Goal: Task Accomplishment & Management: Manage account settings

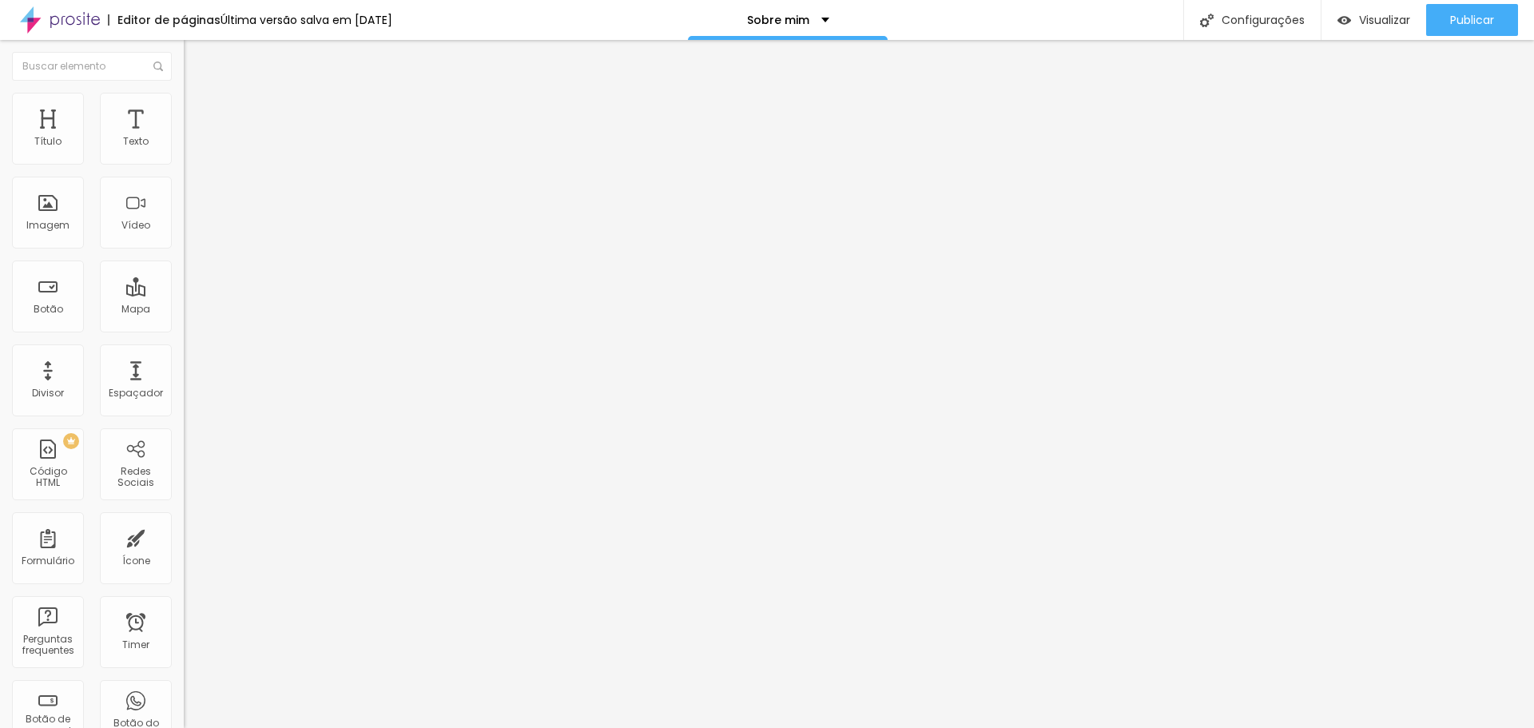
click at [184, 137] on span "Trocar imagem" at bounding box center [227, 131] width 87 height 14
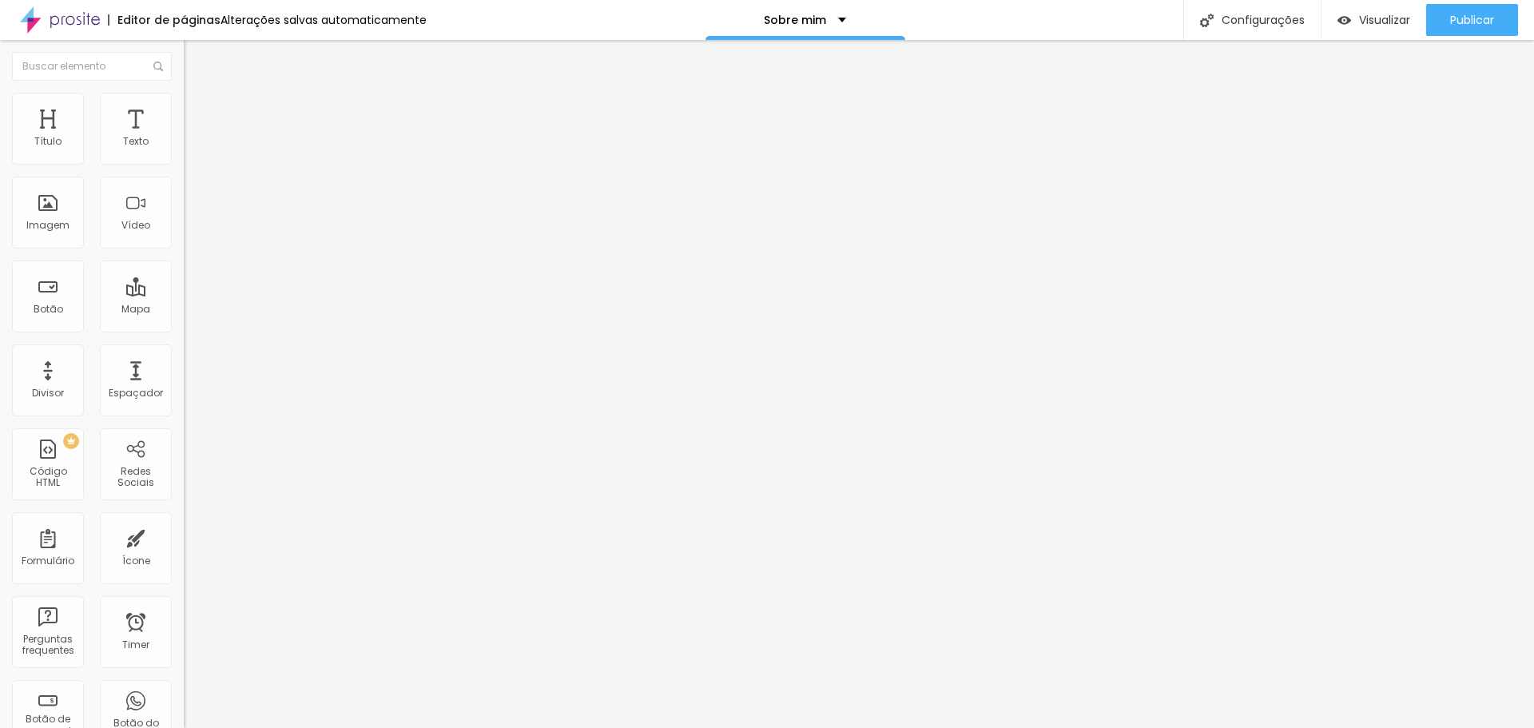
click at [184, 329] on input "[URL][DOMAIN_NAME]" at bounding box center [280, 321] width 192 height 16
click at [817, 18] on p "Sobre mim" at bounding box center [795, 19] width 62 height 11
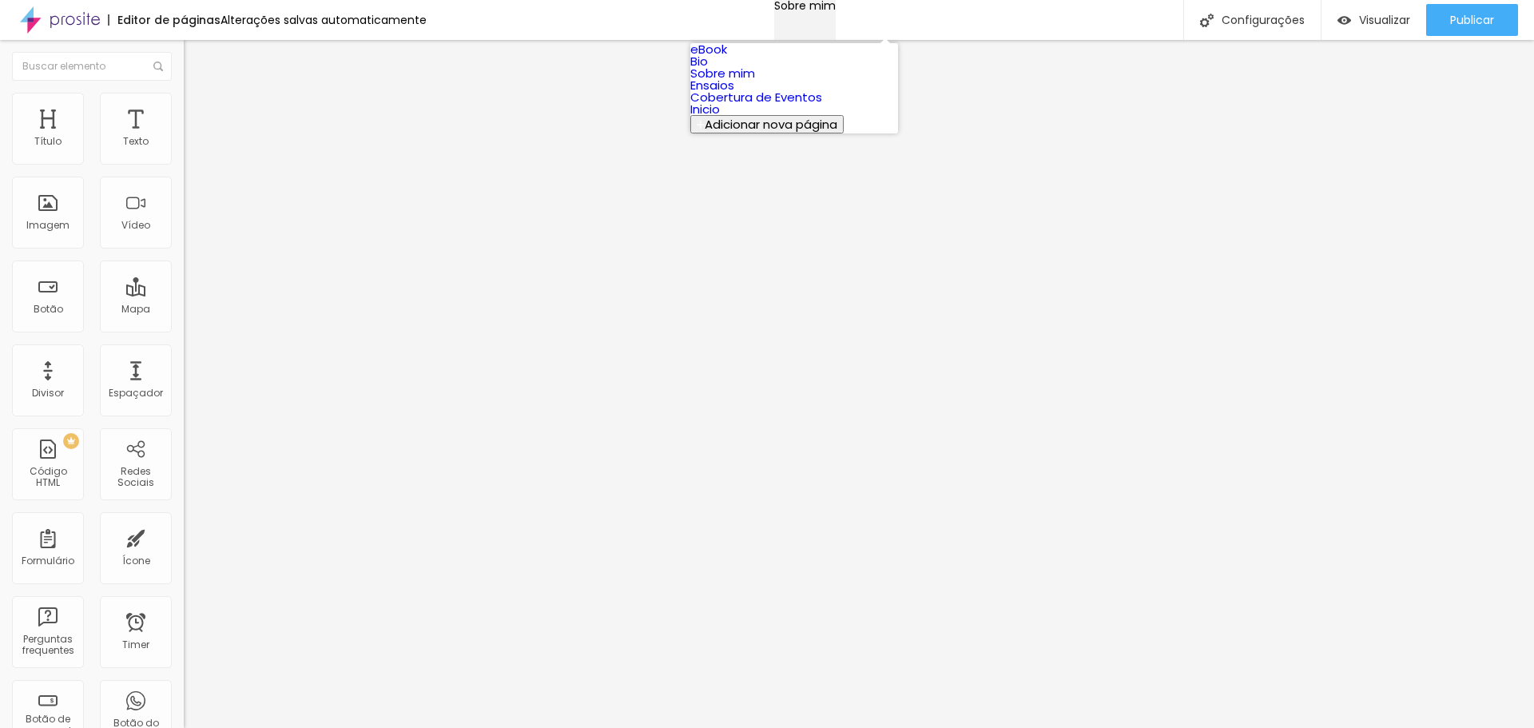
click at [817, 11] on p "Sobre mim" at bounding box center [805, 5] width 62 height 11
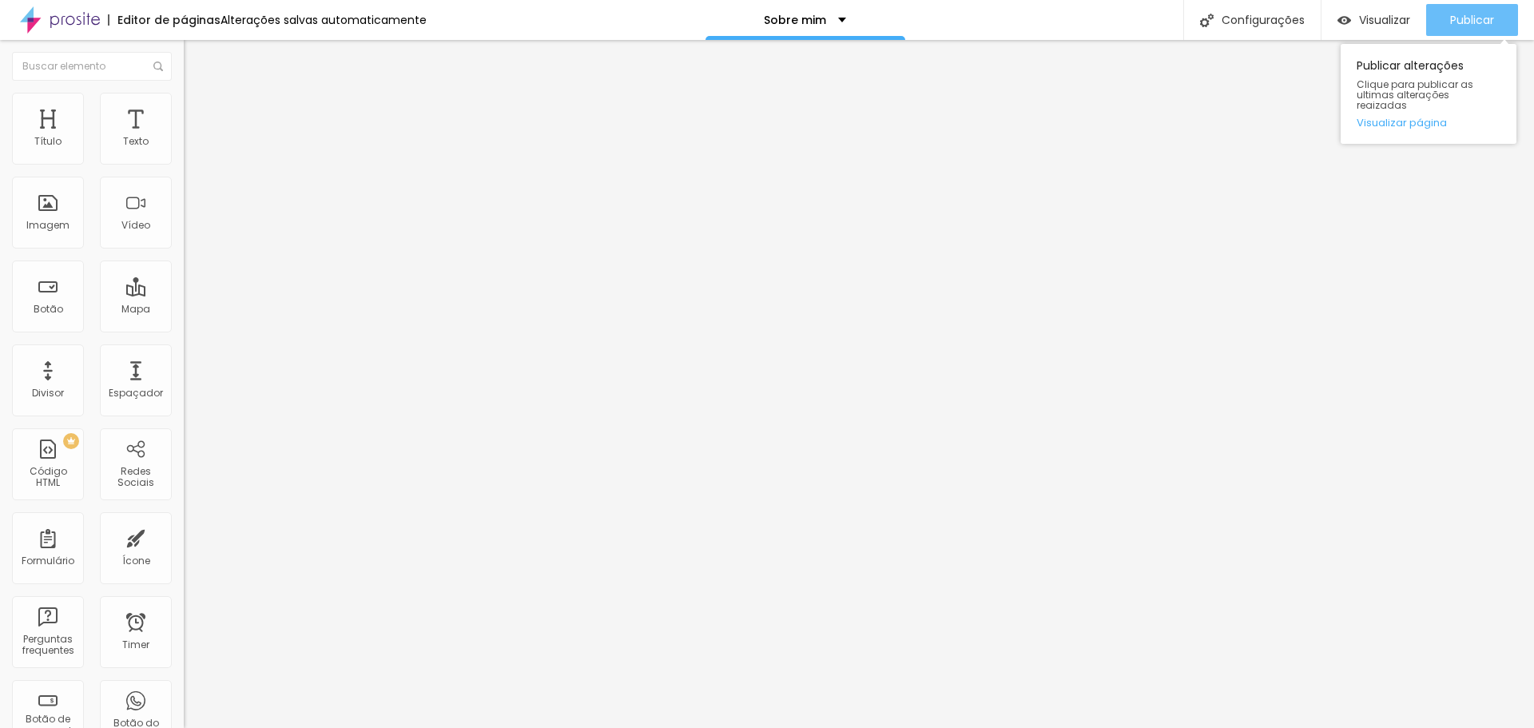
click at [1500, 8] on button "Publicar" at bounding box center [1472, 20] width 92 height 32
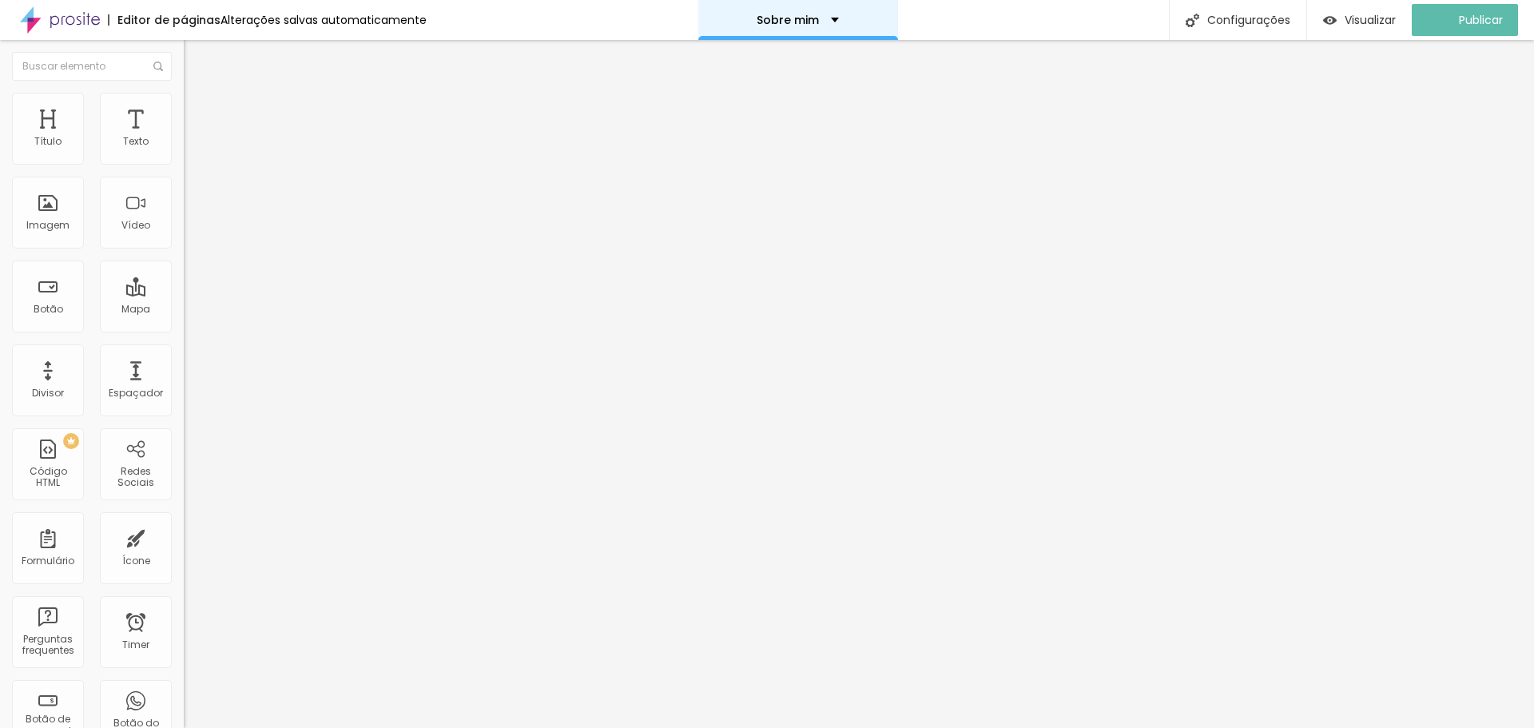
click at [828, 15] on div "Sobre mim" at bounding box center [798, 19] width 82 height 11
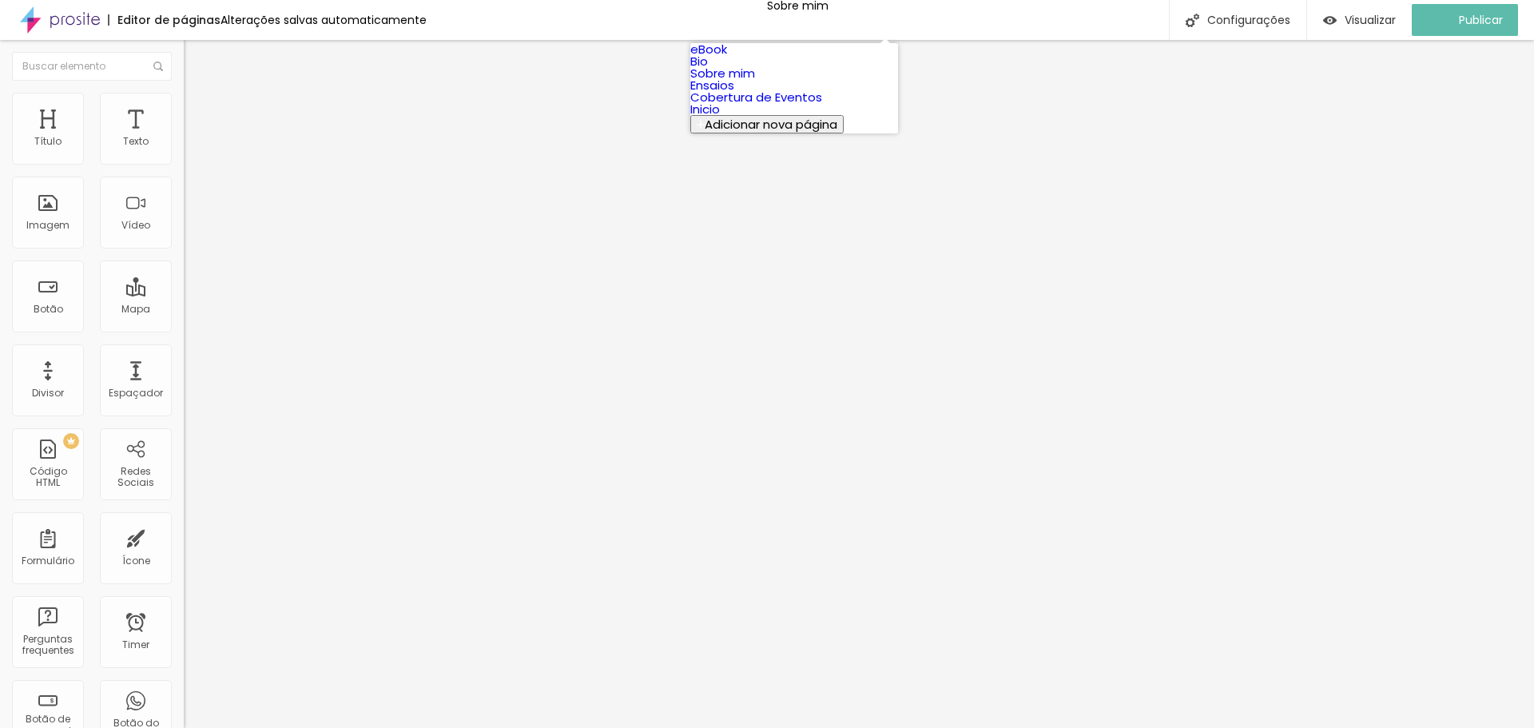
click at [708, 70] on link "Bio" at bounding box center [699, 61] width 18 height 17
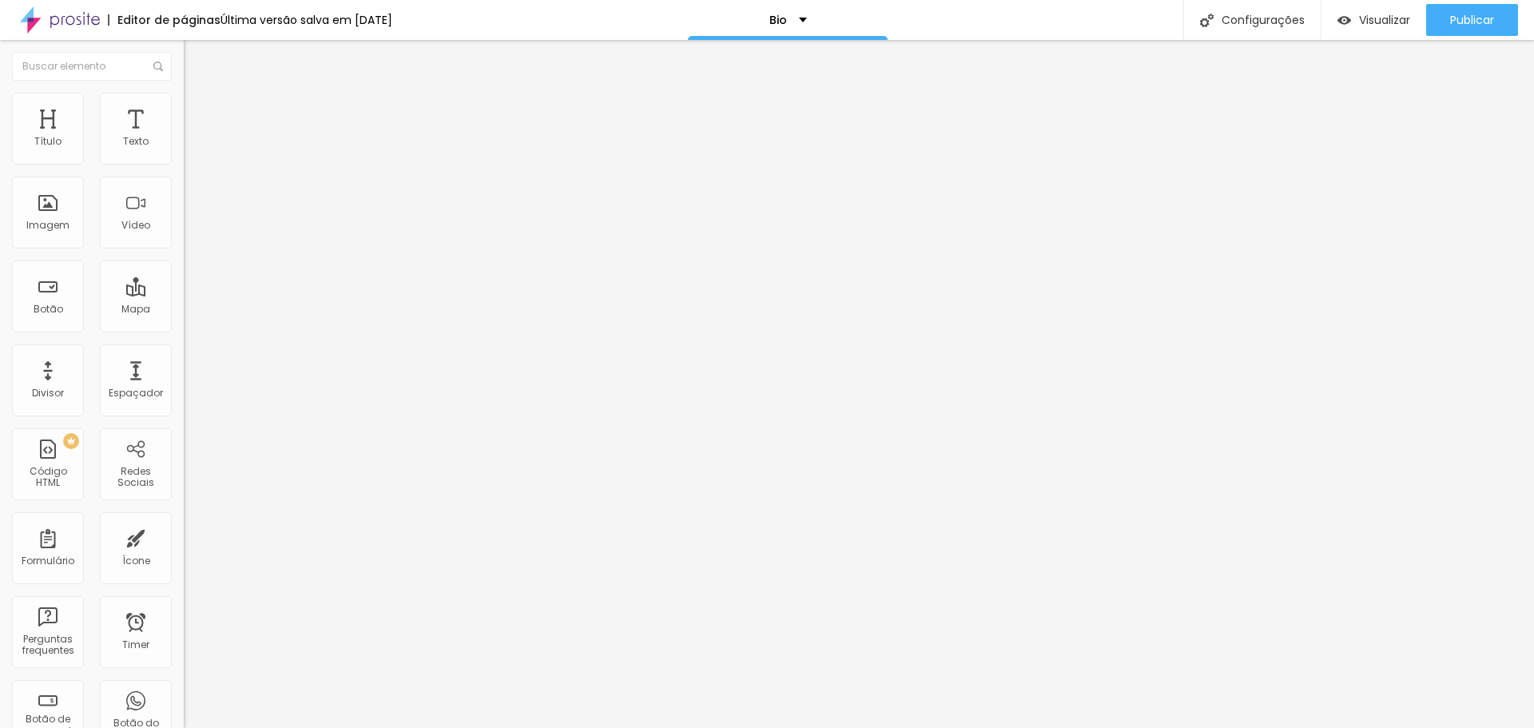
click at [184, 328] on input "https://wa.me/5514997598728" at bounding box center [280, 320] width 192 height 16
click at [800, 14] on div "Bio" at bounding box center [805, 19] width 38 height 11
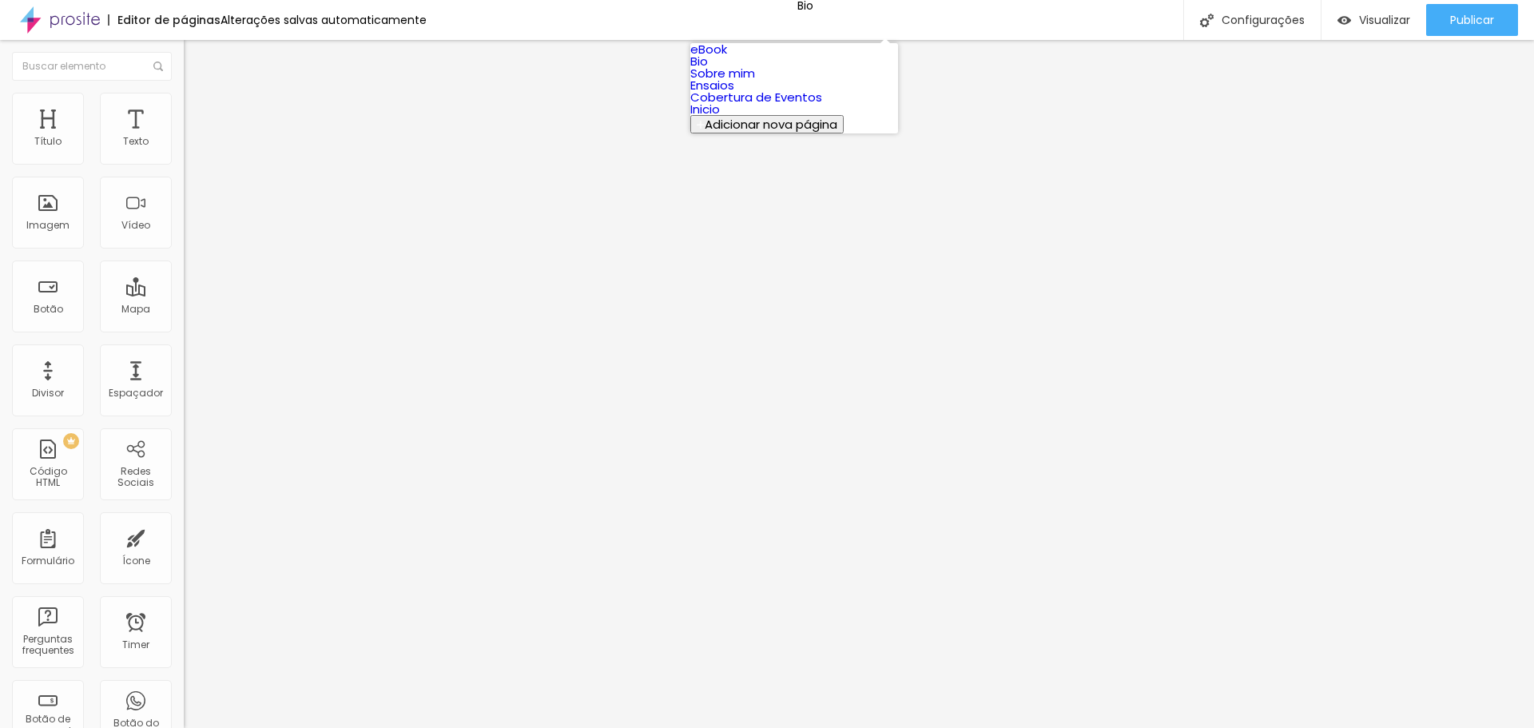
click at [755, 82] on link "Sobre mim" at bounding box center [722, 73] width 65 height 17
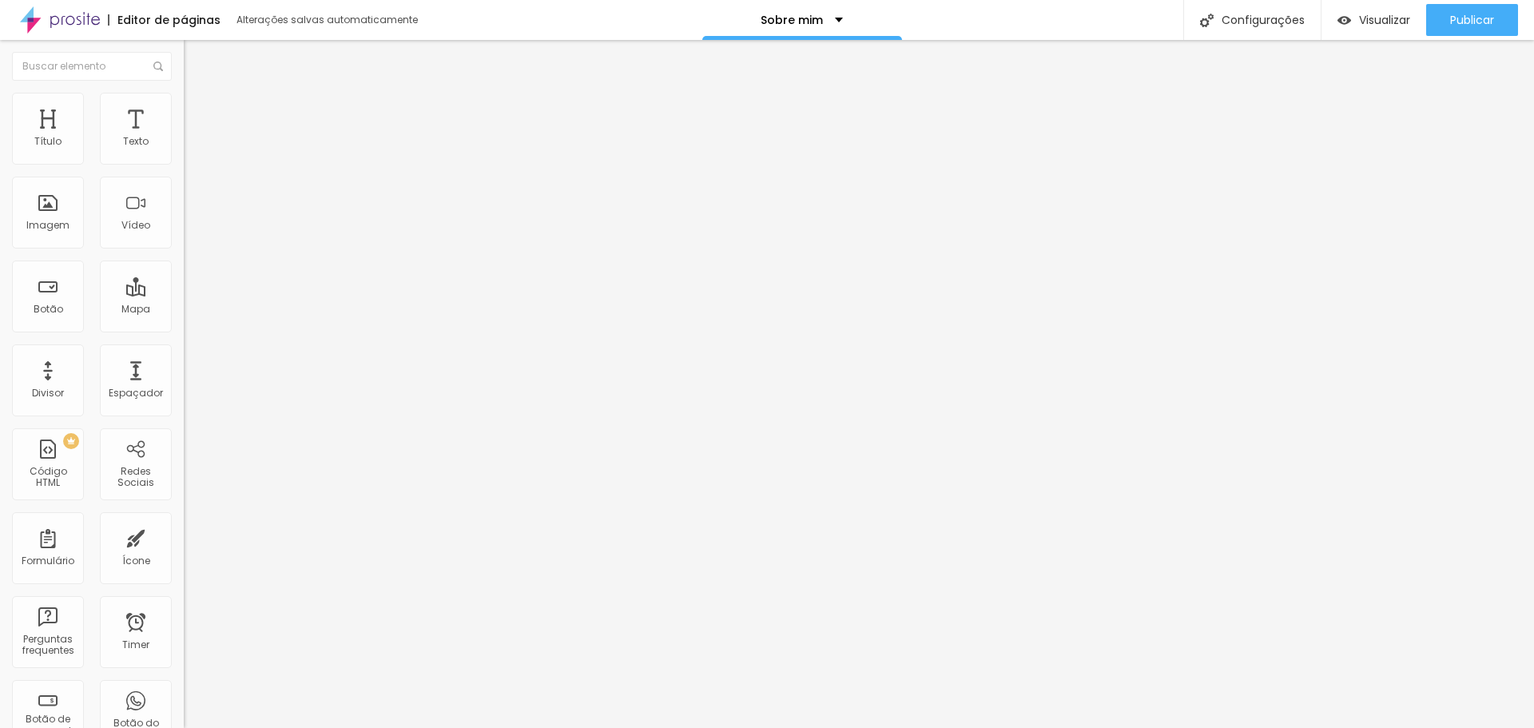
click at [184, 328] on input "[URL][DOMAIN_NAME]" at bounding box center [280, 321] width 192 height 16
paste input "a.me/5514997598728"
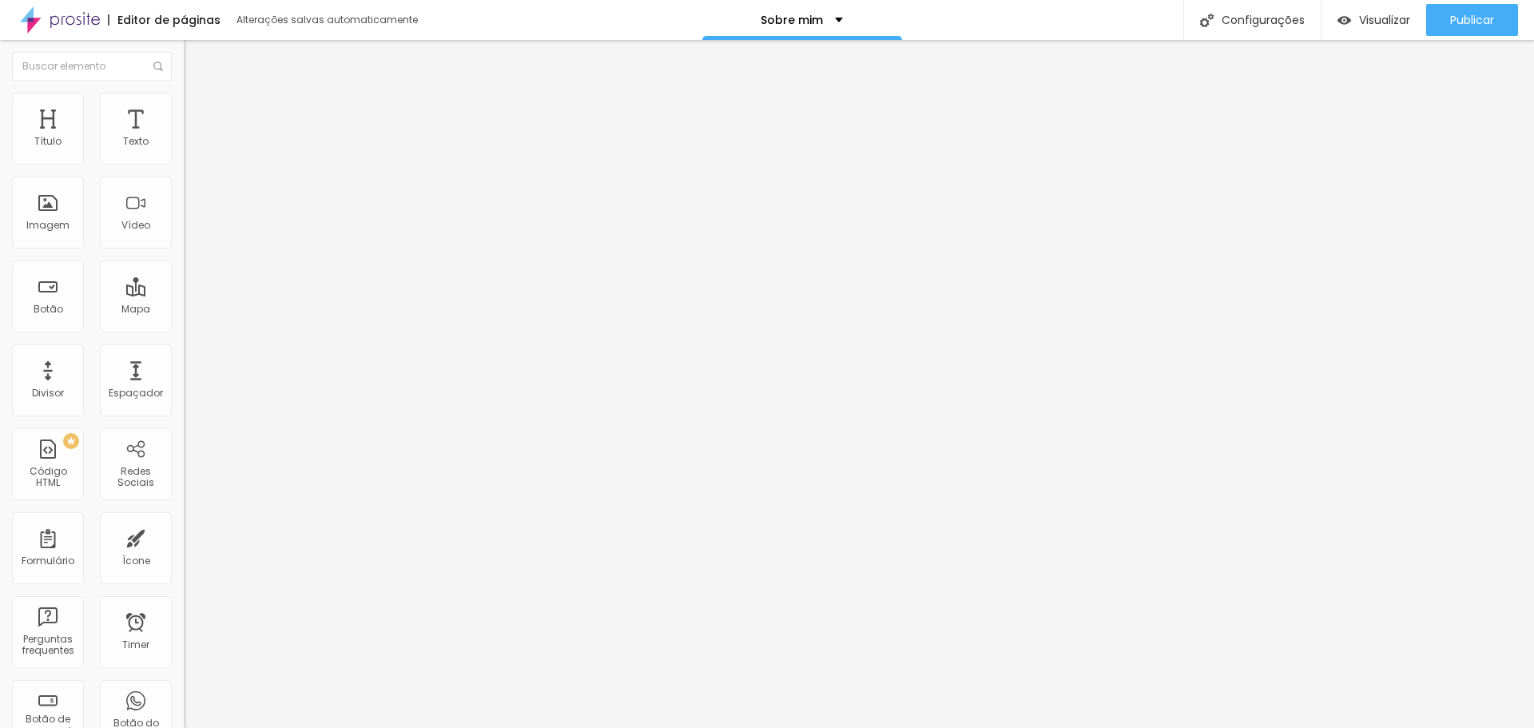
type input "https://wa.me/5514997598728"
click at [184, 519] on div "Editar Botão Conteúdo Estilo Avançado Texto quero minha transformação Alinhamen…" at bounding box center [276, 384] width 184 height 688
click at [1490, 15] on span "Publicar" at bounding box center [1472, 20] width 44 height 13
click at [780, 12] on div "Sobre mim" at bounding box center [802, 20] width 200 height 40
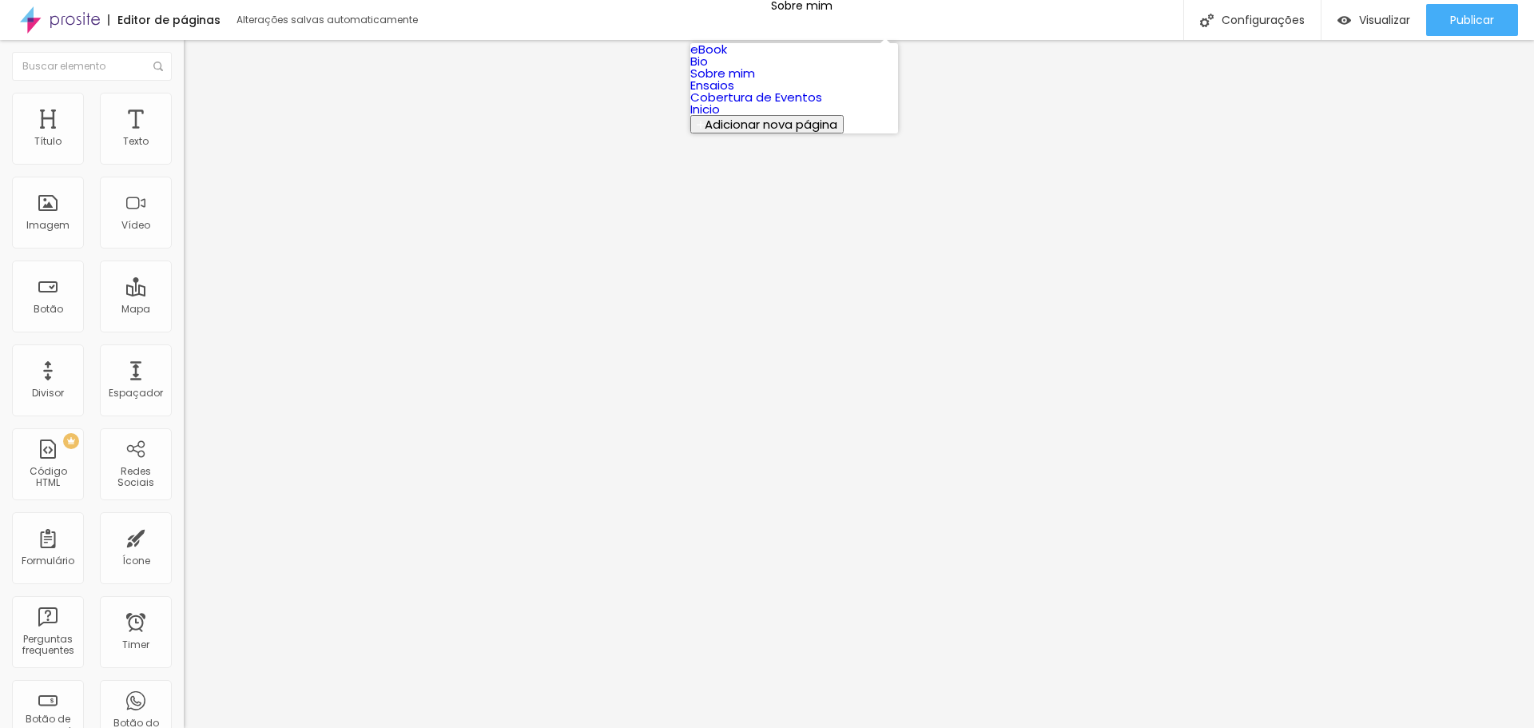
click at [727, 58] on link "eBook" at bounding box center [708, 49] width 37 height 17
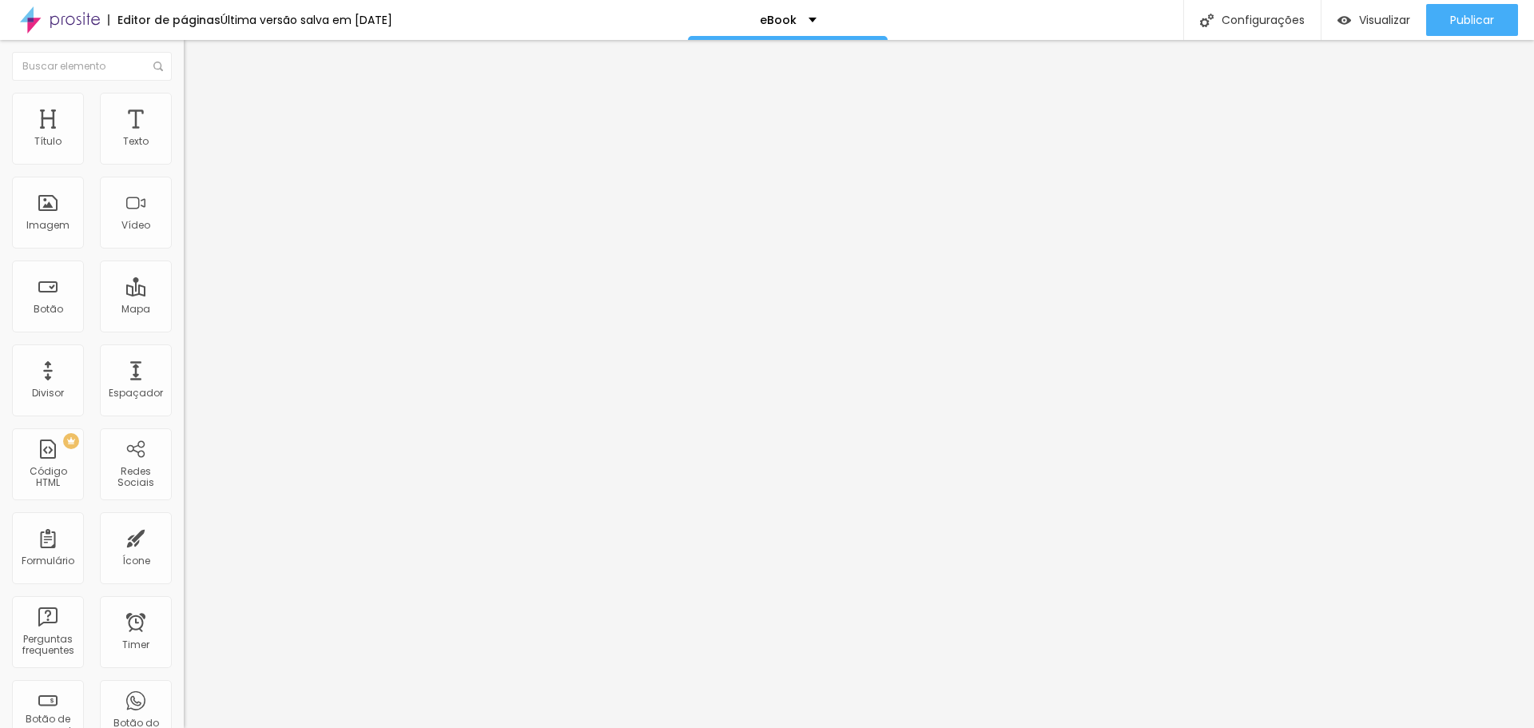
click at [184, 137] on span "Trocar imagem" at bounding box center [227, 131] width 87 height 14
click at [184, 109] on li "Avançado" at bounding box center [276, 117] width 184 height 16
click at [184, 93] on img at bounding box center [191, 100] width 14 height 14
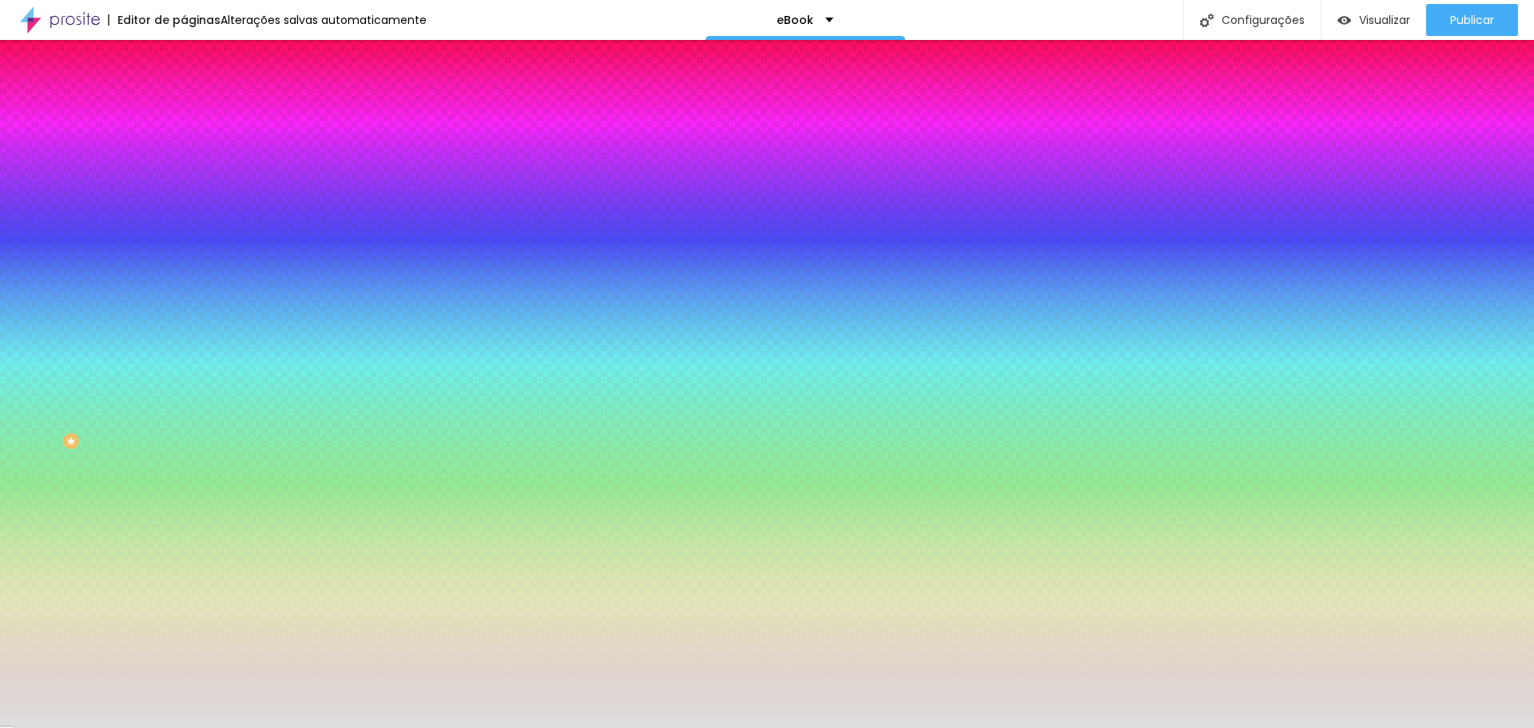
click at [184, 217] on div at bounding box center [276, 217] width 184 height 0
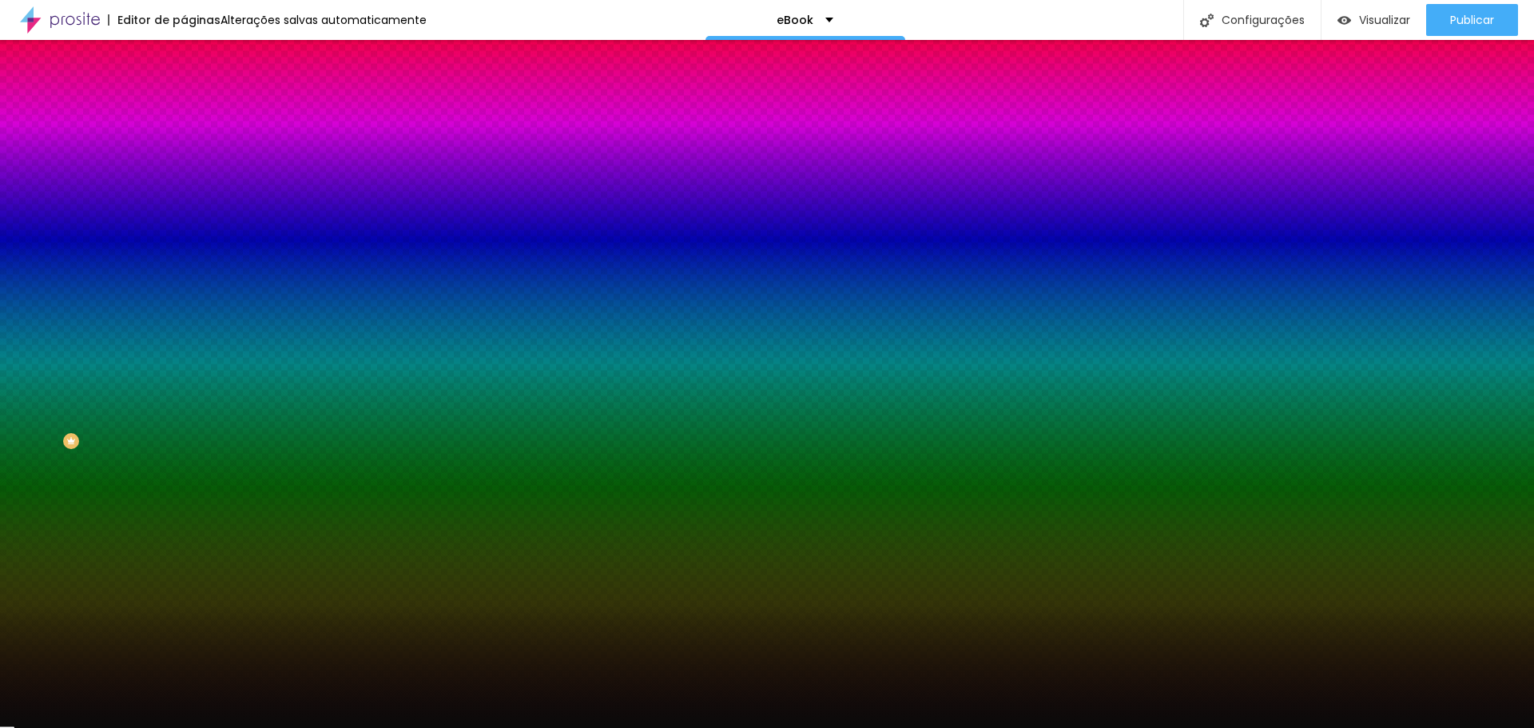
drag, startPoint x: 89, startPoint y: 388, endPoint x: 26, endPoint y: 425, distance: 73.1
click at [26, 425] on div at bounding box center [767, 364] width 1534 height 728
drag, startPoint x: 20, startPoint y: 415, endPoint x: 22, endPoint y: 405, distance: 9.9
click at [184, 332] on div "Imagem de fundo Adicionar imagem Efeito da Imagem Nenhum Nenhum Parallax Cor de…" at bounding box center [276, 228] width 184 height 207
click at [184, 217] on div at bounding box center [276, 217] width 184 height 0
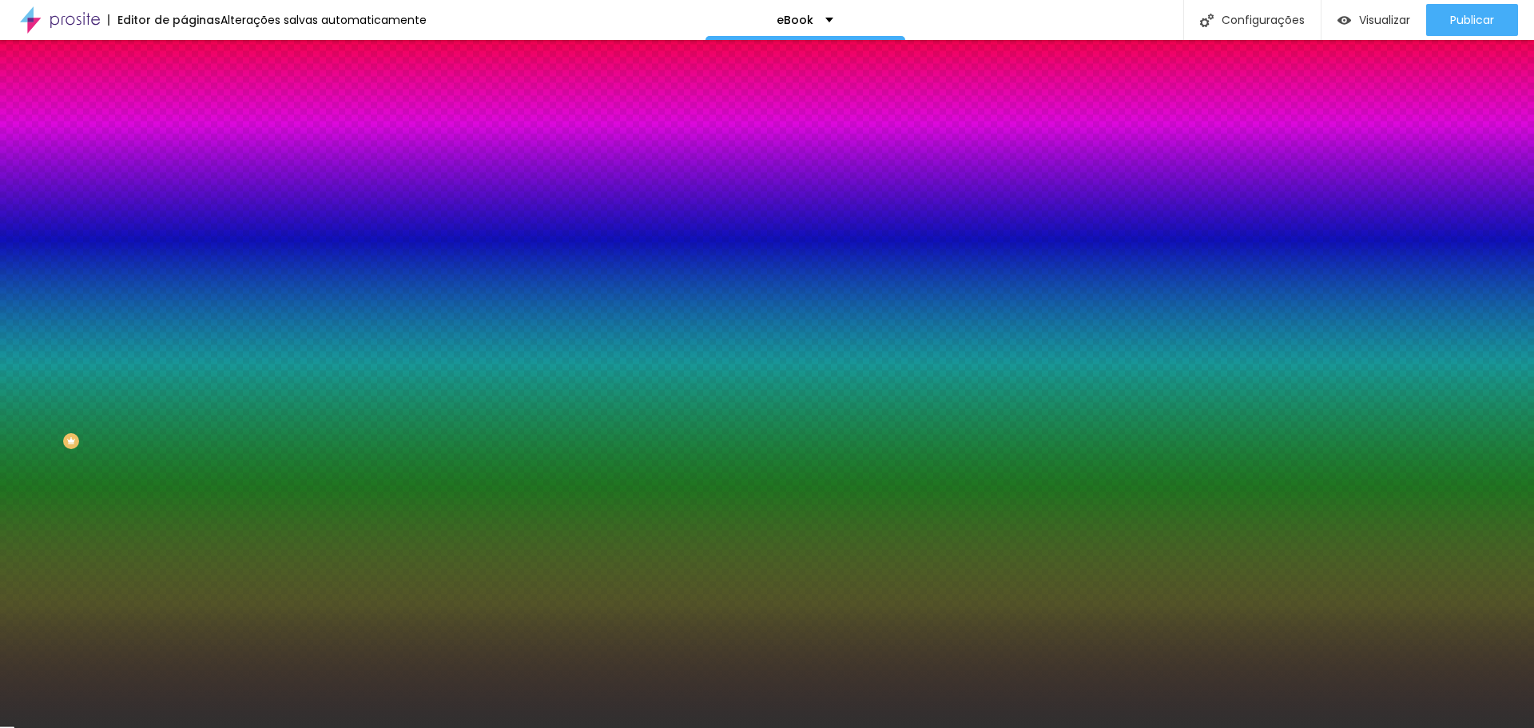
type input "#292929"
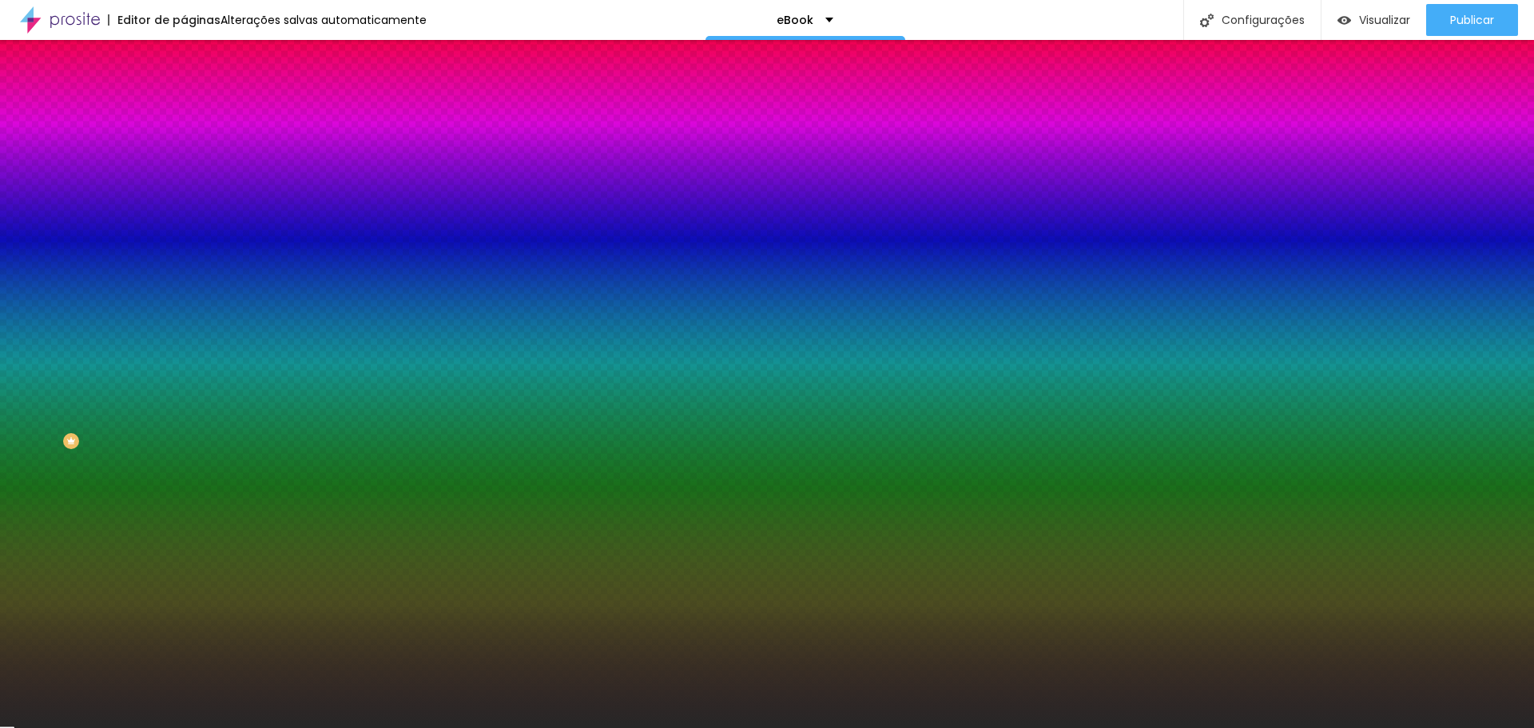
drag, startPoint x: 27, startPoint y: 412, endPoint x: 0, endPoint y: 412, distance: 27.2
click at [184, 332] on div "Imagem de fundo Adicionar imagem Efeito da Imagem Nenhum Nenhum Parallax Cor de…" at bounding box center [276, 228] width 184 height 207
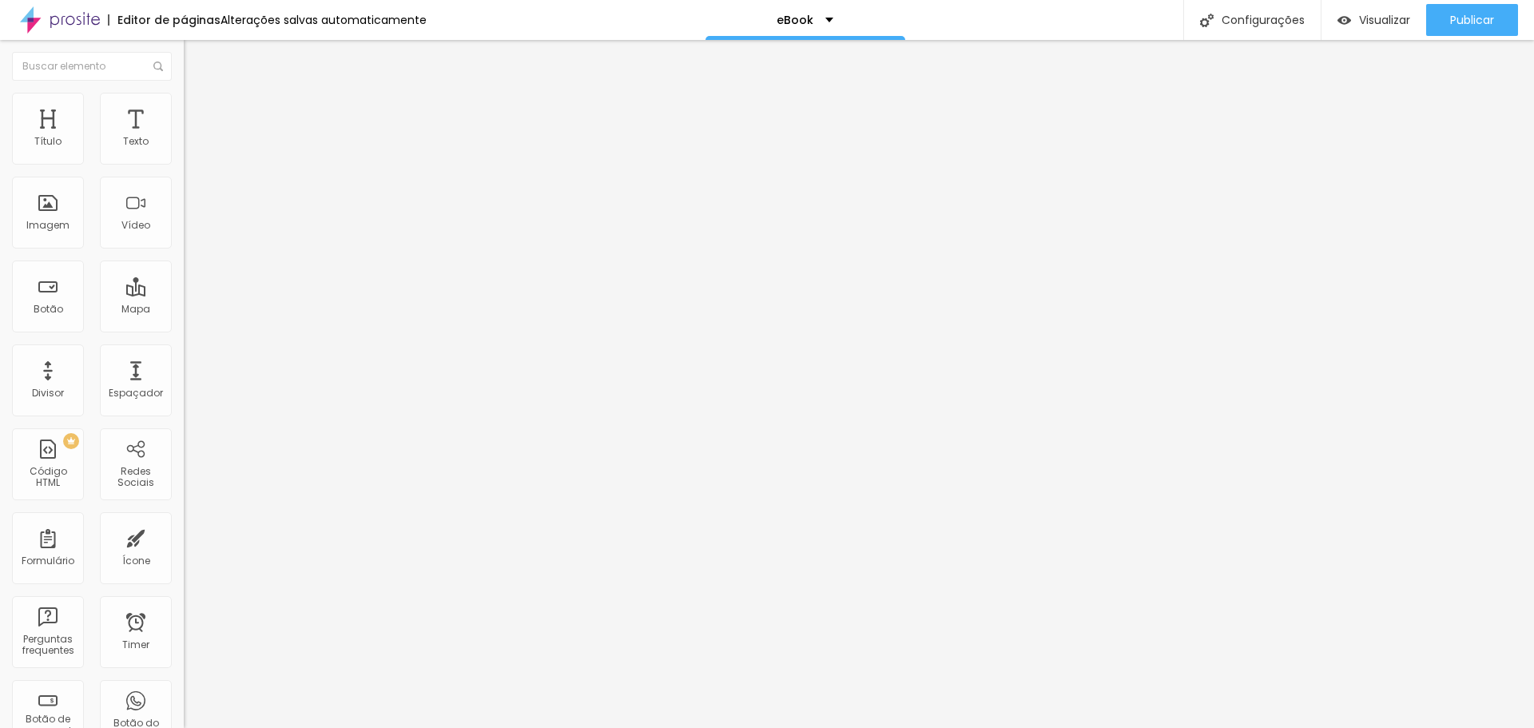
click at [184, 117] on li "Estilo" at bounding box center [276, 113] width 184 height 16
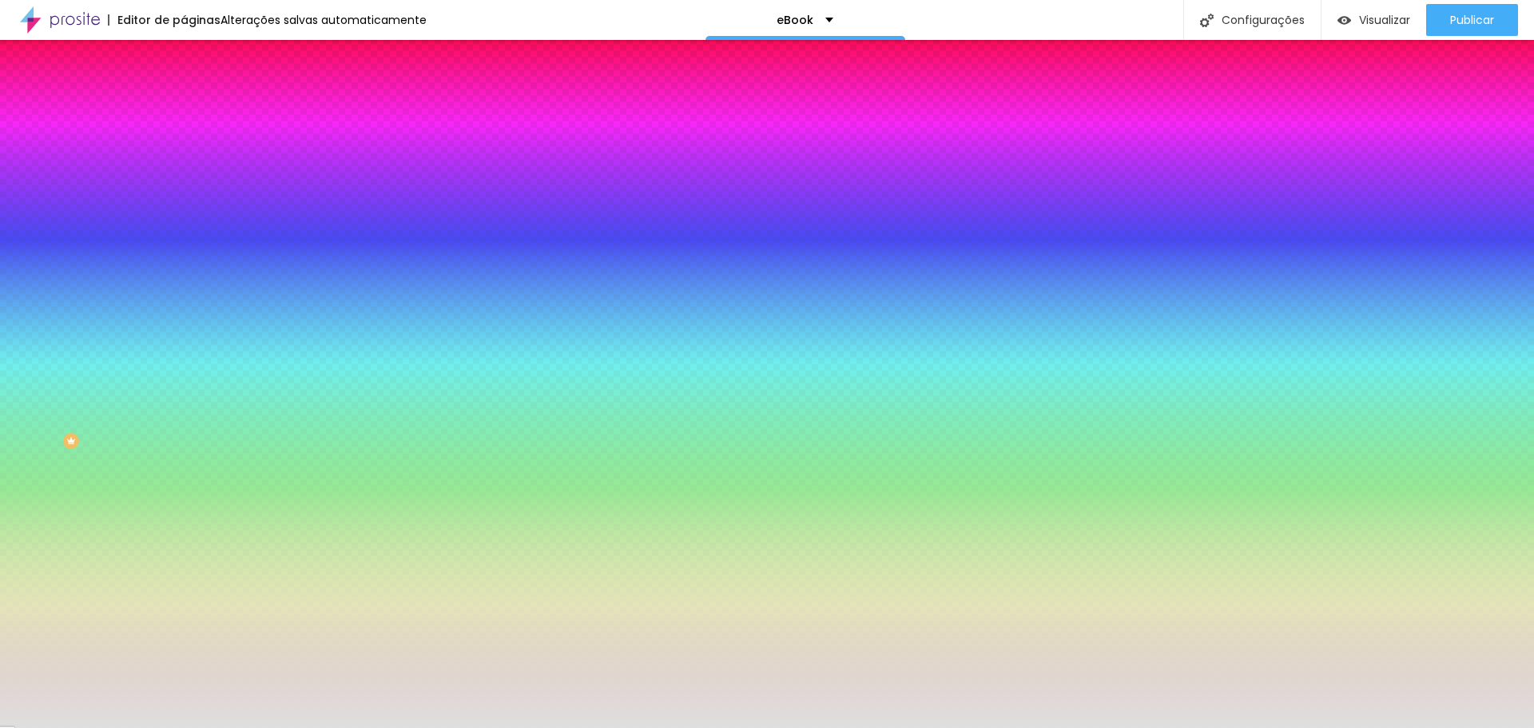
click at [184, 453] on div at bounding box center [276, 453] width 184 height 0
type input "#383838"
drag, startPoint x: 70, startPoint y: 542, endPoint x: 0, endPoint y: 559, distance: 72.5
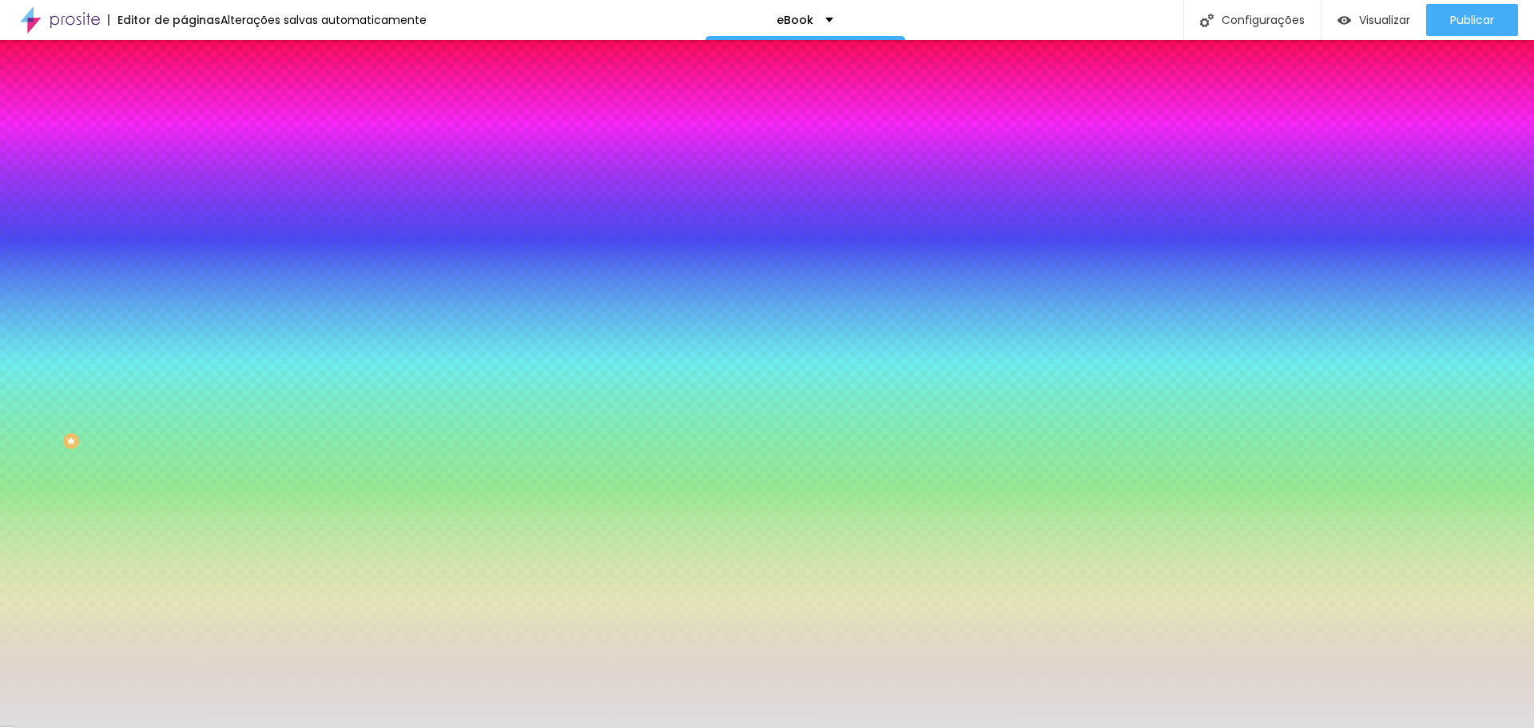
click at [184, 559] on div "Visual Largura 100 % px Borda Voltar ao padrão Sombra DESATIVADO Voltar ao padr…" at bounding box center [276, 400] width 184 height 527
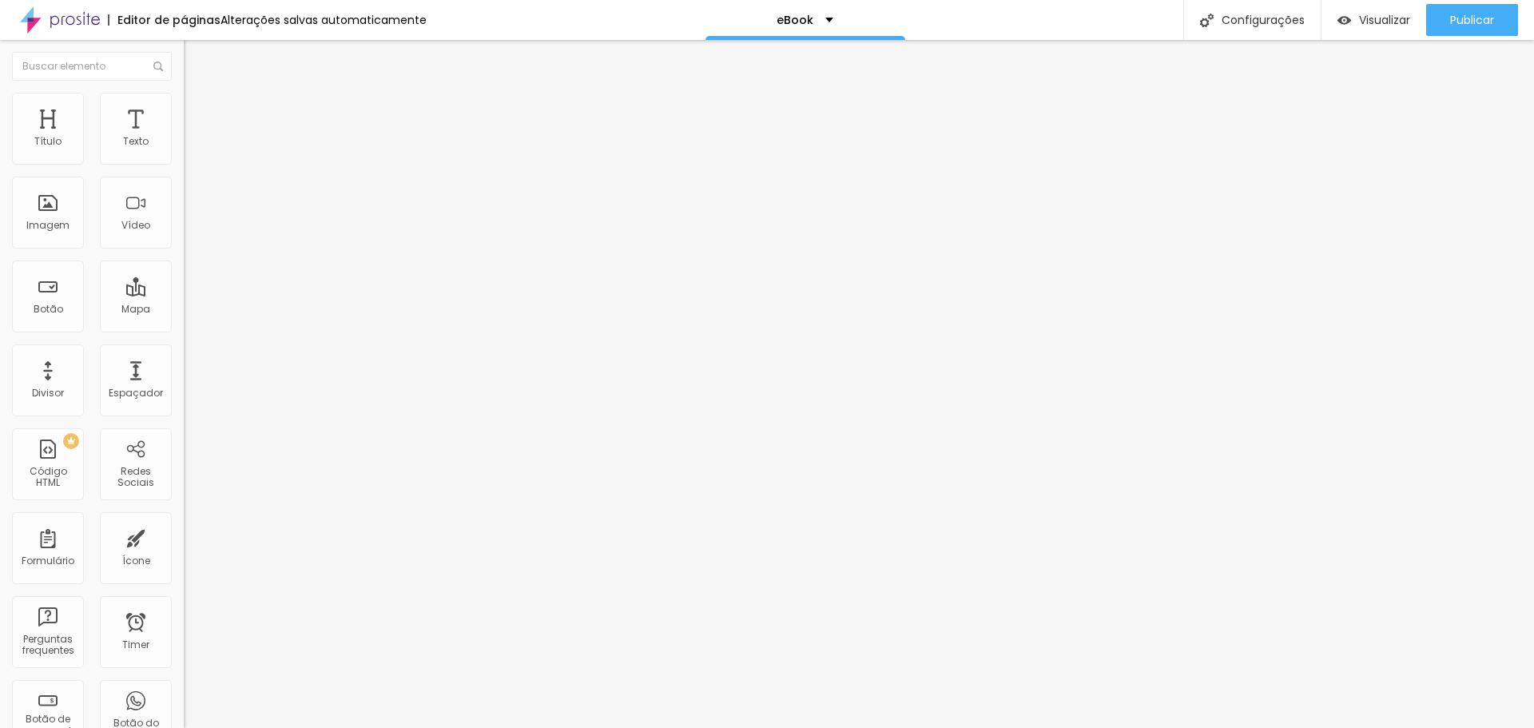
click at [184, 103] on img at bounding box center [191, 100] width 14 height 14
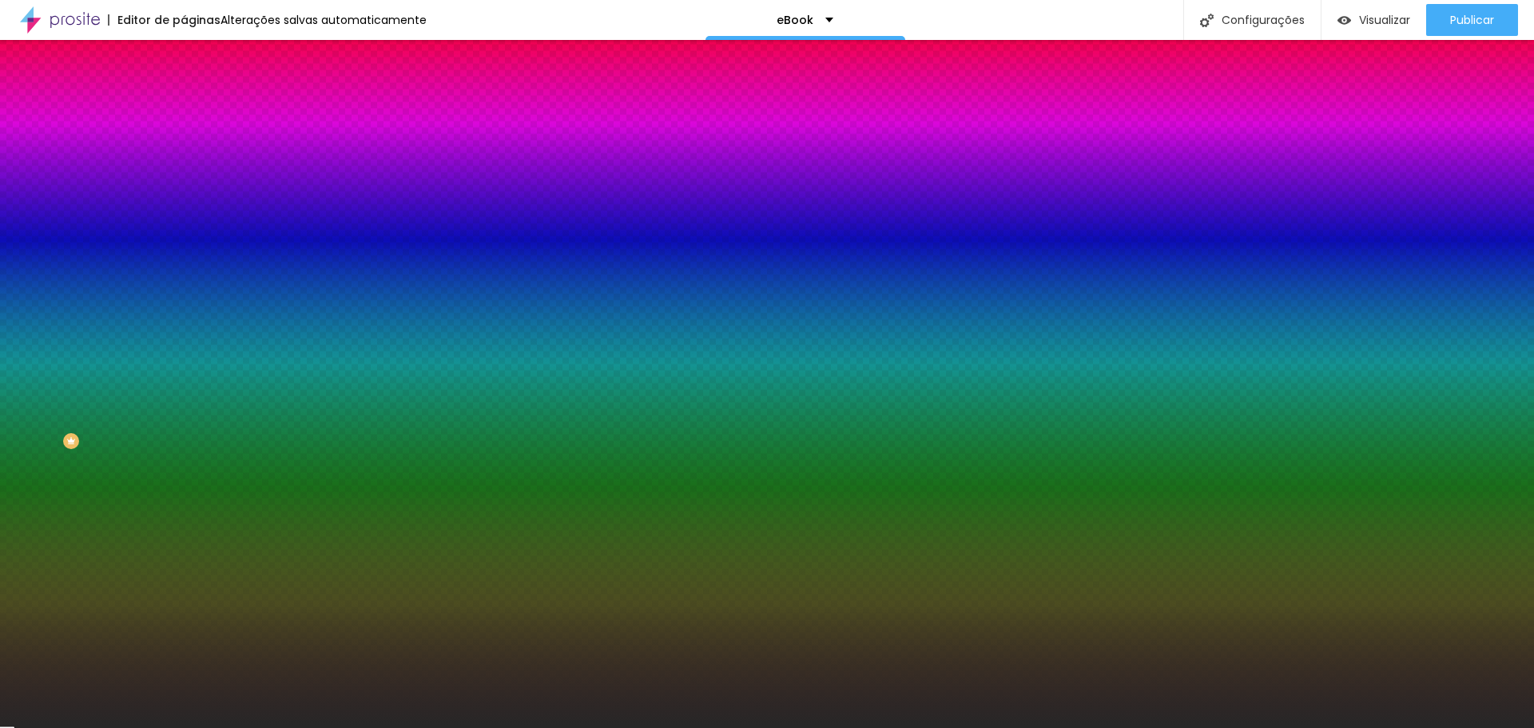
click at [184, 109] on img at bounding box center [191, 116] width 14 height 14
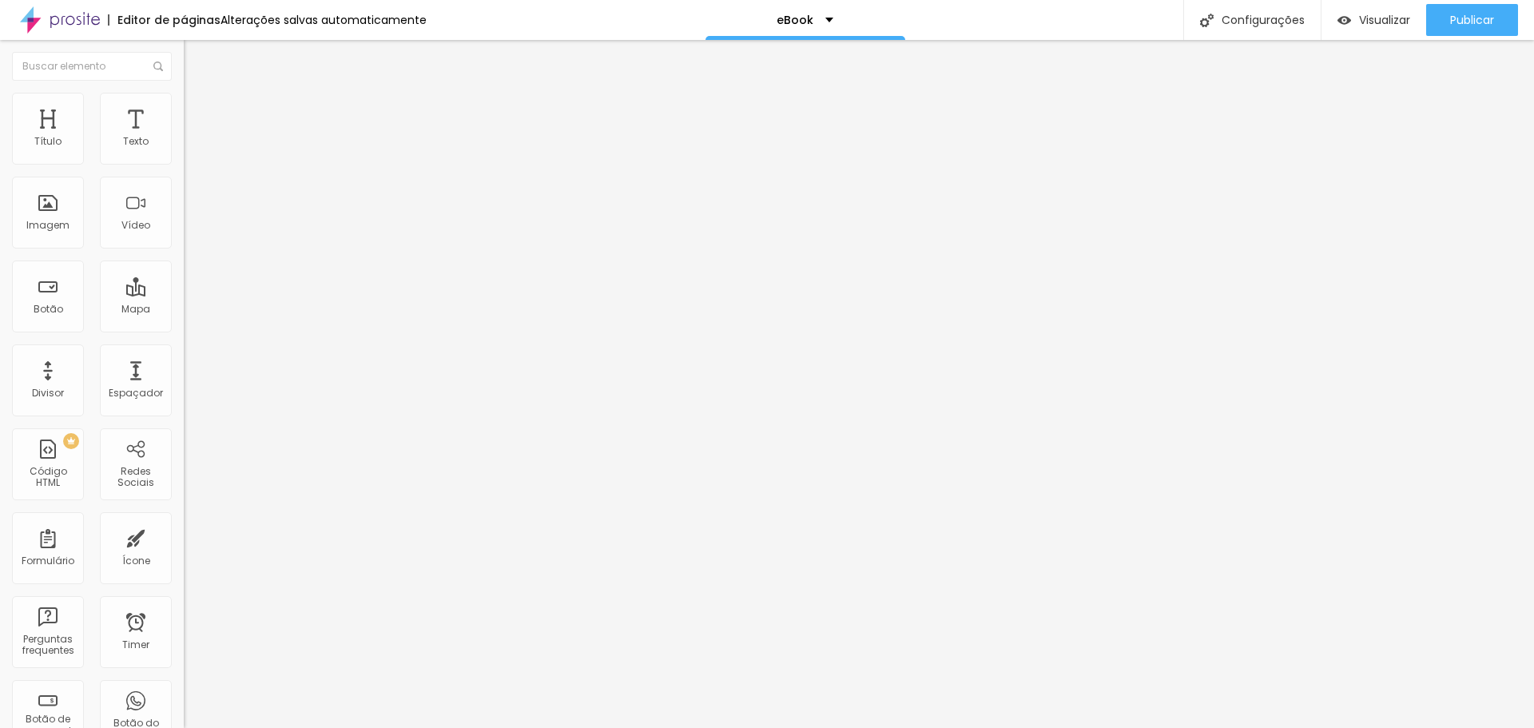
click at [184, 97] on li "Estilo" at bounding box center [276, 101] width 184 height 16
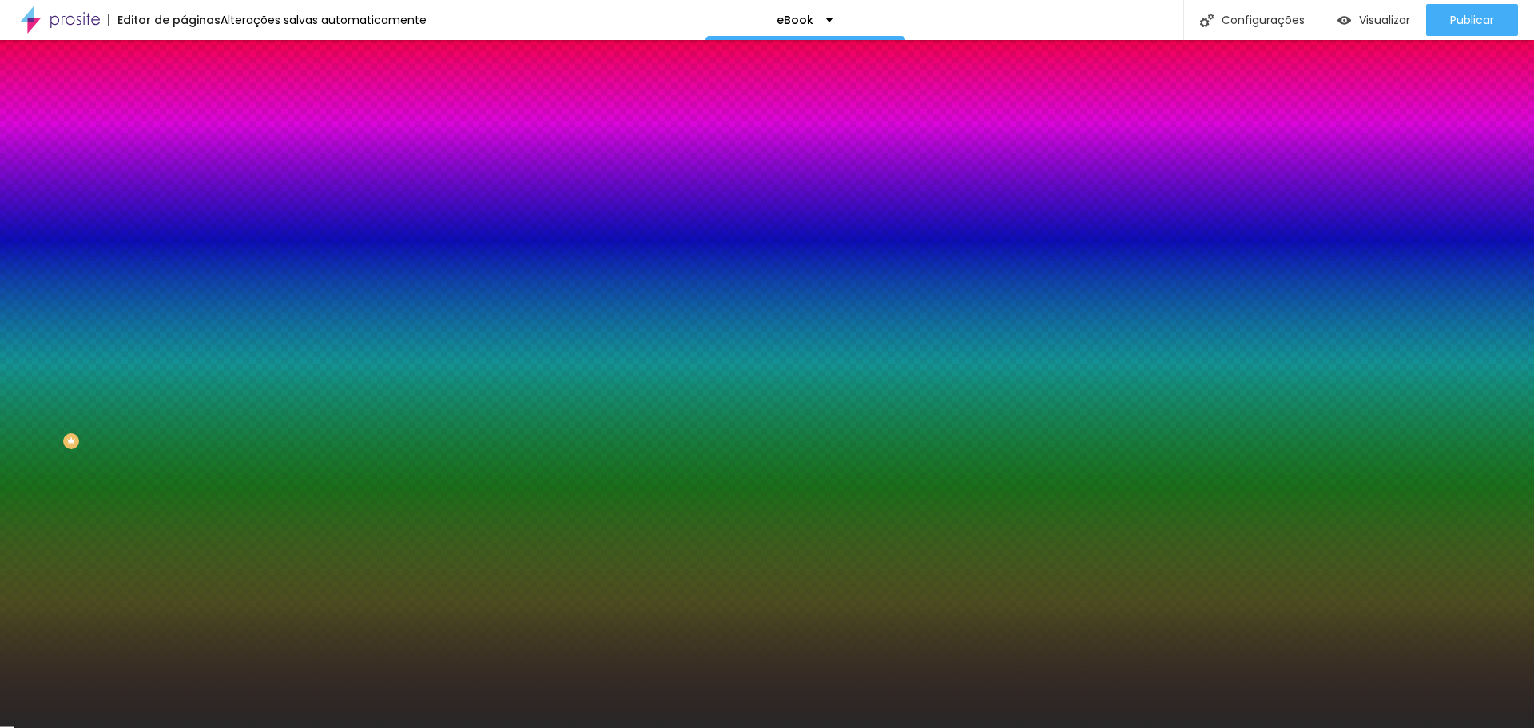
click at [184, 233] on input "#272727" at bounding box center [280, 225] width 192 height 16
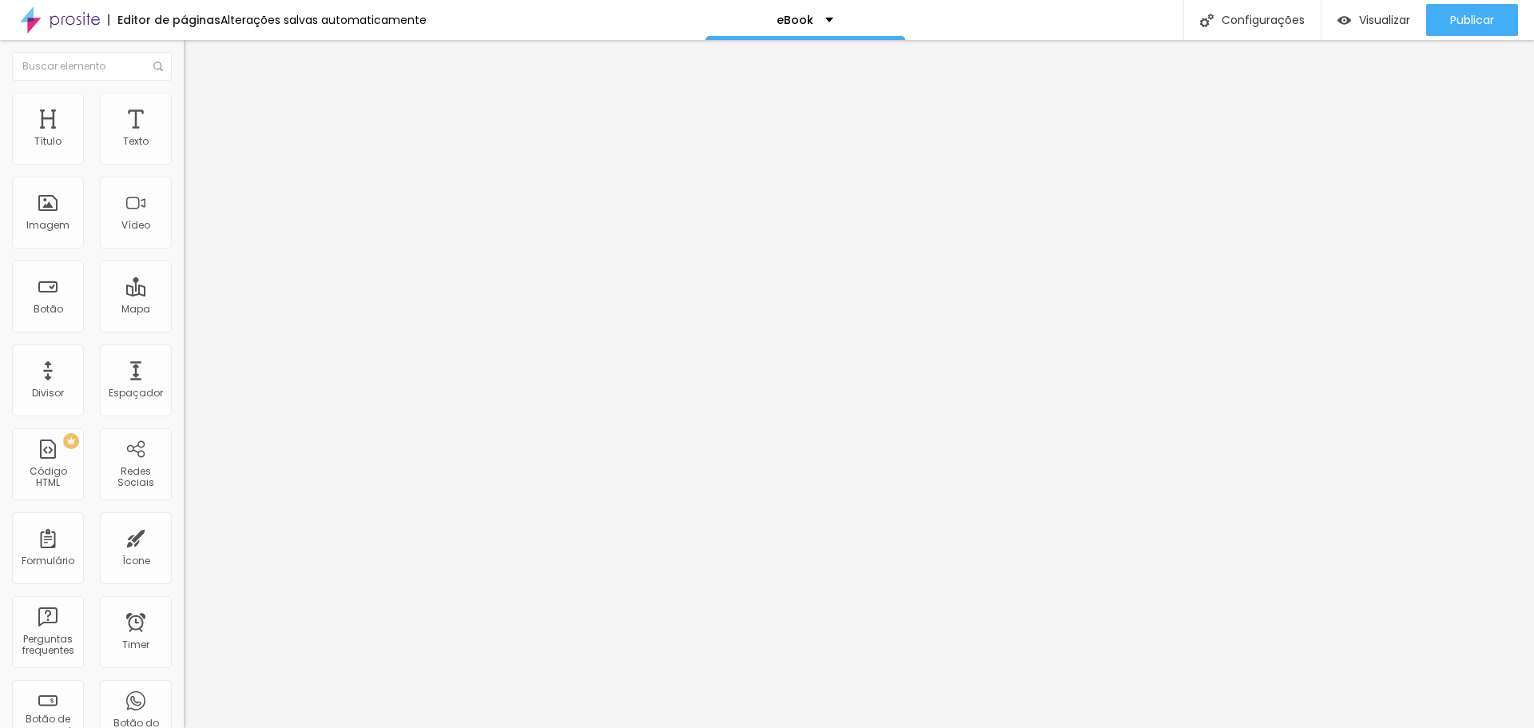
click at [184, 113] on img at bounding box center [191, 112] width 14 height 14
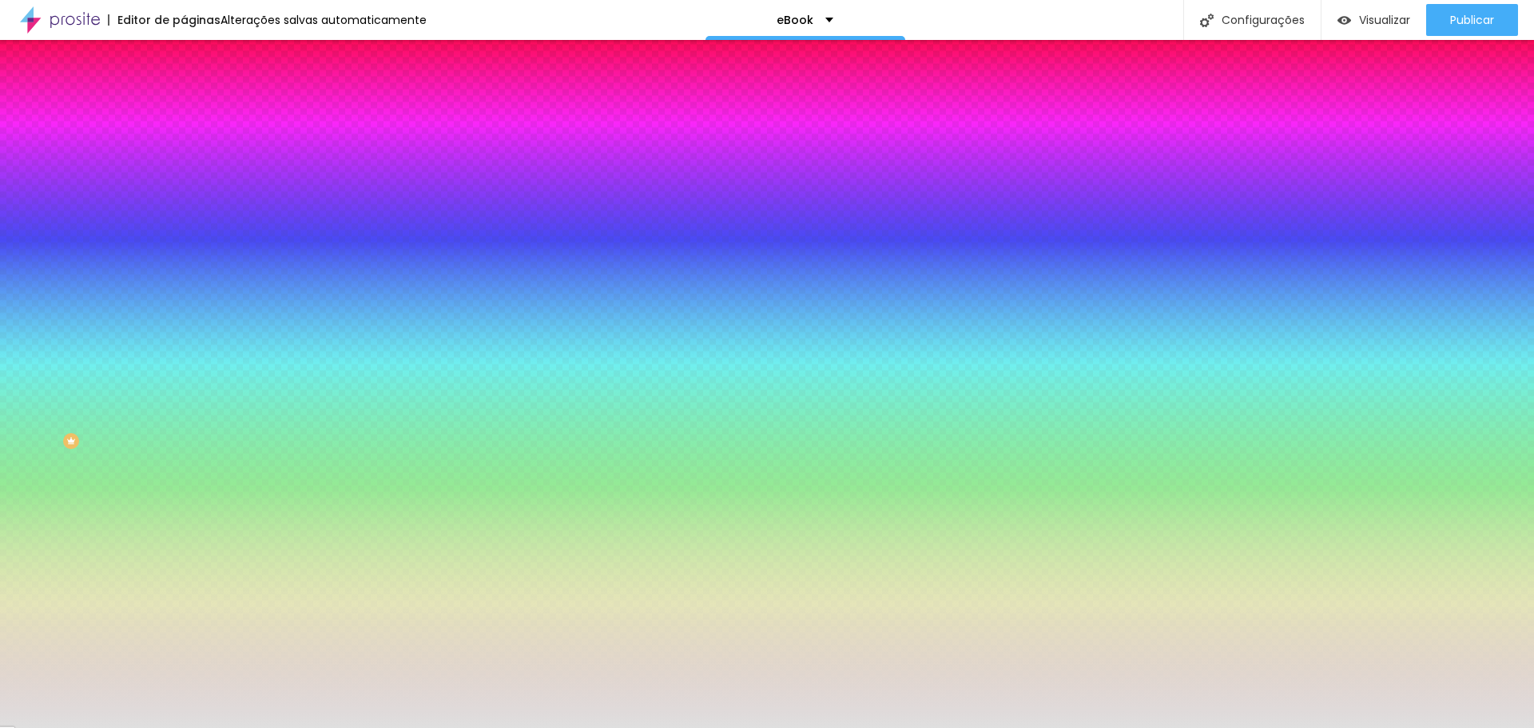
click at [184, 454] on input "#3A3A3A" at bounding box center [280, 461] width 192 height 16
paste input "272727"
type input "#272727"
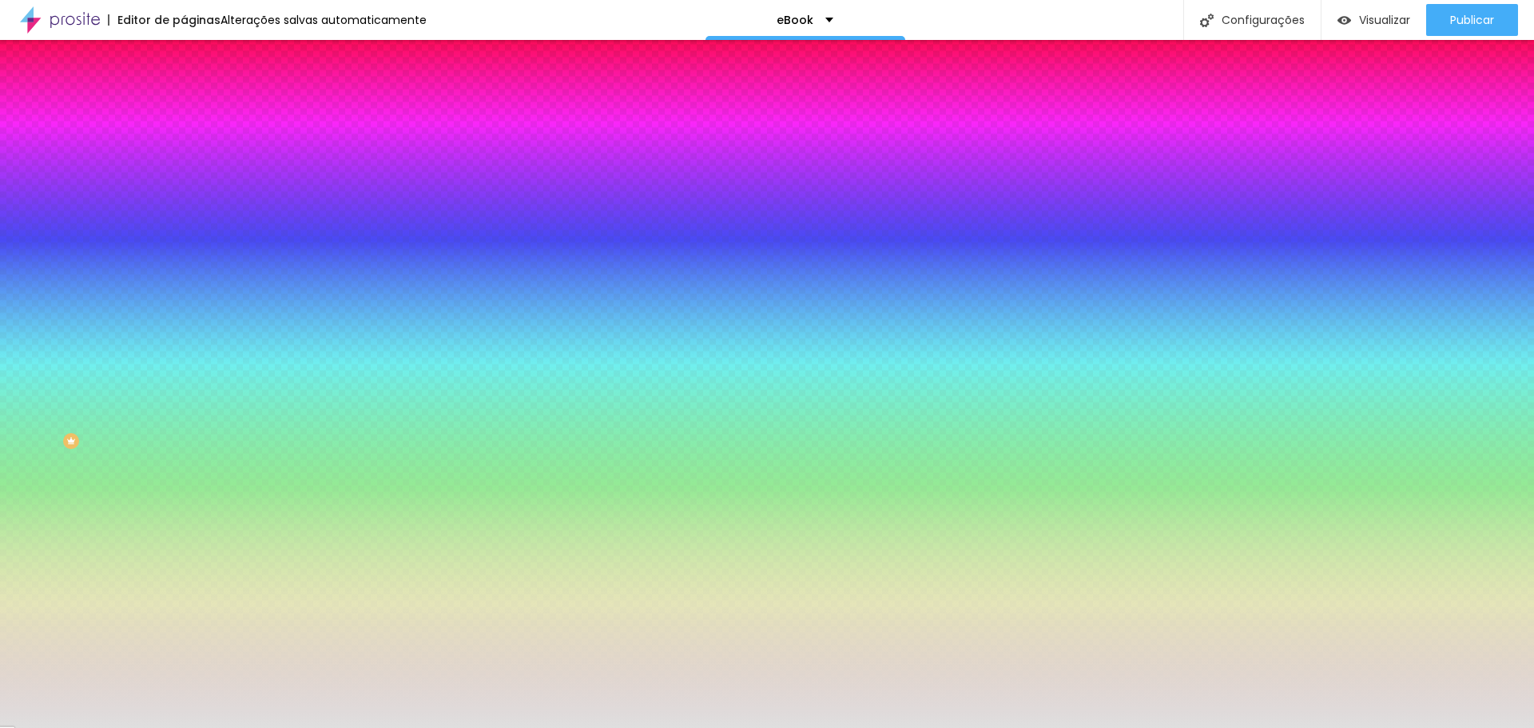
click at [184, 563] on input "#DFDFDF" at bounding box center [280, 559] width 192 height 16
paste input "272727"
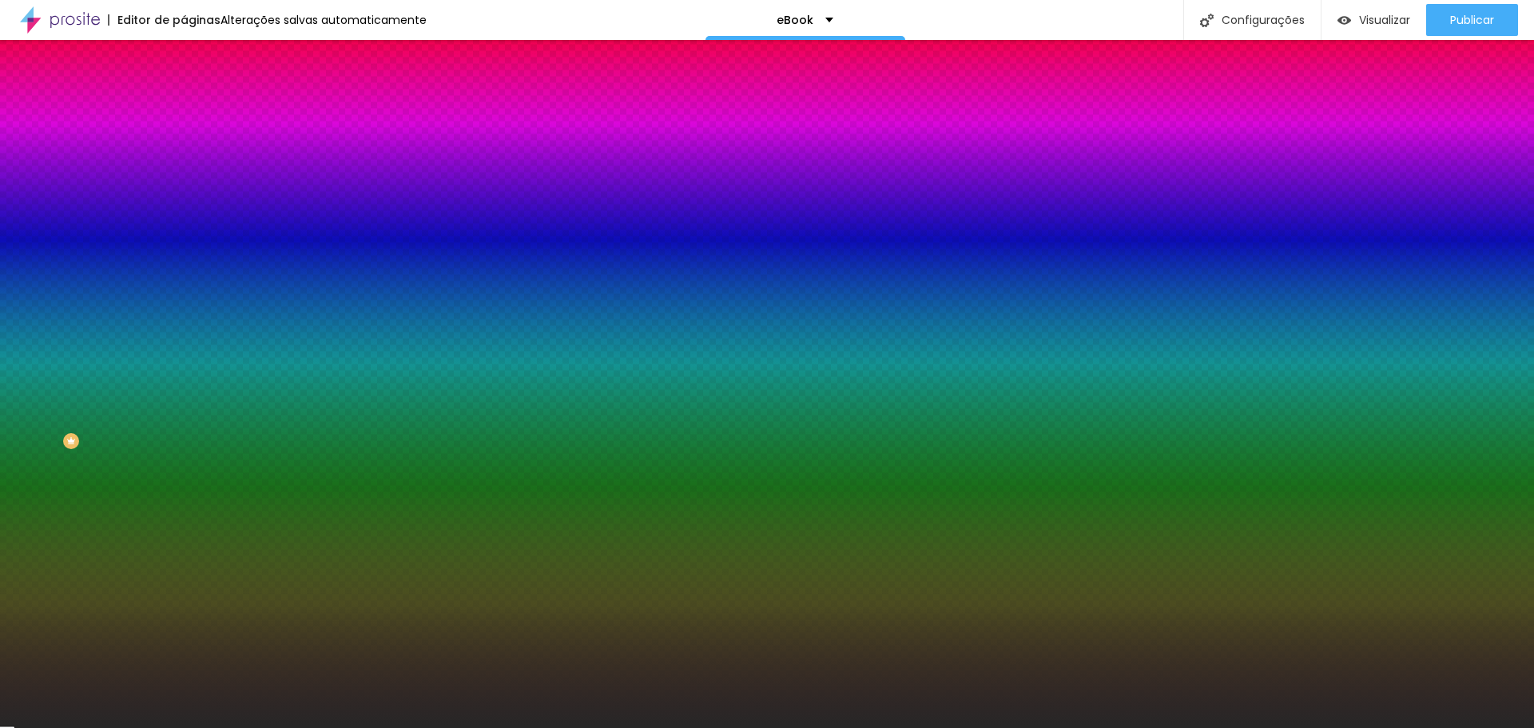
type input "#272727"
click at [190, 206] on img at bounding box center [195, 211] width 10 height 10
radio input "false"
radio input "true"
click at [190, 519] on icon "button" at bounding box center [195, 514] width 10 height 10
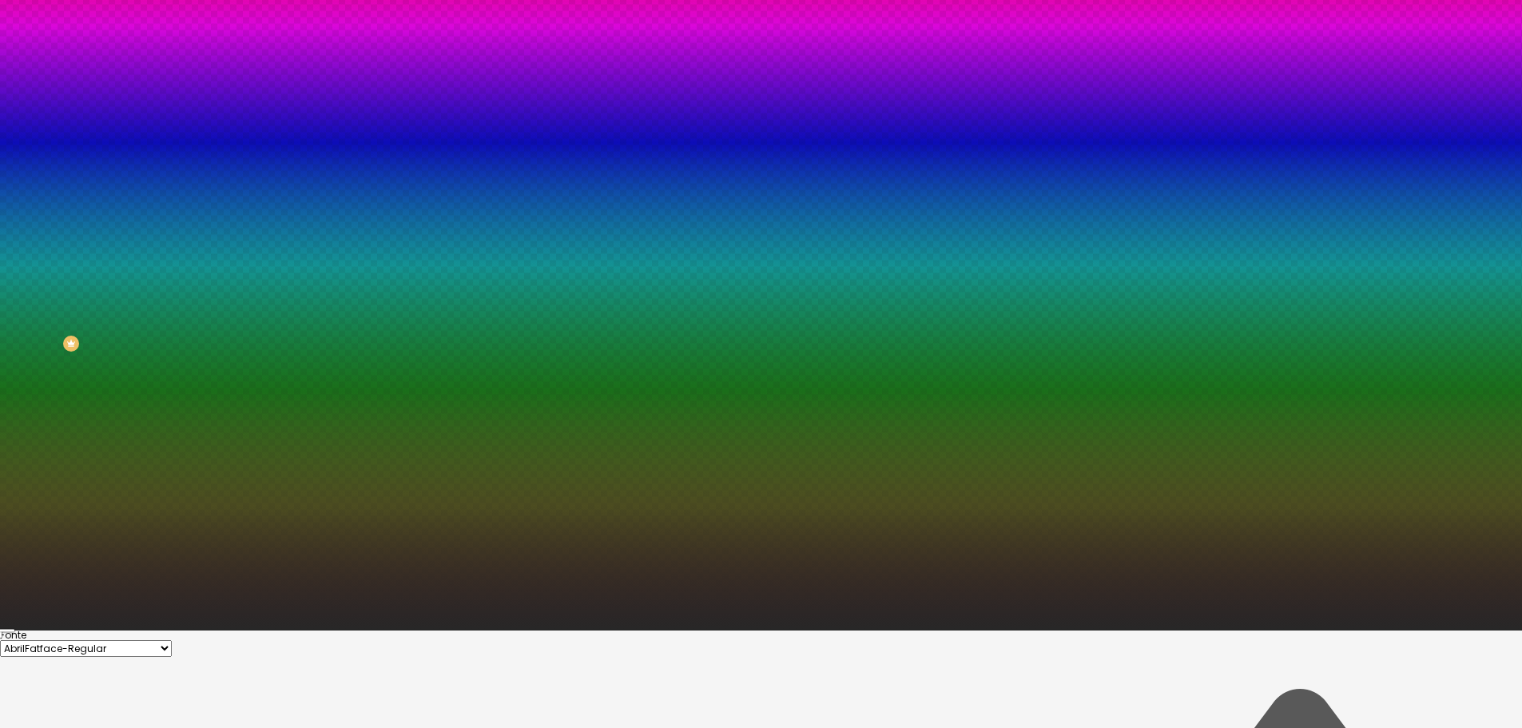
scroll to position [120, 0]
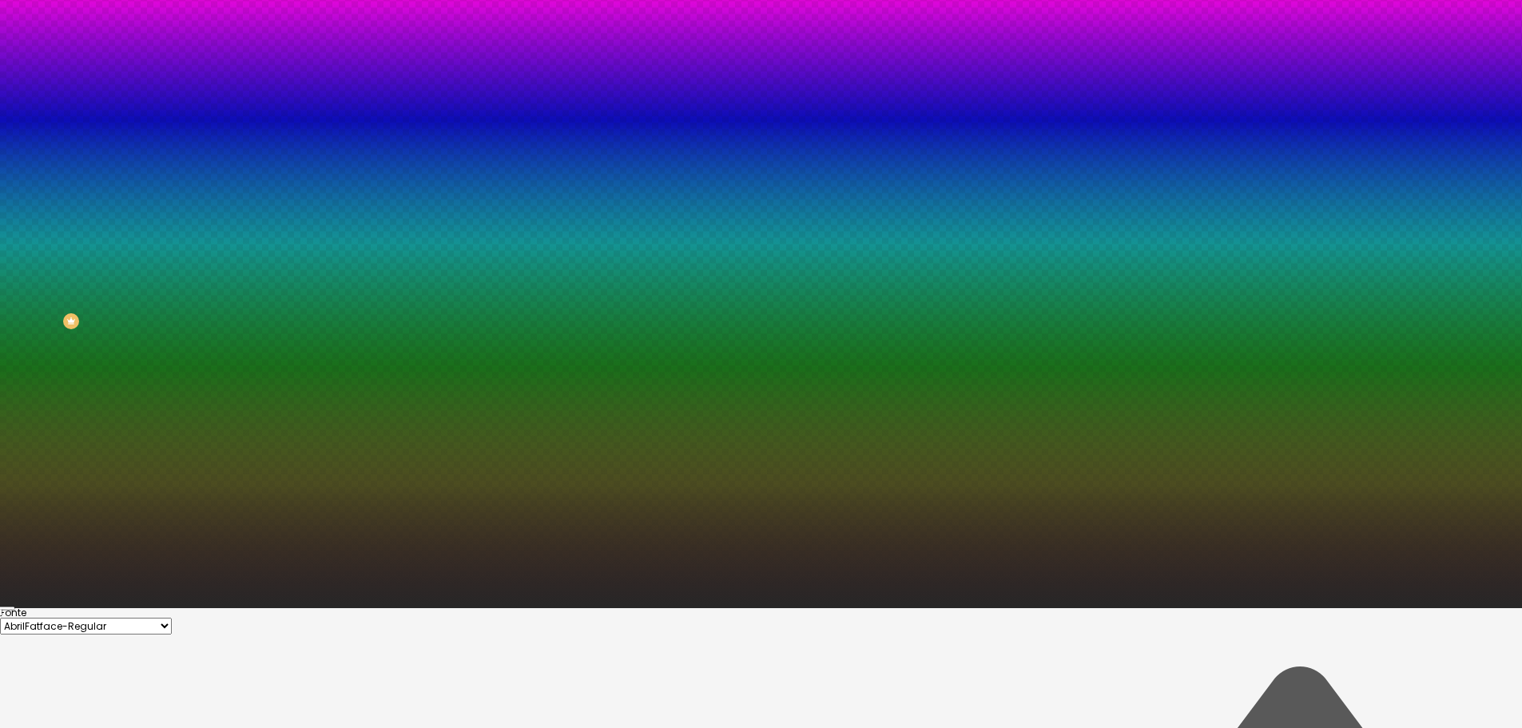
type input "#FFFFFF"
drag, startPoint x: 284, startPoint y: 643, endPoint x: 199, endPoint y: 591, distance: 99.4
click at [157, 608] on div at bounding box center [761, 608] width 1522 height 0
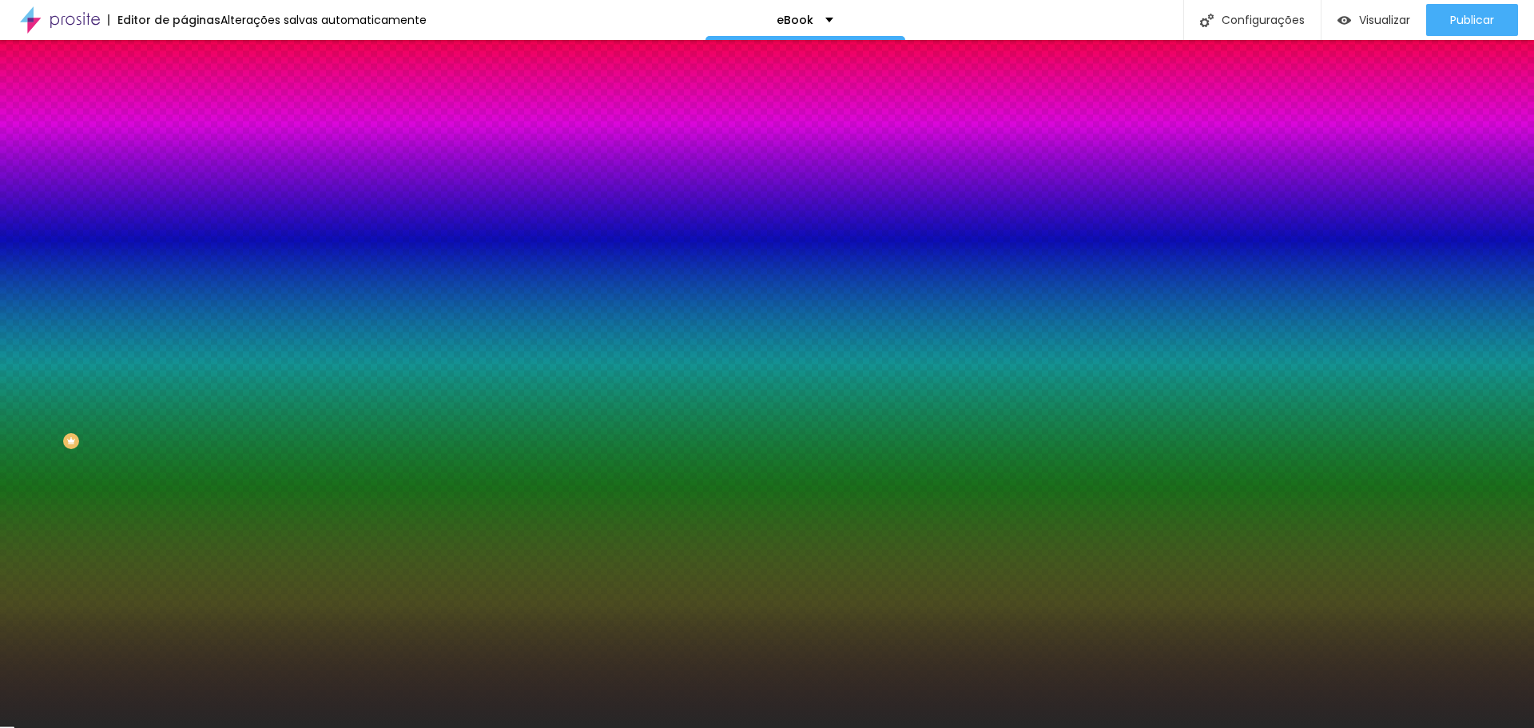
click at [190, 412] on icon "button" at bounding box center [195, 417] width 10 height 10
type input "#FFFFFF"
drag, startPoint x: 243, startPoint y: 639, endPoint x: 197, endPoint y: 587, distance: 69.6
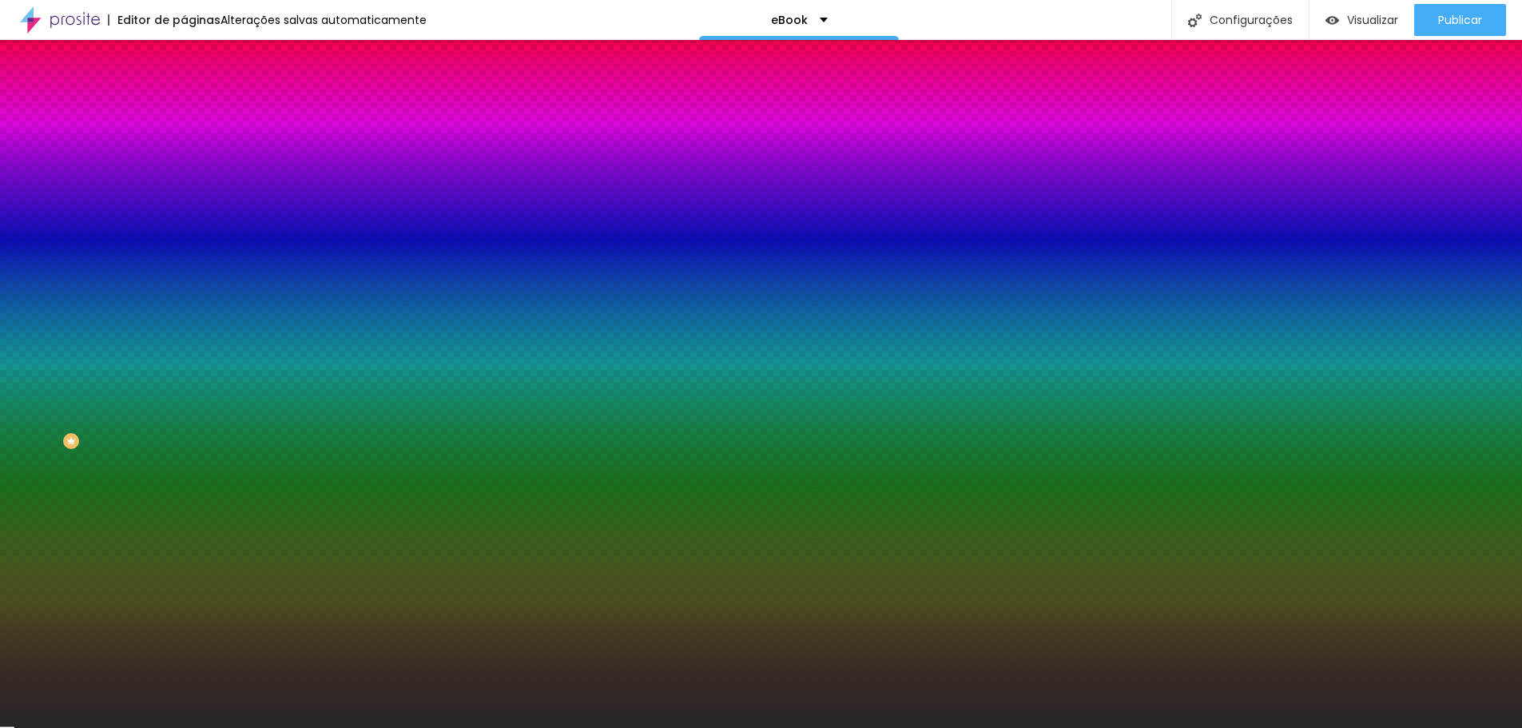
click at [175, 727] on div at bounding box center [761, 728] width 1522 height 0
click at [190, 412] on icon "button" at bounding box center [195, 417] width 10 height 10
select select "Montserrat"
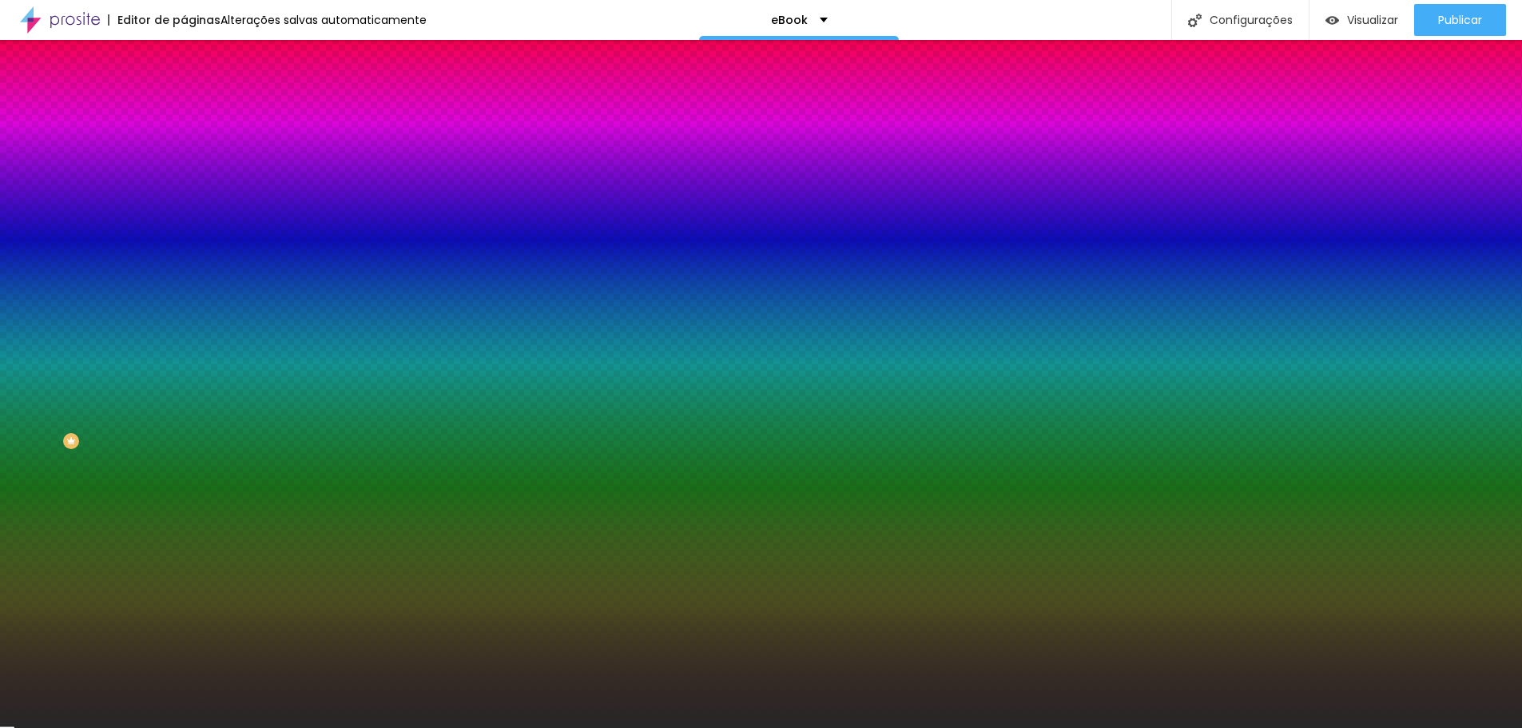
click at [284, 727] on div at bounding box center [761, 728] width 1522 height 0
click at [190, 206] on img at bounding box center [195, 211] width 10 height 10
radio input "true"
radio input "false"
click at [190, 206] on img at bounding box center [195, 211] width 10 height 10
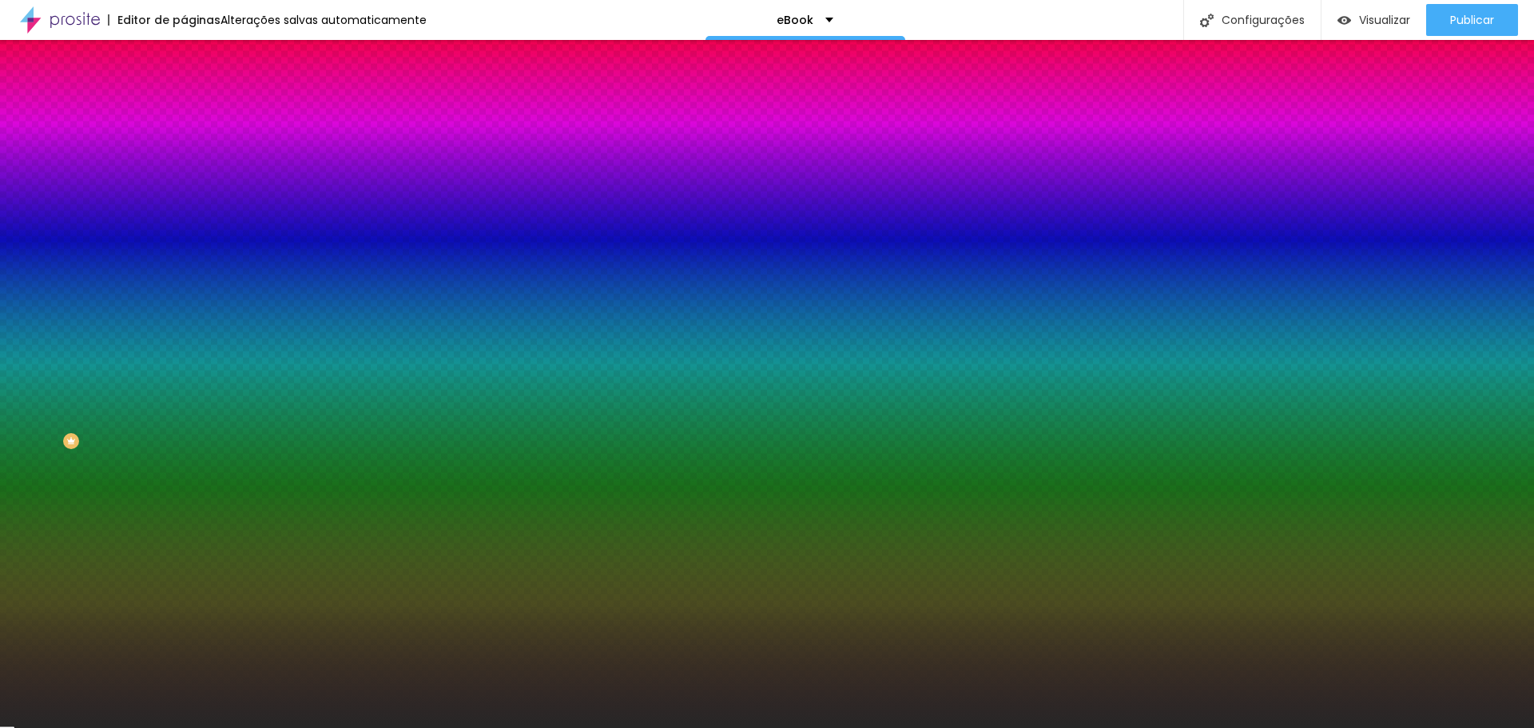
radio input "false"
radio input "true"
click at [190, 206] on img at bounding box center [195, 211] width 10 height 10
radio input "true"
radio input "false"
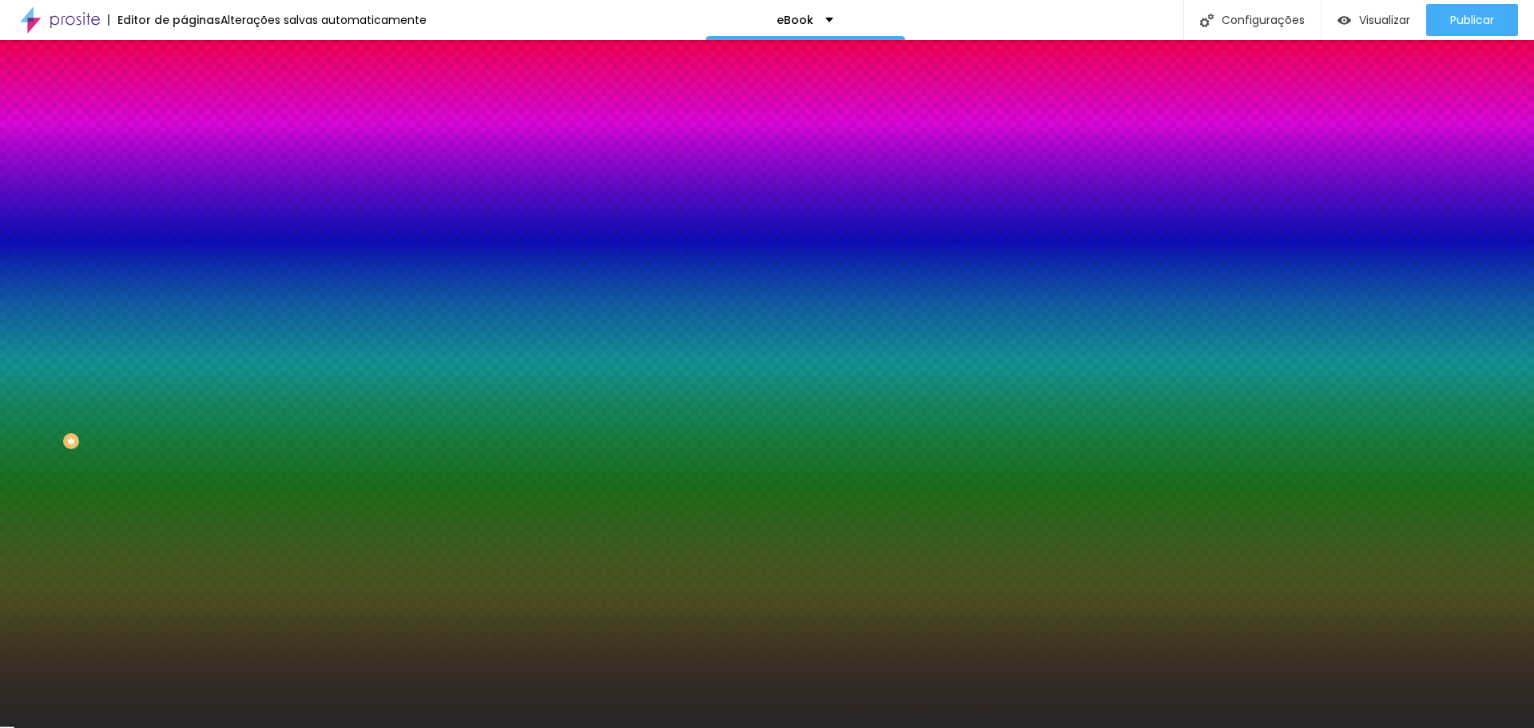
click at [190, 206] on img at bounding box center [195, 211] width 10 height 10
radio input "false"
radio input "true"
click at [190, 206] on img at bounding box center [195, 211] width 10 height 10
radio input "true"
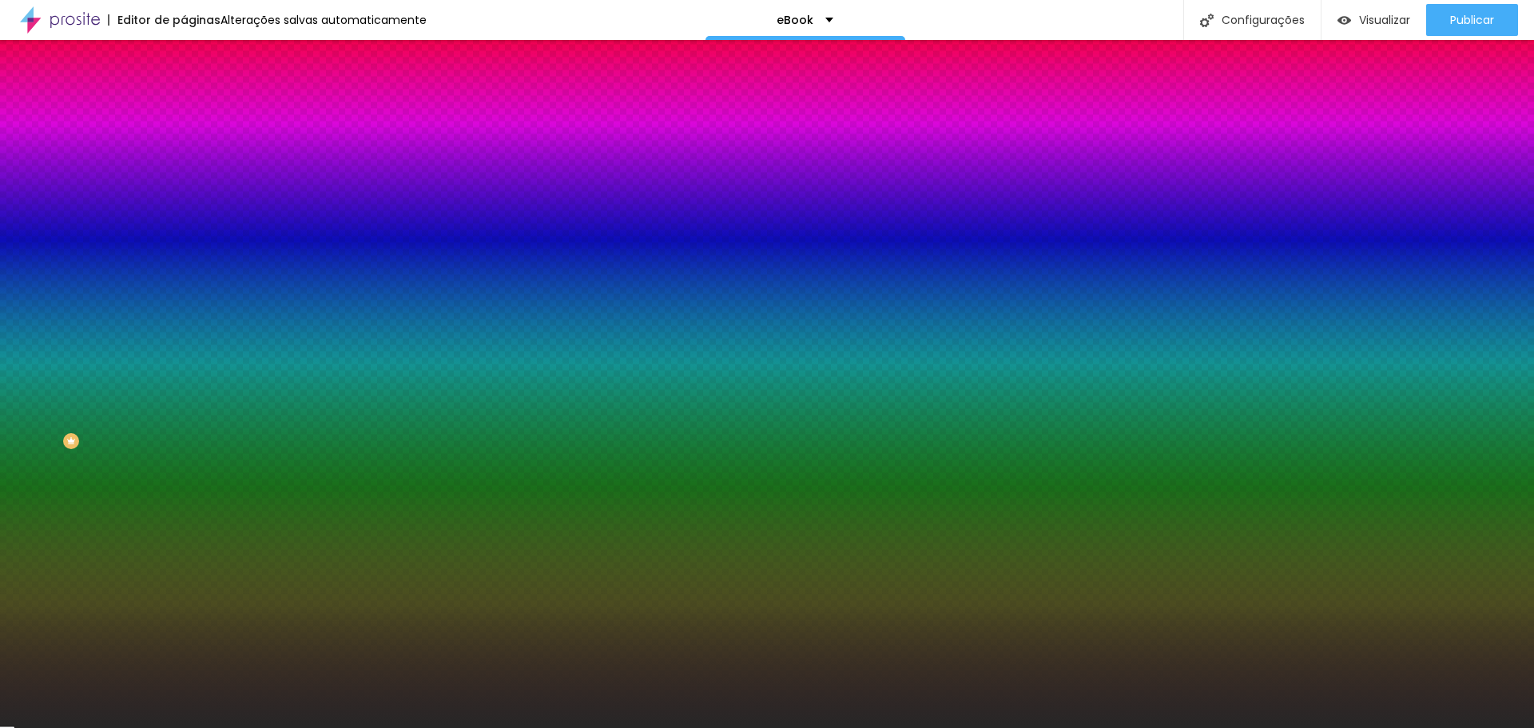
radio input "false"
click at [192, 413] on icon "button" at bounding box center [195, 416] width 6 height 6
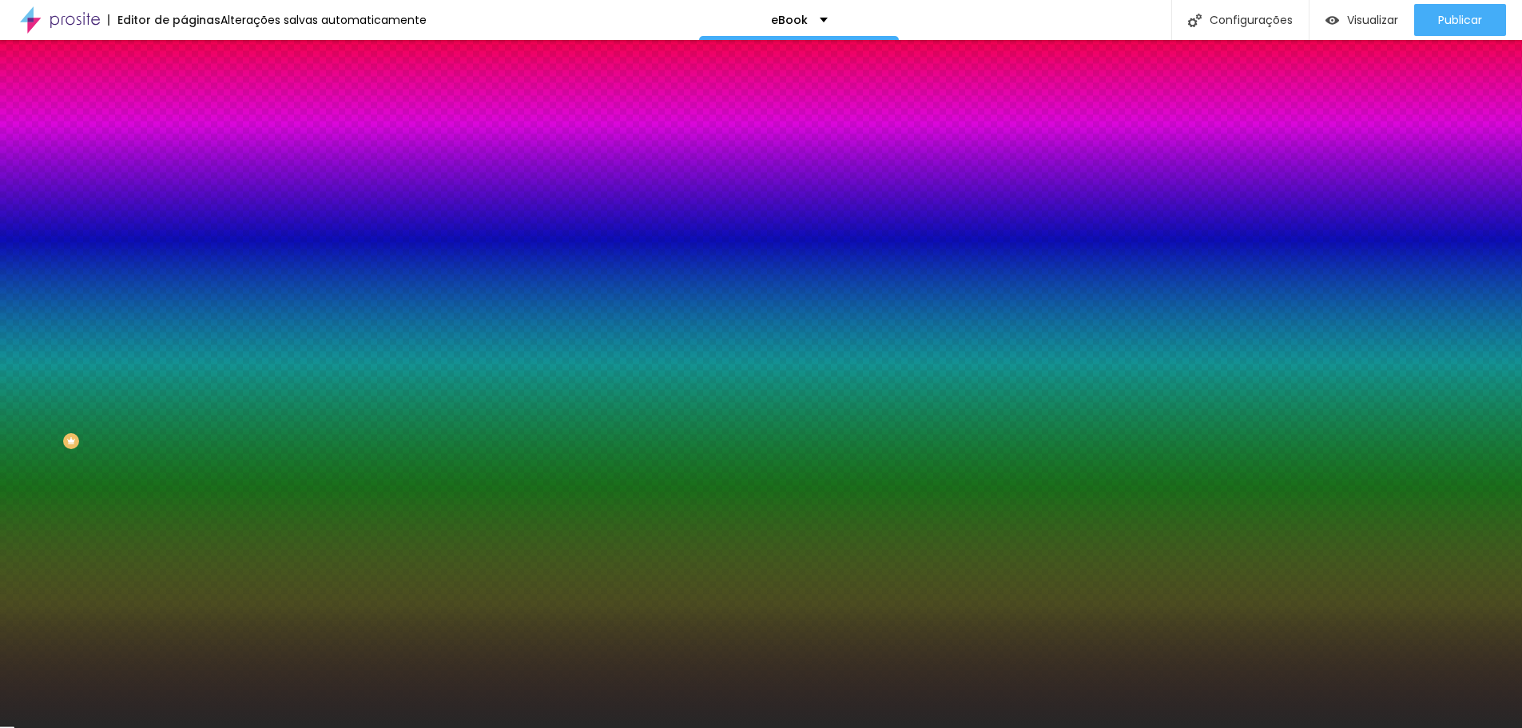
select select "AnonymousPro-Bold"
click at [582, 727] on div at bounding box center [761, 728] width 1522 height 0
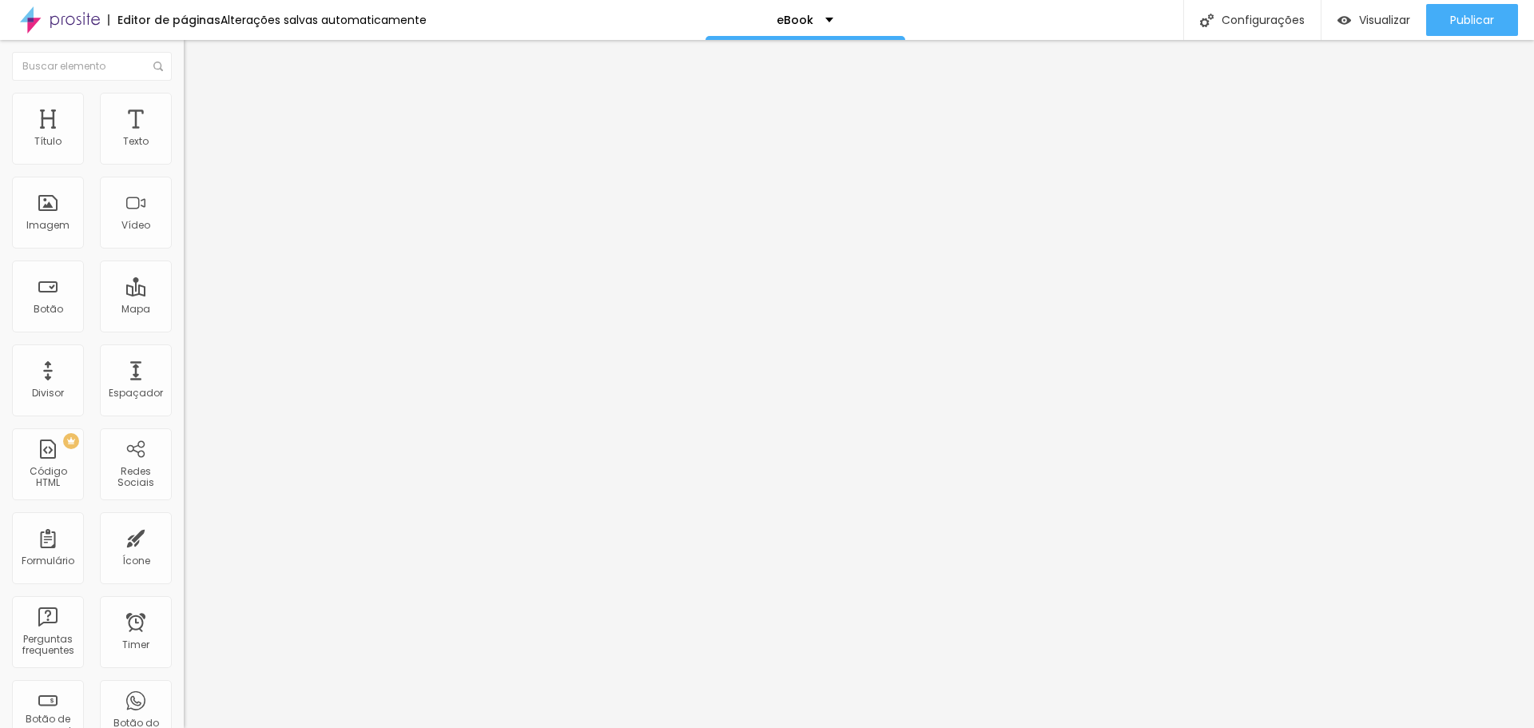
click at [184, 153] on button "button" at bounding box center [195, 145] width 22 height 17
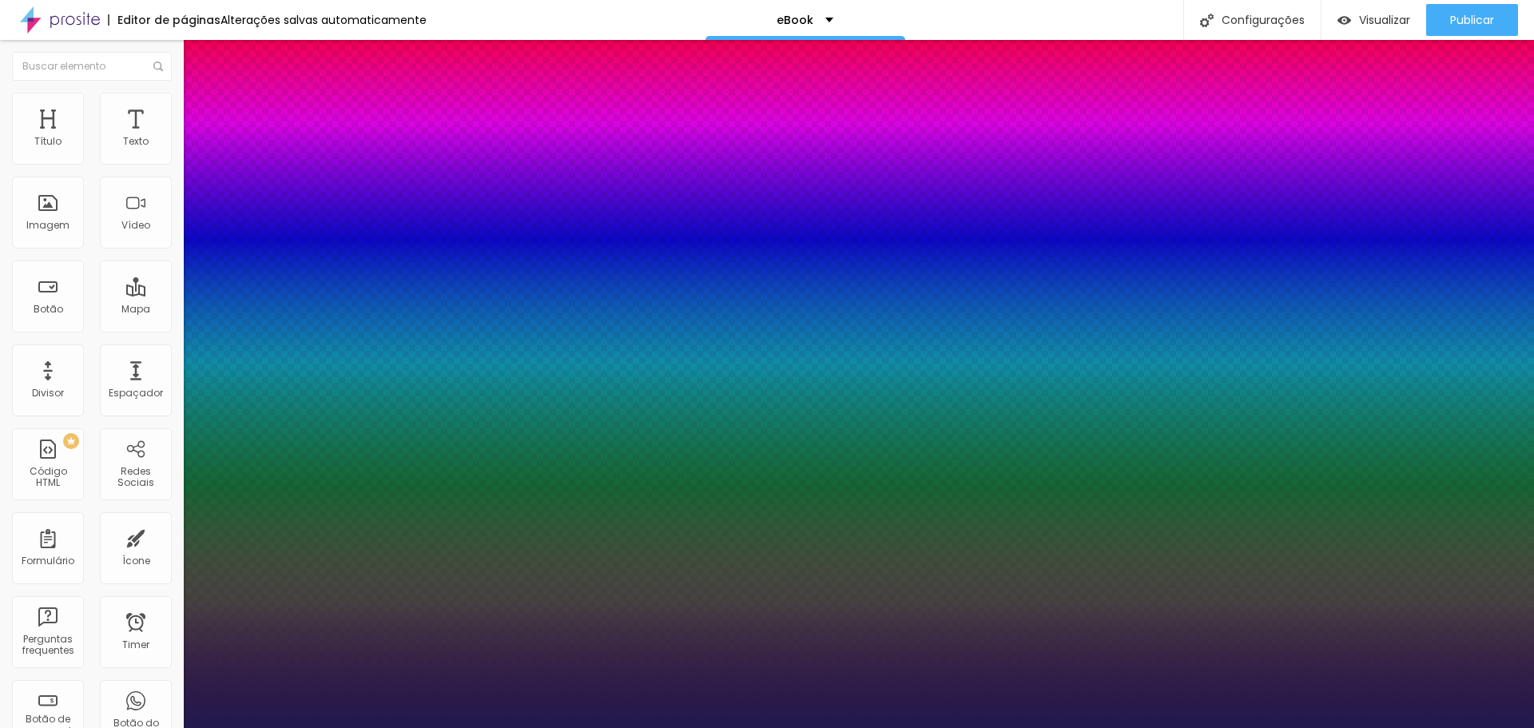
type input "1"
click at [589, 727] on div at bounding box center [767, 728] width 1534 height 0
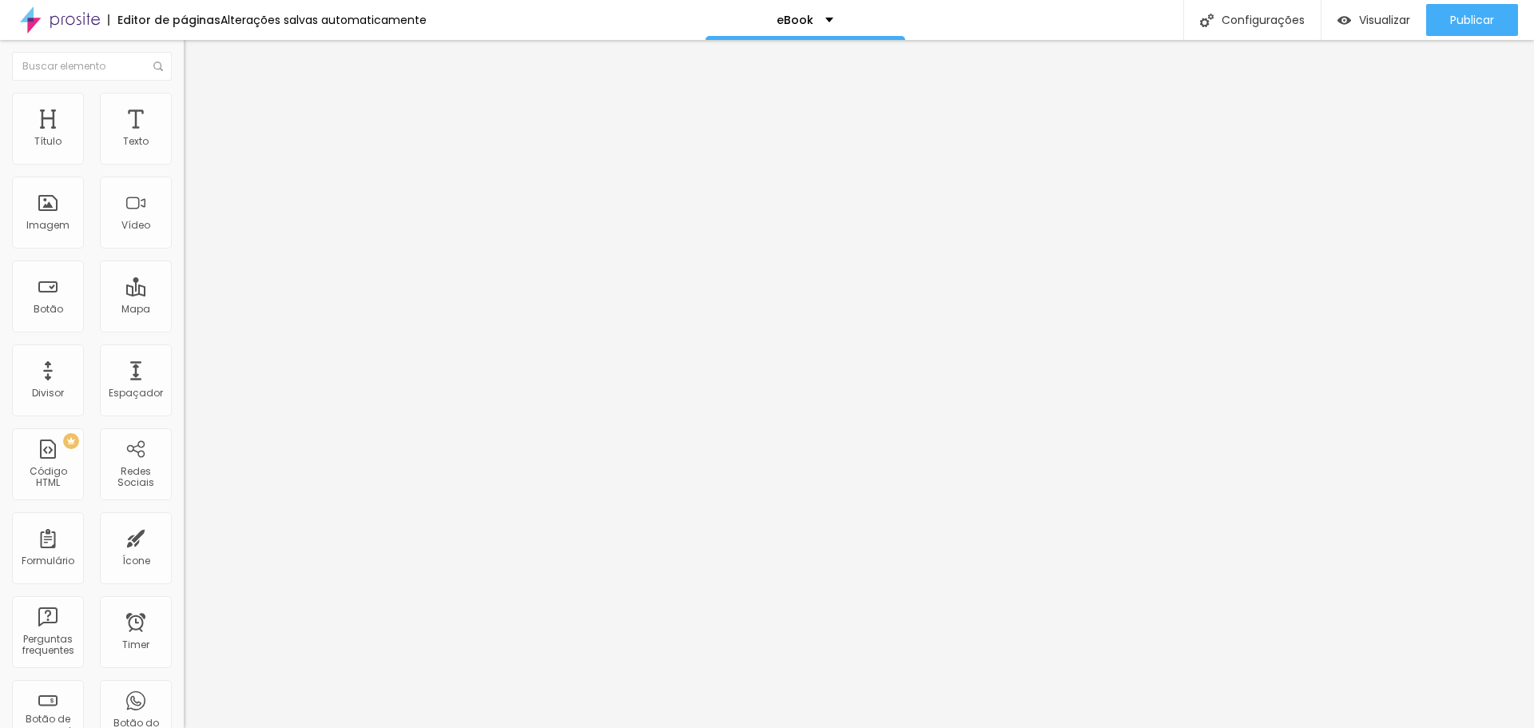
click at [184, 121] on li "Estilo" at bounding box center [276, 113] width 184 height 16
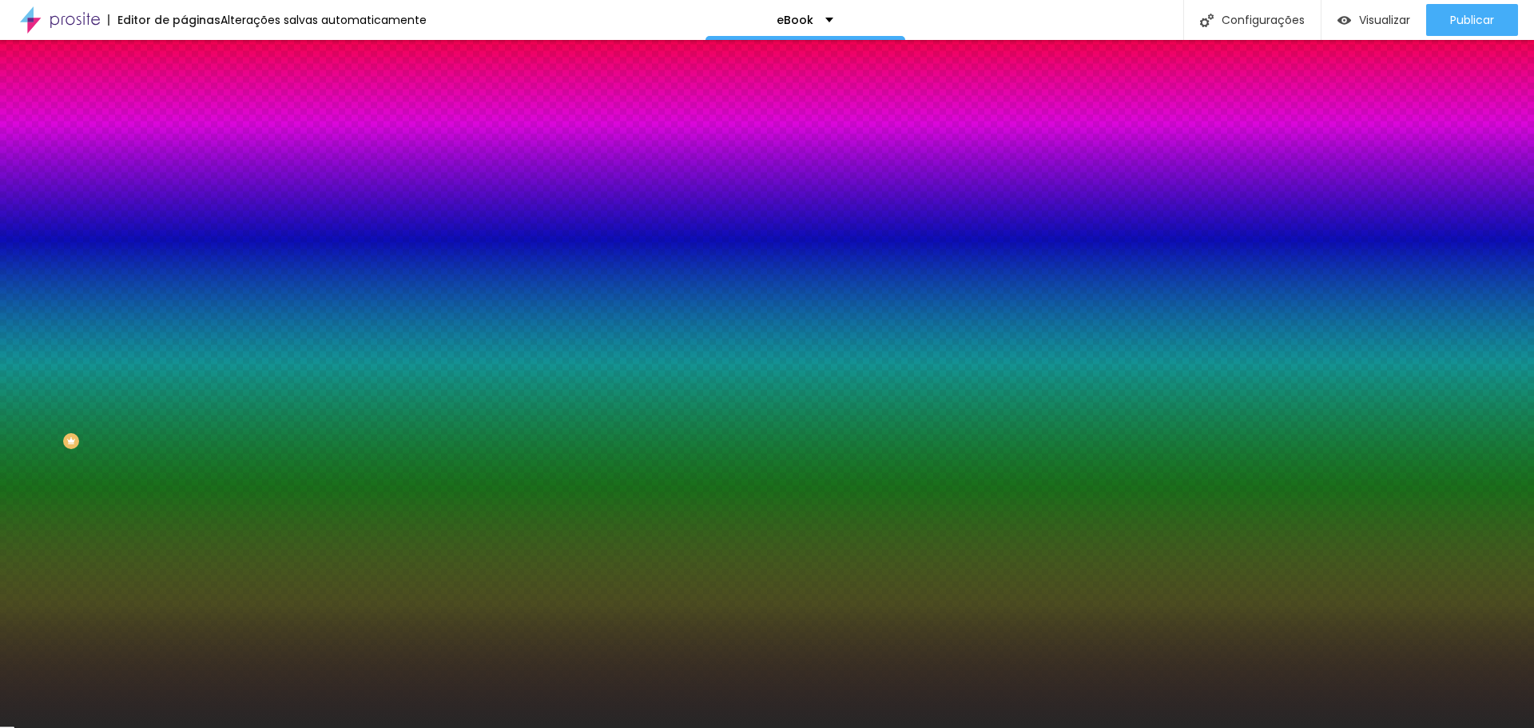
click at [184, 413] on button "button" at bounding box center [195, 417] width 22 height 17
select select "Martel-Light"
type input "16"
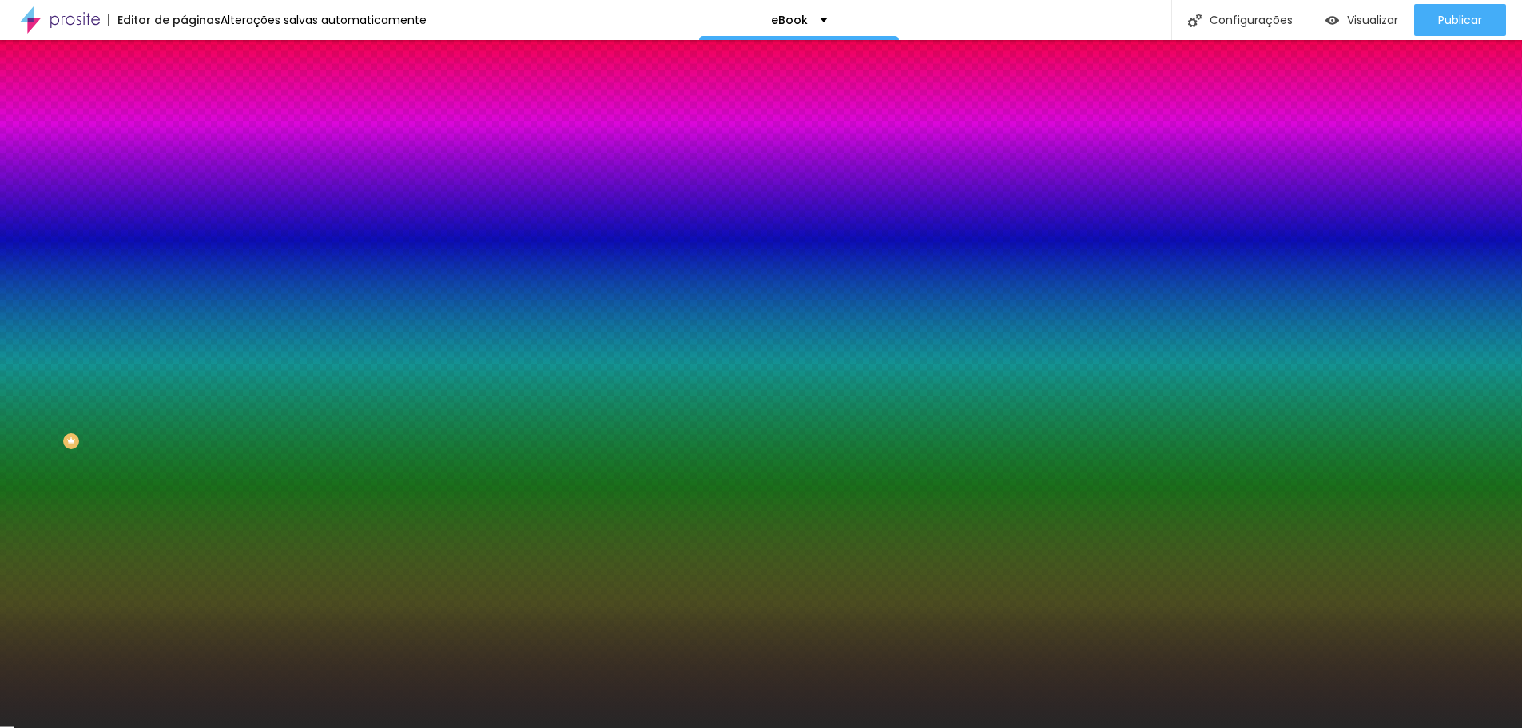
type input "16"
type input "17"
type input "16"
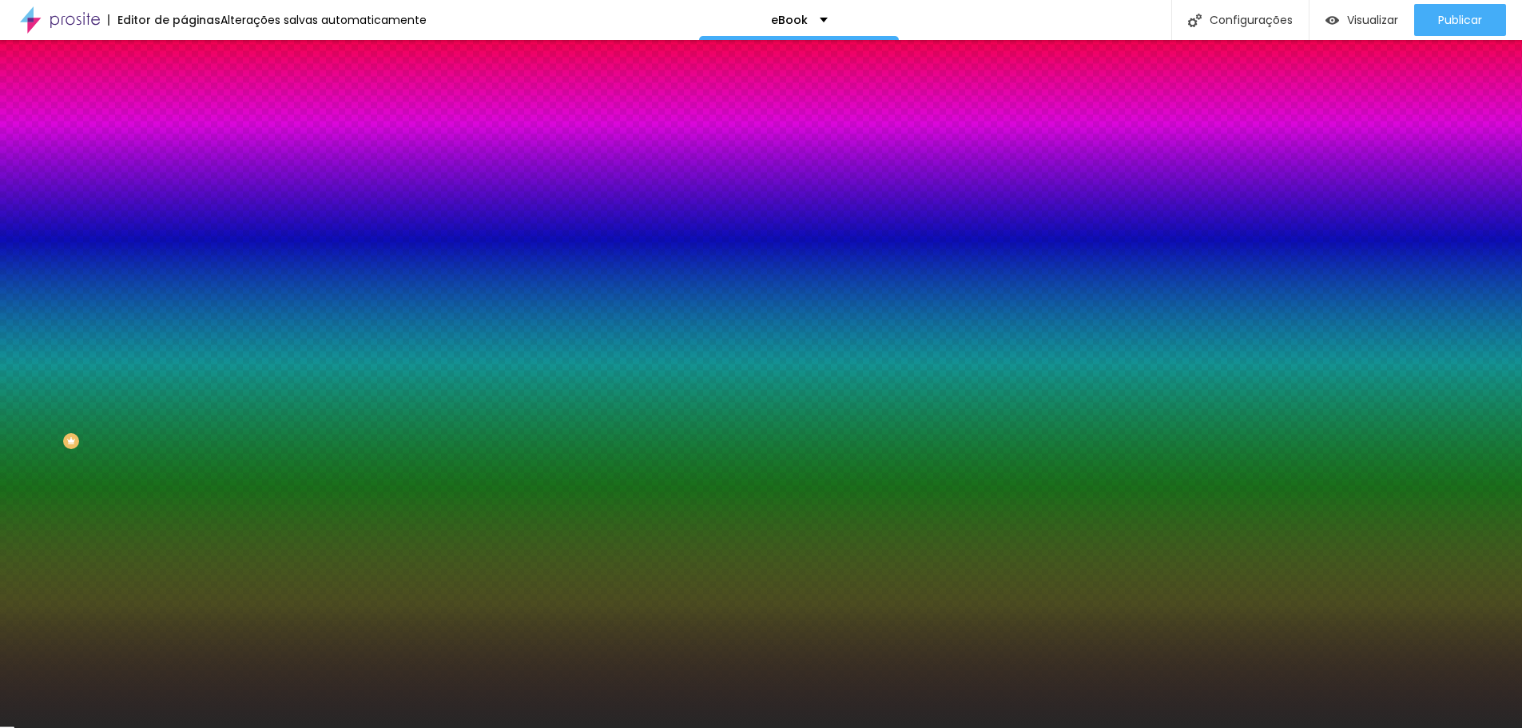
type input "16"
click at [106, 727] on div at bounding box center [761, 728] width 1522 height 0
click at [192, 517] on icon "button" at bounding box center [195, 514] width 6 height 6
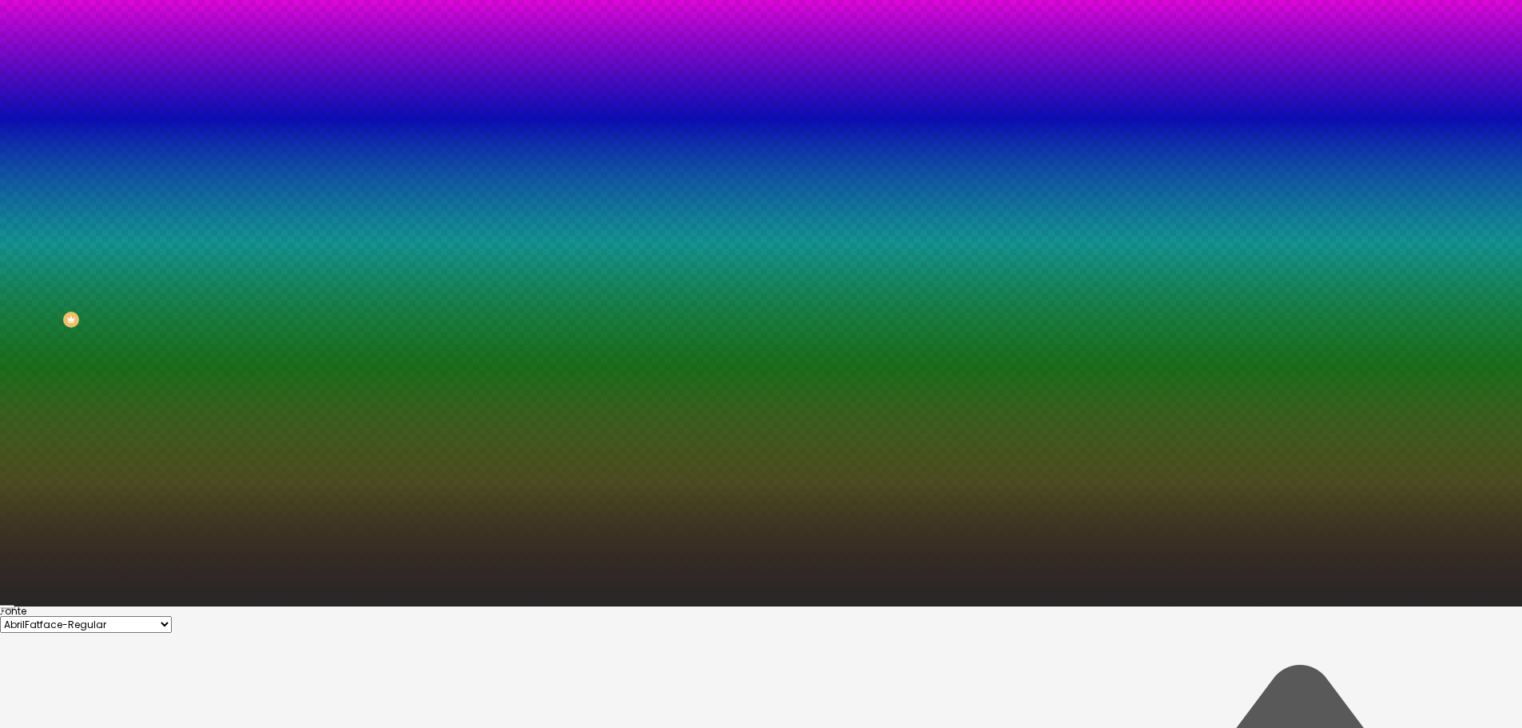
scroll to position [120, 0]
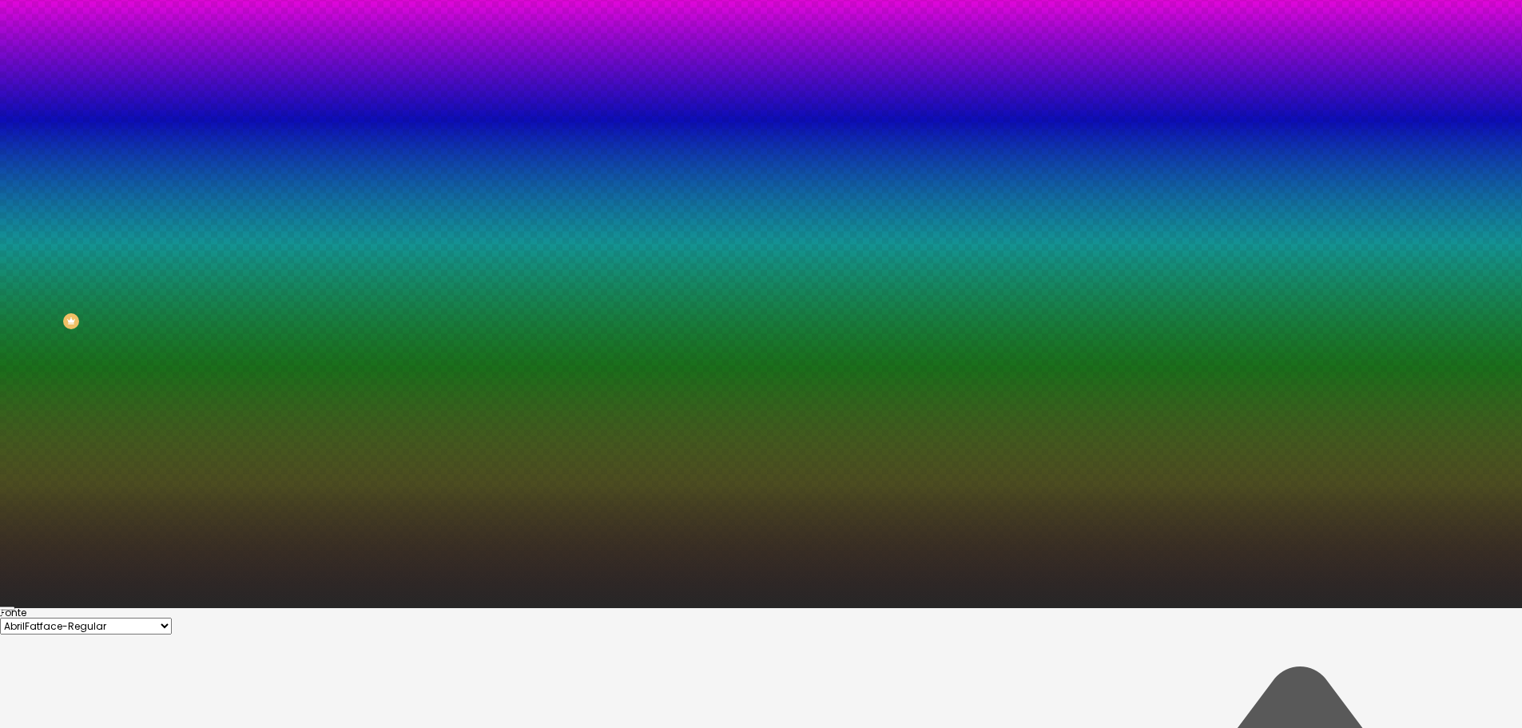
type input "#C1C1C1"
drag, startPoint x: 231, startPoint y: 616, endPoint x: 221, endPoint y: 635, distance: 21.8
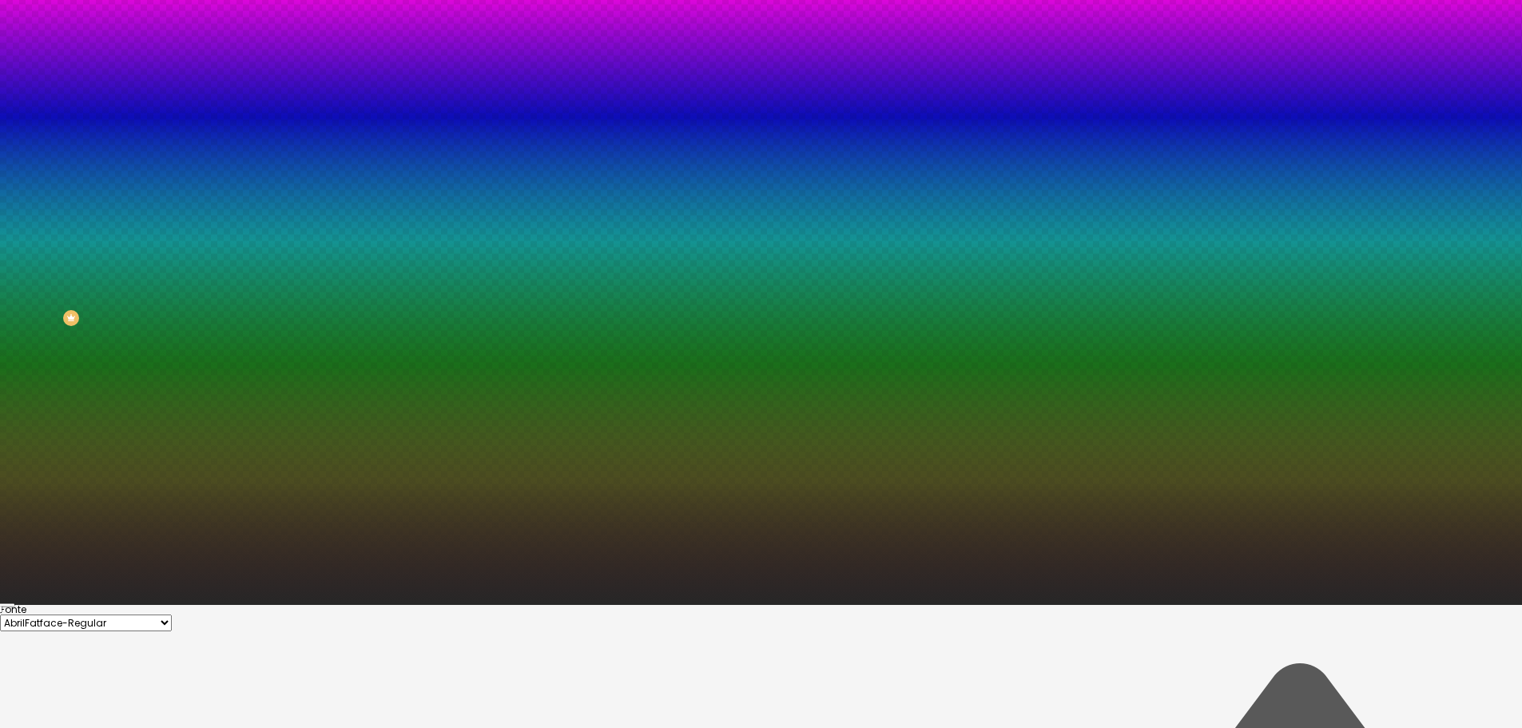
scroll to position [125, 0]
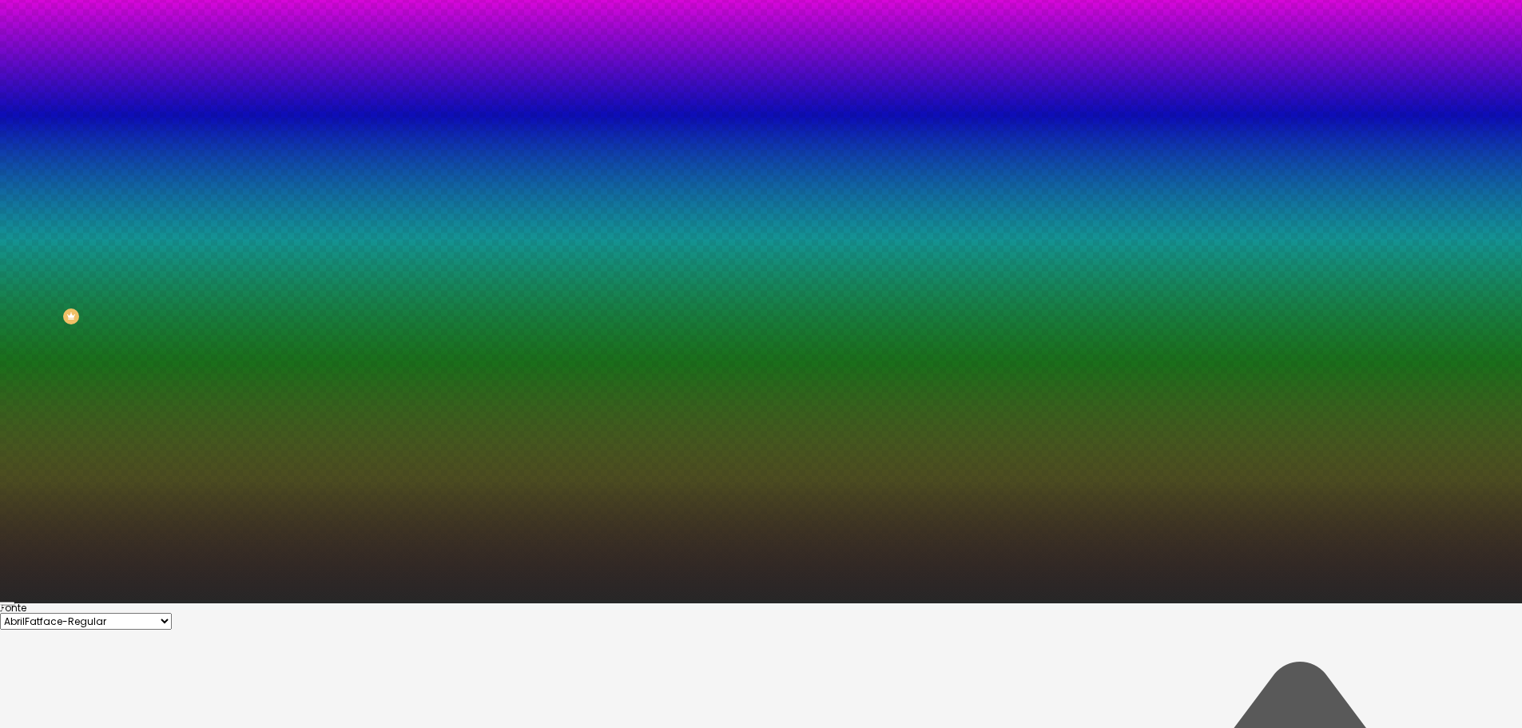
click at [1085, 603] on div at bounding box center [761, 603] width 1522 height 0
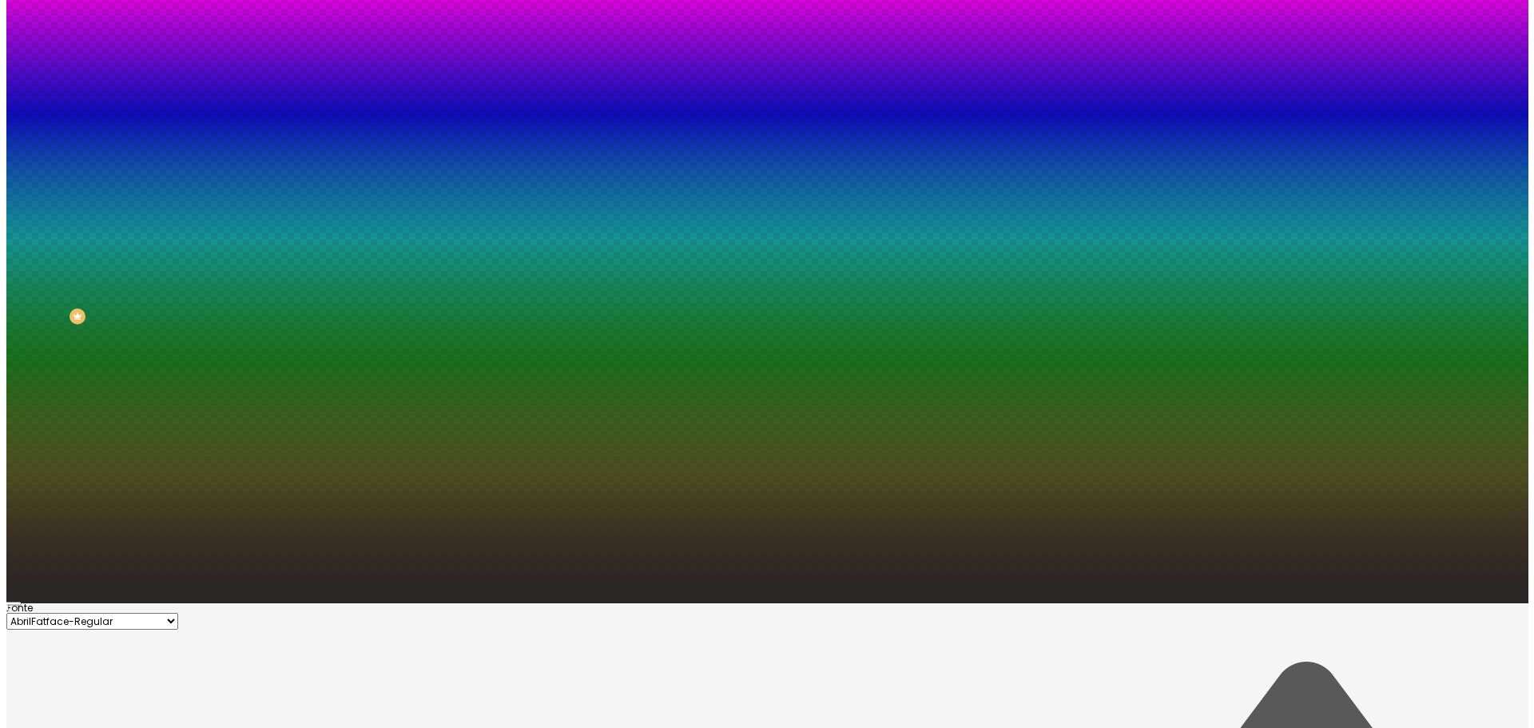
scroll to position [0, 0]
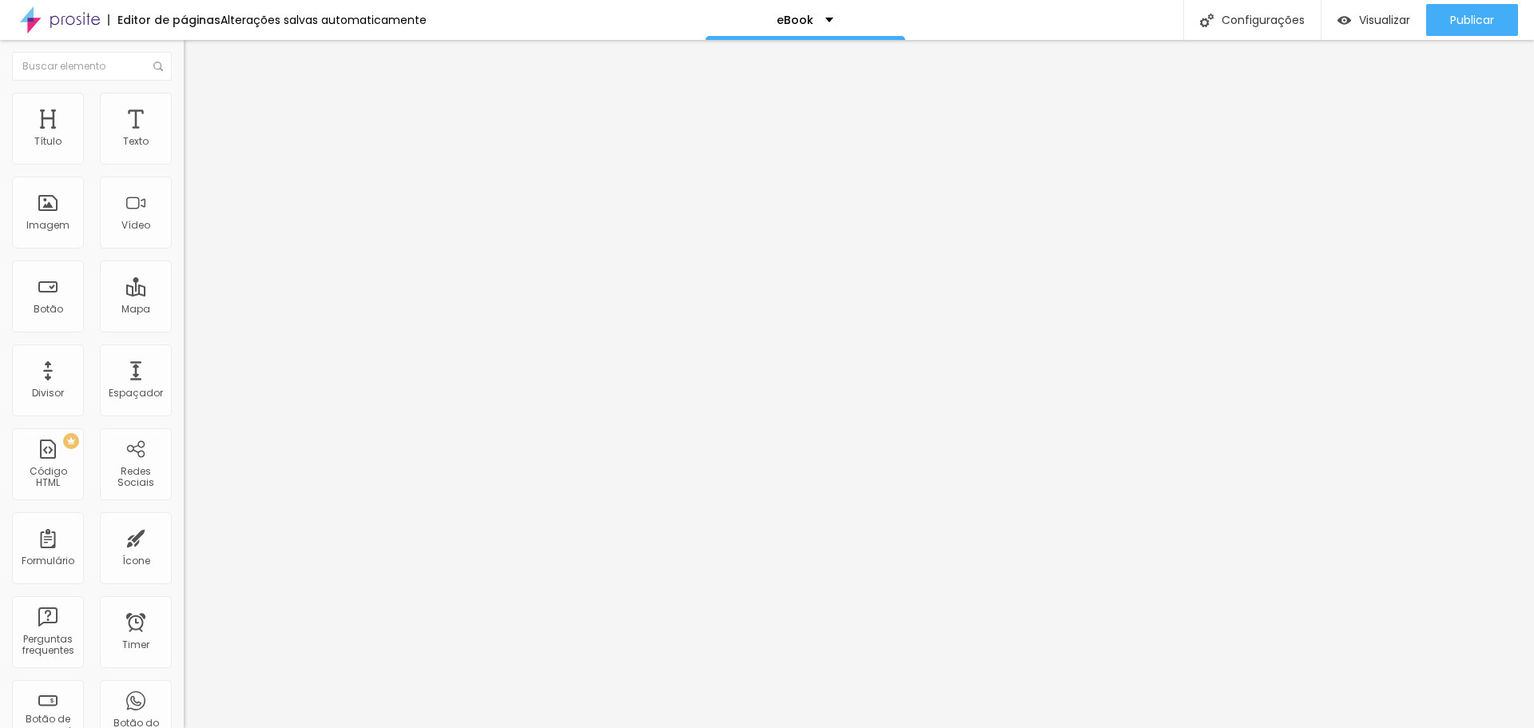
click at [198, 110] on span "Estilo" at bounding box center [210, 104] width 25 height 14
click at [198, 108] on span "Estilo" at bounding box center [210, 104] width 25 height 14
click at [184, 109] on li "Estilo" at bounding box center [276, 101] width 184 height 16
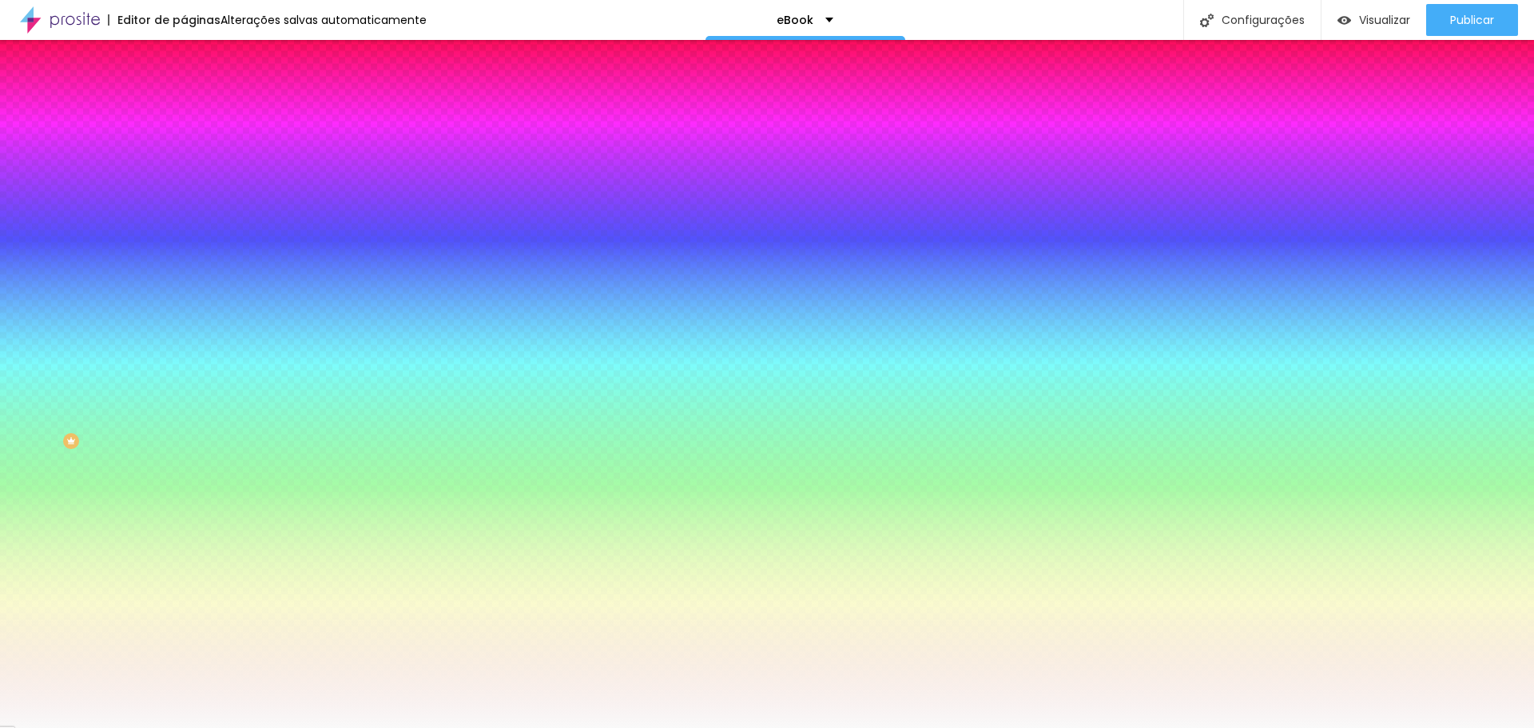
click at [184, 233] on input "#F9F9F9" at bounding box center [280, 225] width 192 height 16
paste input "272727"
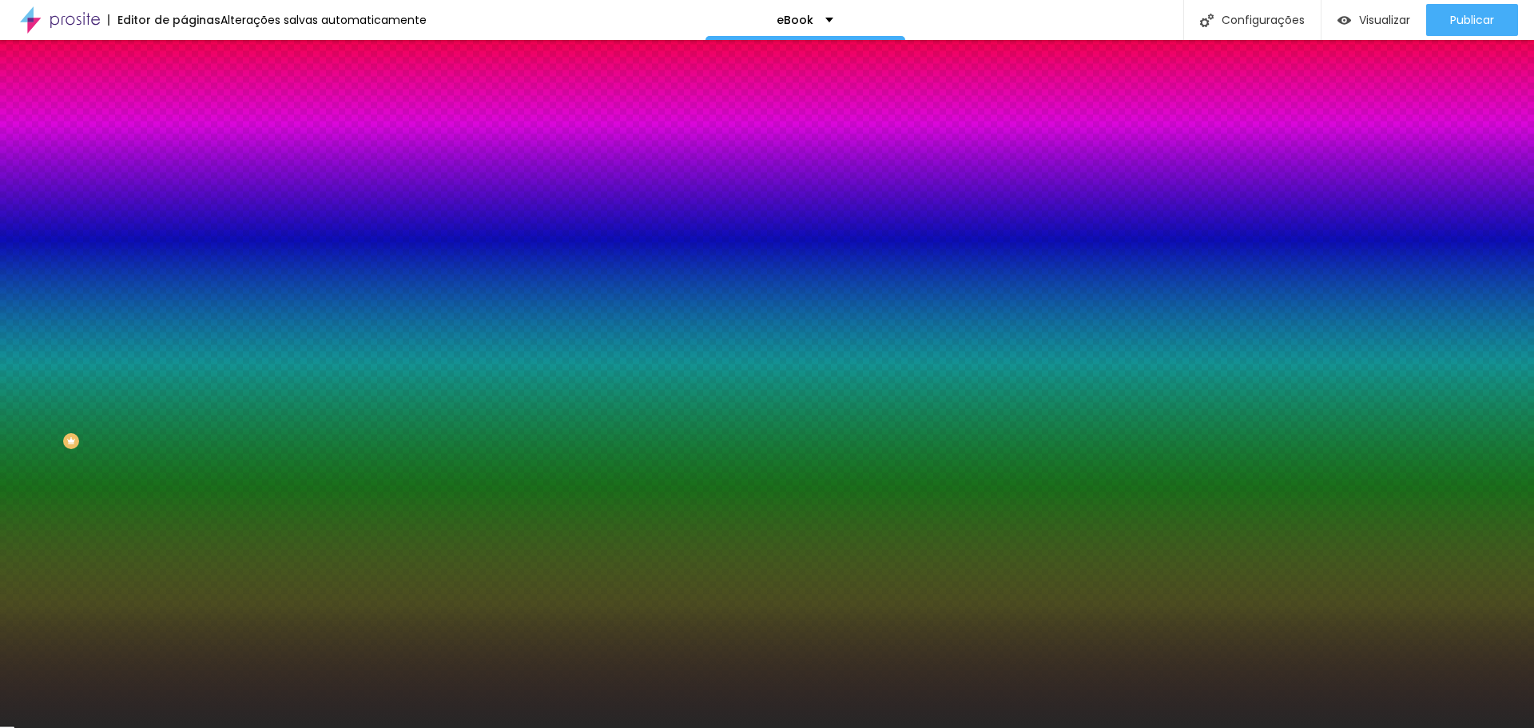
type input "#272727"
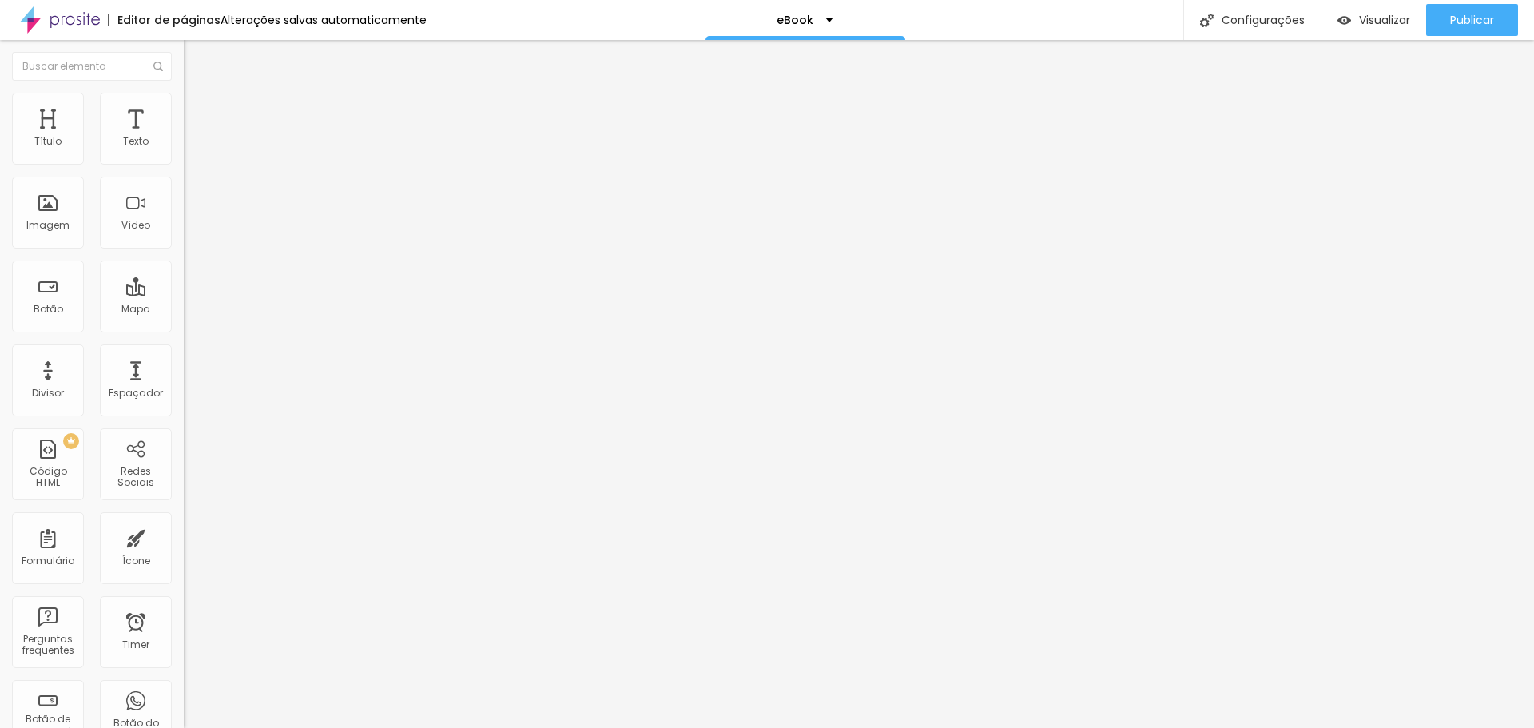
click at [184, 99] on li "Estilo" at bounding box center [276, 101] width 184 height 16
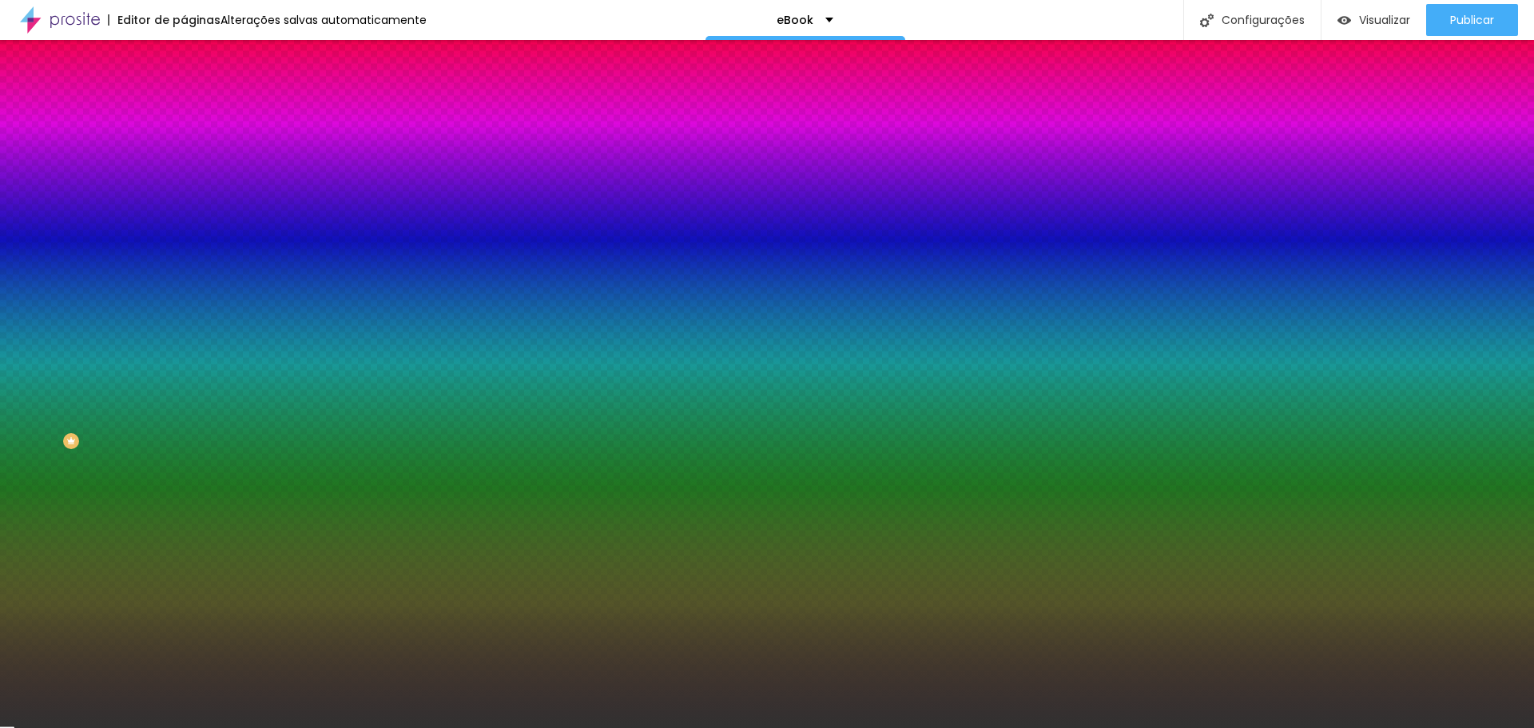
click at [184, 162] on input "#313131" at bounding box center [280, 161] width 192 height 16
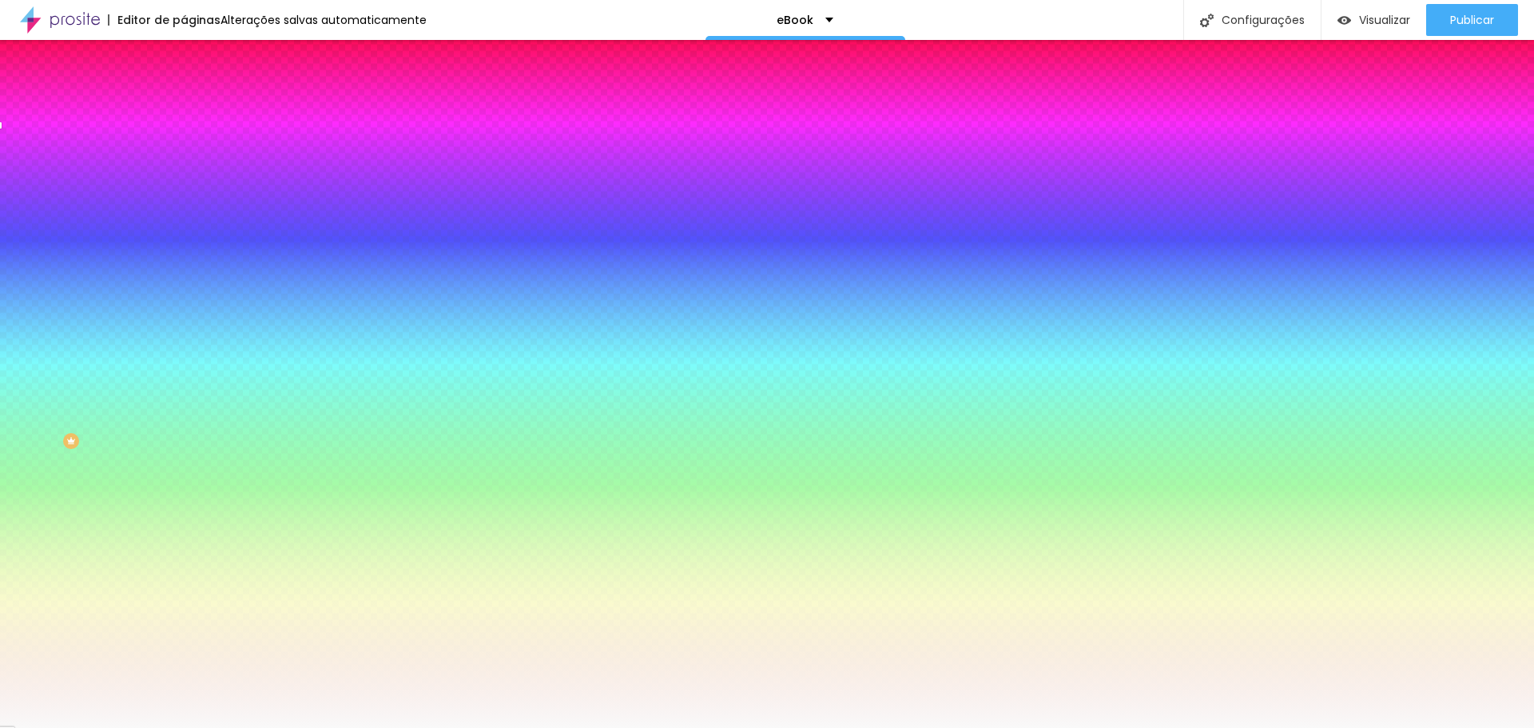
type input "#F9F9F9"
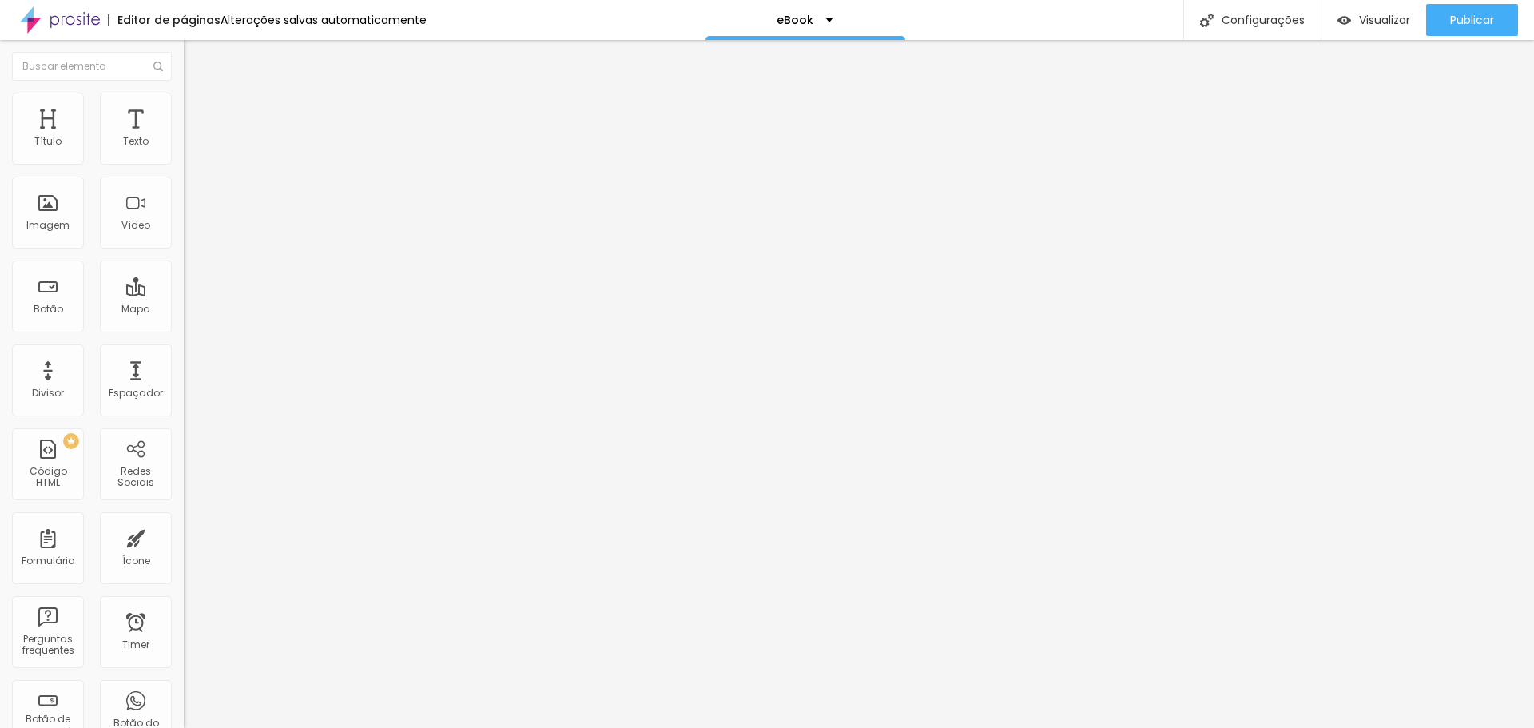
click at [184, 104] on li "Estilo" at bounding box center [276, 101] width 184 height 16
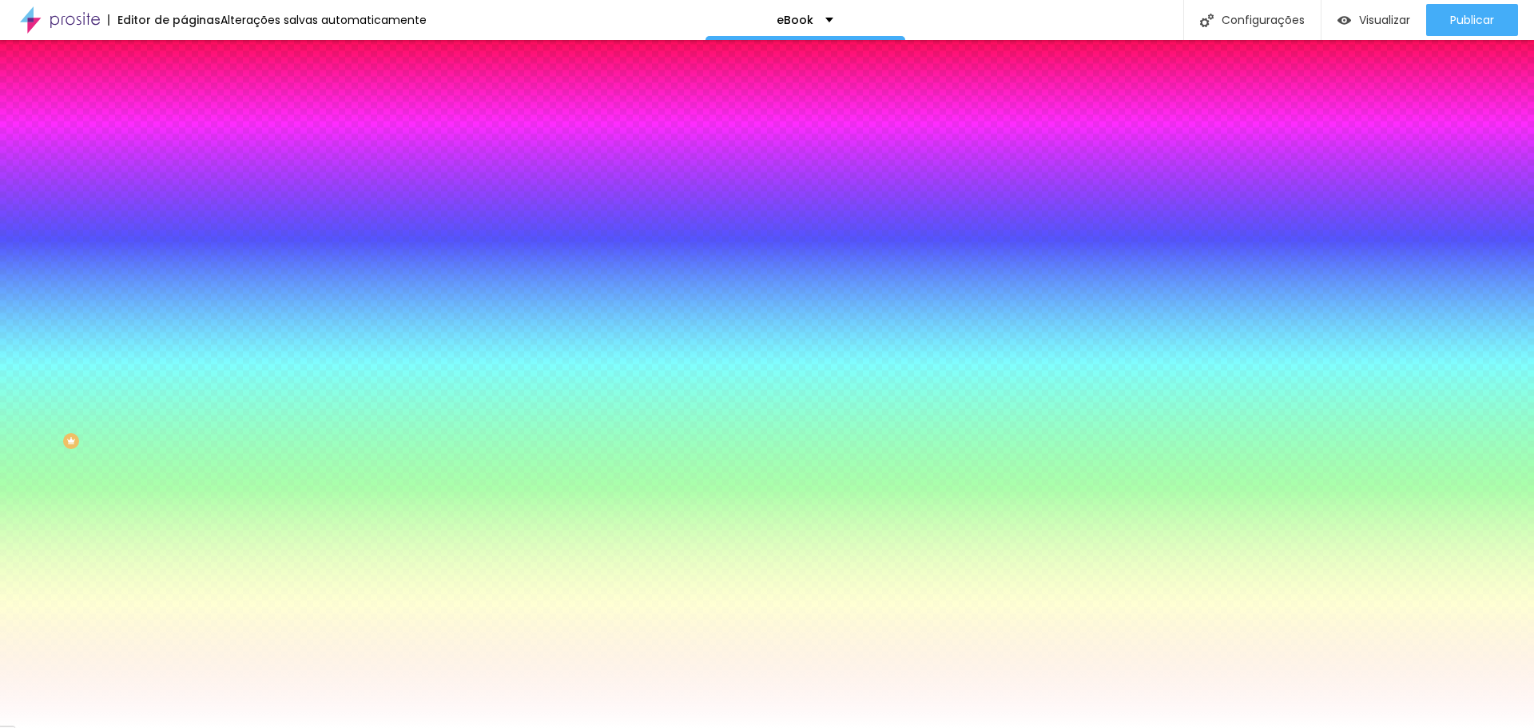
click at [184, 153] on div at bounding box center [276, 153] width 184 height 0
click at [184, 156] on input "#FFFFFF" at bounding box center [280, 161] width 192 height 16
click at [184, 164] on input "#FFFFFF" at bounding box center [280, 161] width 192 height 16
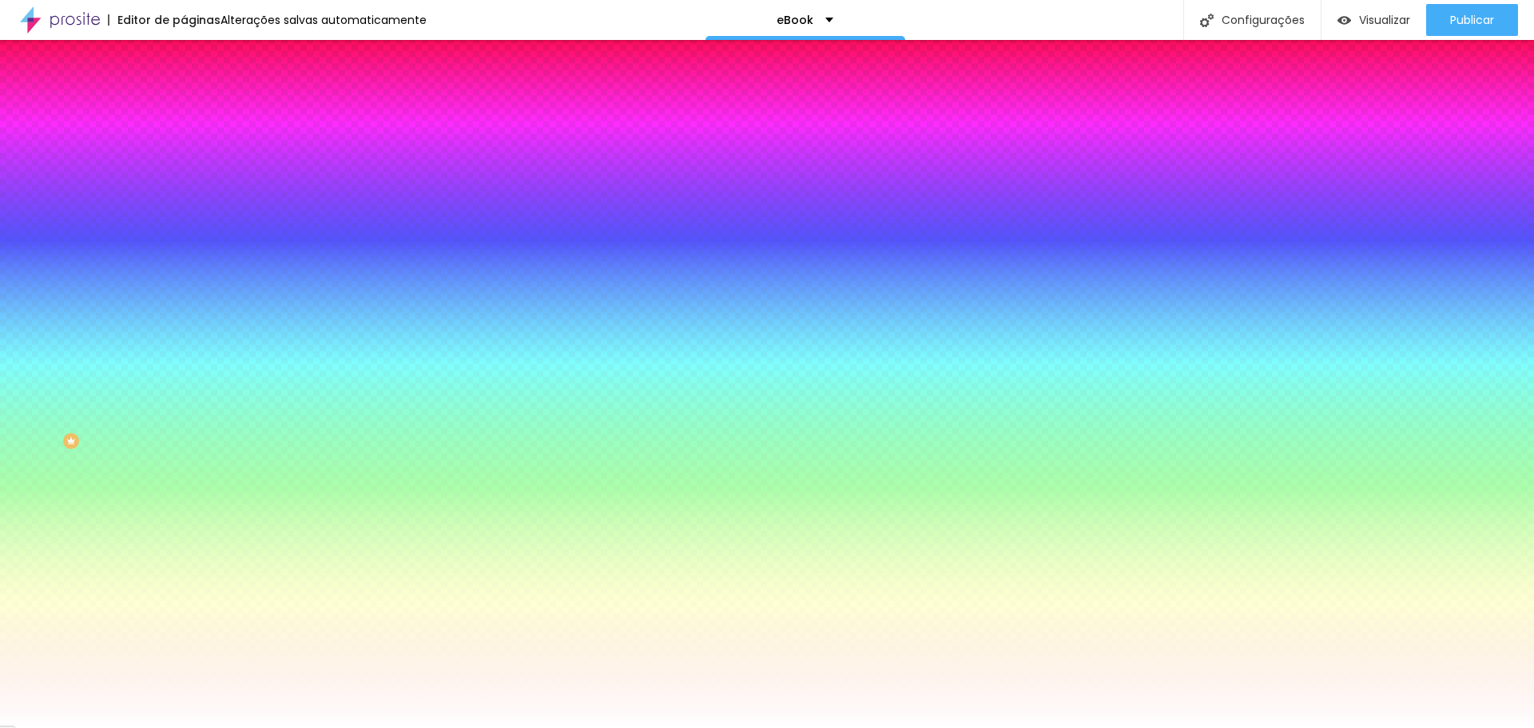
click at [184, 164] on input "#FFFFFF" at bounding box center [280, 161] width 192 height 16
paste input "272727"
type input "#272727"
click at [184, 209] on div "#FFFFFF" at bounding box center [276, 204] width 184 height 16
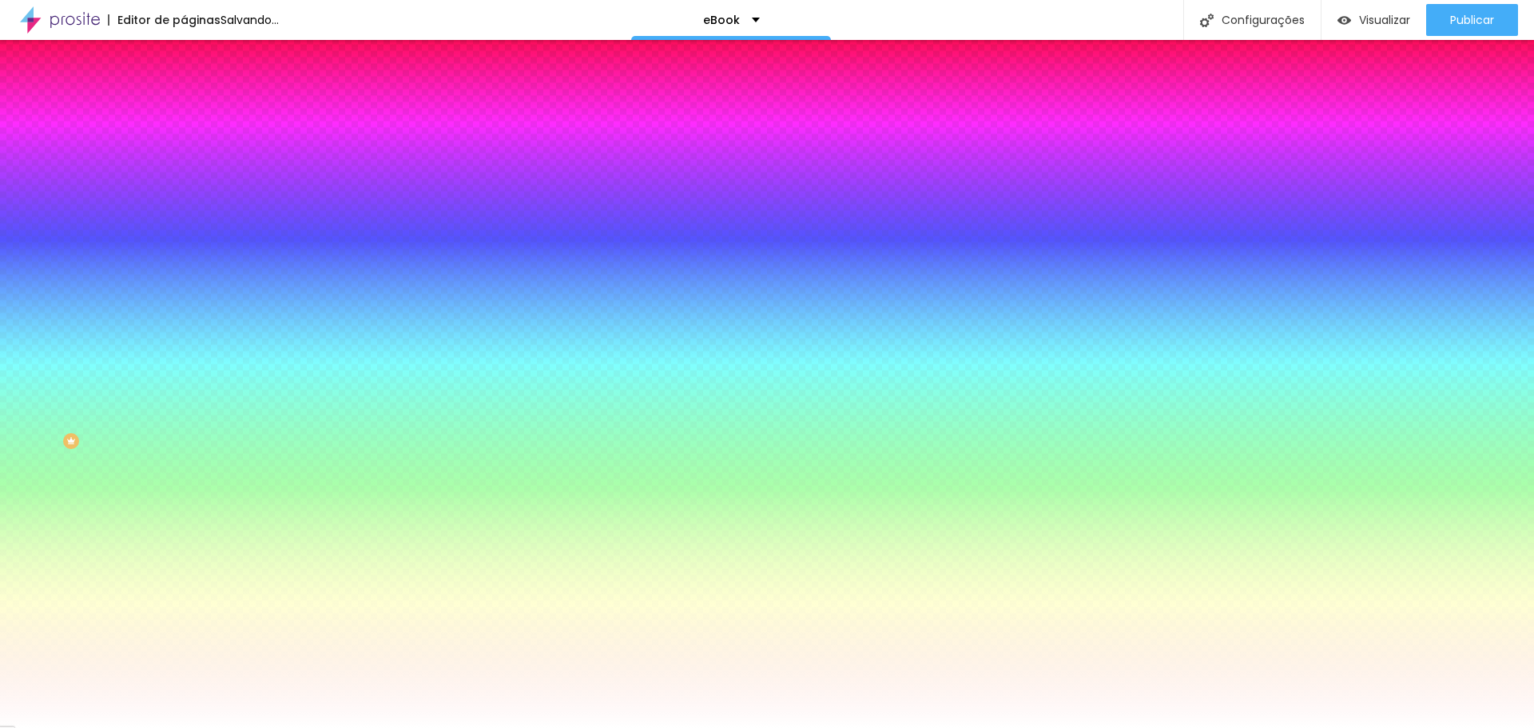
click at [184, 205] on input "#FFFFFF" at bounding box center [280, 204] width 192 height 16
paste input "272727"
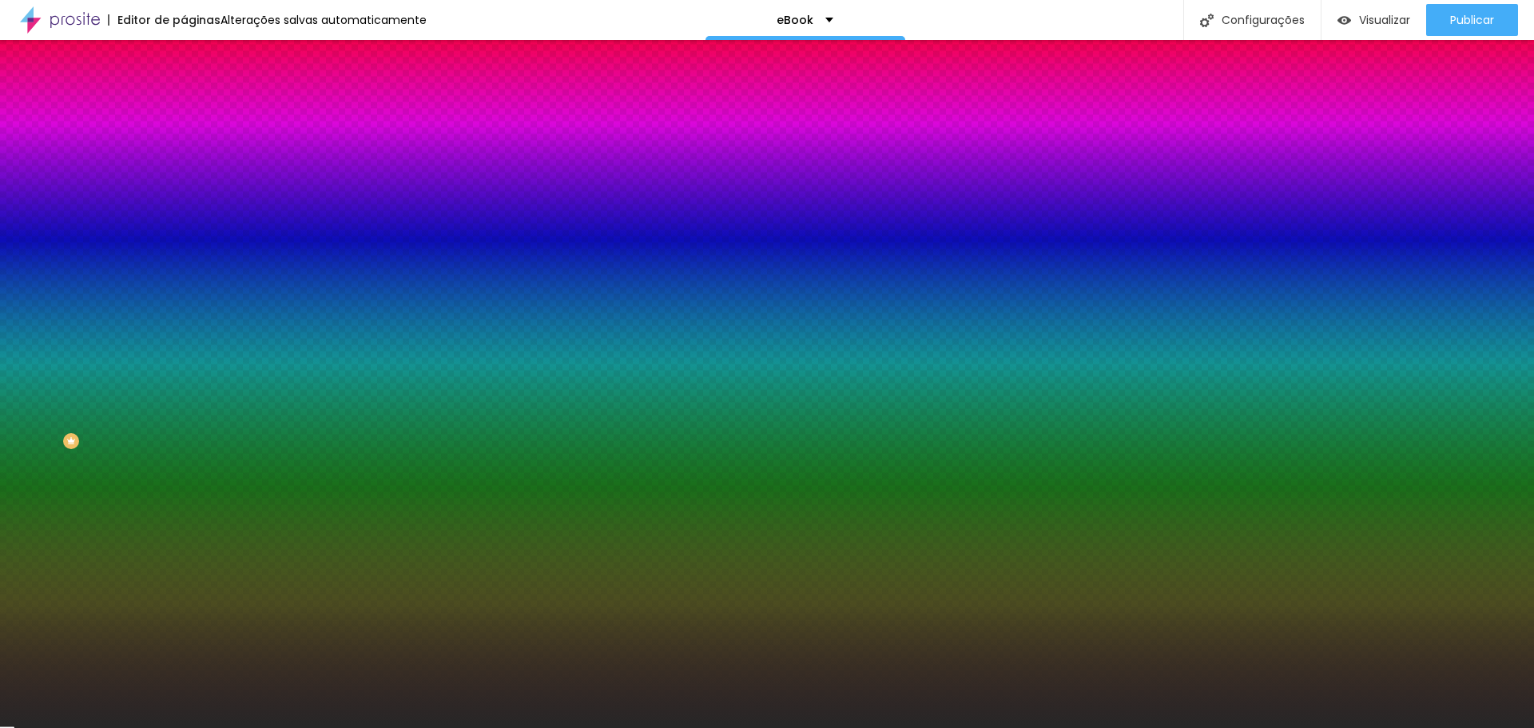
type input "#FFFFFF"
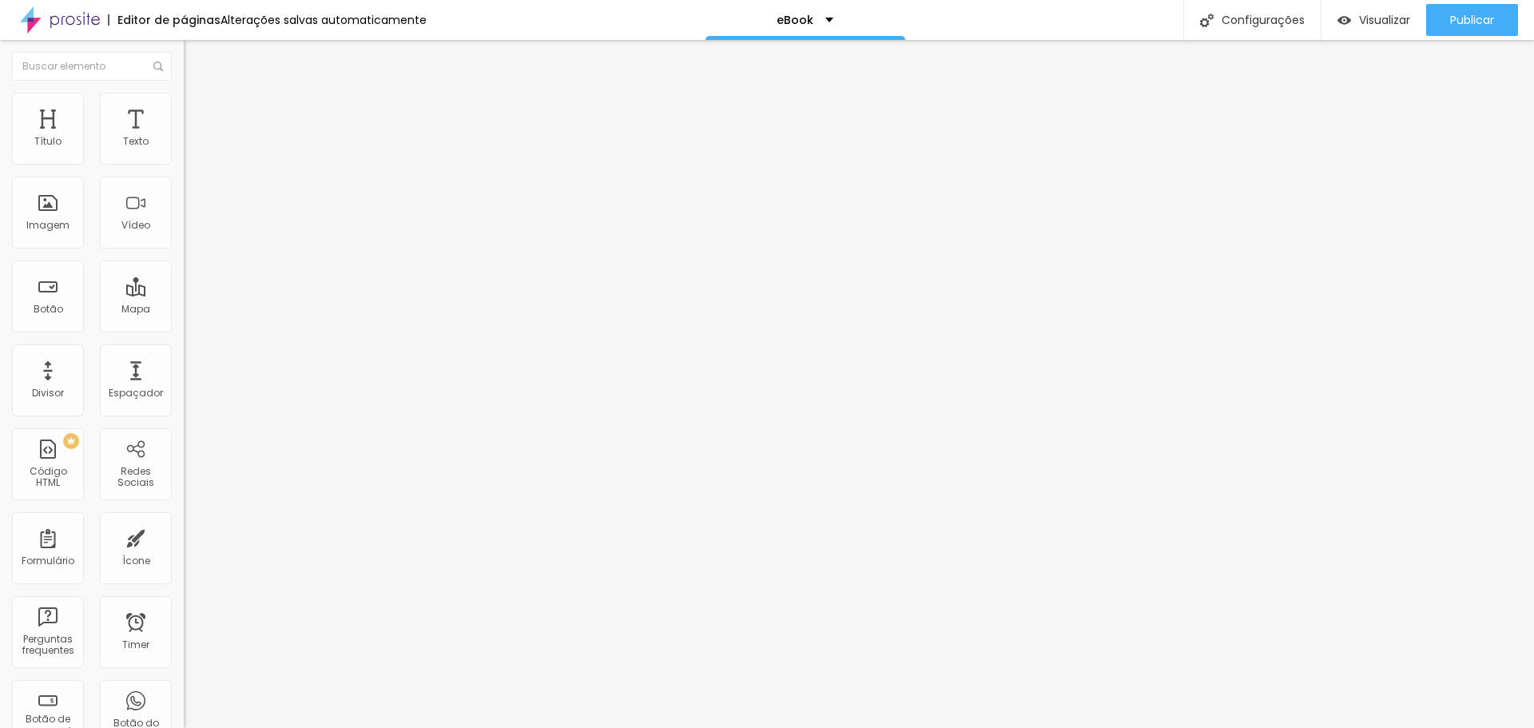
click at [198, 110] on span "Avançado" at bounding box center [224, 104] width 53 height 14
click at [184, 105] on li "Estilo" at bounding box center [276, 101] width 184 height 16
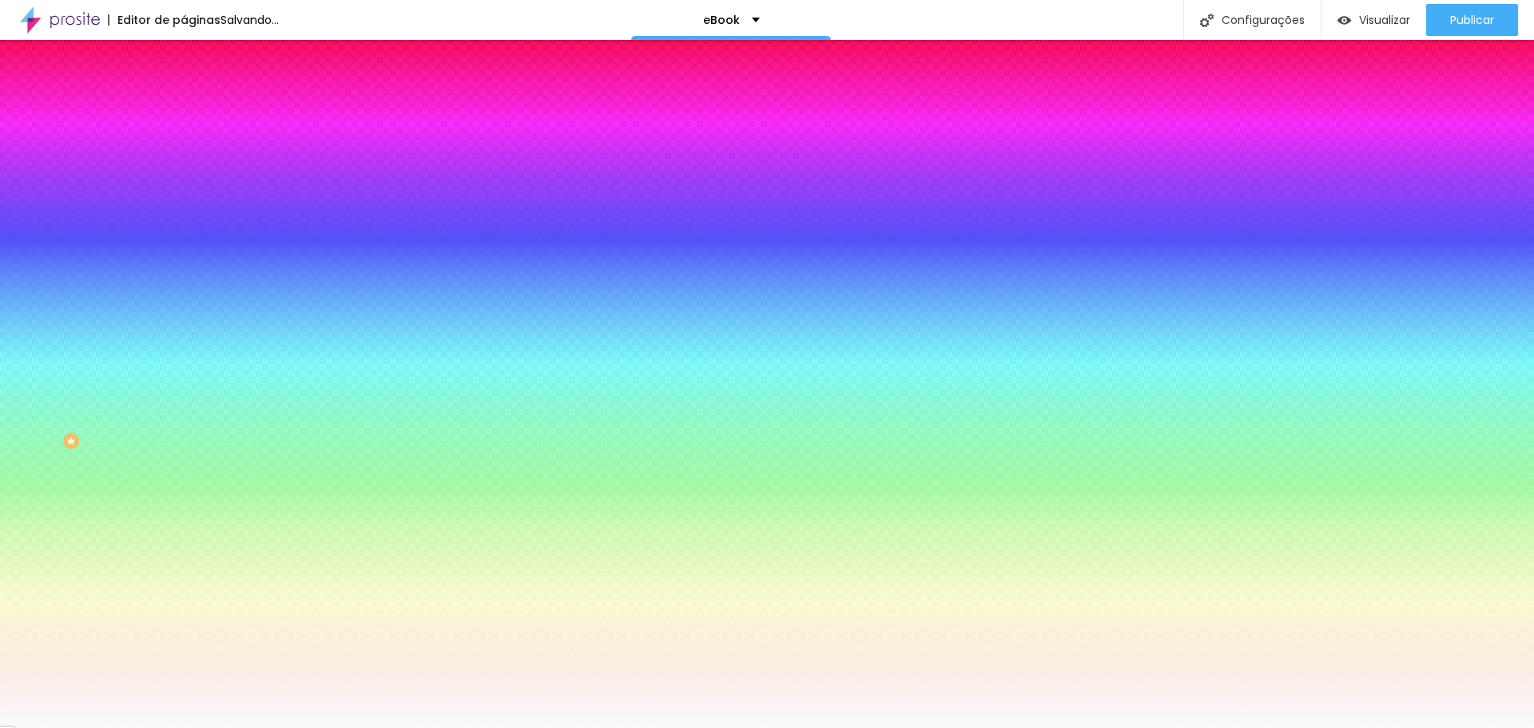
click at [184, 165] on input "#FAFAFA" at bounding box center [280, 161] width 192 height 16
paste input "272727"
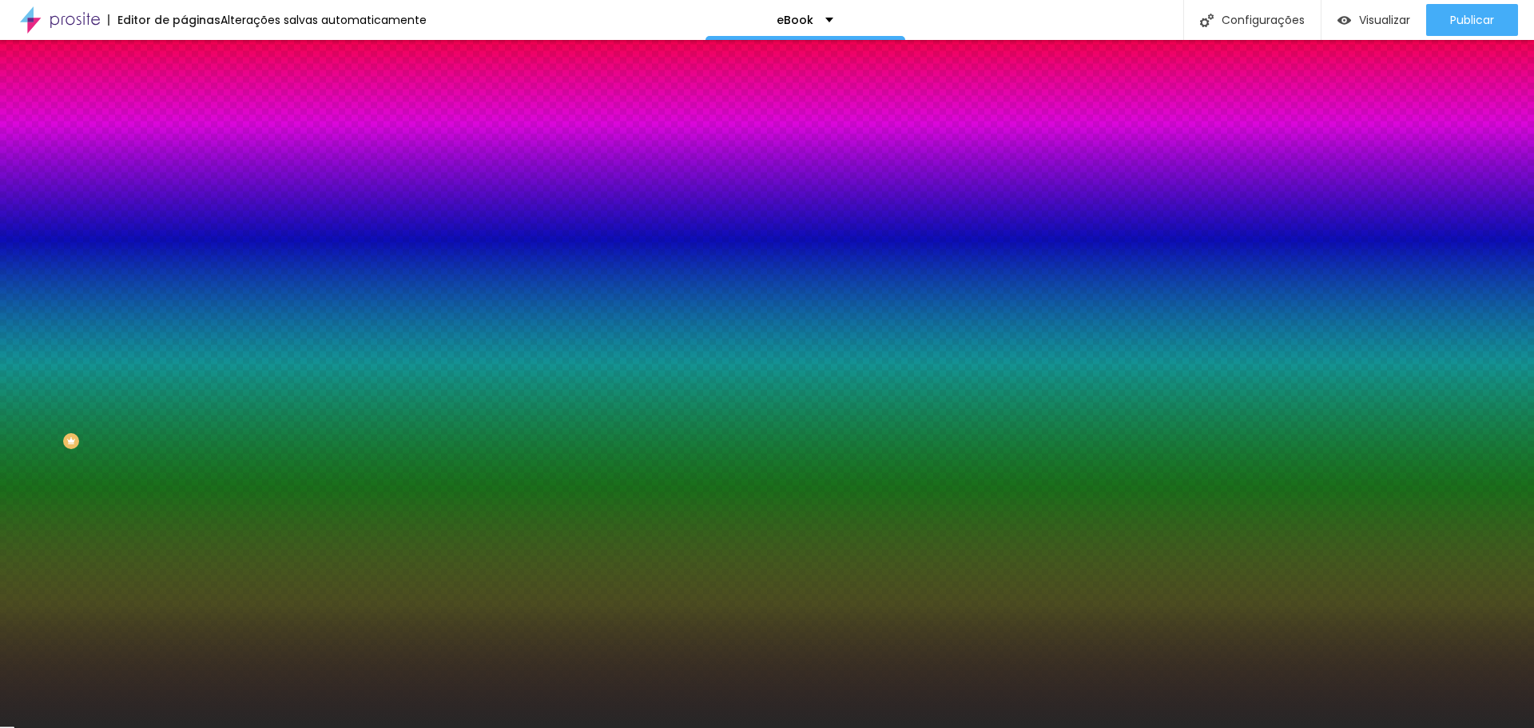
type input "#272727"
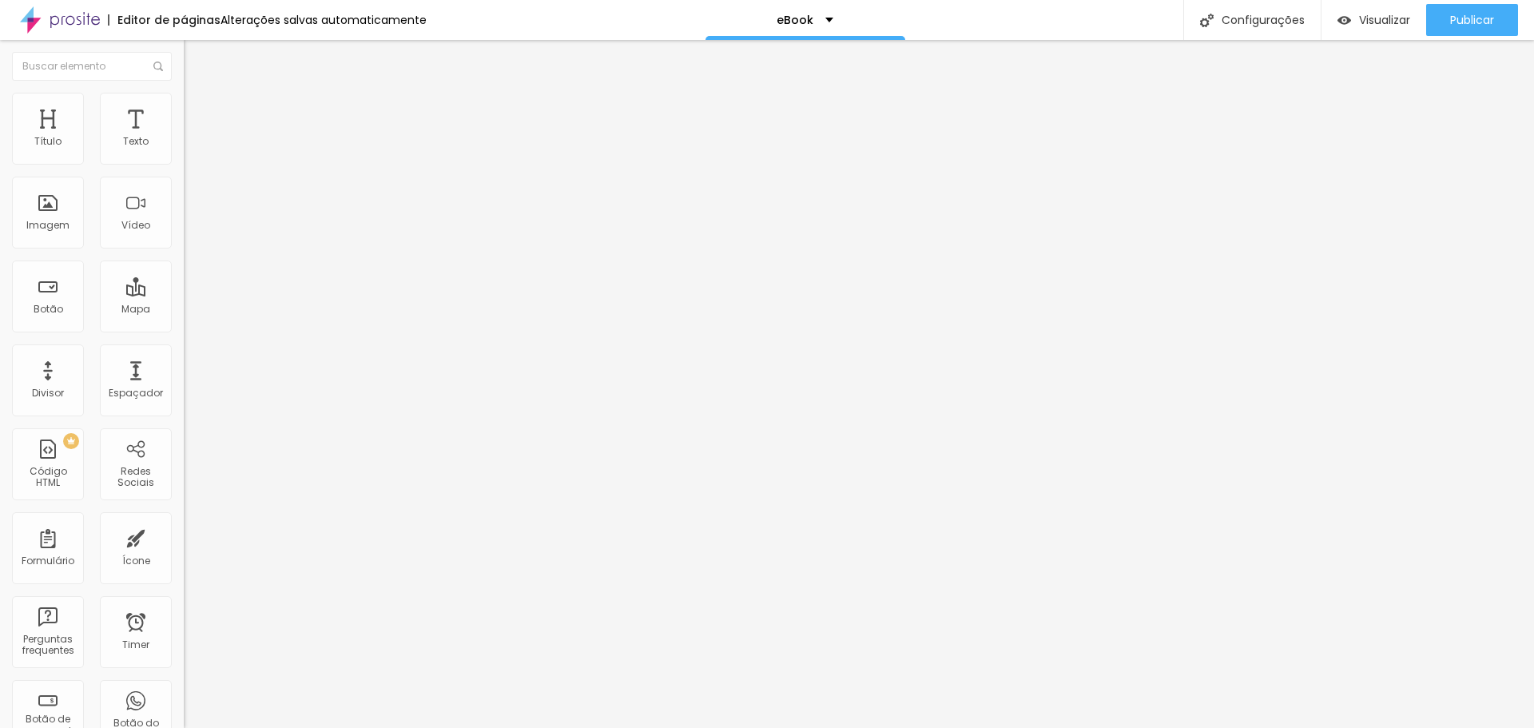
click at [198, 110] on span "Estilo" at bounding box center [210, 104] width 25 height 14
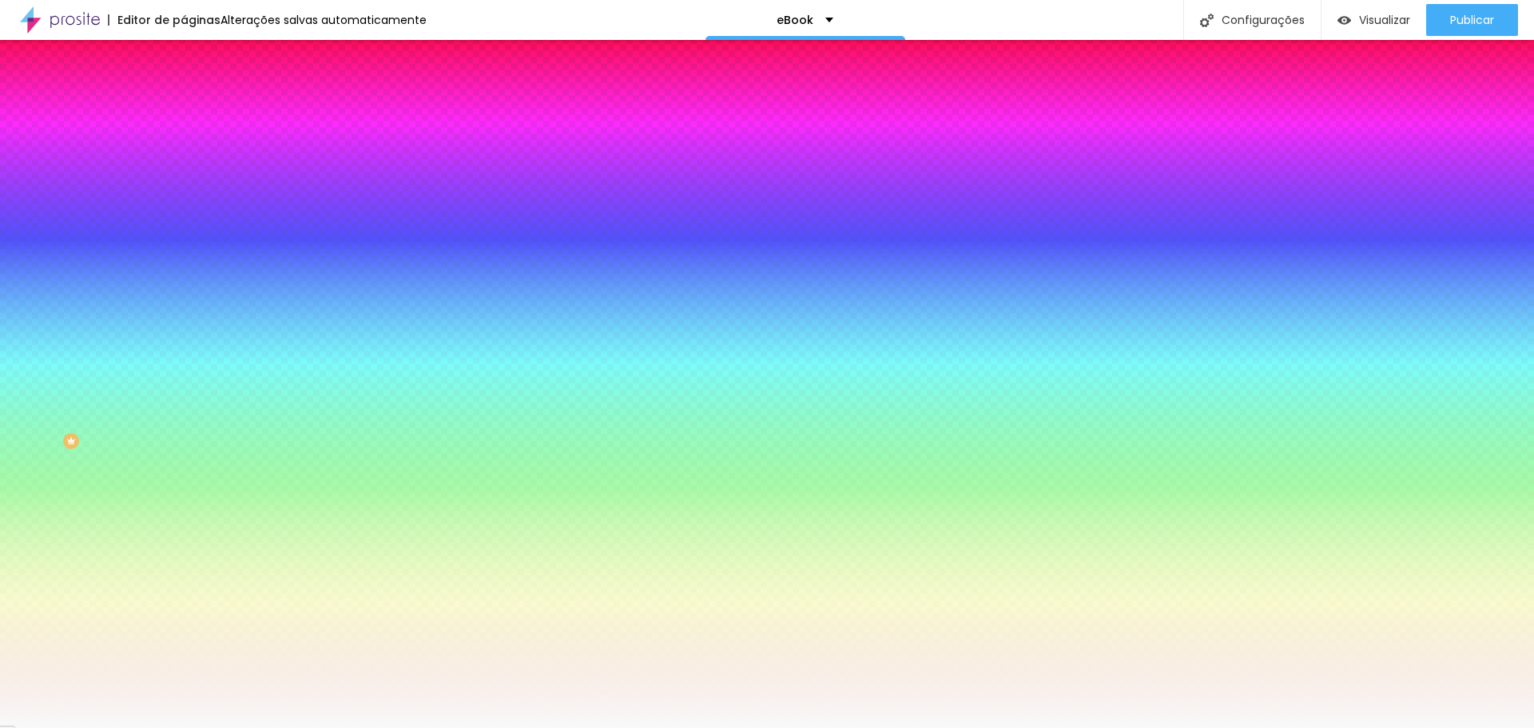
click at [184, 153] on div at bounding box center [276, 153] width 184 height 0
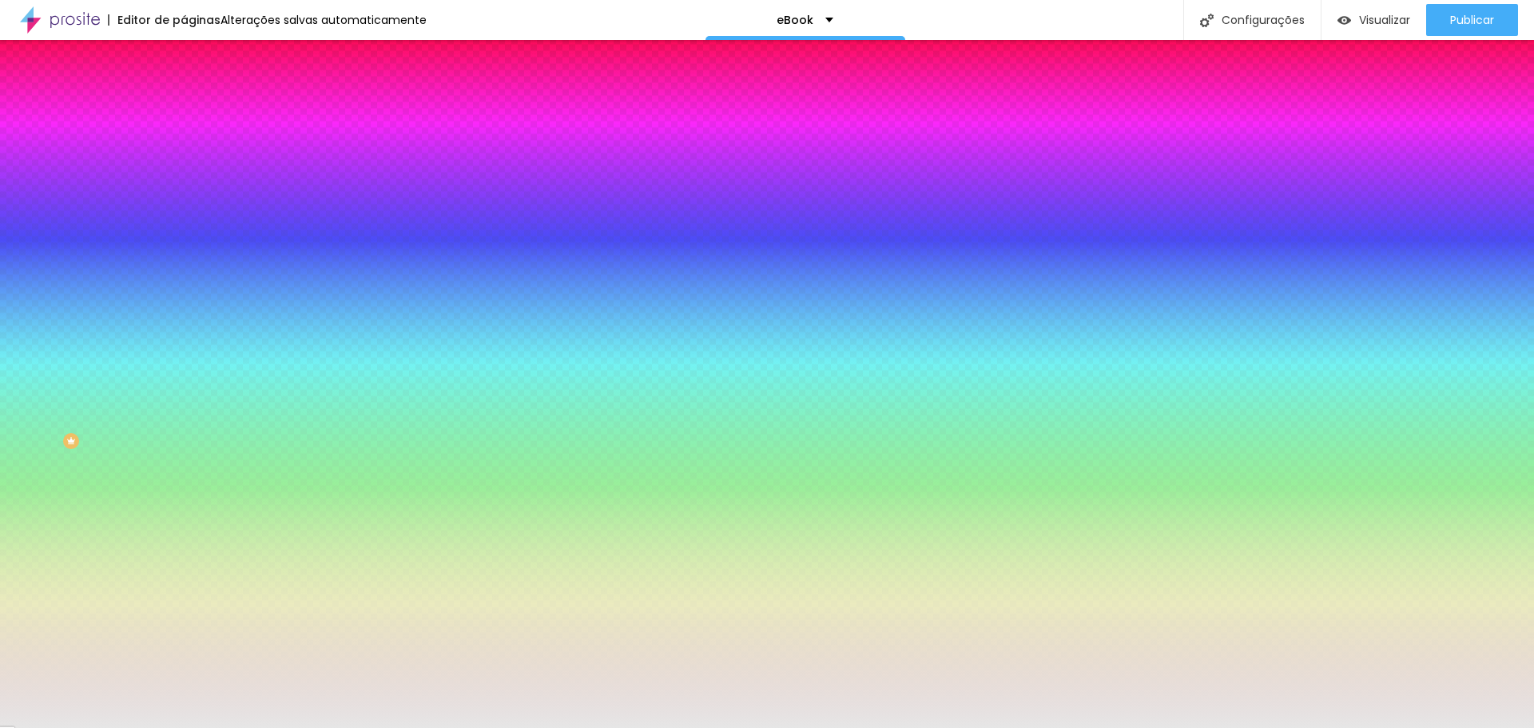
type input "#DDDDDD"
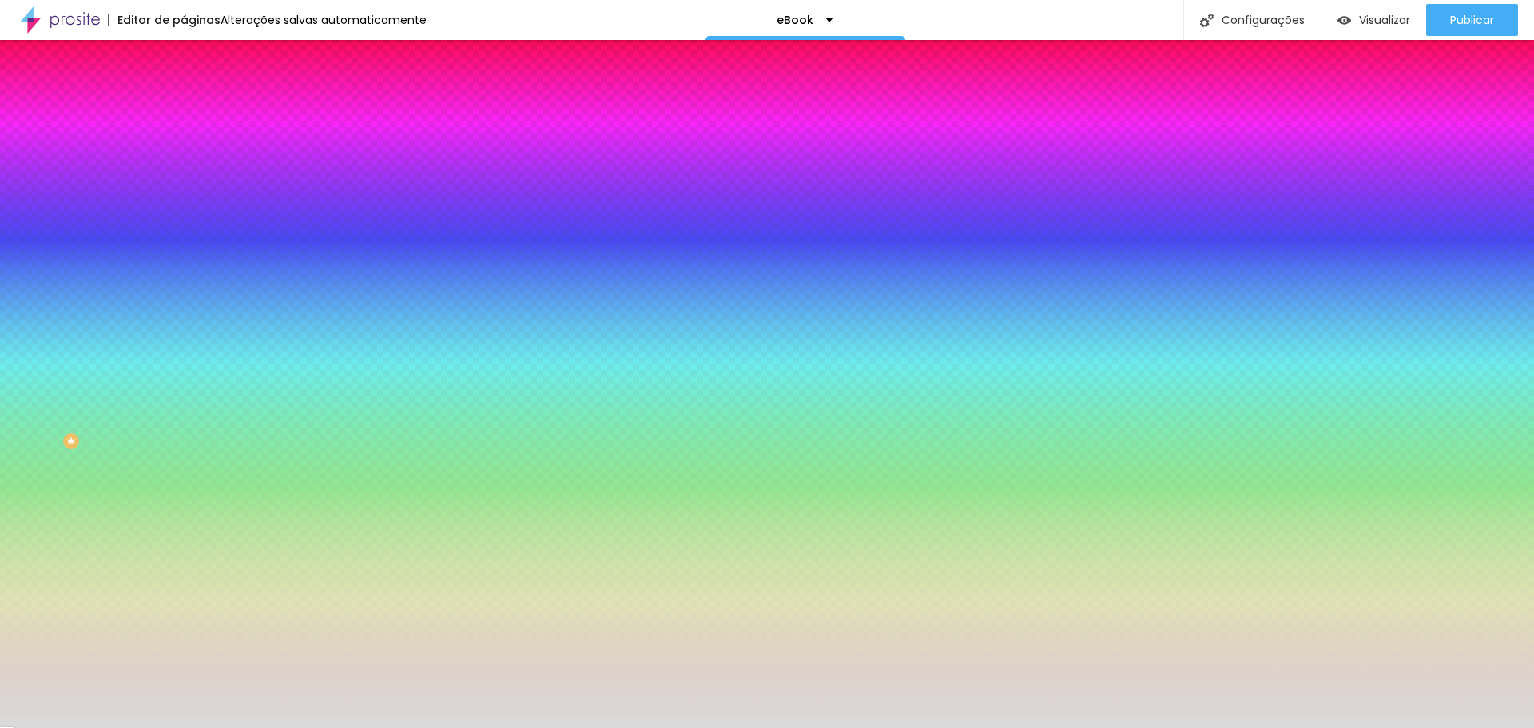
drag, startPoint x: 31, startPoint y: 189, endPoint x: 3, endPoint y: 197, distance: 29.3
click at [184, 197] on div "Cor de fundo Voltar ao padrão #DDDDDD 0 Borda arredondada" at bounding box center [276, 260] width 184 height 270
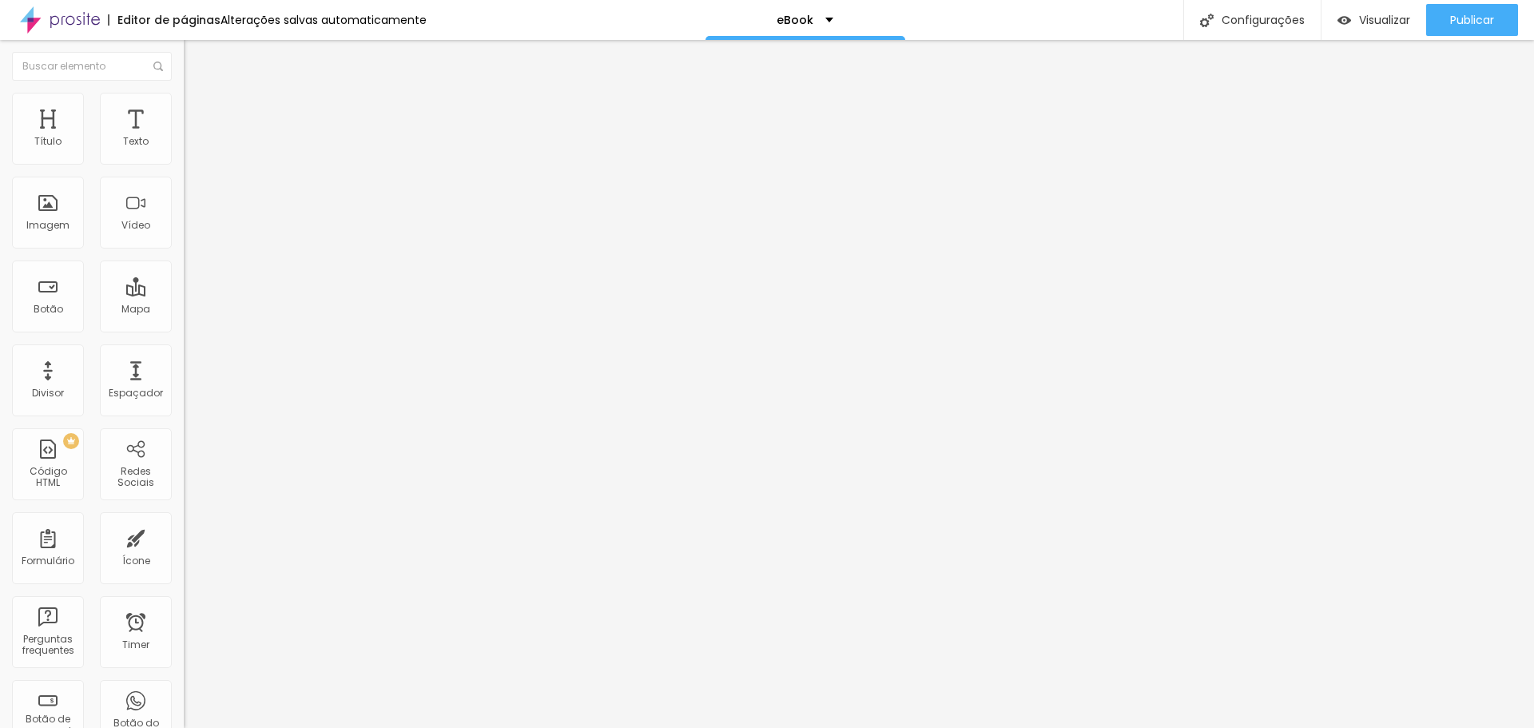
click at [184, 115] on ul "Conteúdo Estilo Avançado" at bounding box center [276, 101] width 184 height 48
click at [198, 113] on span "Avançado" at bounding box center [224, 120] width 53 height 14
click at [198, 108] on span "Estilo" at bounding box center [210, 104] width 25 height 14
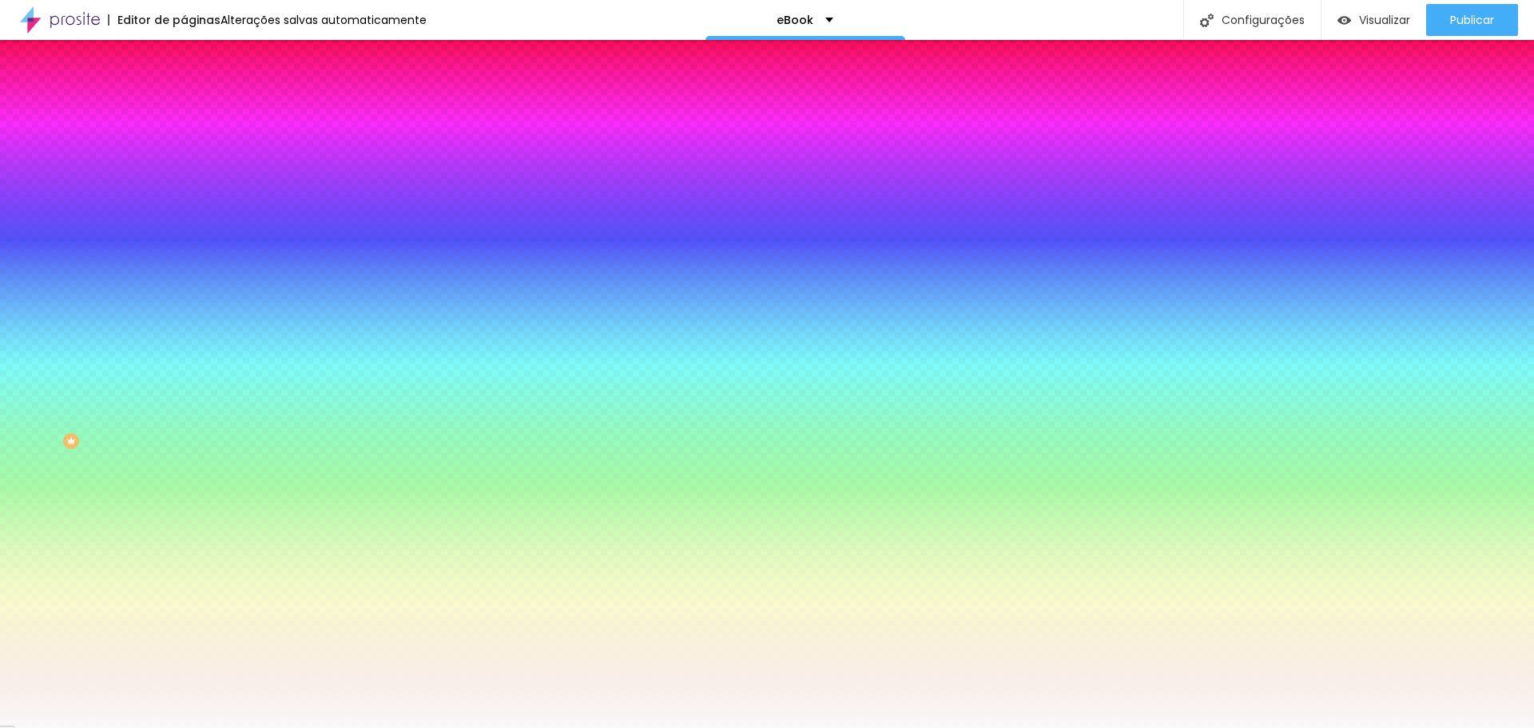
click at [184, 233] on input "#F9F9F9" at bounding box center [280, 225] width 192 height 16
paste input "272727"
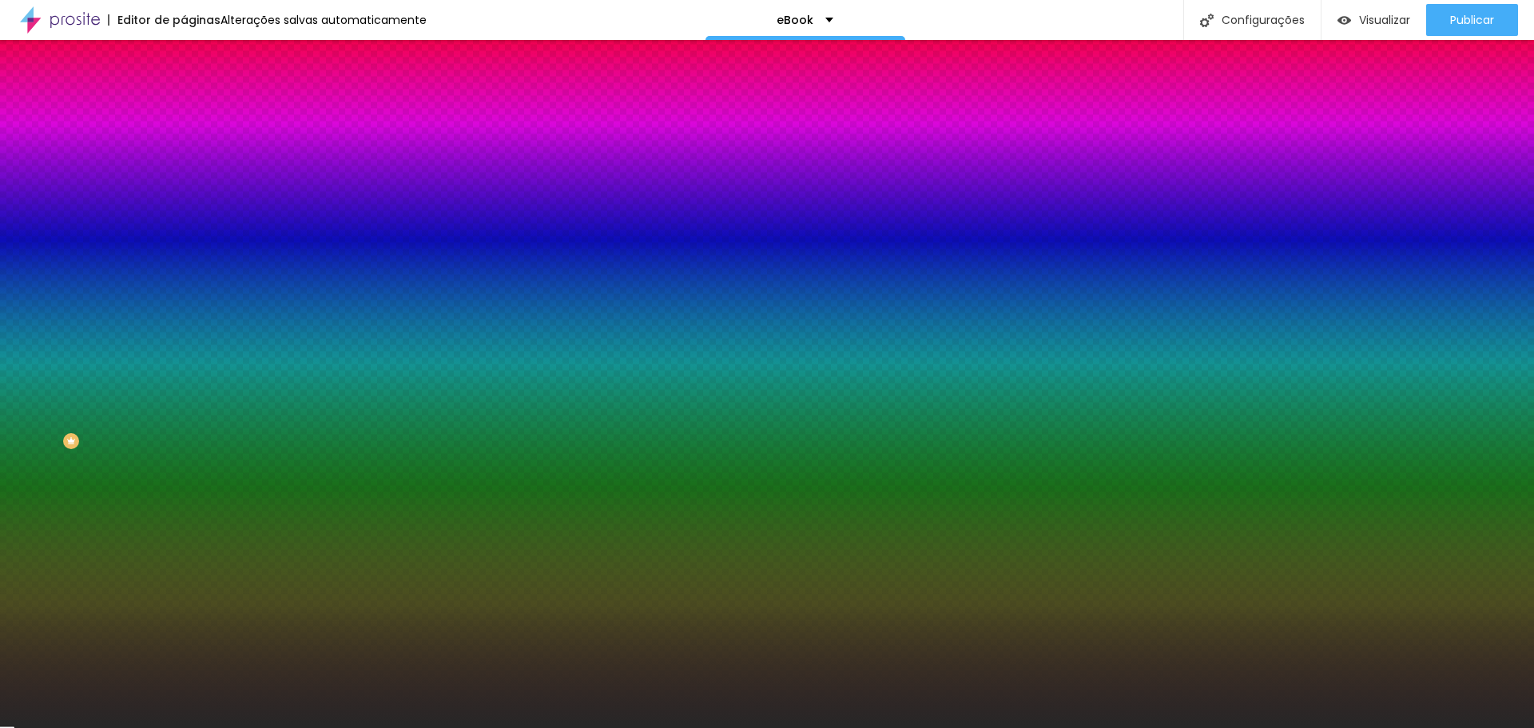
type input "#272727"
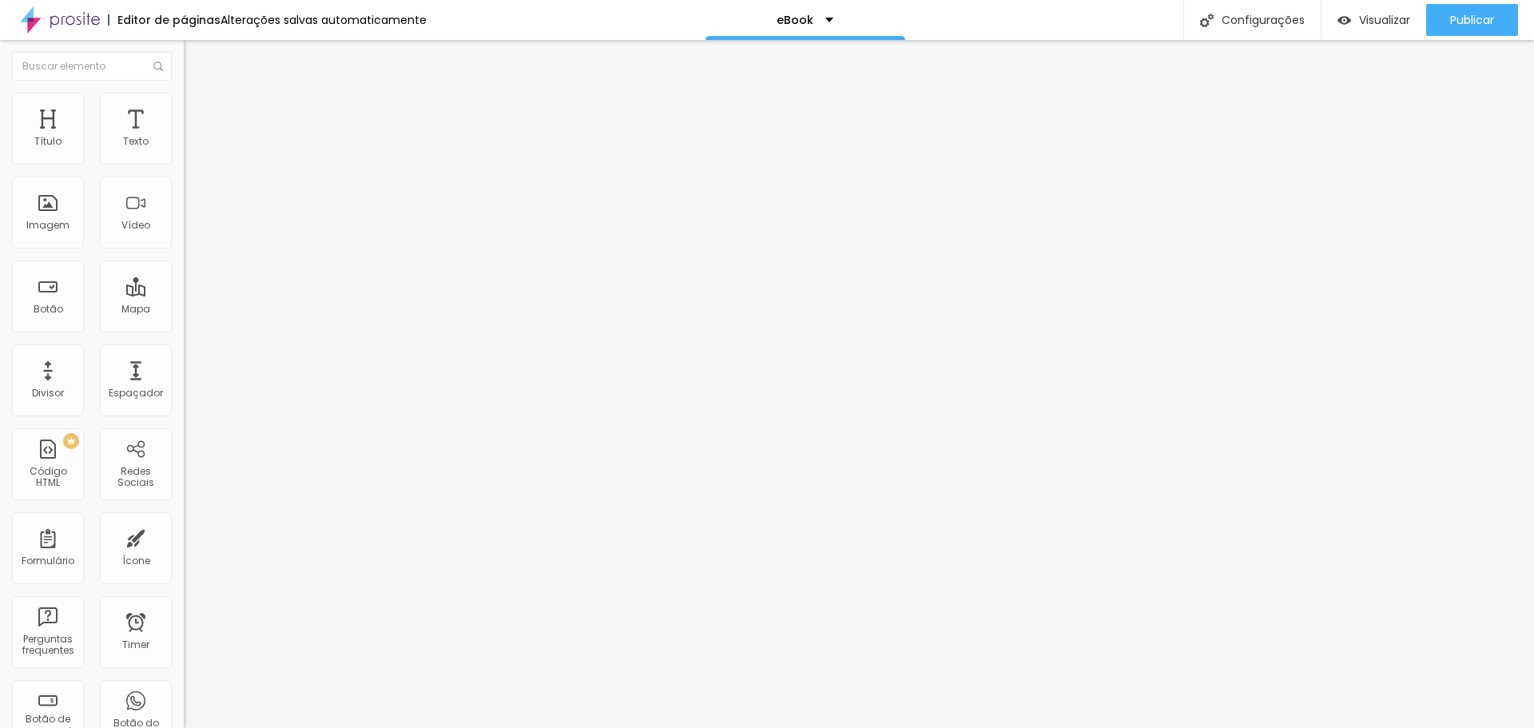
click at [184, 105] on li "Estilo" at bounding box center [276, 101] width 184 height 16
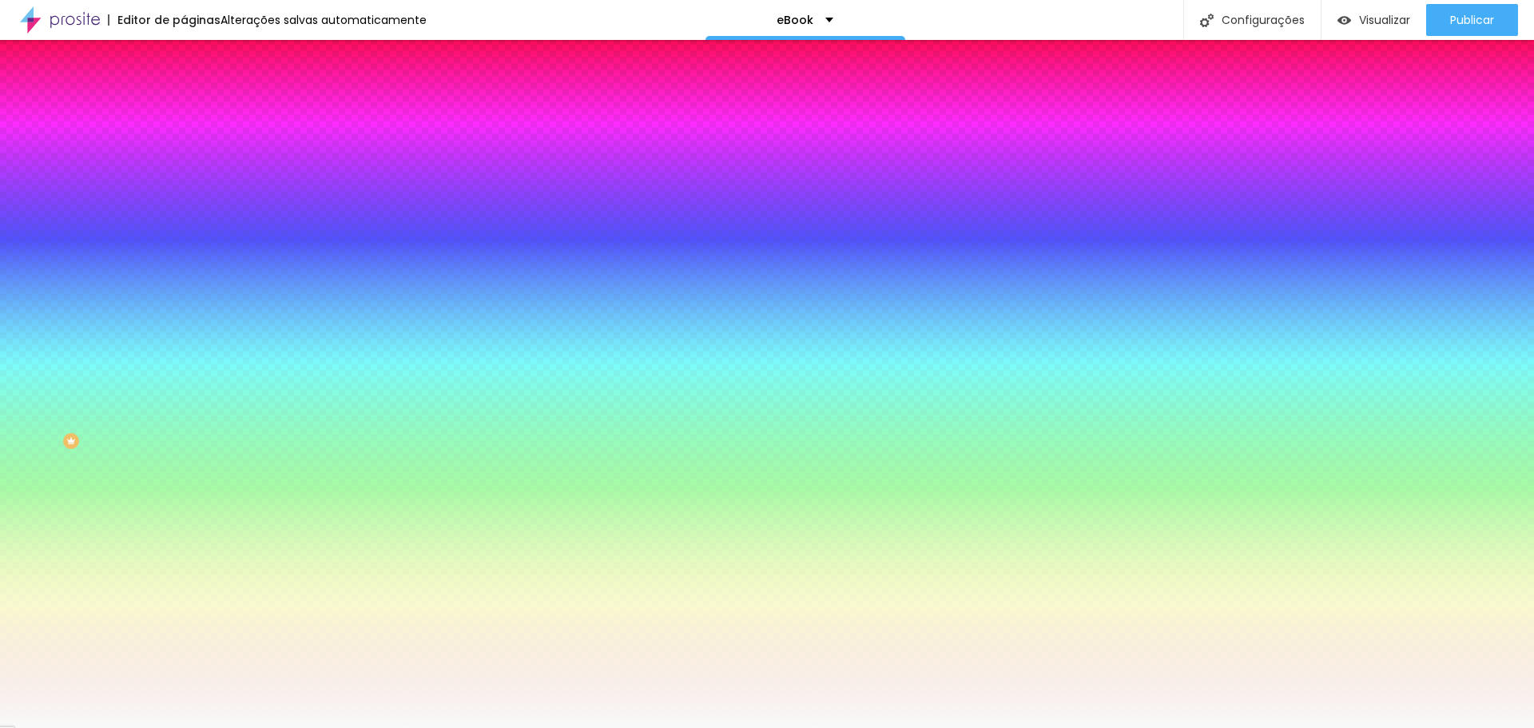
click at [184, 233] on input "#F9F9F9" at bounding box center [280, 225] width 192 height 16
paste input "272727"
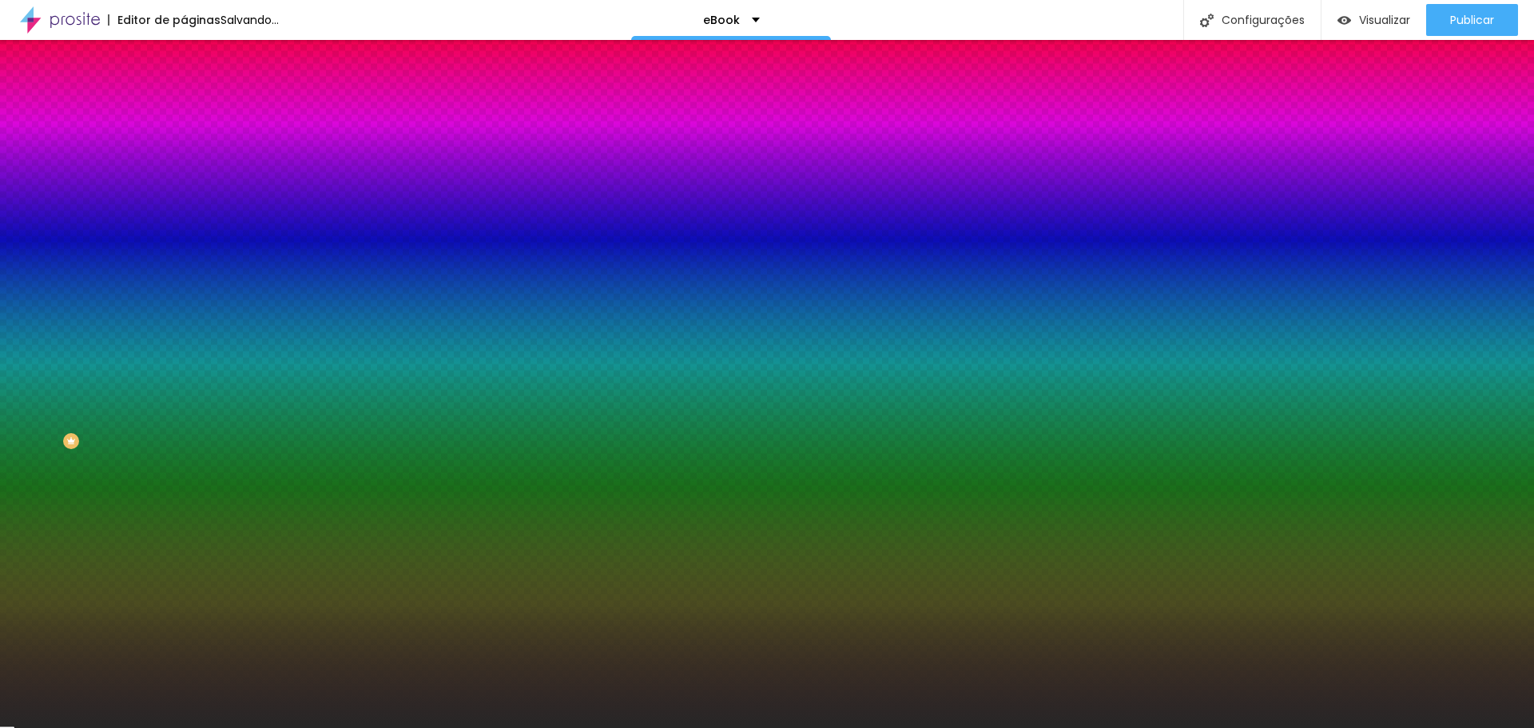
type input "#272727"
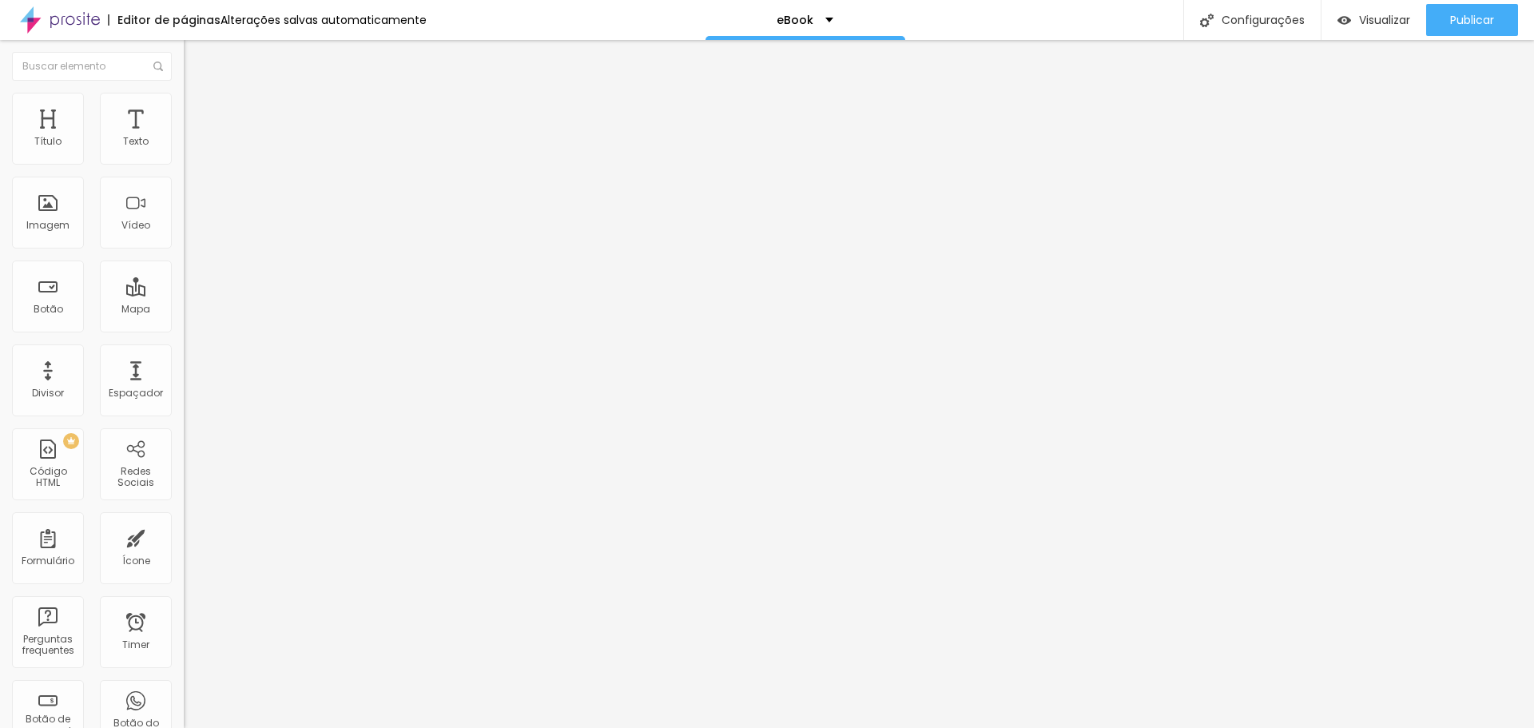
click at [184, 106] on ul "Conteúdo Estilo Avançado" at bounding box center [276, 101] width 184 height 48
click at [184, 97] on img at bounding box center [191, 100] width 14 height 14
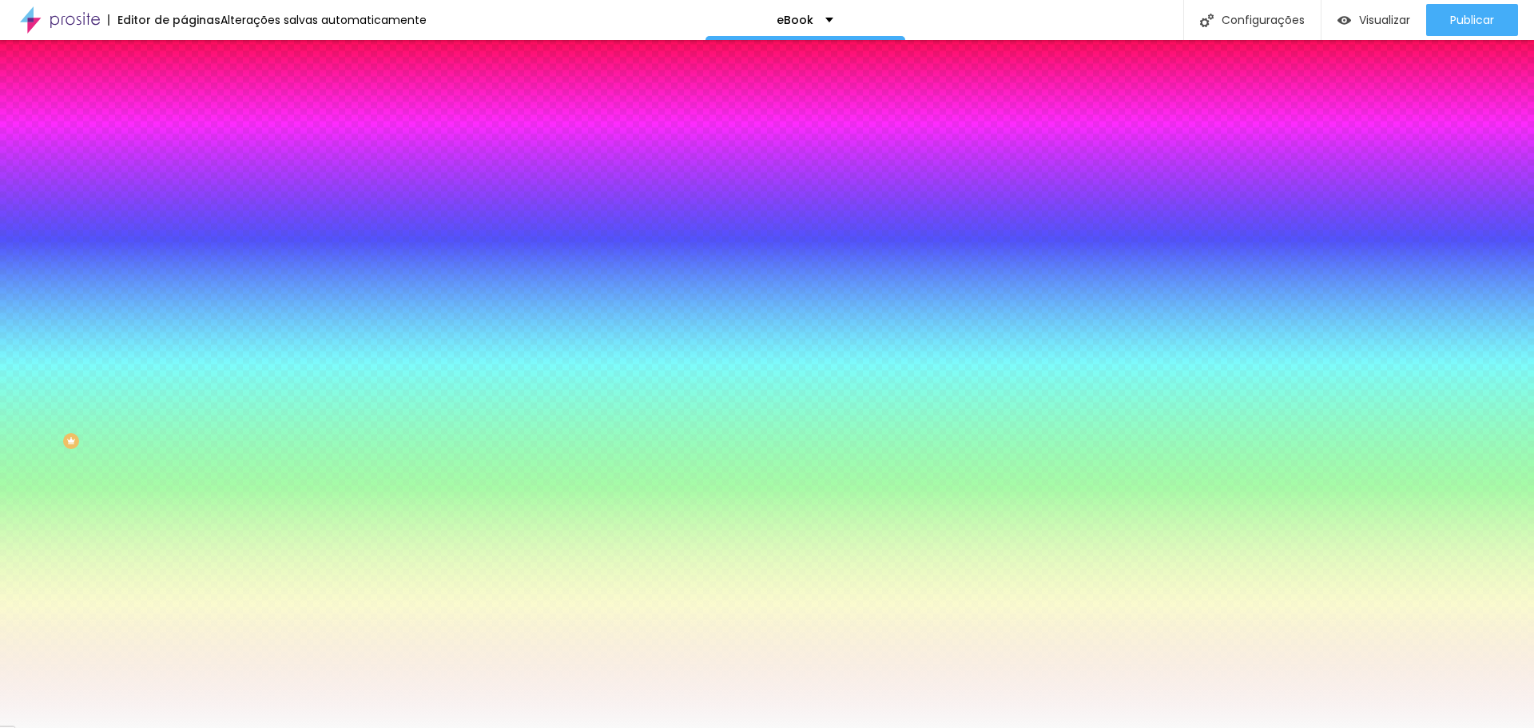
click at [184, 189] on div "Efeito da Imagem Nenhum Nenhum Parallax" at bounding box center [276, 167] width 184 height 44
click at [184, 233] on input "#F9F9F9" at bounding box center [280, 225] width 192 height 16
paste input "272727"
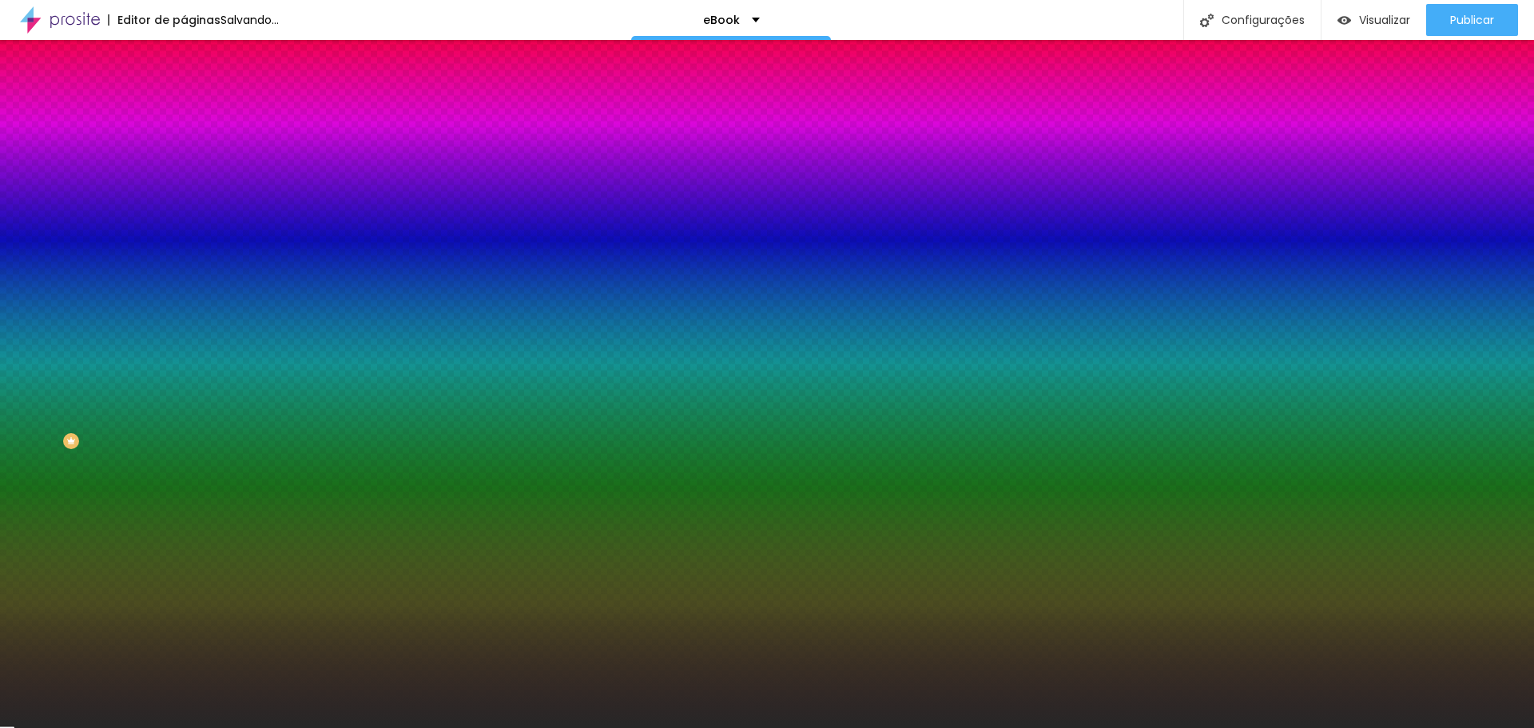
type input "#272727"
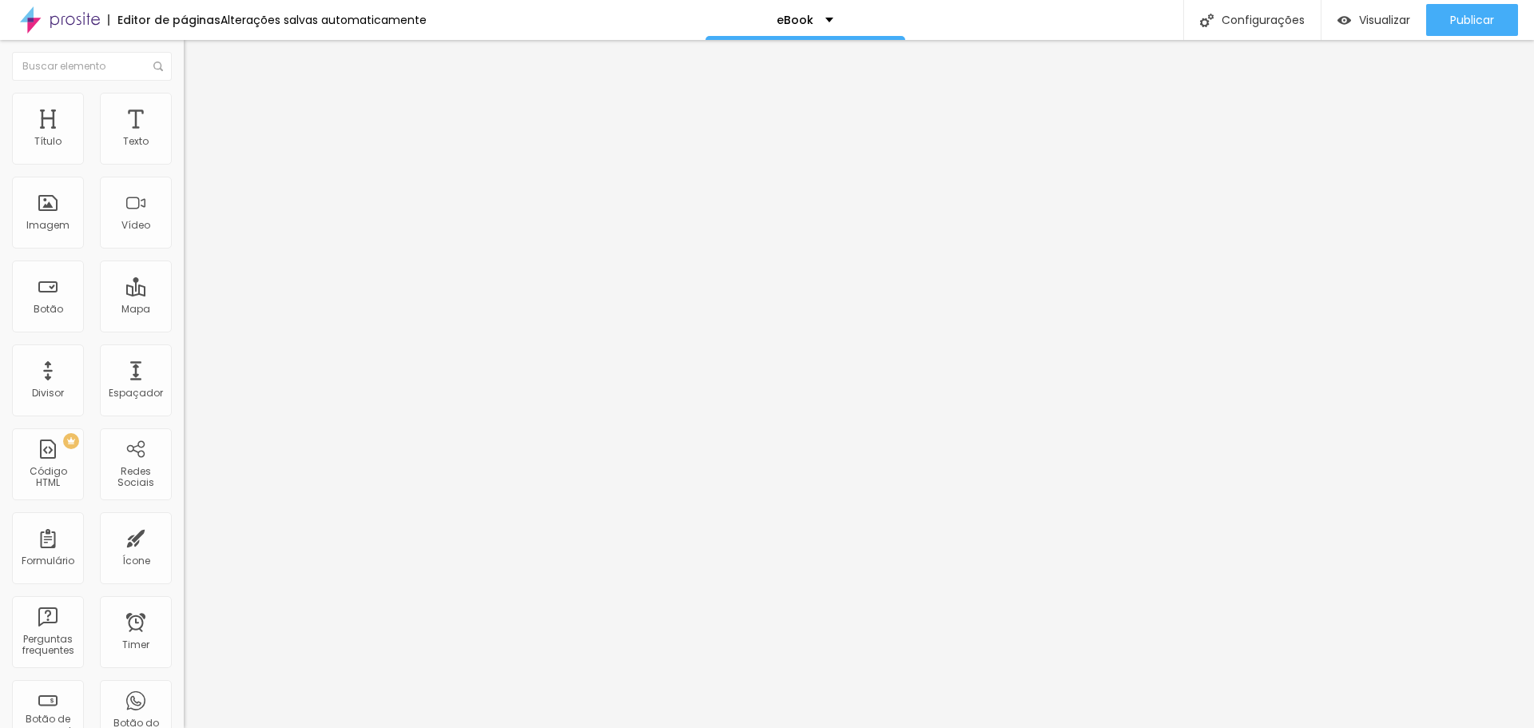
click at [184, 97] on li "Estilo" at bounding box center [276, 101] width 184 height 16
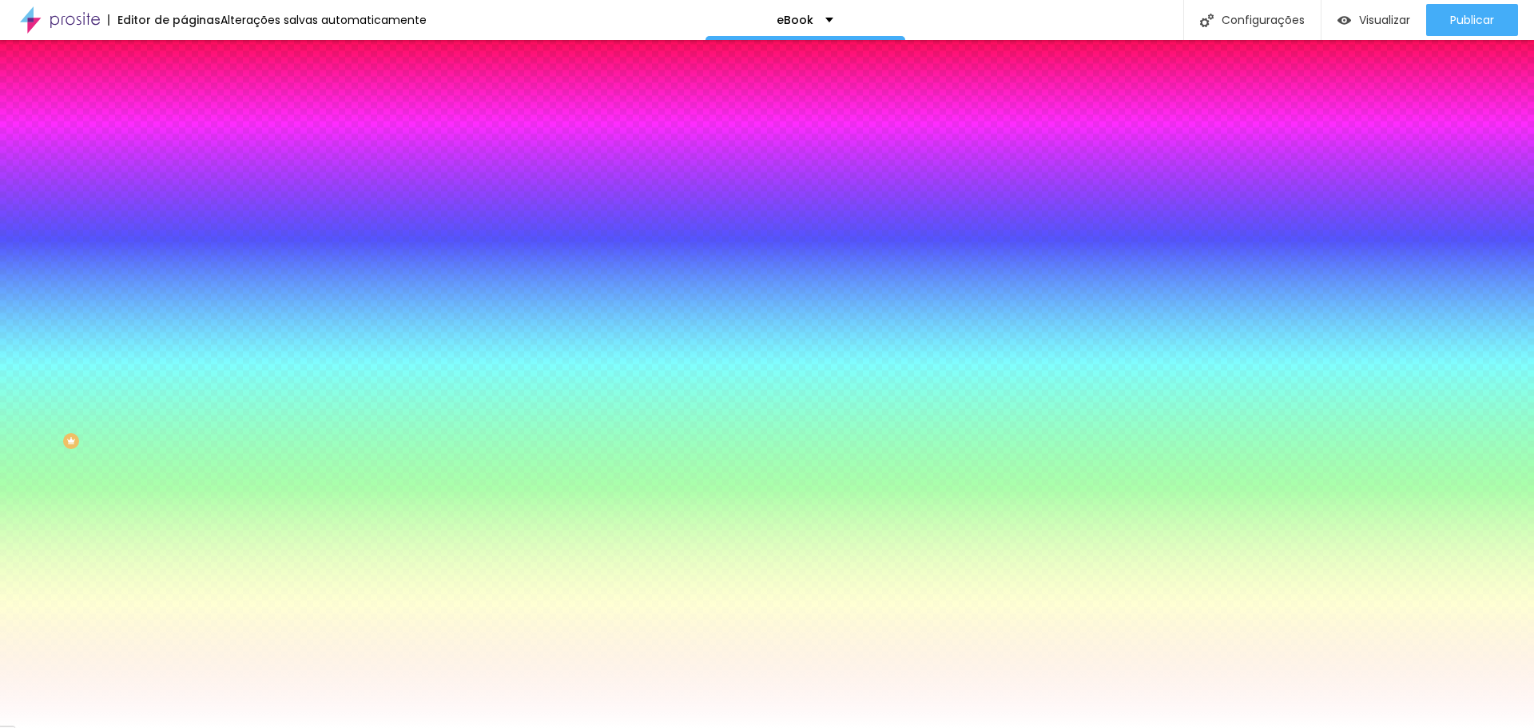
click at [184, 109] on li "Avançado" at bounding box center [276, 117] width 184 height 16
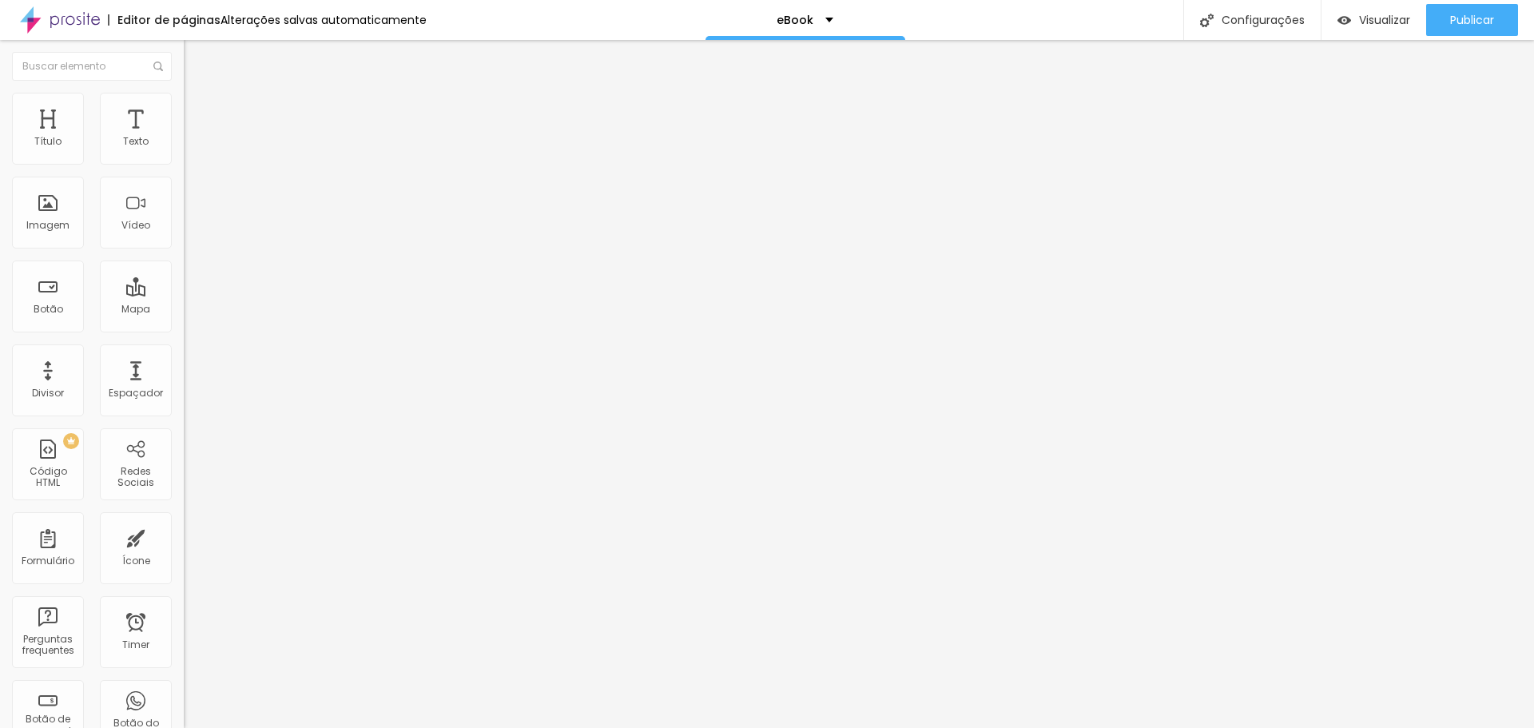
click at [184, 93] on li "Estilo" at bounding box center [276, 101] width 184 height 16
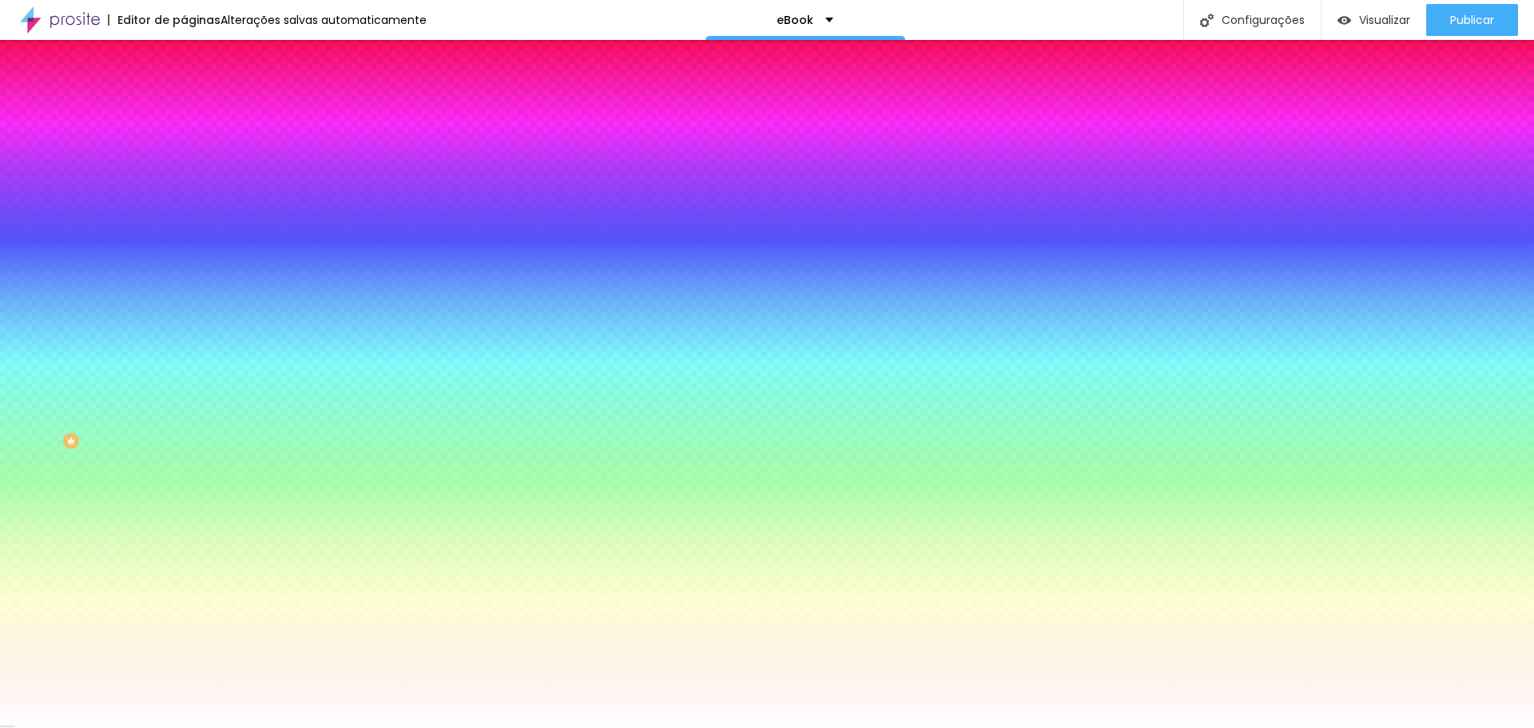
click at [184, 153] on div at bounding box center [276, 153] width 184 height 0
drag, startPoint x: 102, startPoint y: 253, endPoint x: 49, endPoint y: 212, distance: 67.8
click at [49, 212] on div at bounding box center [767, 364] width 1534 height 728
drag, startPoint x: 138, startPoint y: 253, endPoint x: 127, endPoint y: 214, distance: 40.0
click at [184, 169] on div at bounding box center [276, 169] width 184 height 0
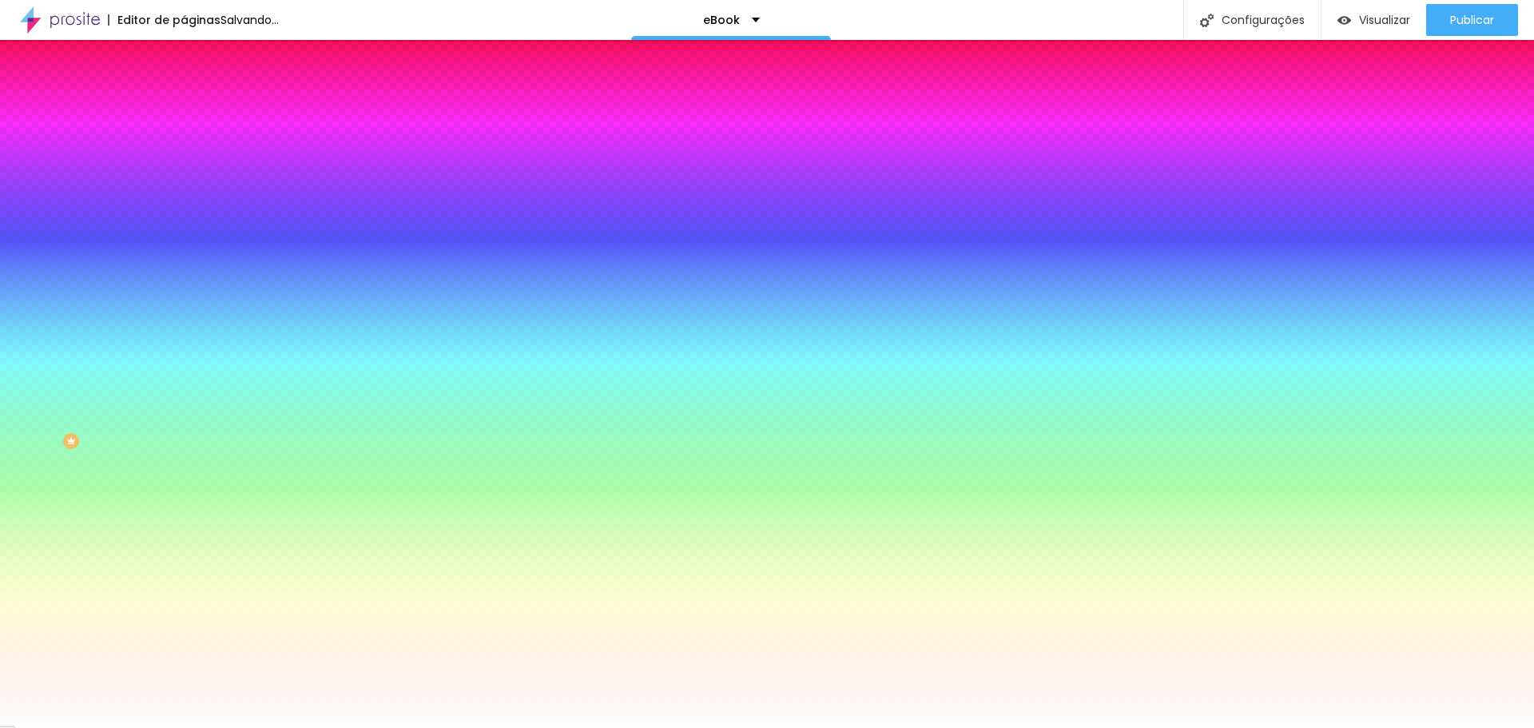
click at [590, 107] on div at bounding box center [591, 105] width 3 height 3
type input "#8693DA"
click at [184, 169] on div at bounding box center [276, 169] width 184 height 0
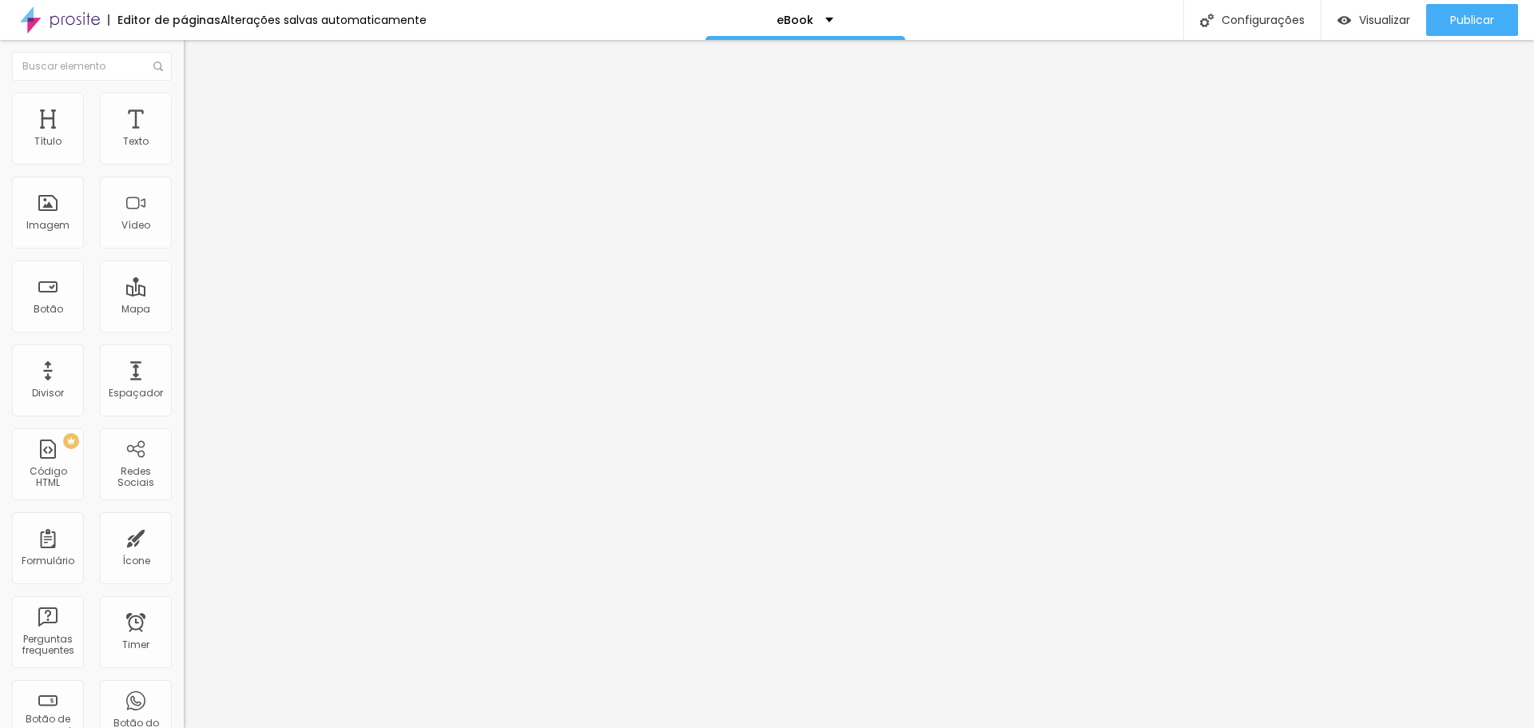
click at [184, 109] on li "Avançado" at bounding box center [276, 101] width 184 height 16
type input "66"
type input "64"
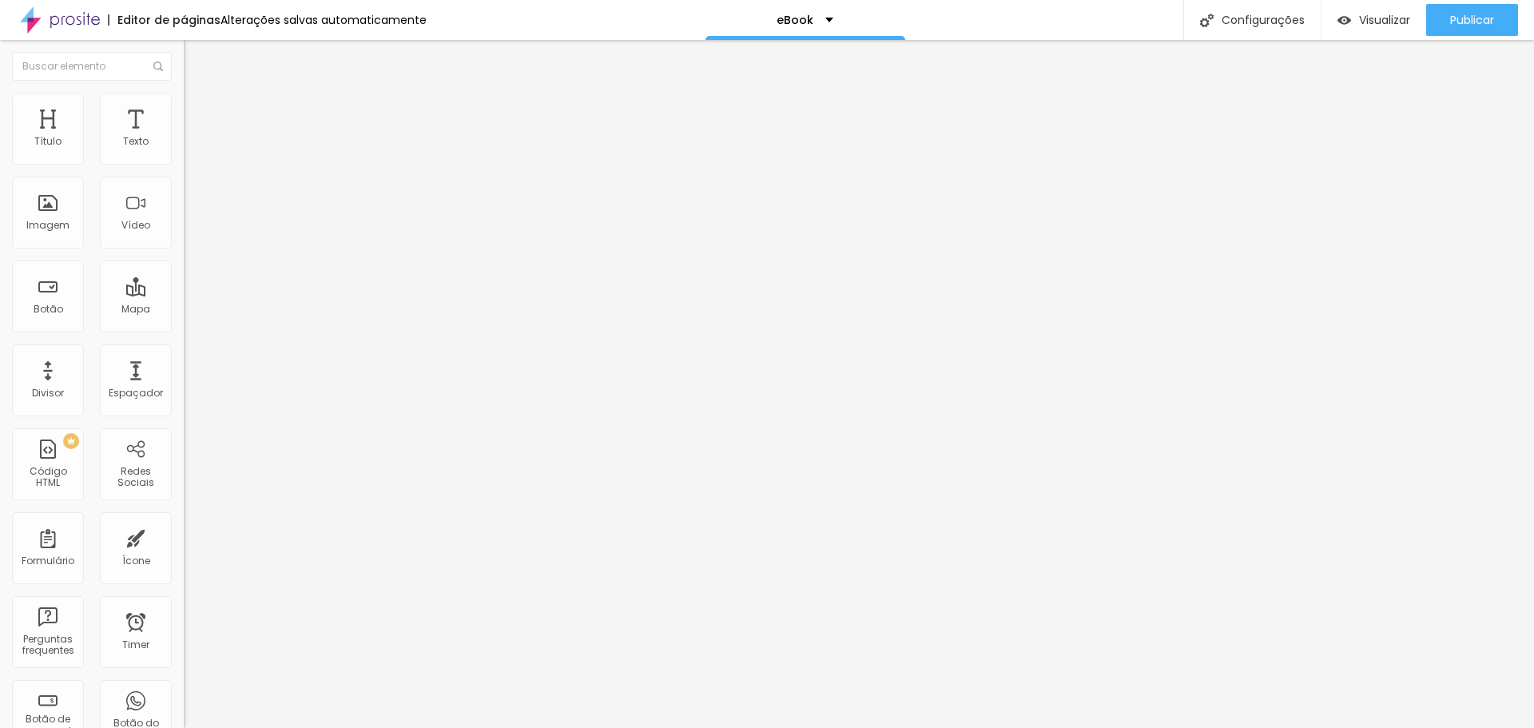
type input "63"
type input "62"
type input "61"
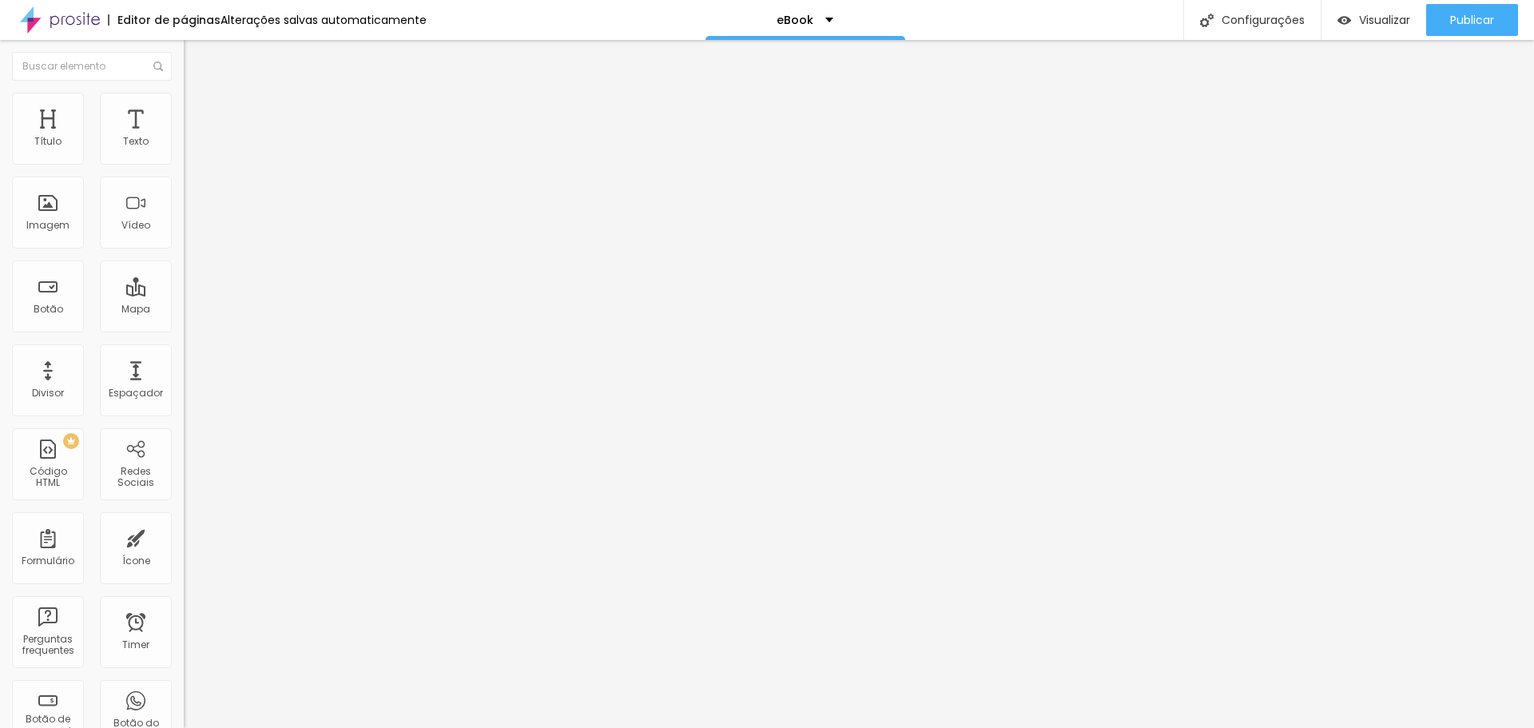
type input "61"
type input "60"
type input "56"
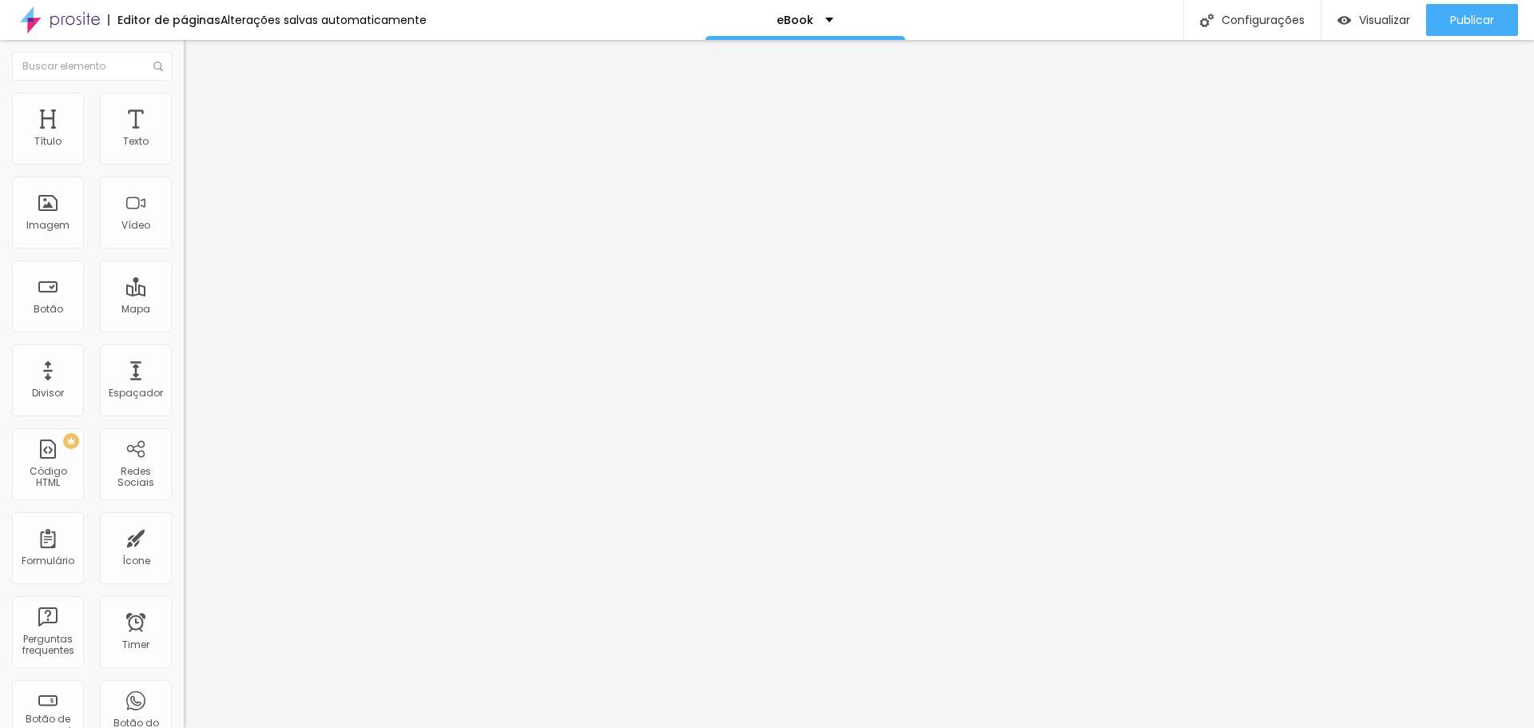
type input "55"
type input "54"
drag, startPoint x: 98, startPoint y: 340, endPoint x: 82, endPoint y: 336, distance: 16.3
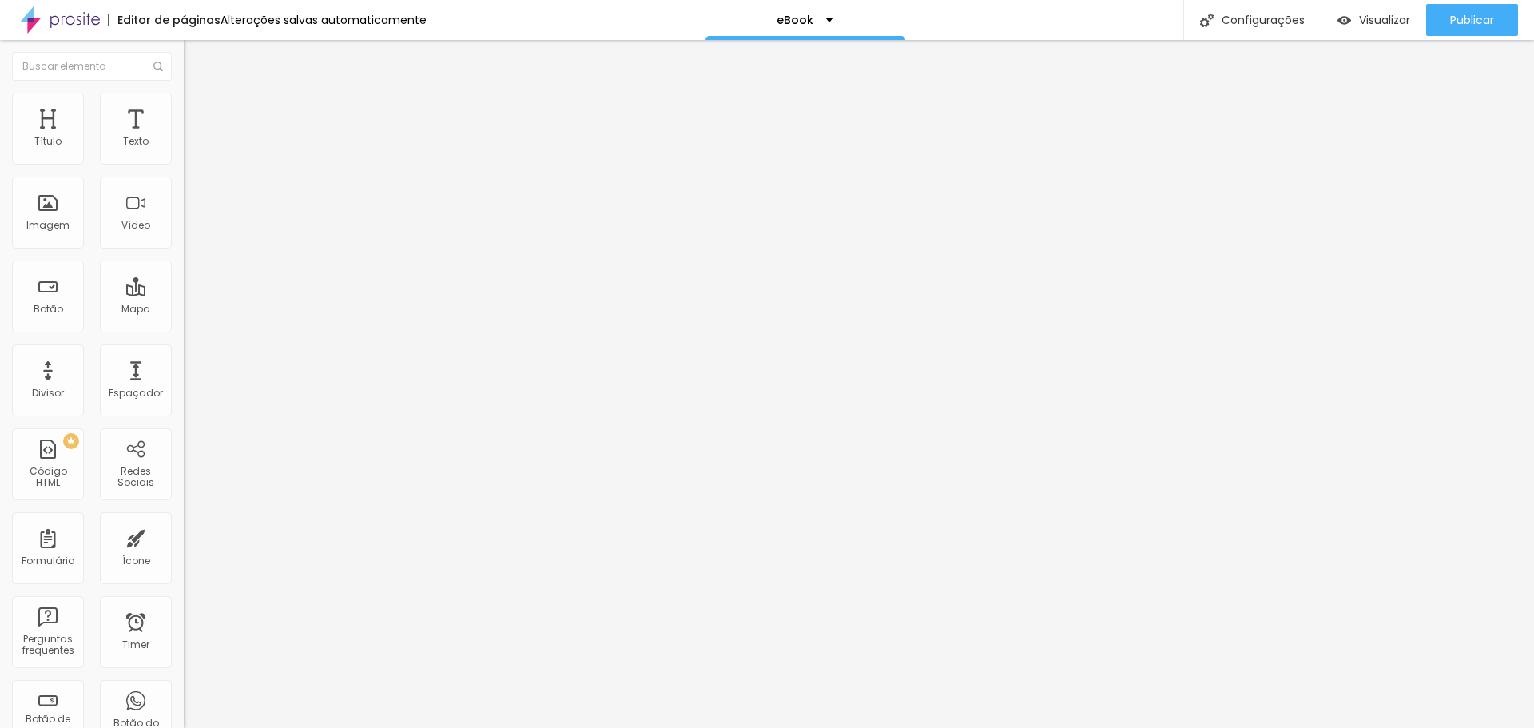
click at [184, 377] on input "range" at bounding box center [235, 383] width 103 height 13
type input "56"
type input "58"
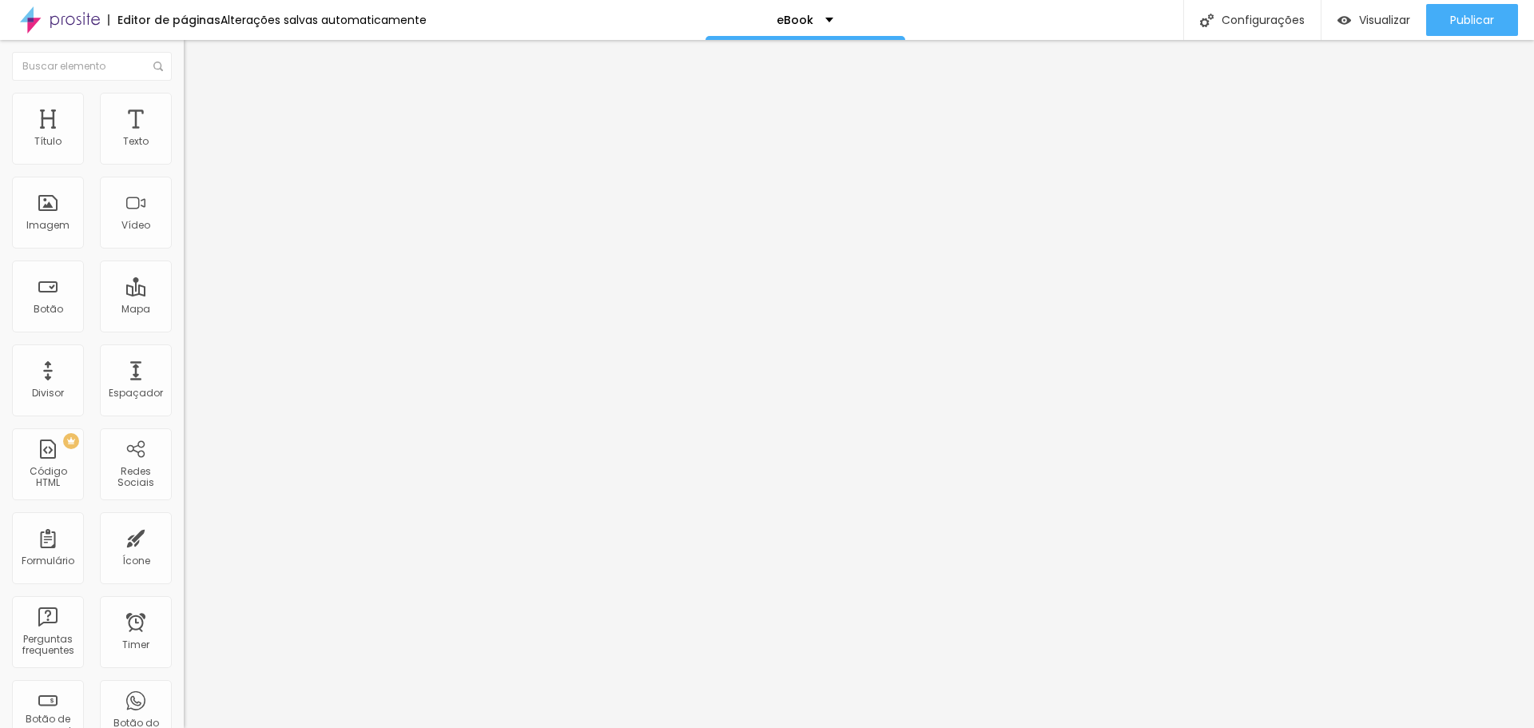
type input "59"
type input "61"
type input "62"
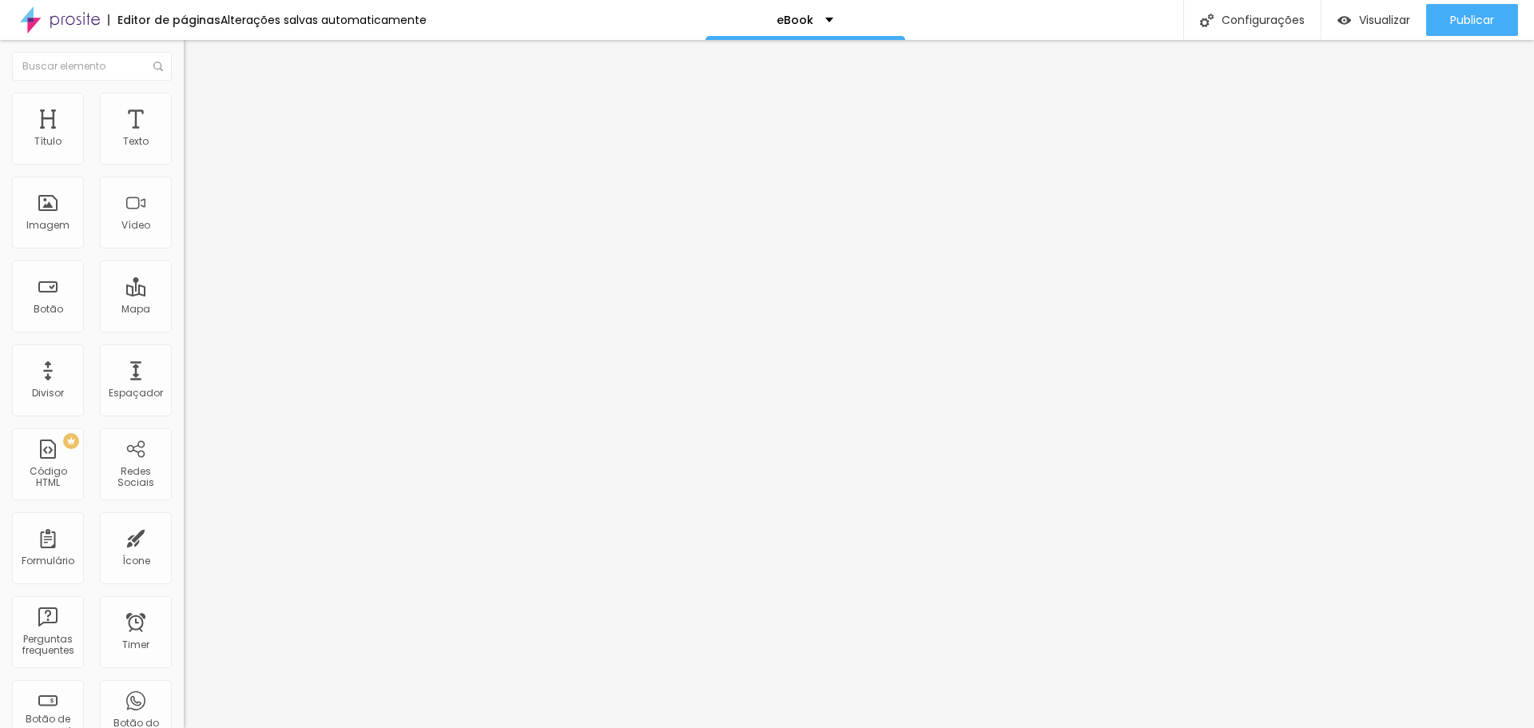
type input "62"
type input "63"
type input "64"
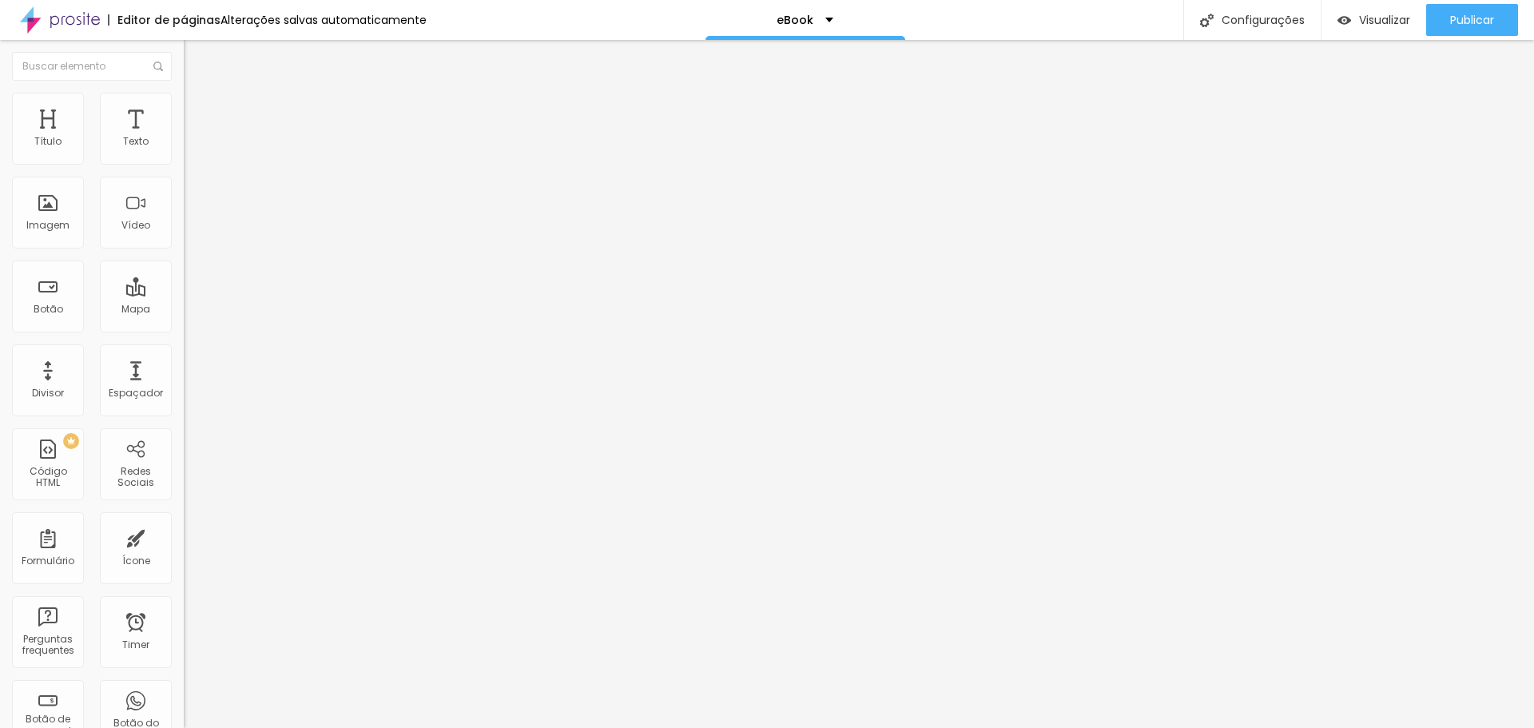
drag, startPoint x: 84, startPoint y: 337, endPoint x: 94, endPoint y: 337, distance: 10.4
type input "64"
click at [184, 377] on input "range" at bounding box center [235, 383] width 103 height 13
type input "16"
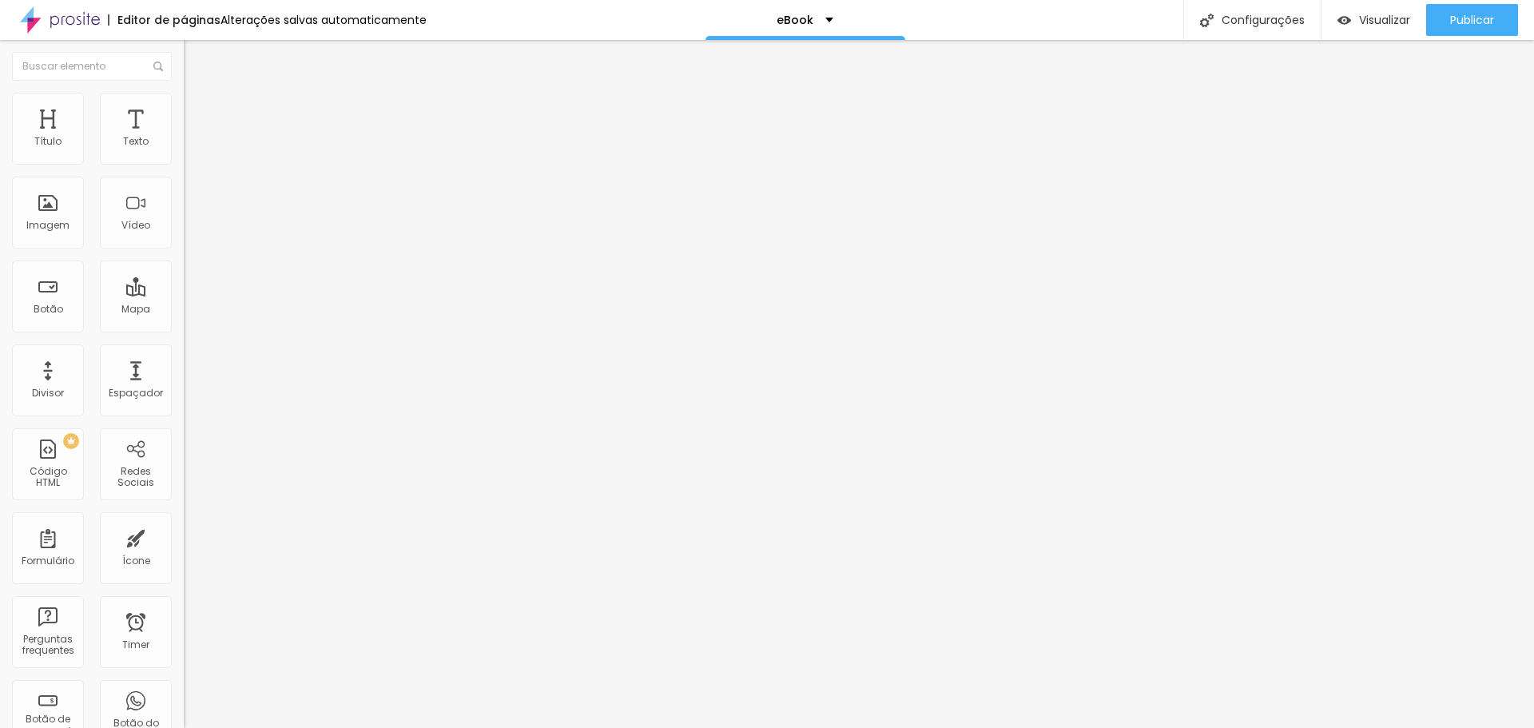
type input "17"
type input "18"
type input "20"
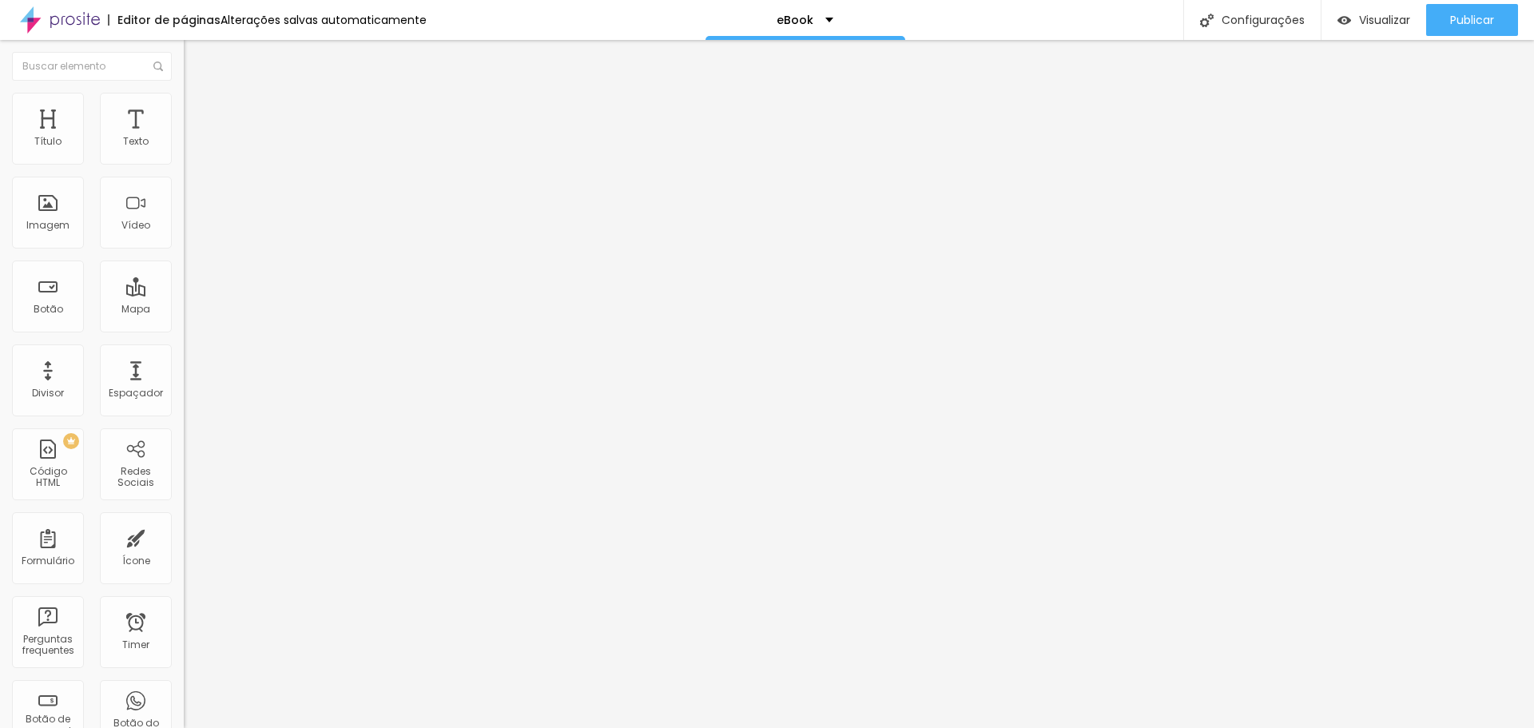
type input "20"
type input "21"
type input "22"
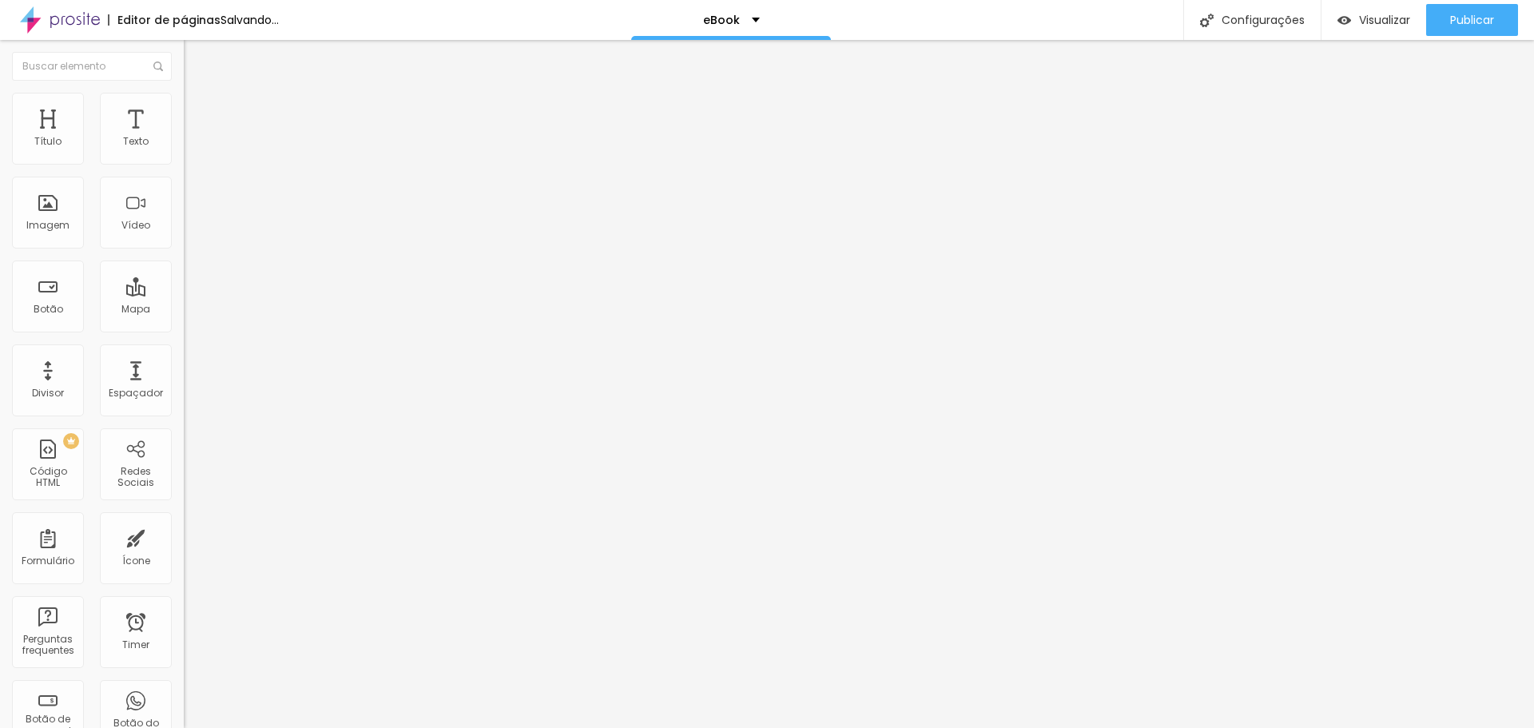
type input "23"
type input "24"
type input "25"
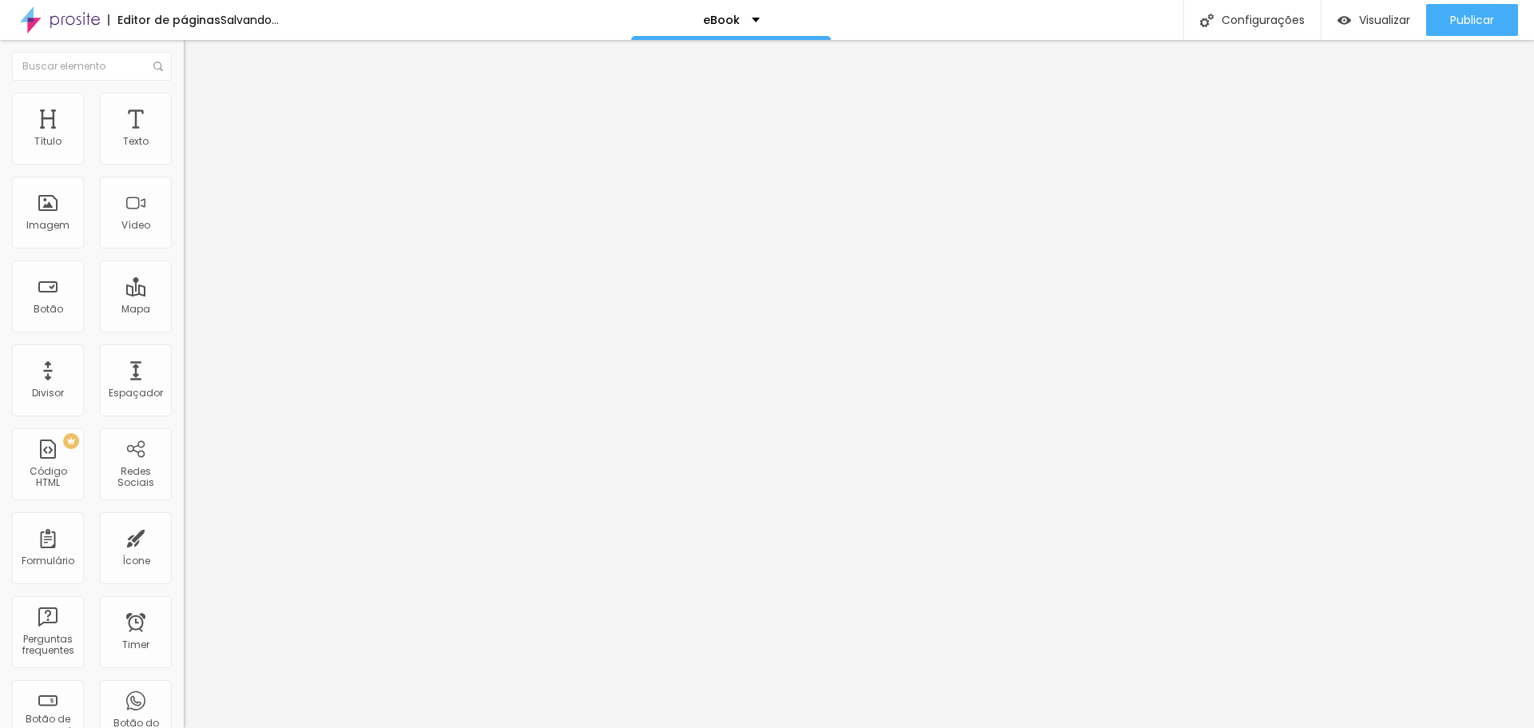
type input "25"
type input "26"
type input "27"
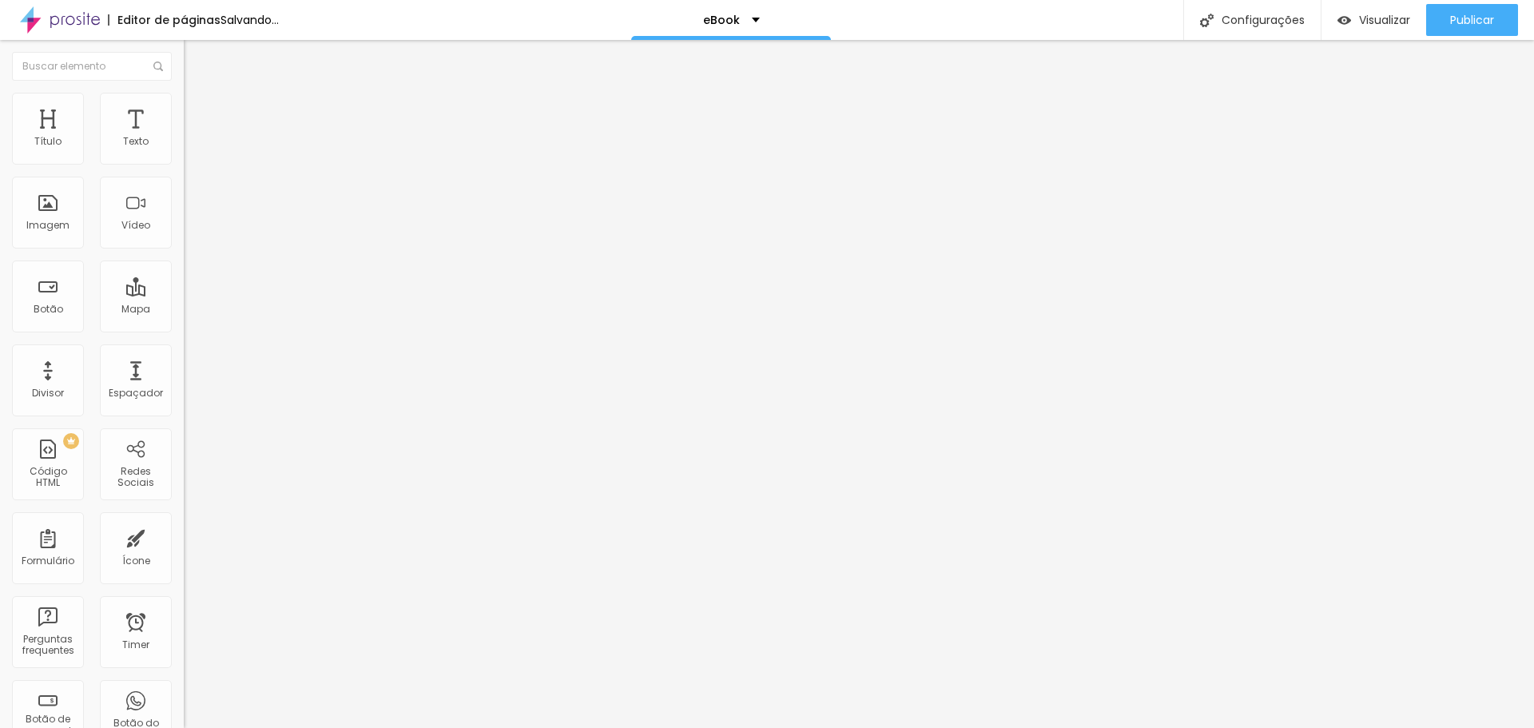
type input "28"
type input "29"
type input "30"
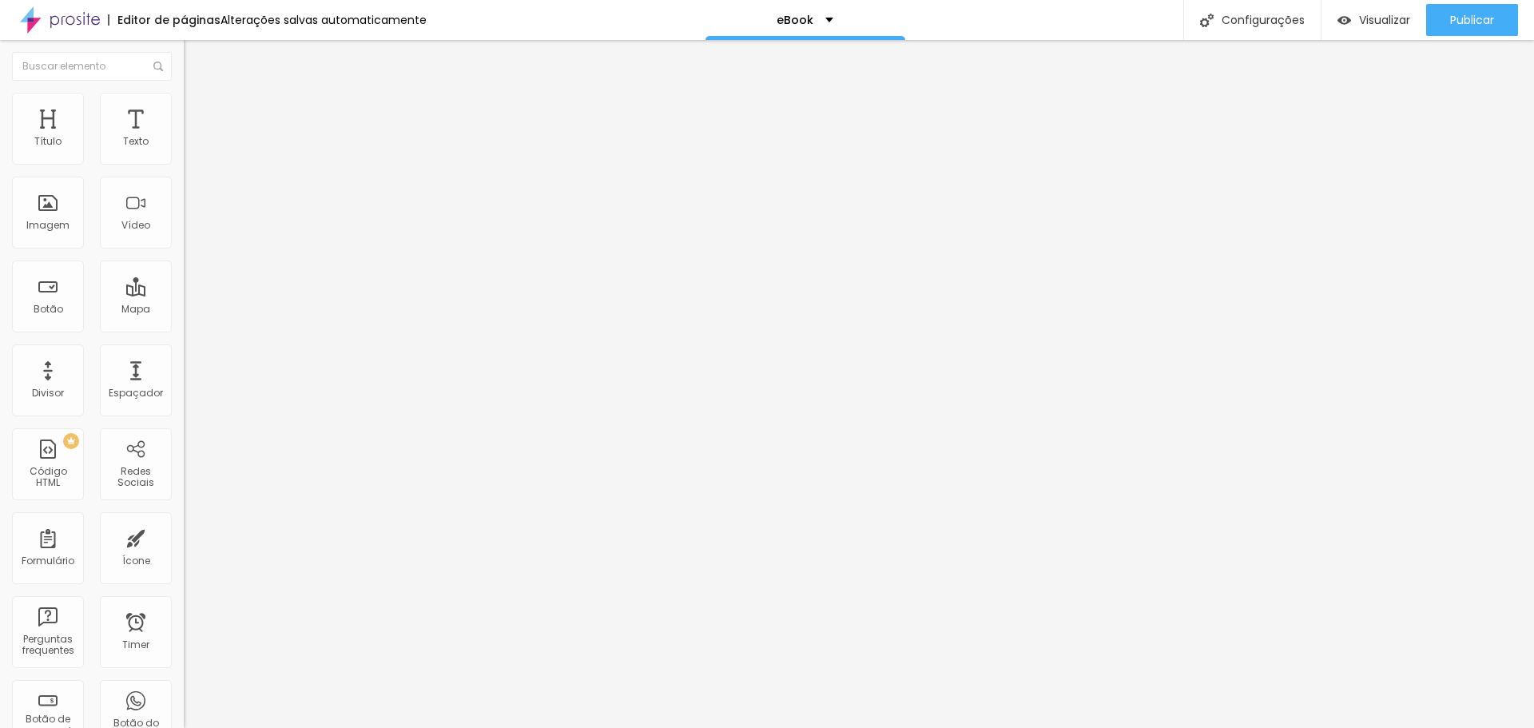
type input "30"
type input "31"
type input "32"
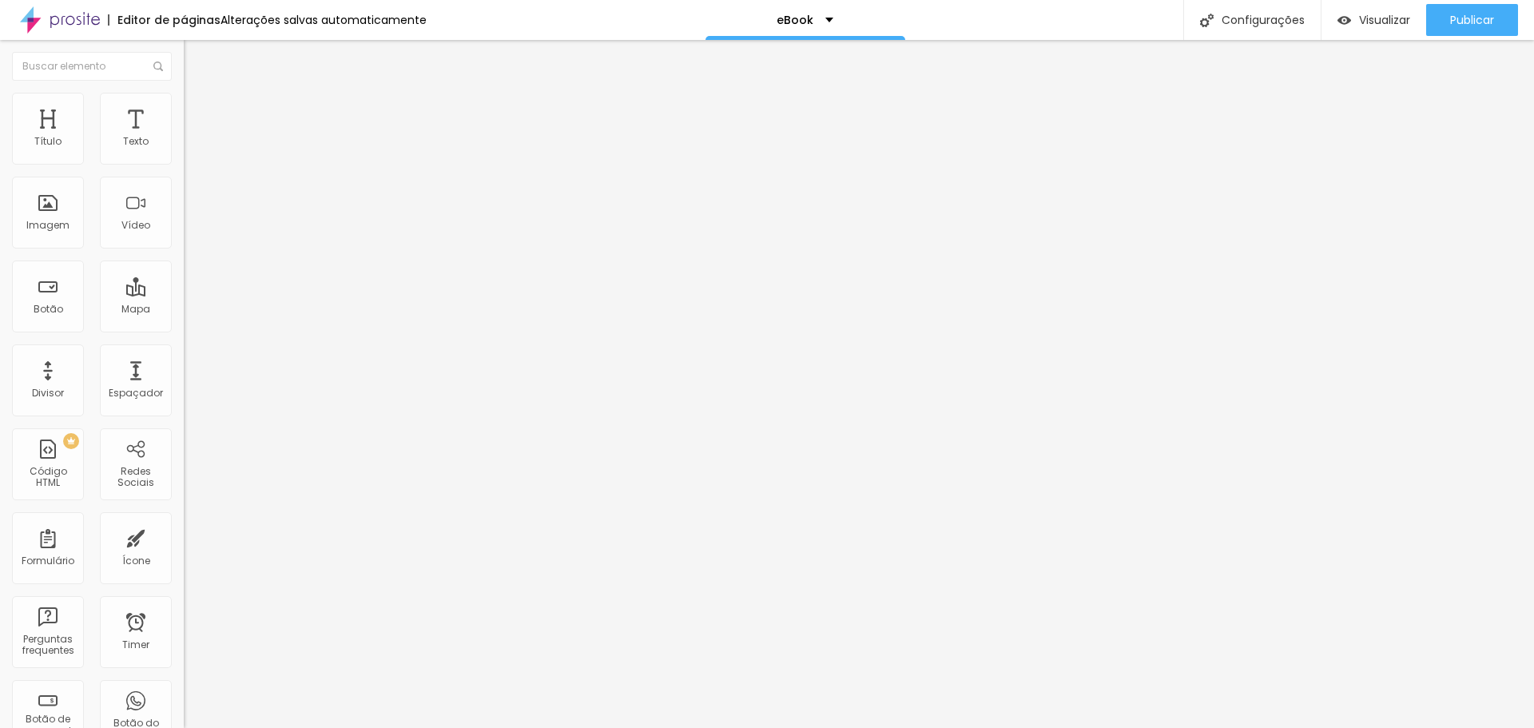
type input "33"
type input "35"
type input "36"
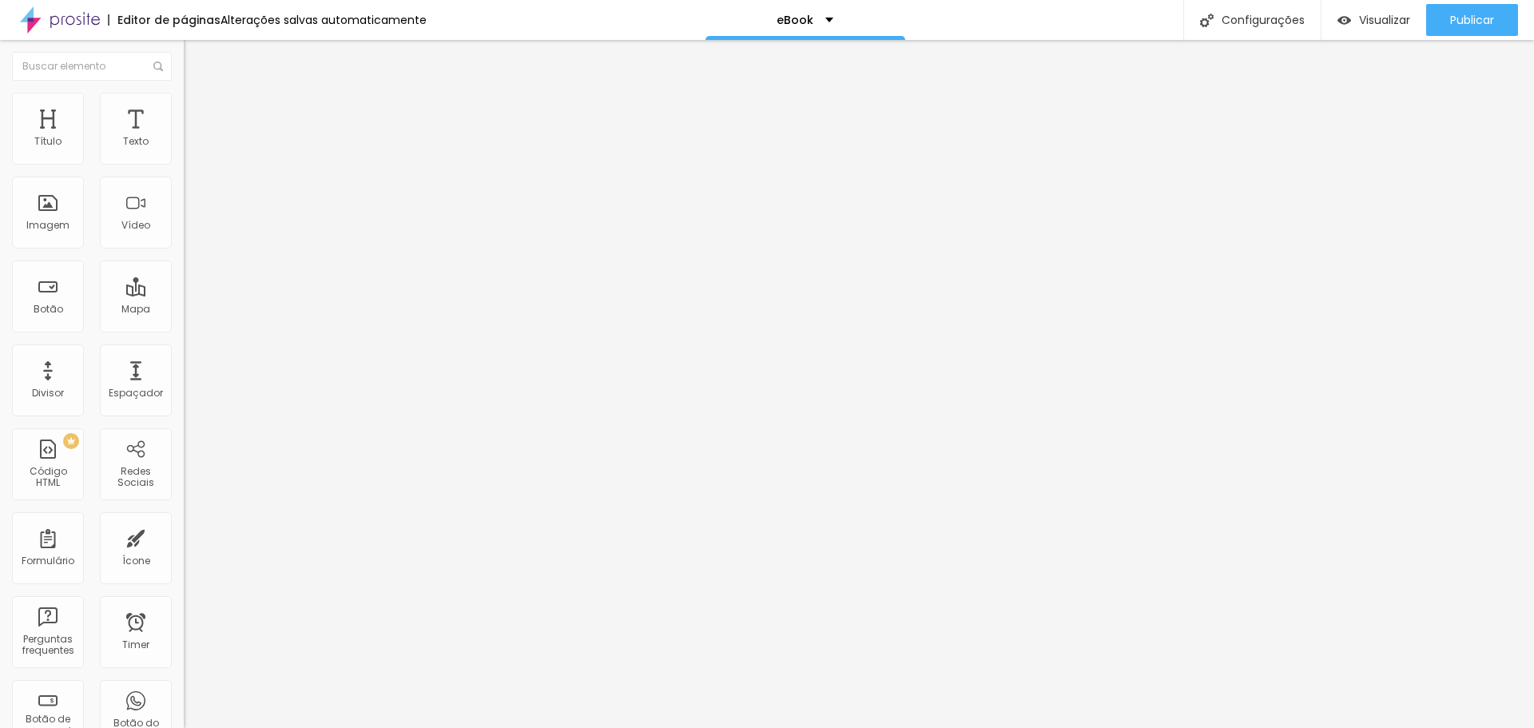
type input "36"
type input "37"
type input "38"
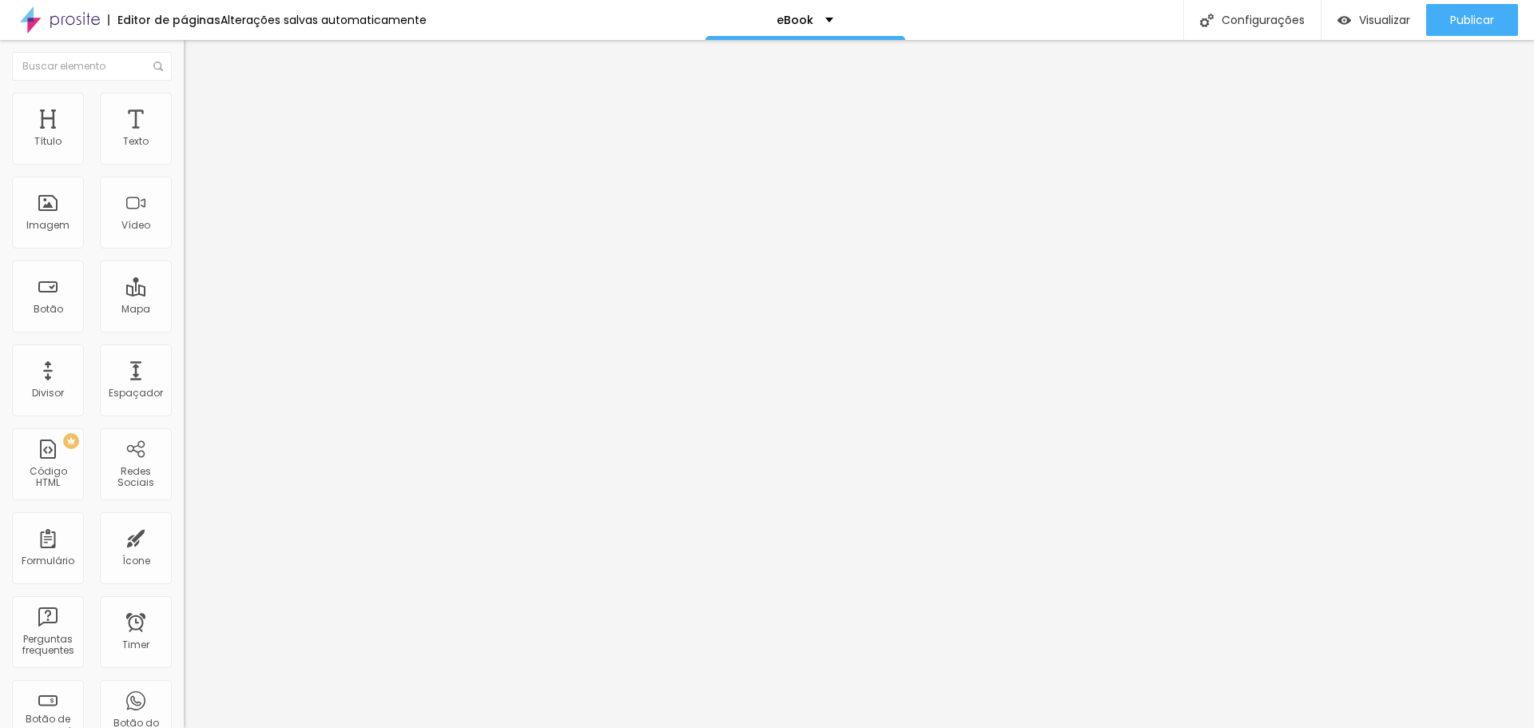
type input "39"
type input "41"
type input "42"
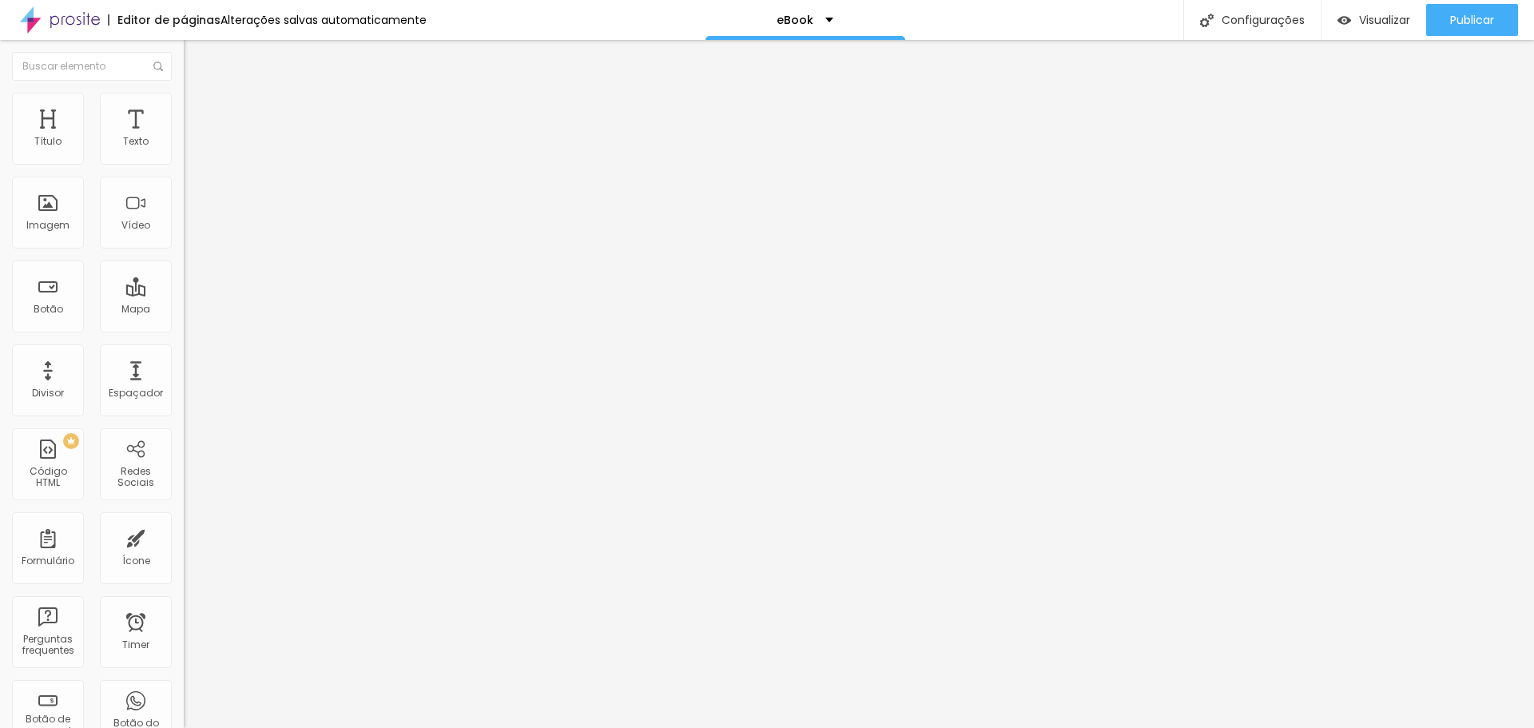
type input "42"
type input "44"
type input "46"
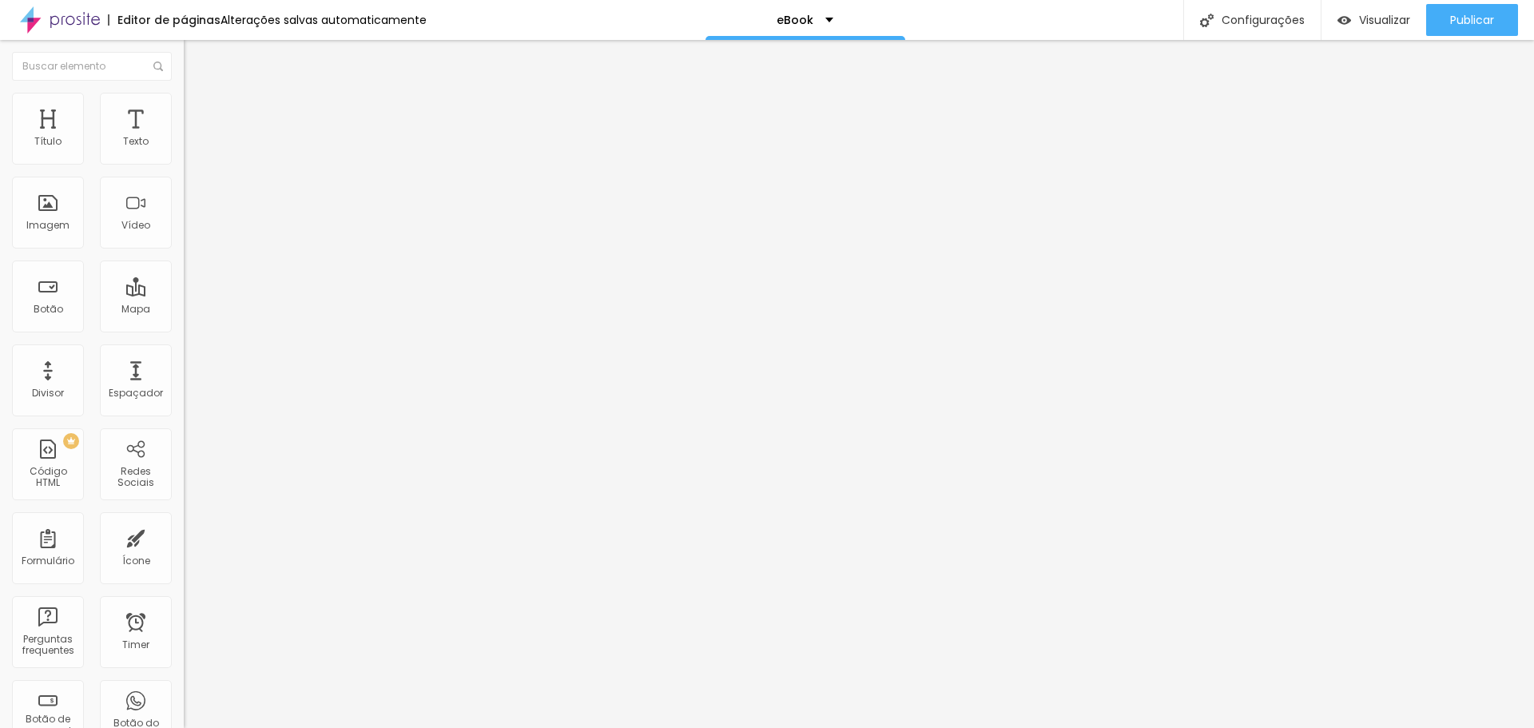
type input "47"
type input "48"
type input "49"
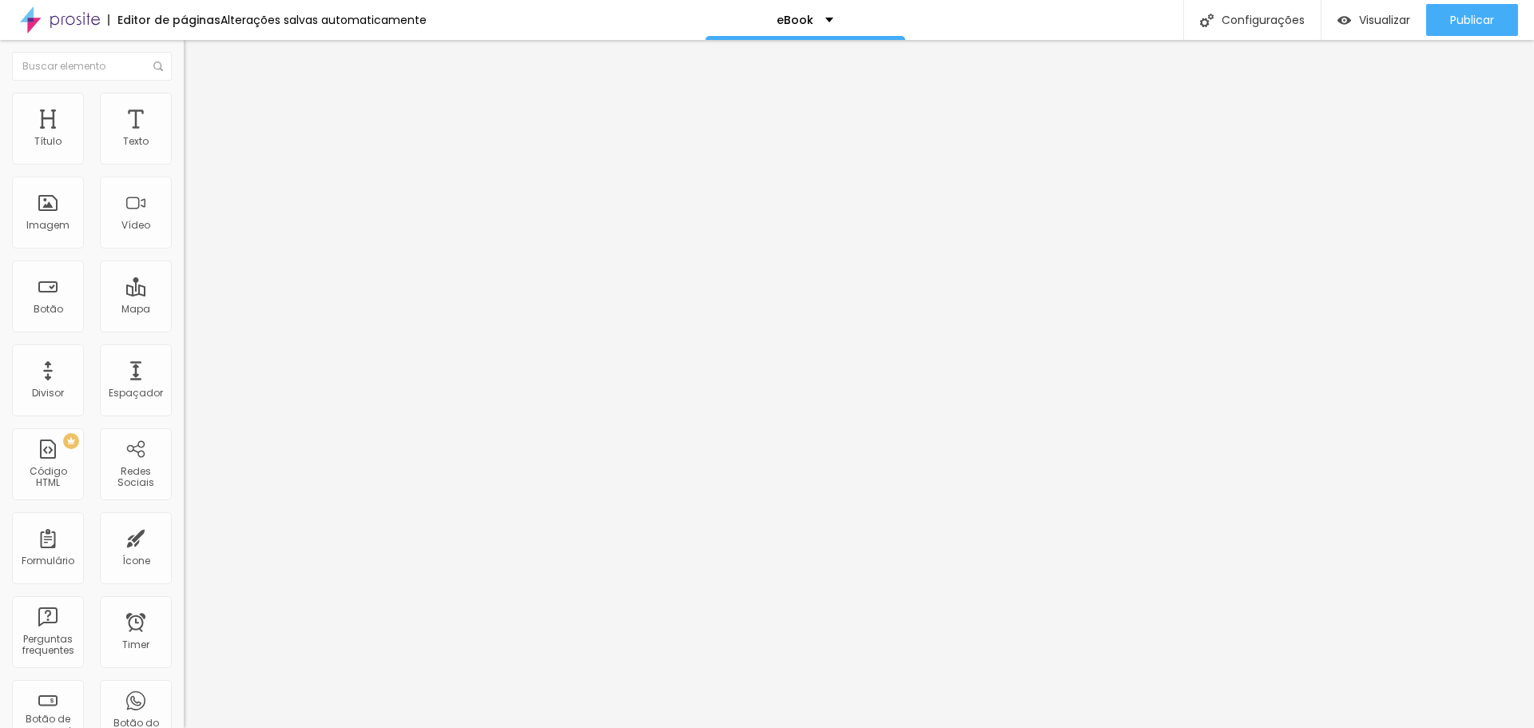
type input "49"
type input "50"
type input "51"
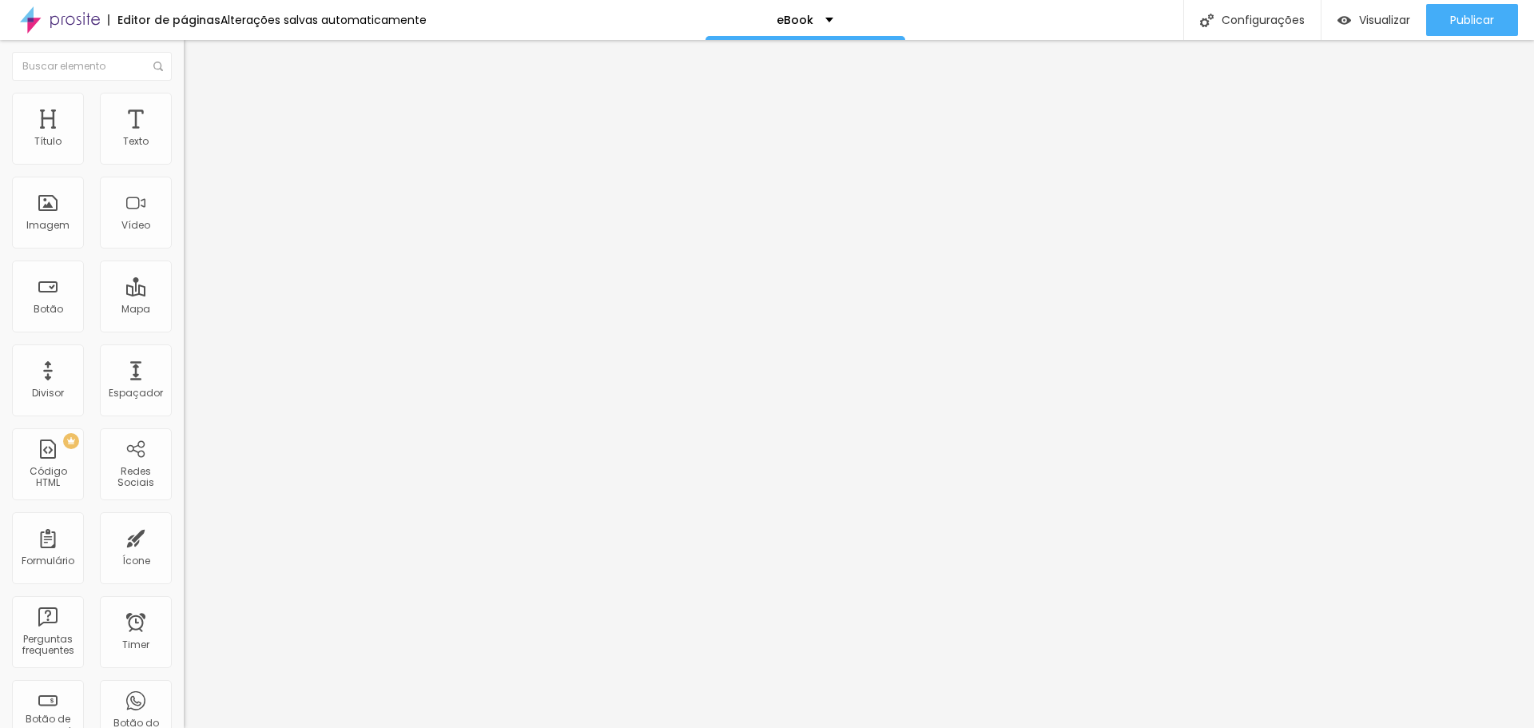
type input "52"
type input "53"
type input "54"
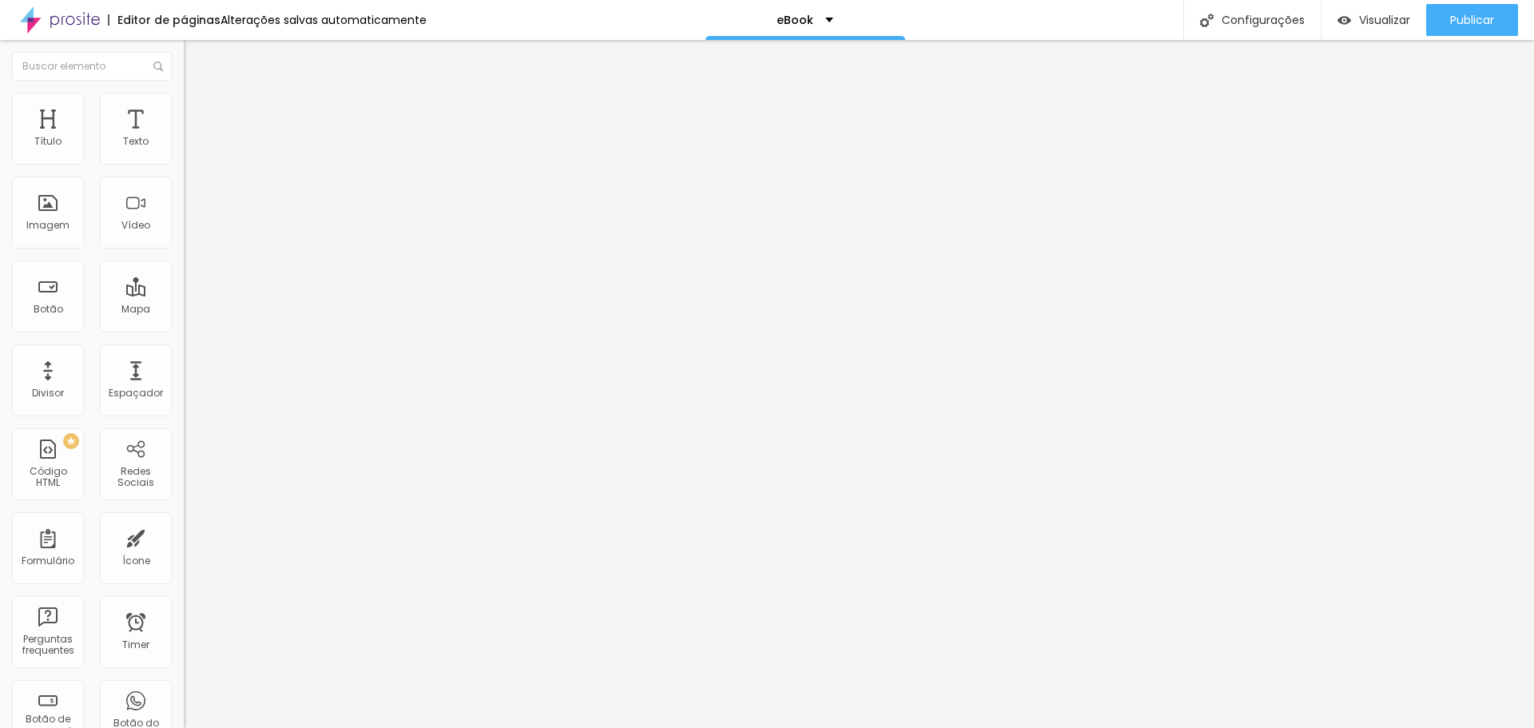
type input "54"
type input "56"
type input "57"
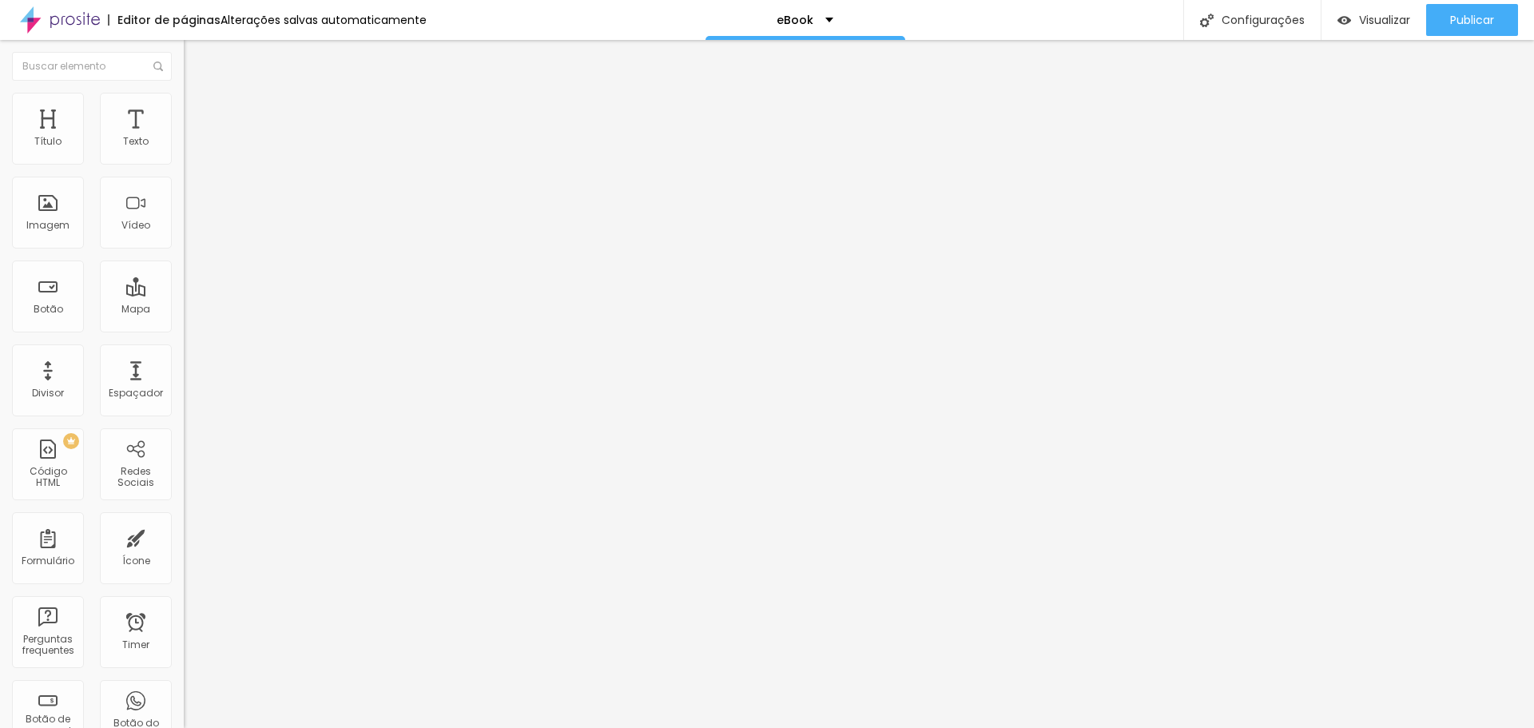
type input "58"
type input "59"
type input "60"
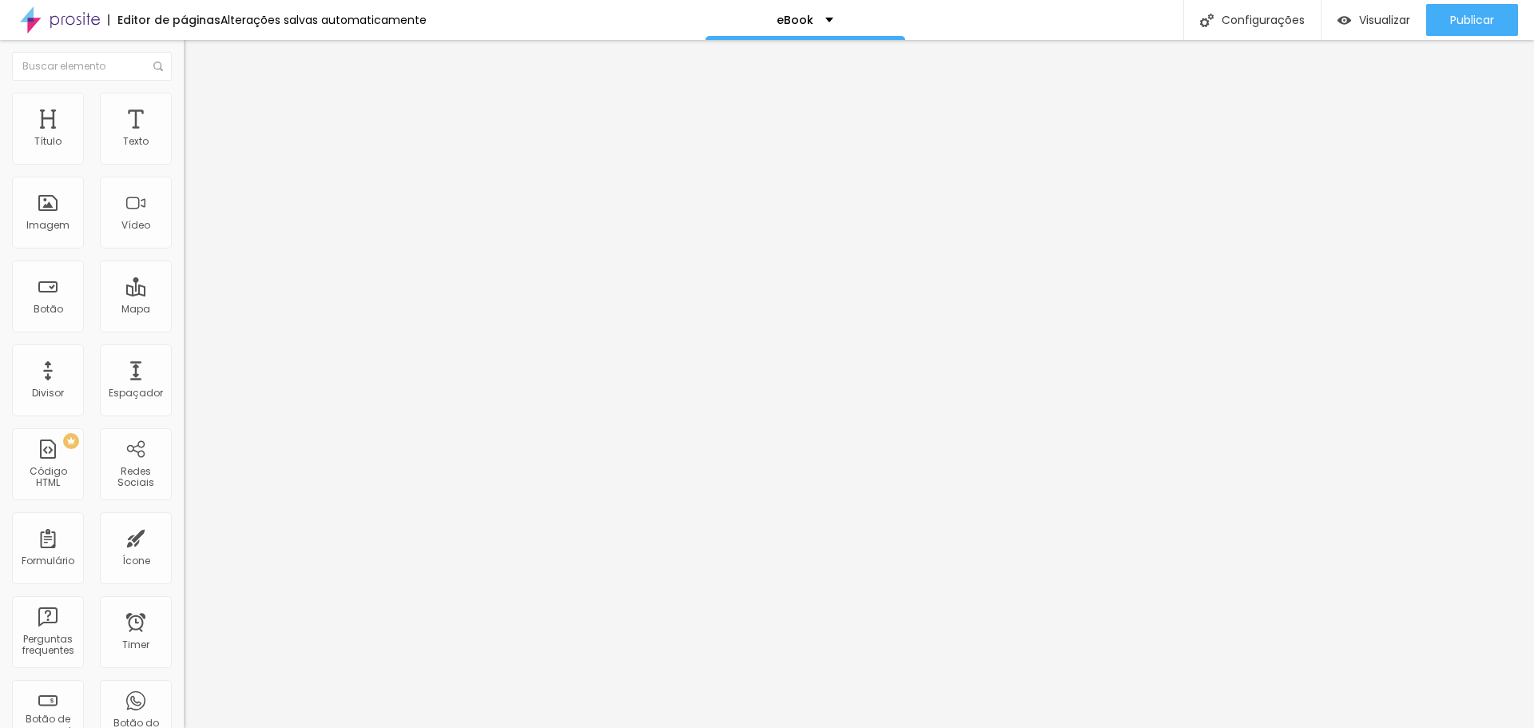
type input "60"
type input "61"
type input "62"
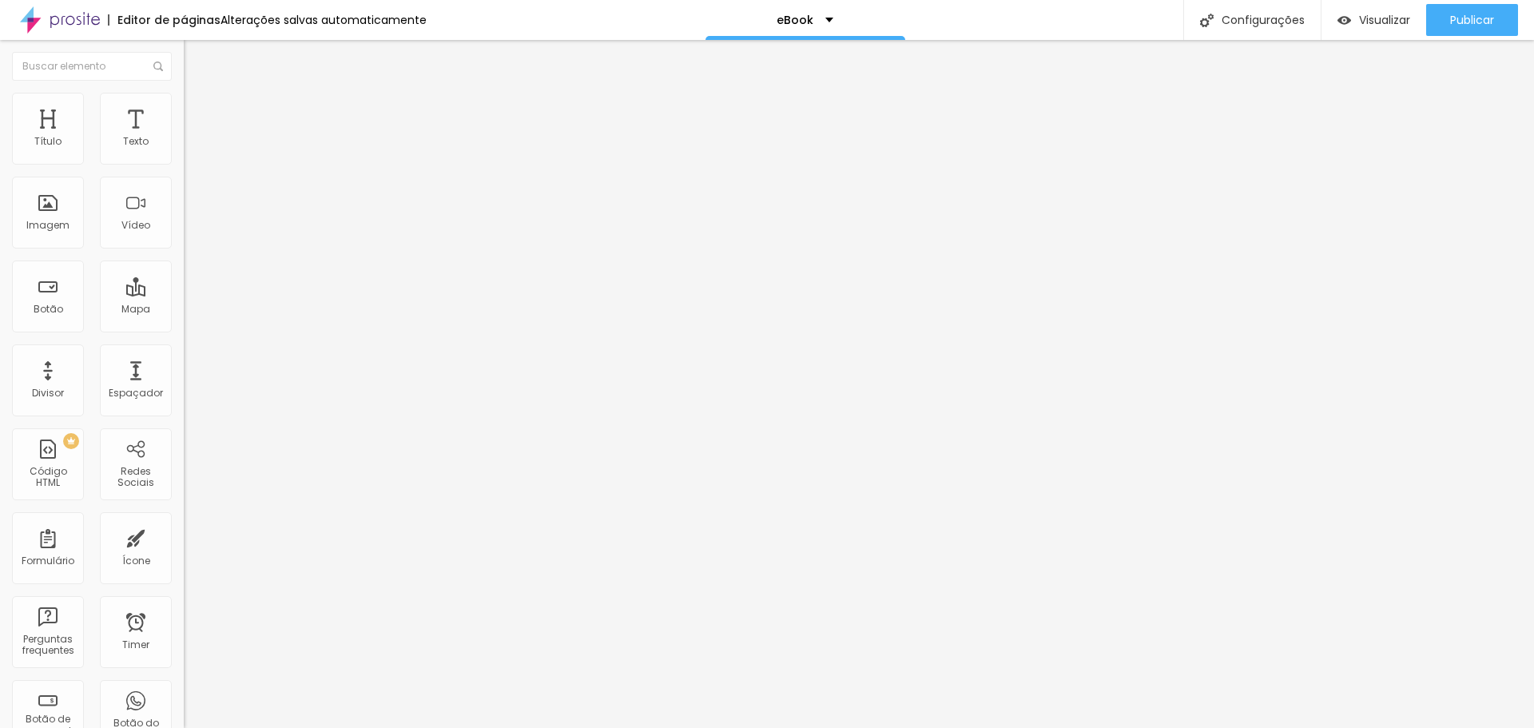
type input "63"
type input "64"
type input "65"
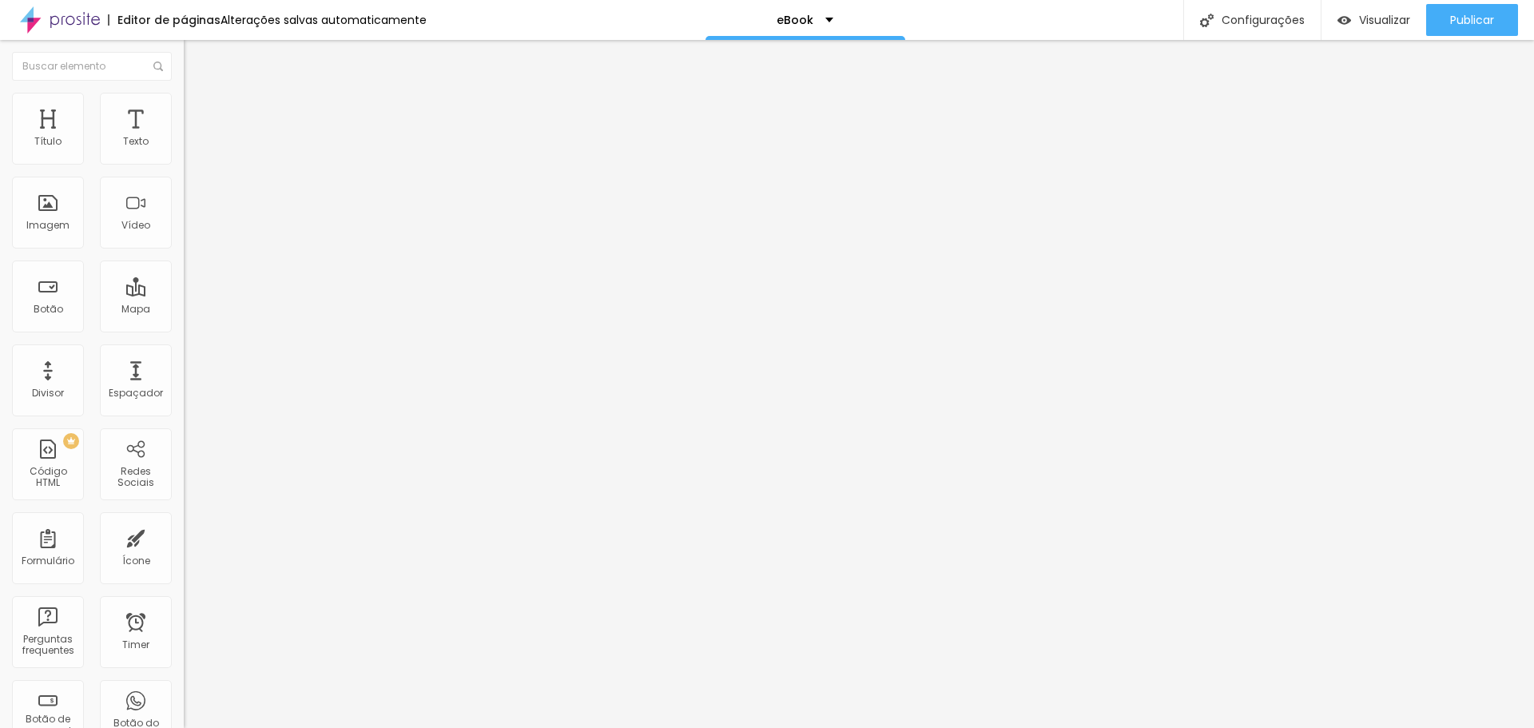
type input "65"
type input "66"
type input "64"
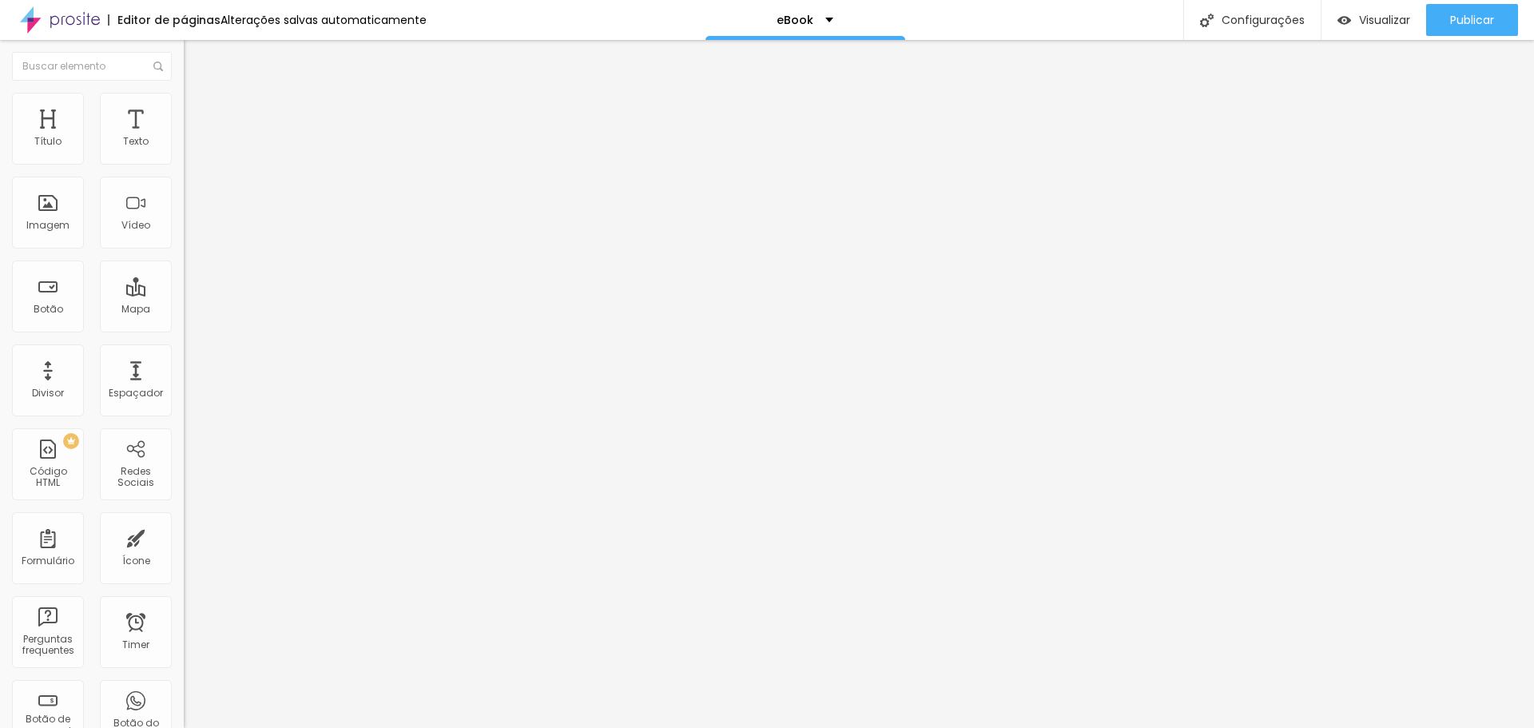
drag, startPoint x: 38, startPoint y: 336, endPoint x: 94, endPoint y: 336, distance: 55.9
type input "64"
click at [184, 377] on input "range" at bounding box center [235, 383] width 103 height 13
type input "61"
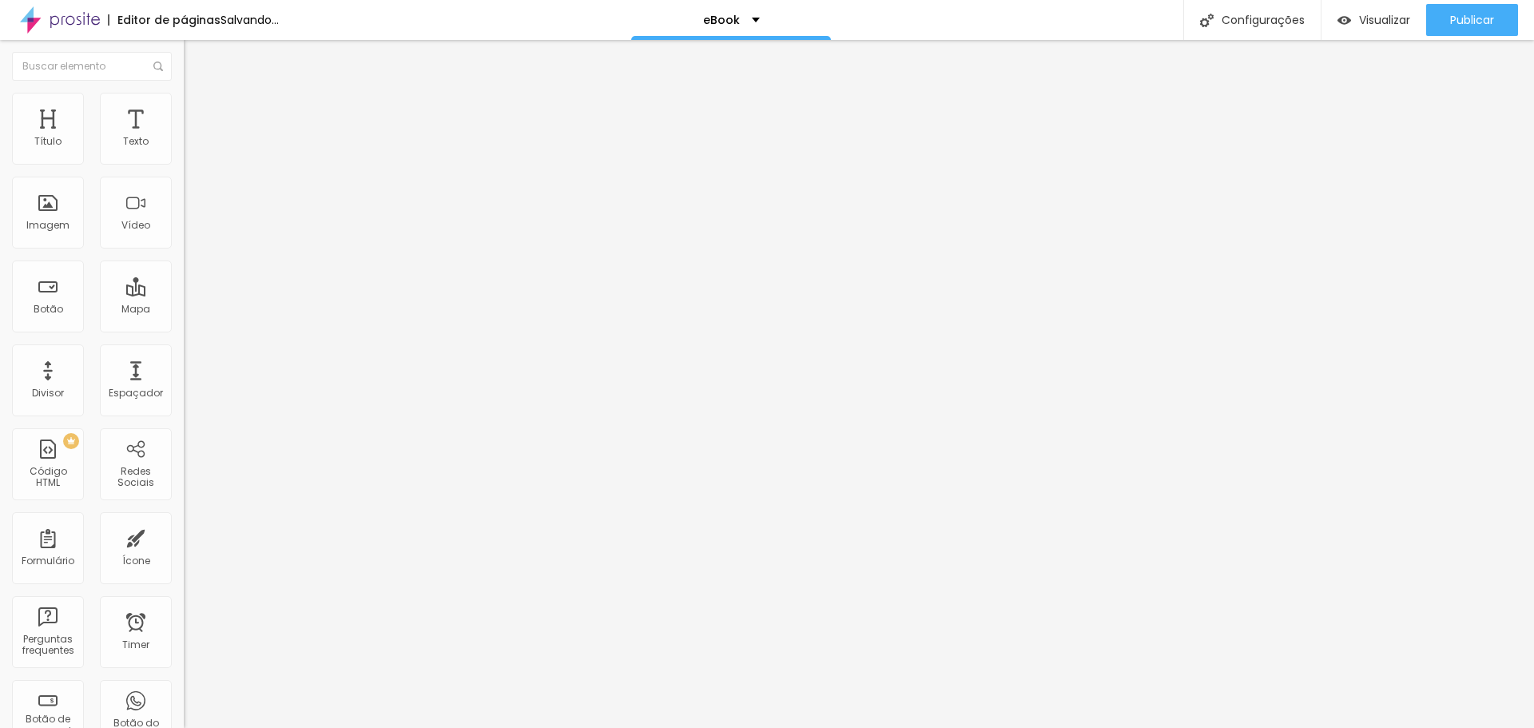
type input "60"
type input "59"
type input "58"
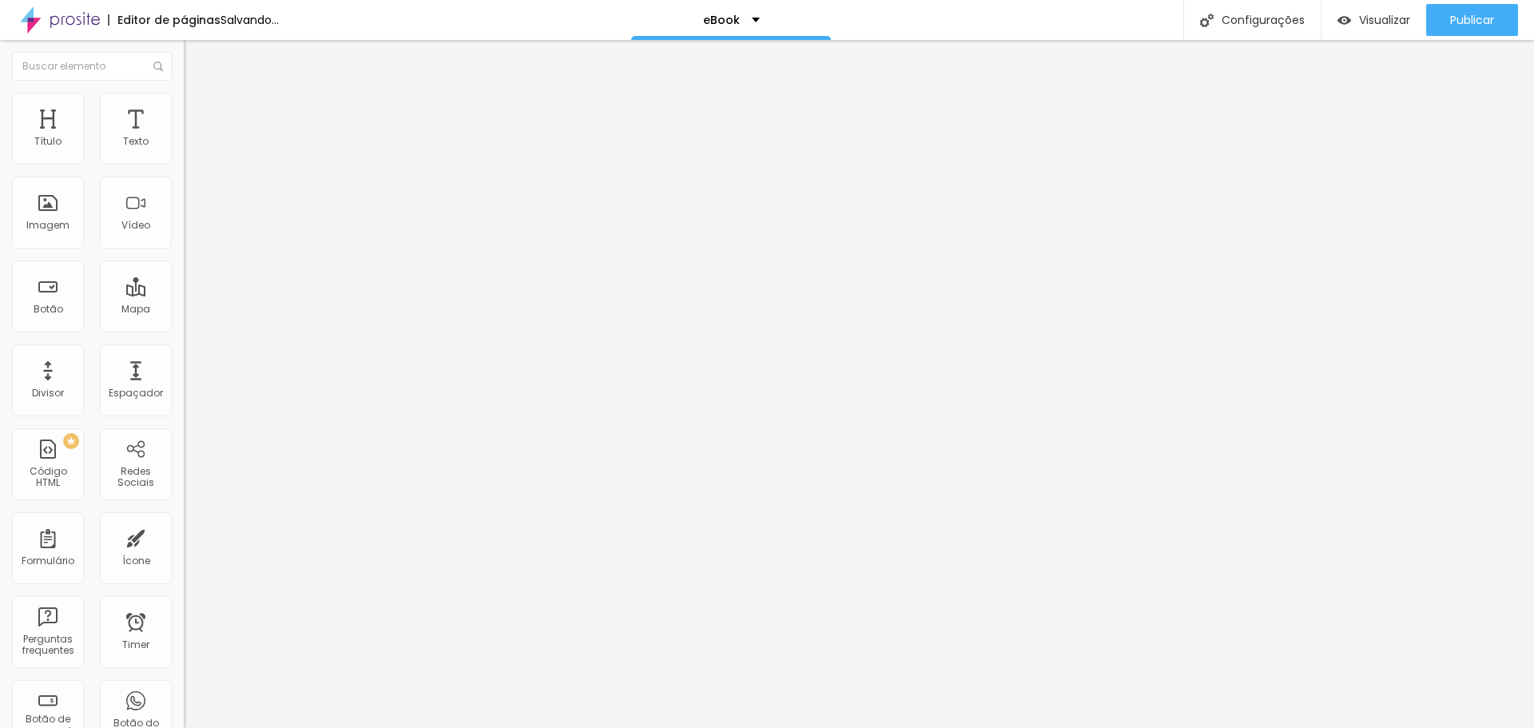
type input "58"
type input "57"
type input "55"
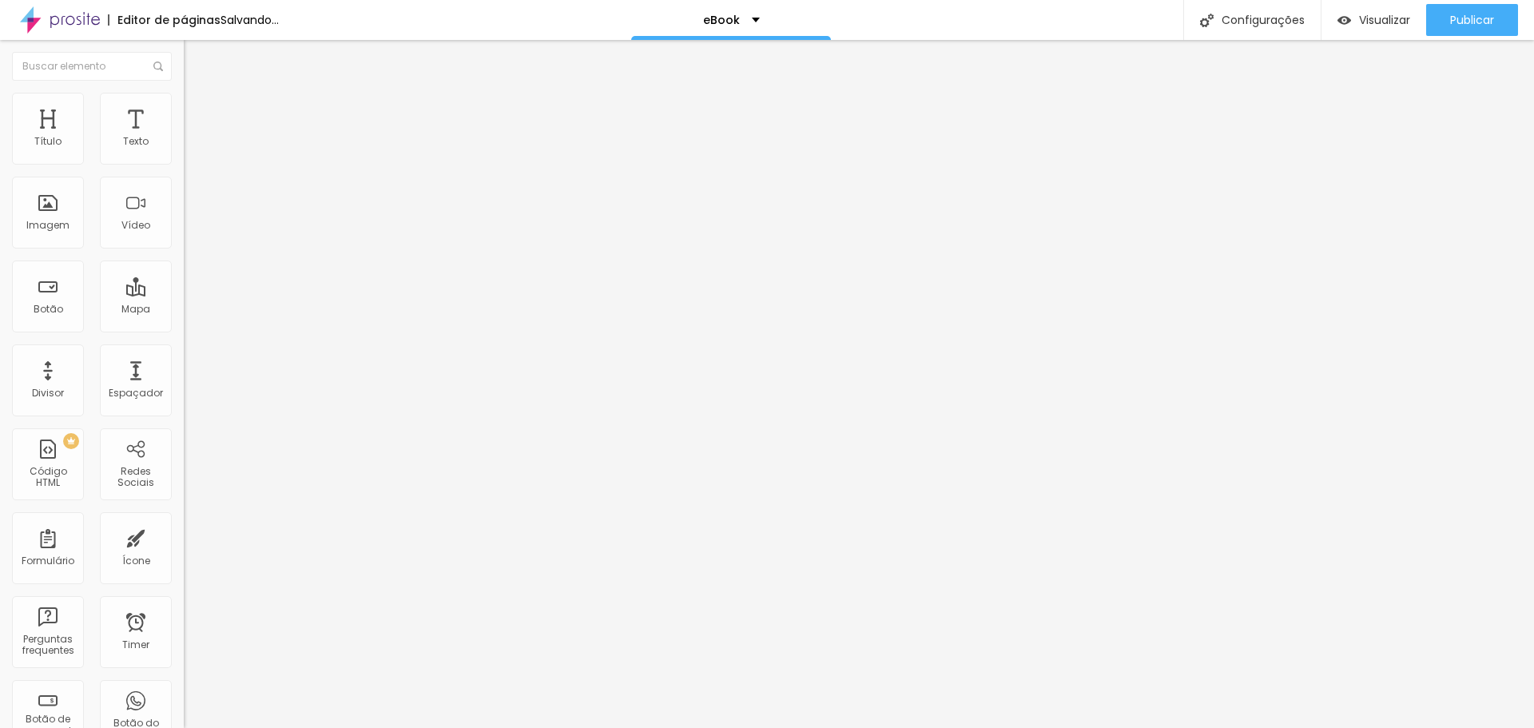
type input "54"
type input "52"
type input "51"
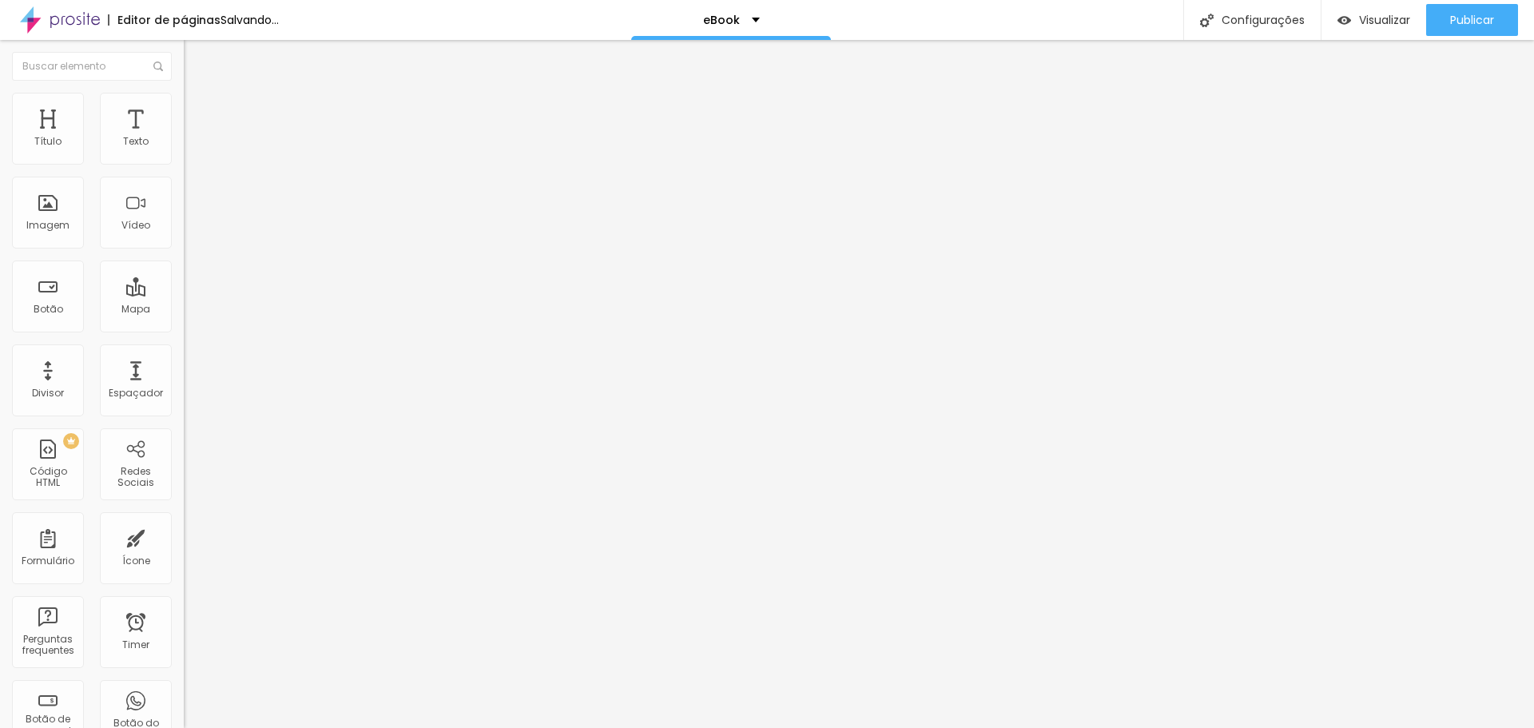
type input "51"
type input "50"
type input "49"
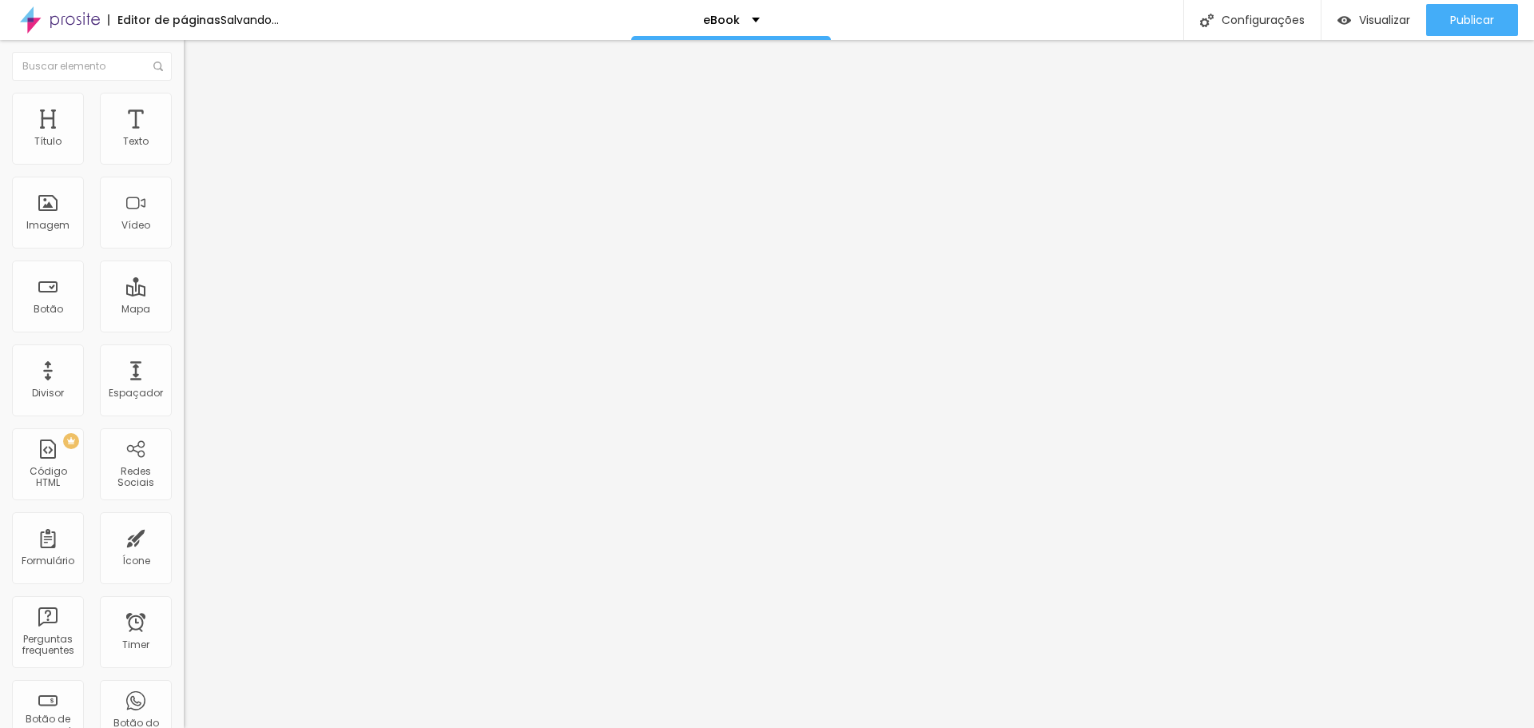
type input "46"
type input "44"
type input "39"
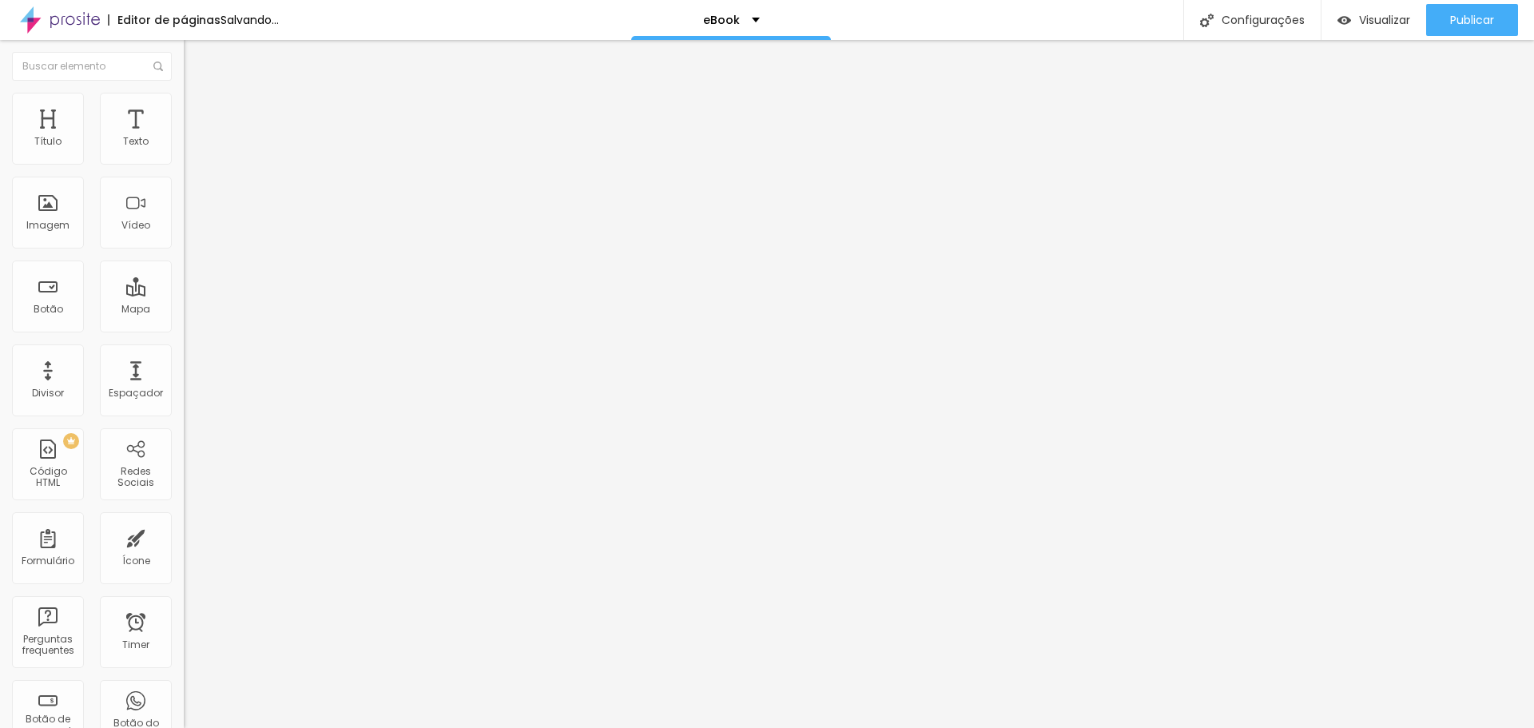
type input "39"
type input "37"
type input "36"
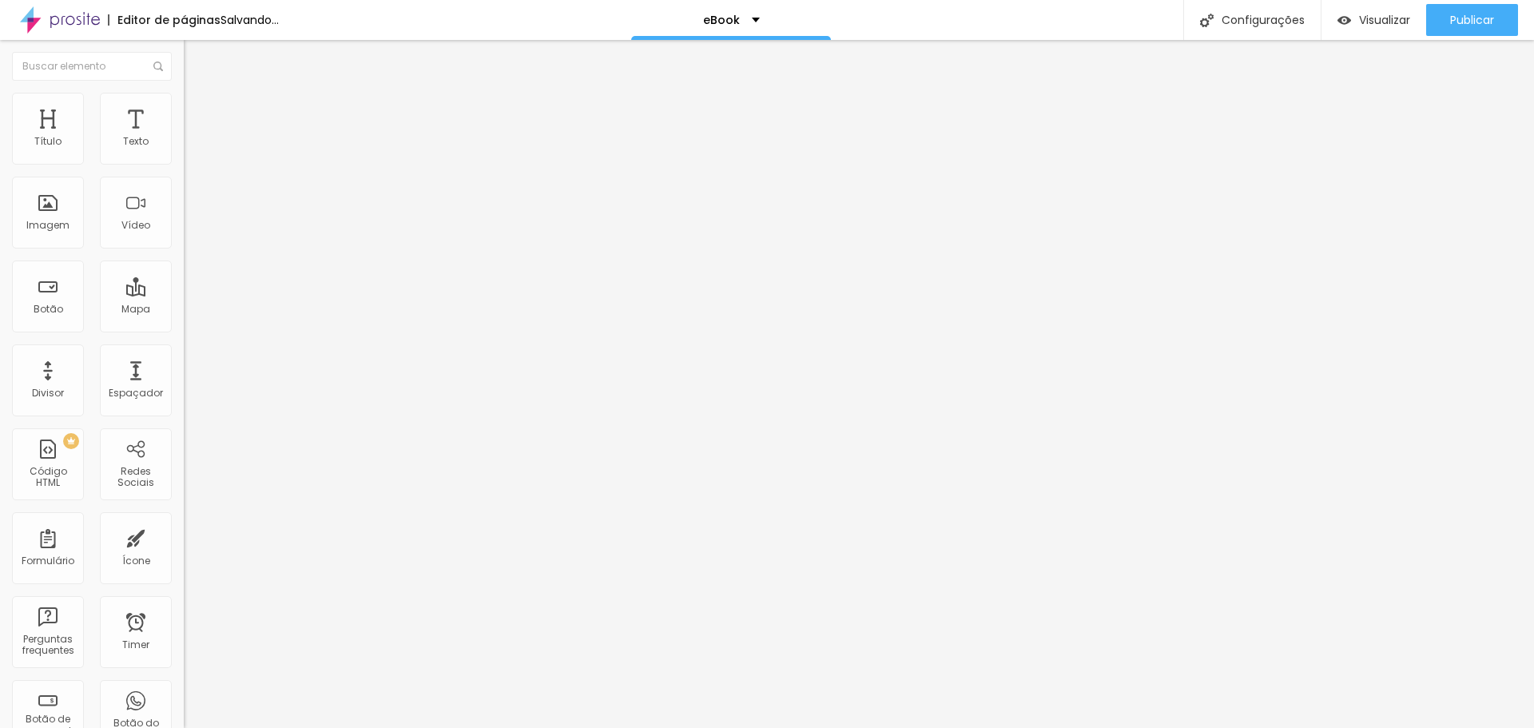
type input "34"
drag, startPoint x: 90, startPoint y: 338, endPoint x: 50, endPoint y: 344, distance: 40.5
click at [184, 377] on input "range" at bounding box center [235, 383] width 103 height 13
click at [198, 107] on span "Avançado" at bounding box center [224, 104] width 53 height 14
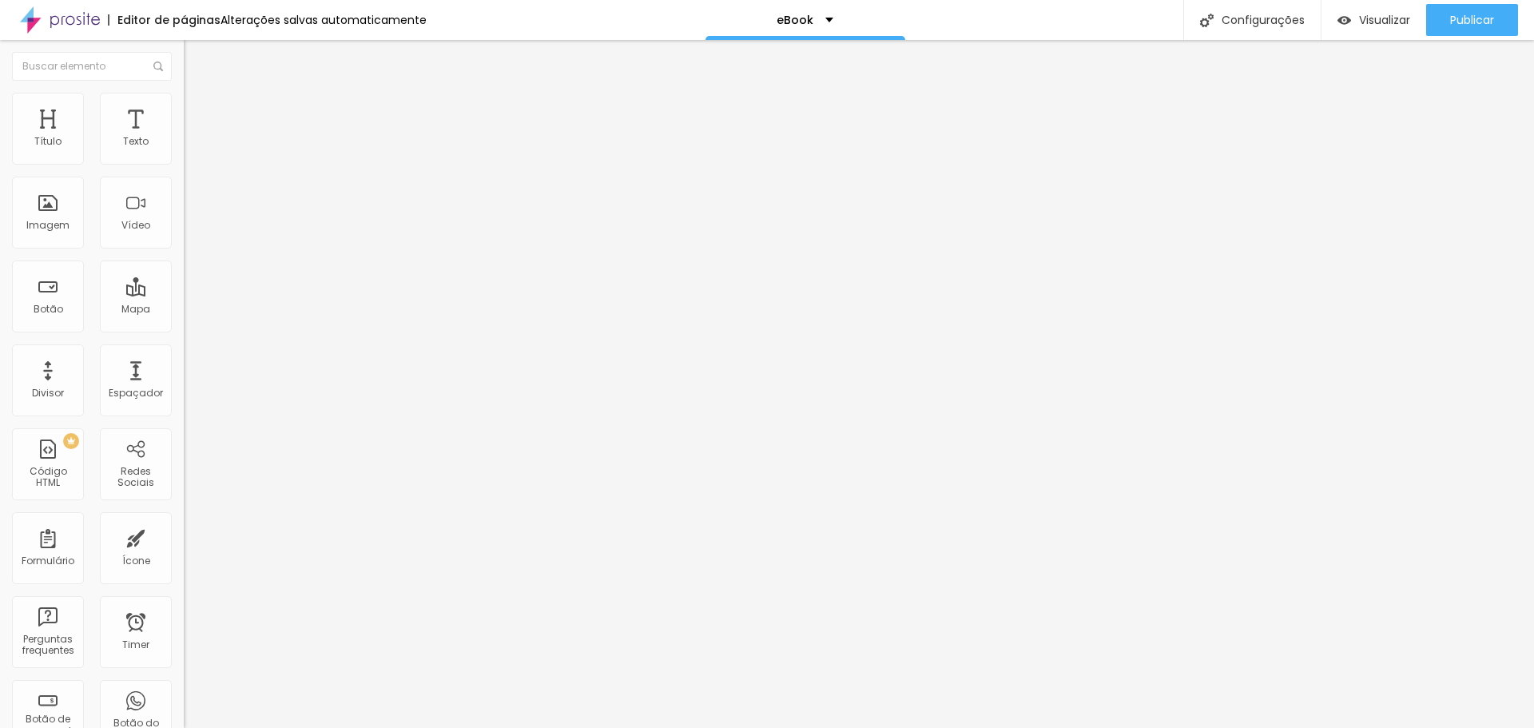
drag, startPoint x: 46, startPoint y: 156, endPoint x: 3, endPoint y: 165, distance: 44.2
click at [184, 294] on input "range" at bounding box center [235, 300] width 103 height 13
click at [184, 93] on ul "Estilo Avançado" at bounding box center [276, 93] width 184 height 32
click at [198, 110] on span "Avançado" at bounding box center [224, 104] width 53 height 14
drag, startPoint x: 46, startPoint y: 187, endPoint x: 2, endPoint y: 195, distance: 44.7
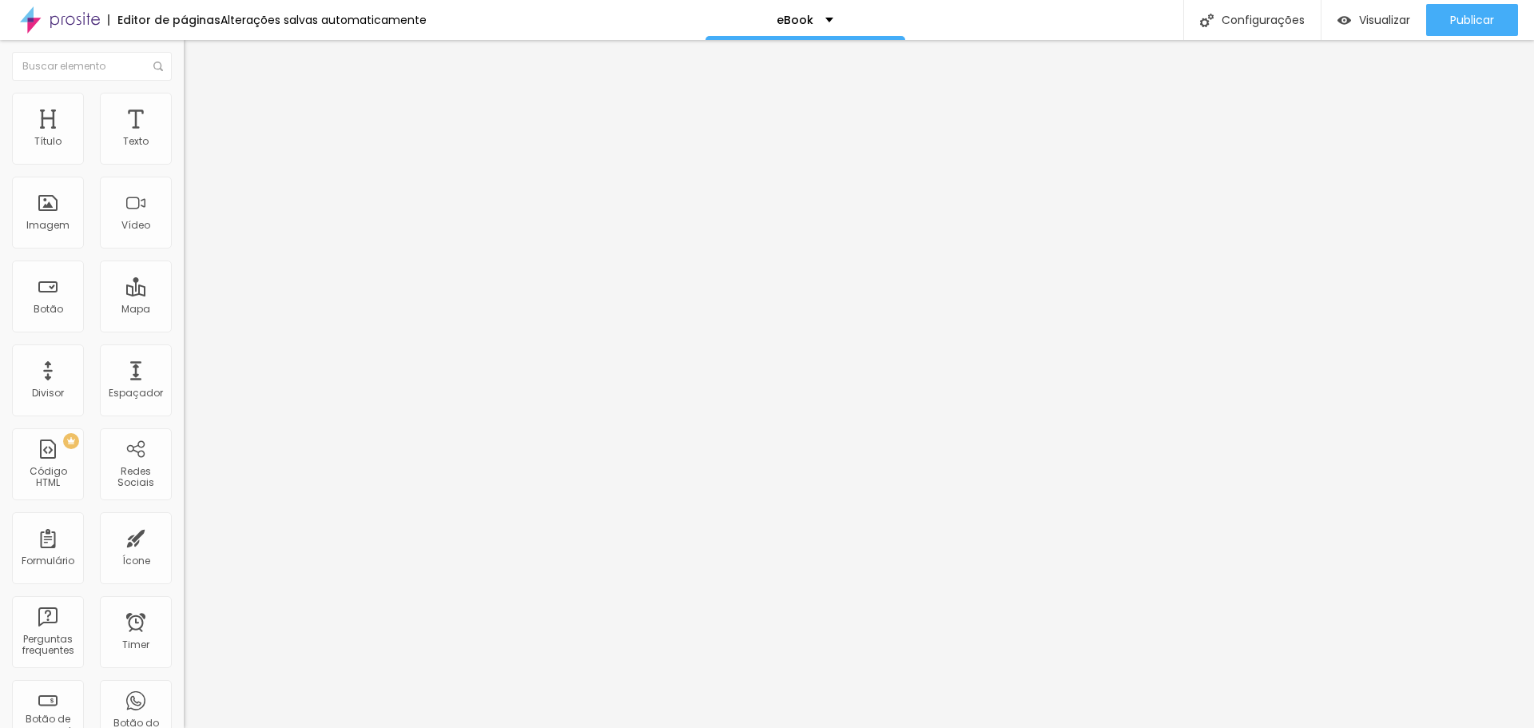
click at [184, 520] on input "range" at bounding box center [235, 526] width 103 height 13
drag, startPoint x: 91, startPoint y: 338, endPoint x: 106, endPoint y: 338, distance: 15.2
click at [184, 377] on input "range" at bounding box center [235, 383] width 103 height 13
click at [184, 109] on li "Avançado" at bounding box center [276, 117] width 184 height 16
click at [184, 97] on img at bounding box center [191, 100] width 14 height 14
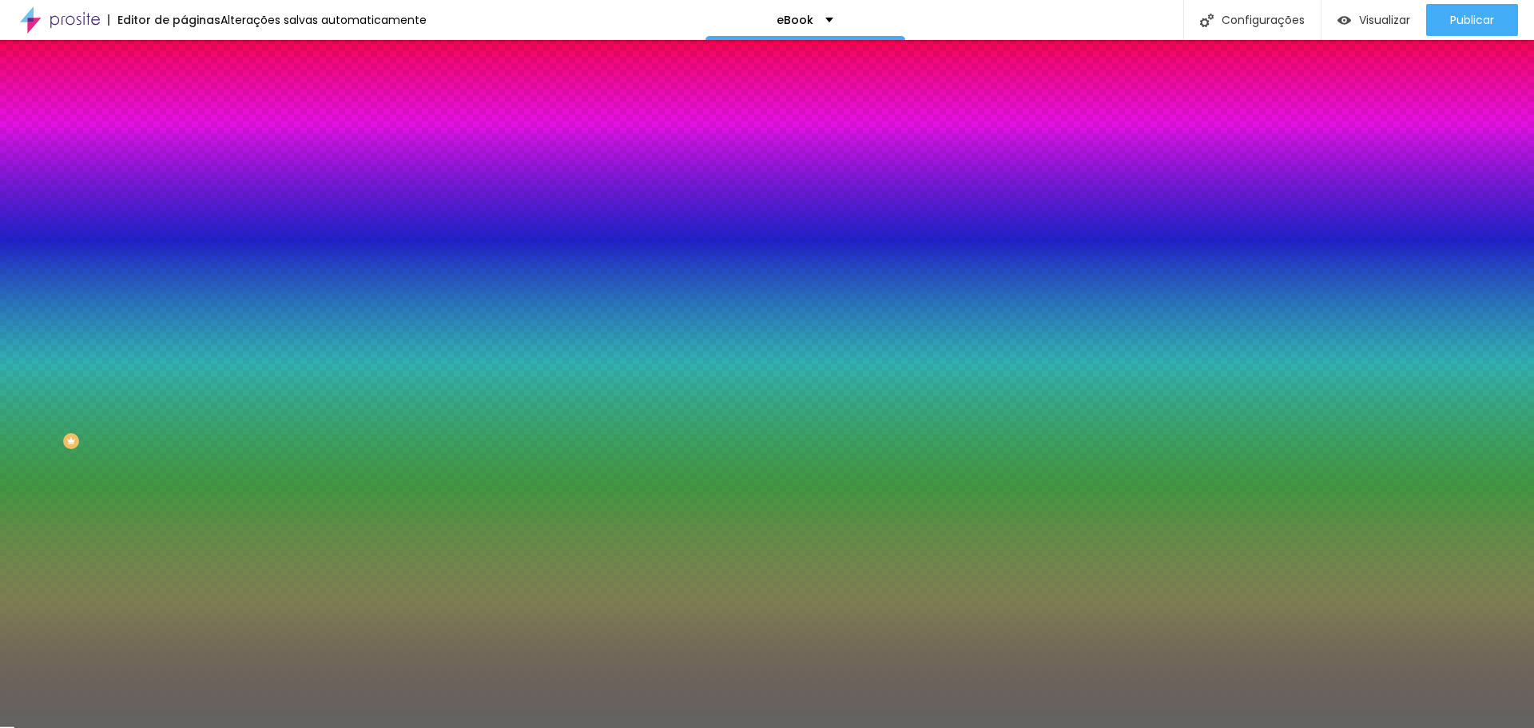
click at [184, 233] on input "#636363" at bounding box center [280, 225] width 192 height 16
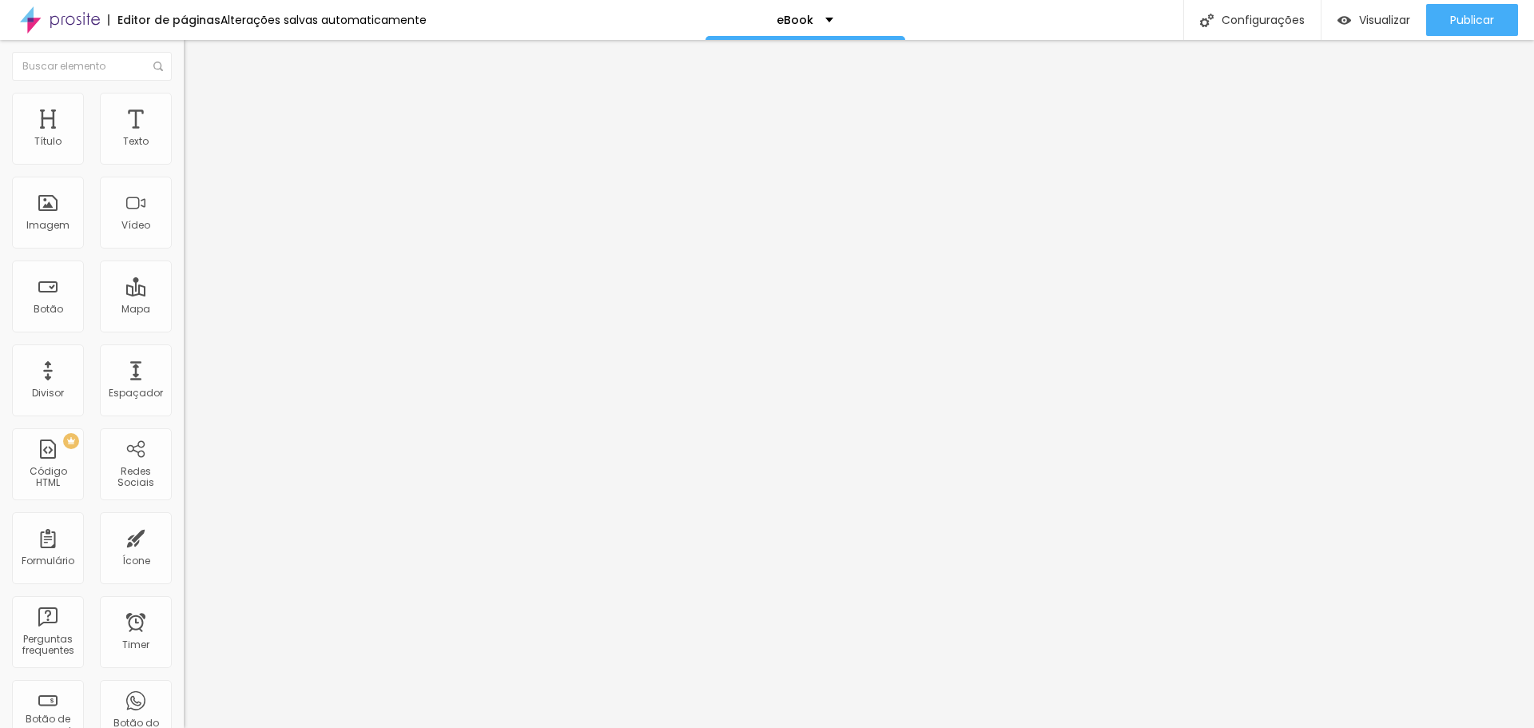
click at [184, 93] on img at bounding box center [191, 100] width 14 height 14
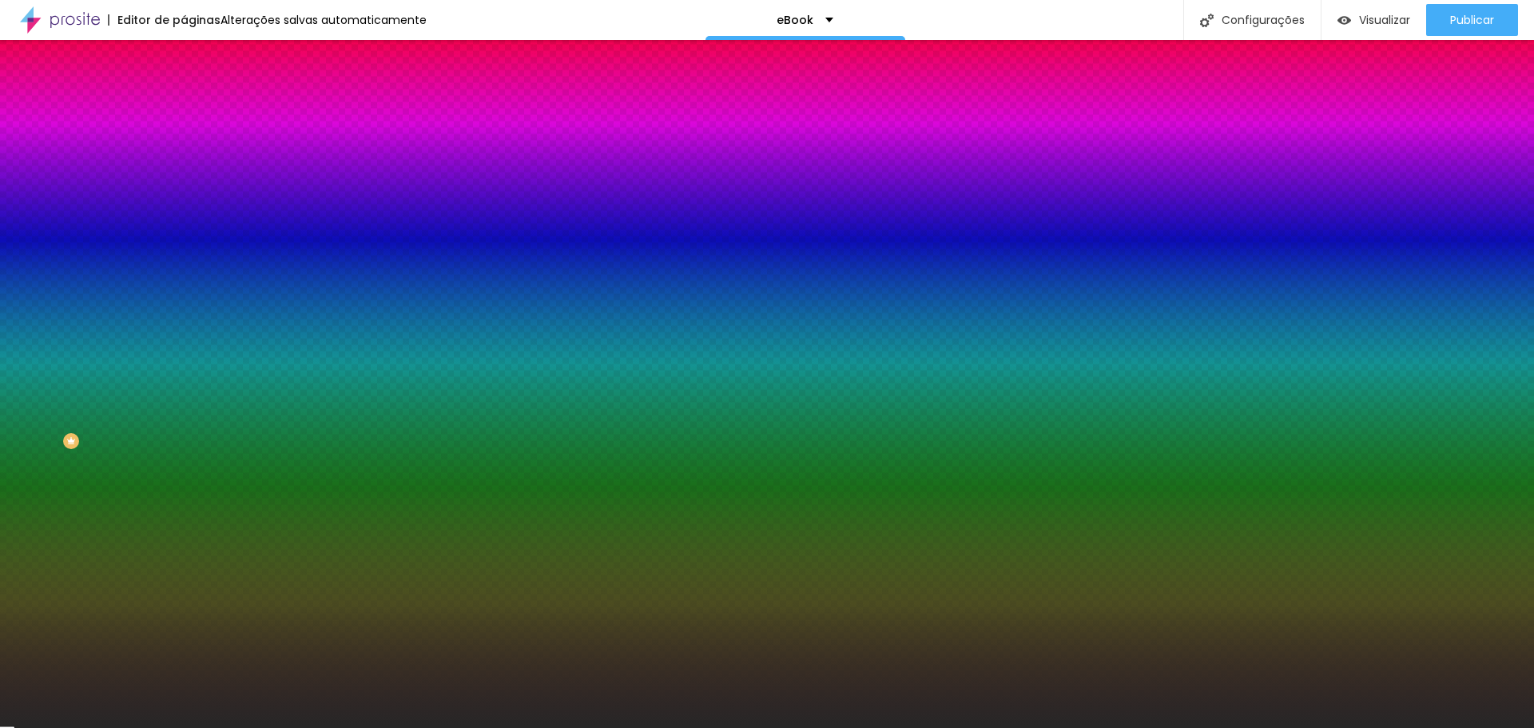
click at [184, 233] on input "#272727" at bounding box center [280, 225] width 192 height 16
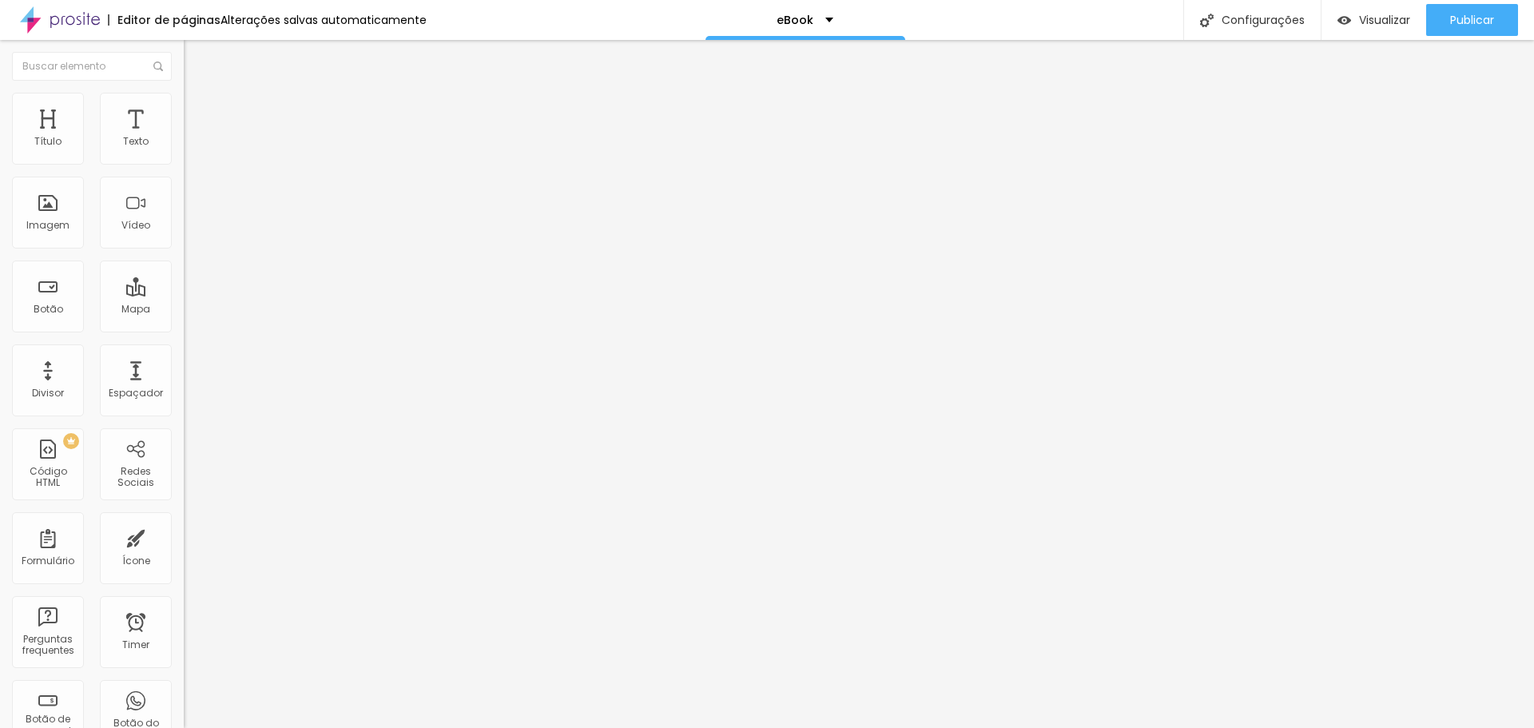
click at [198, 110] on span "Estilo" at bounding box center [210, 104] width 25 height 14
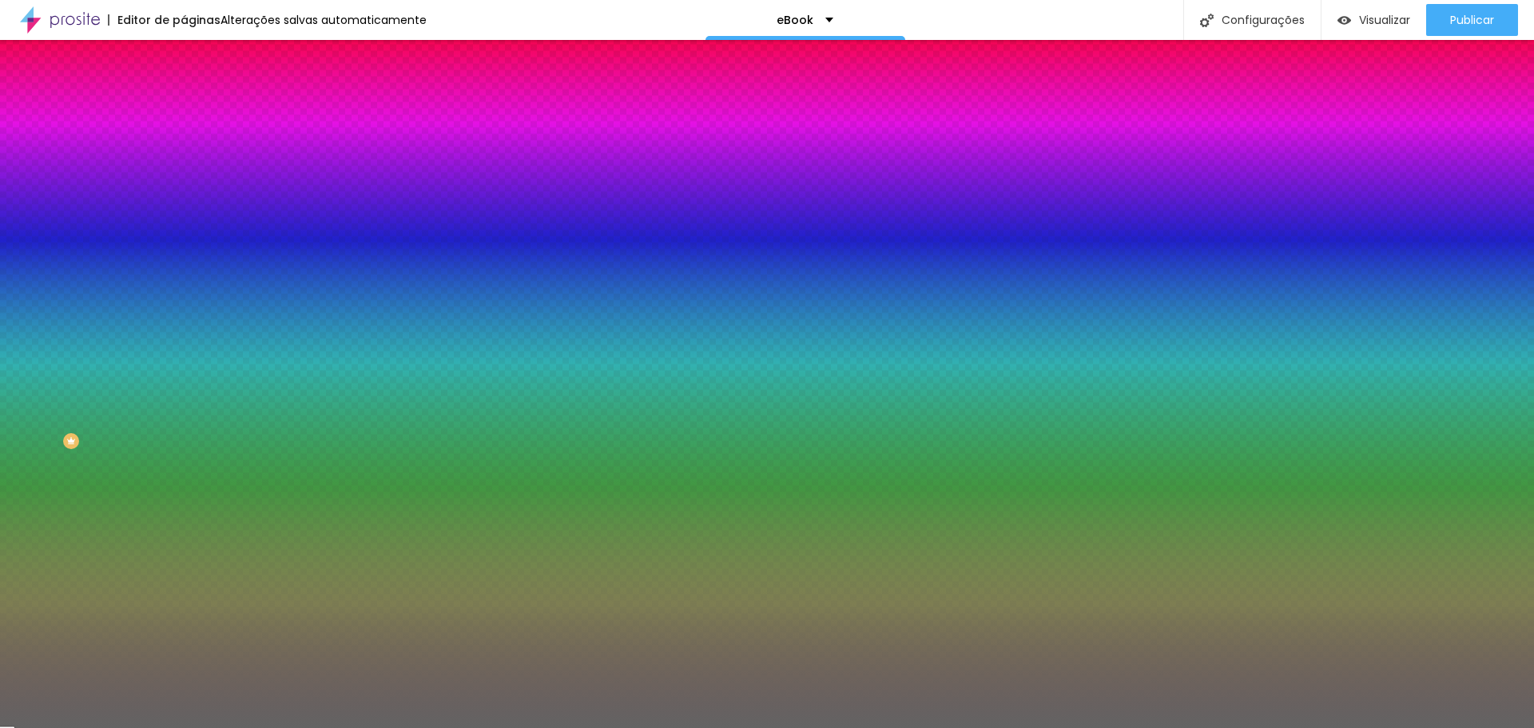
click at [184, 233] on input "#636363" at bounding box center [280, 225] width 192 height 16
paste input "272727"
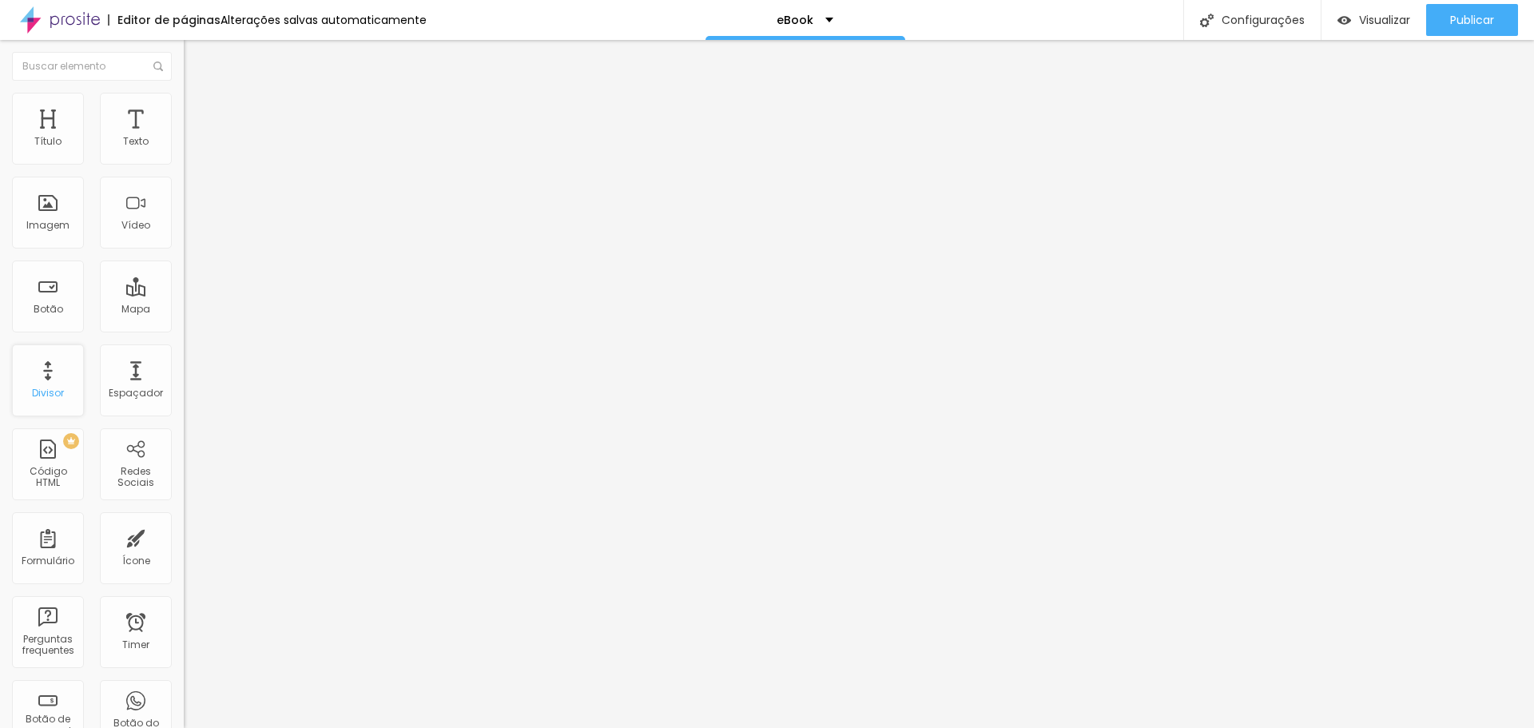
click at [50, 368] on div "Divisor" at bounding box center [48, 380] width 72 height 72
click at [133, 388] on div "Espaçador" at bounding box center [136, 393] width 54 height 11
click at [196, 63] on img "button" at bounding box center [202, 58] width 13 height 13
click at [184, 109] on li "Estilo" at bounding box center [276, 101] width 184 height 16
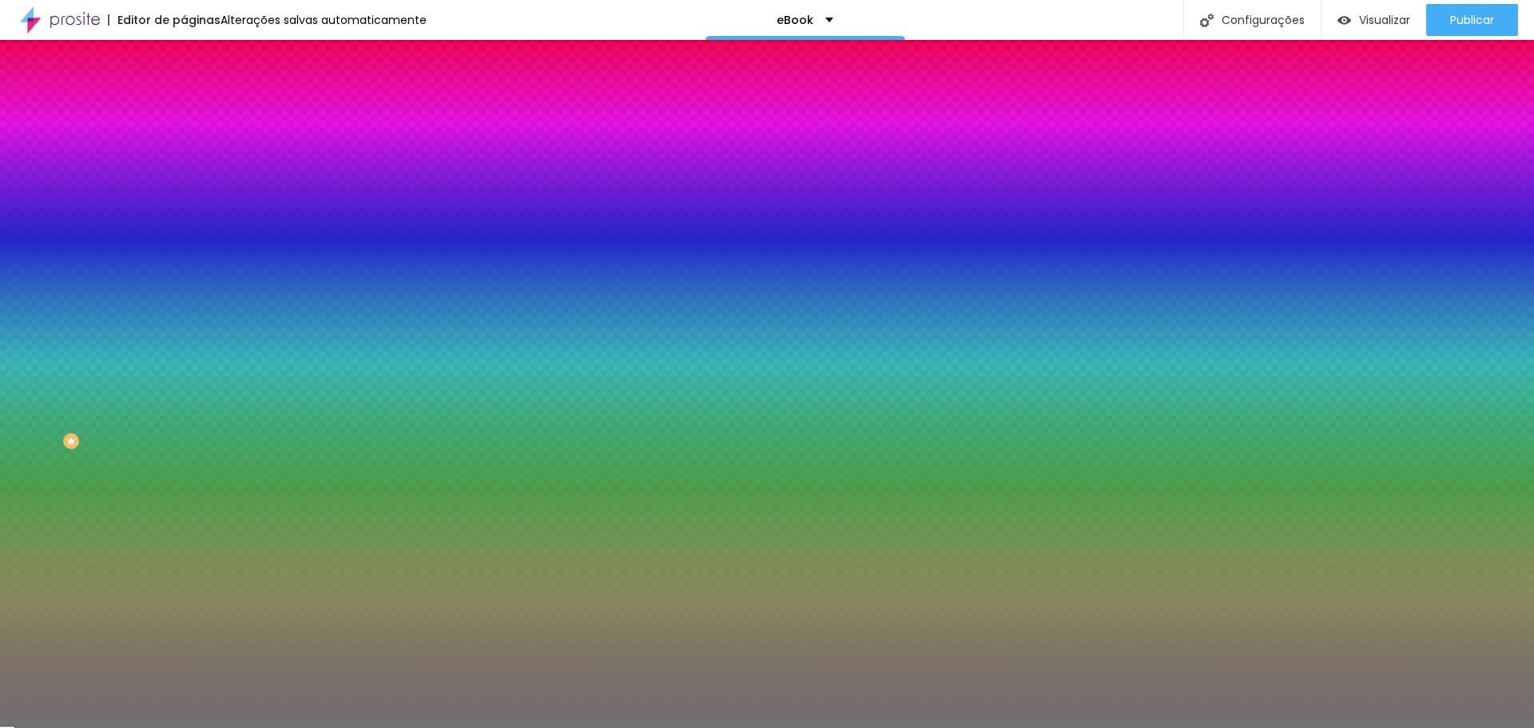
drag, startPoint x: 80, startPoint y: 209, endPoint x: 145, endPoint y: 209, distance: 65.5
click at [184, 208] on input "range" at bounding box center [235, 201] width 103 height 13
drag, startPoint x: 74, startPoint y: 255, endPoint x: 26, endPoint y: 257, distance: 48.0
click at [184, 249] on input "range" at bounding box center [235, 242] width 103 height 13
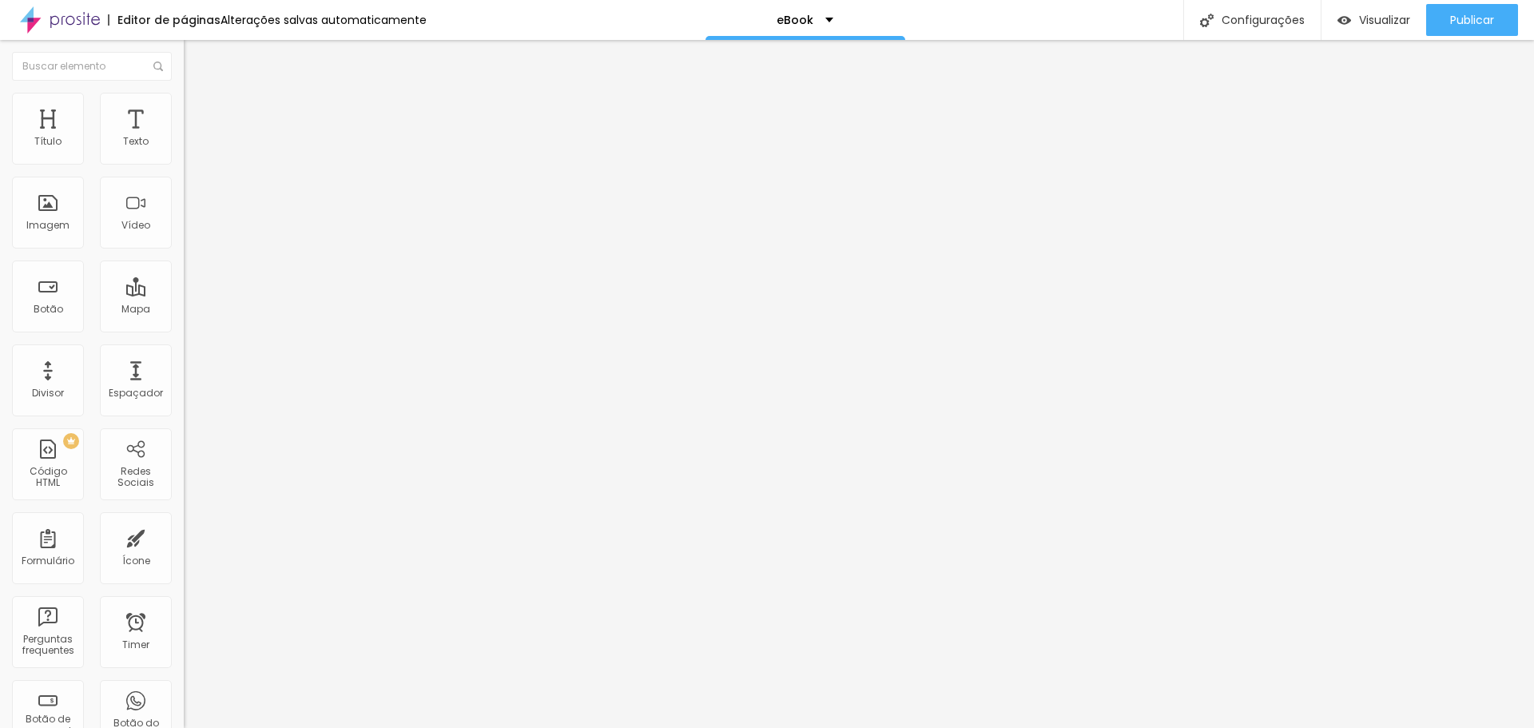
click at [198, 109] on span "Estilo" at bounding box center [210, 104] width 25 height 14
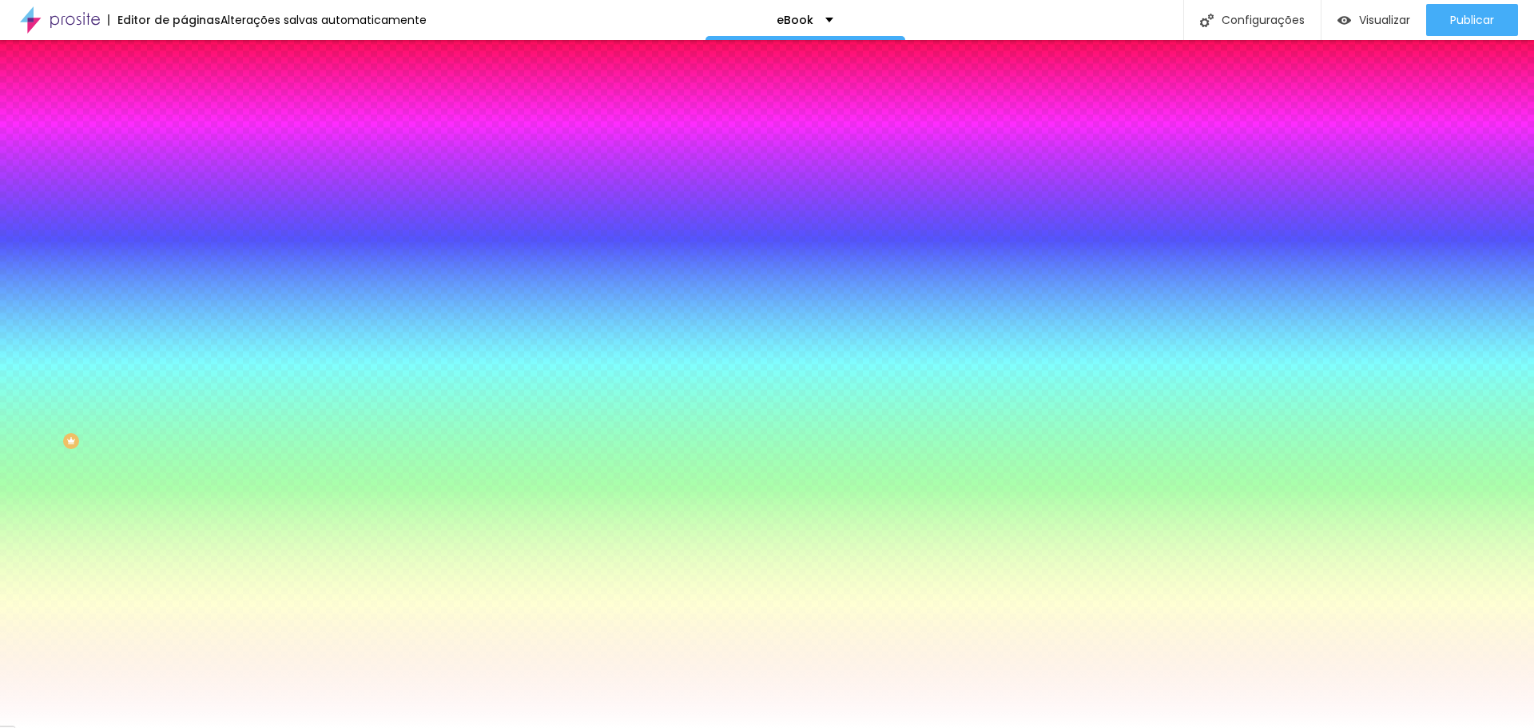
click at [184, 631] on button "button" at bounding box center [195, 639] width 22 height 17
drag, startPoint x: 178, startPoint y: 479, endPoint x: 311, endPoint y: 478, distance: 132.7
drag, startPoint x: 312, startPoint y: 472, endPoint x: 74, endPoint y: 472, distance: 238.9
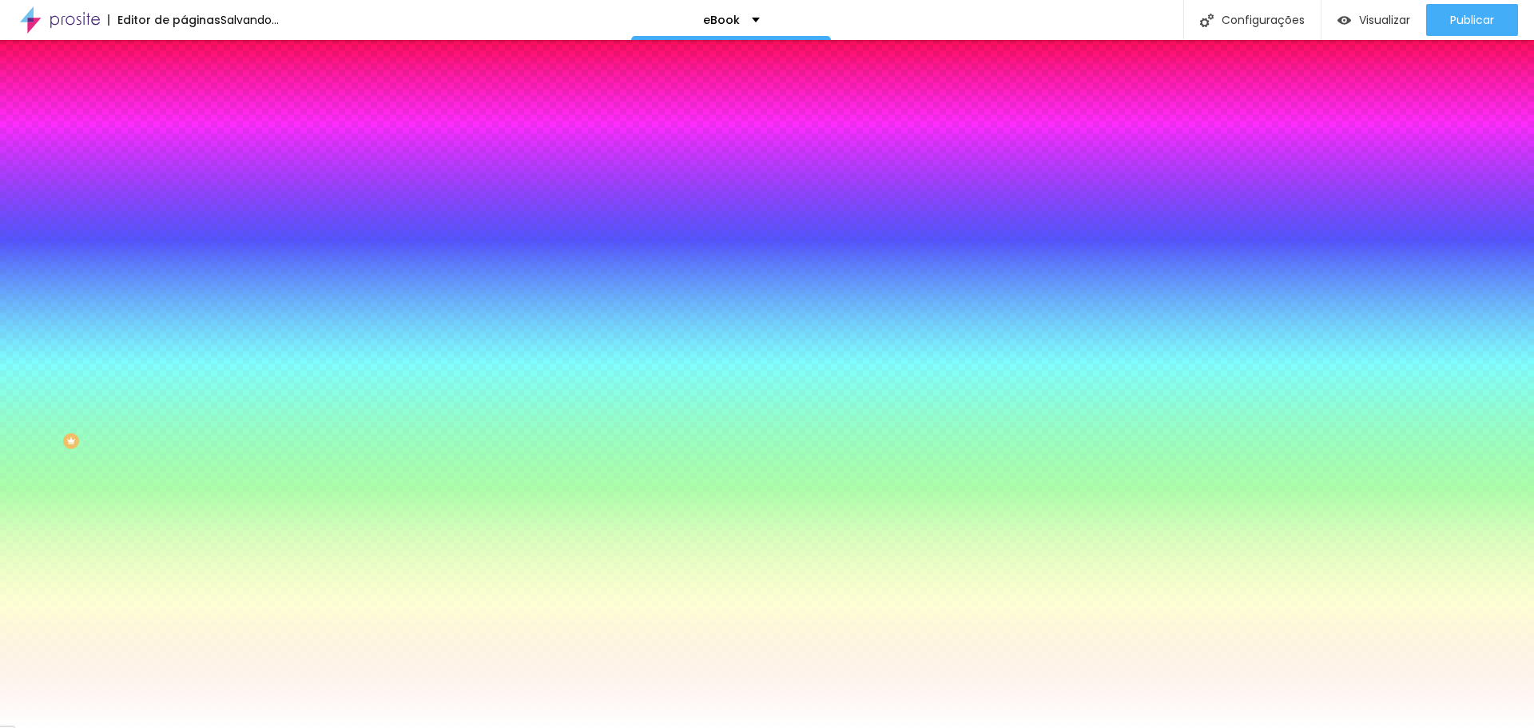
click at [169, 727] on div at bounding box center [767, 728] width 1534 height 0
click at [190, 243] on icon "button" at bounding box center [195, 248] width 10 height 10
drag, startPoint x: 172, startPoint y: 292, endPoint x: 268, endPoint y: 295, distance: 95.9
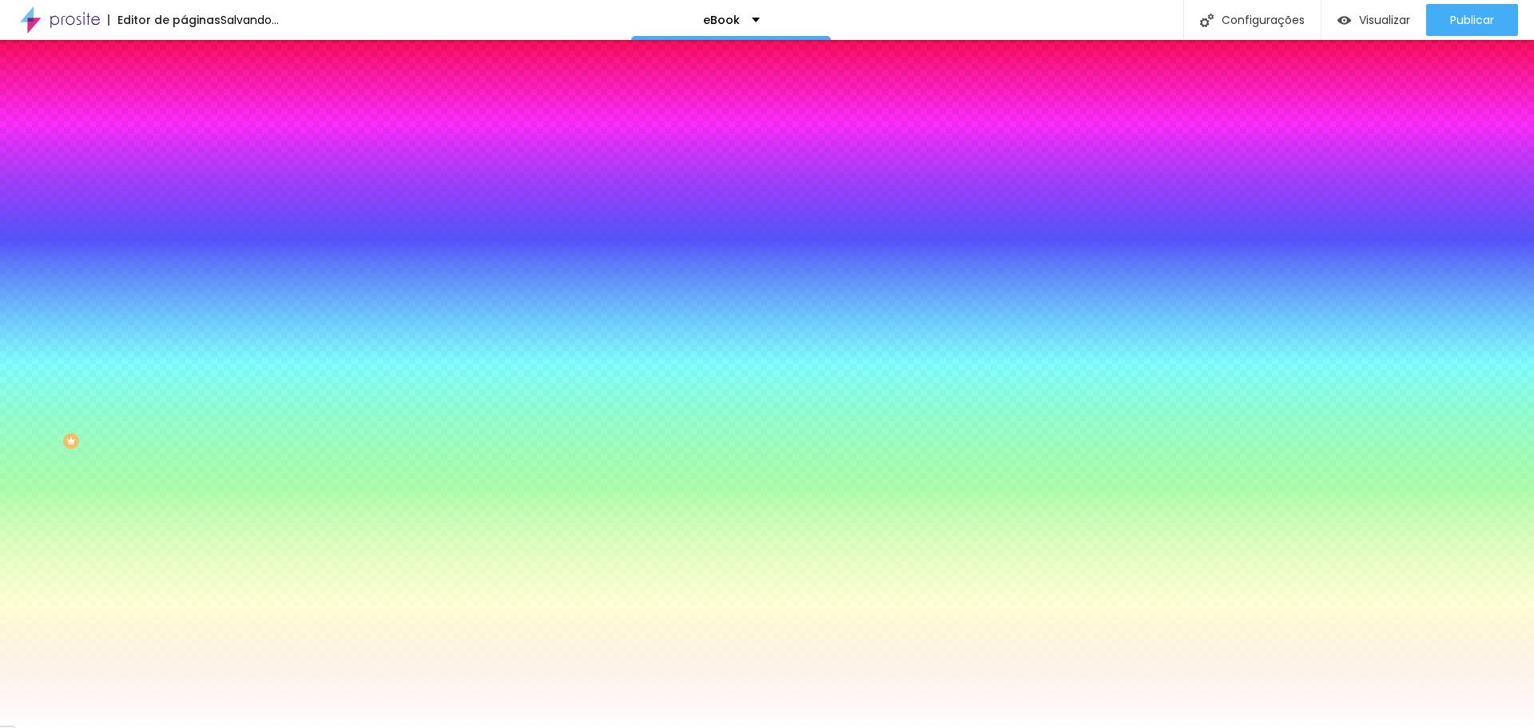
click at [137, 727] on div at bounding box center [767, 728] width 1534 height 0
click at [184, 109] on li "Avançado" at bounding box center [276, 117] width 184 height 16
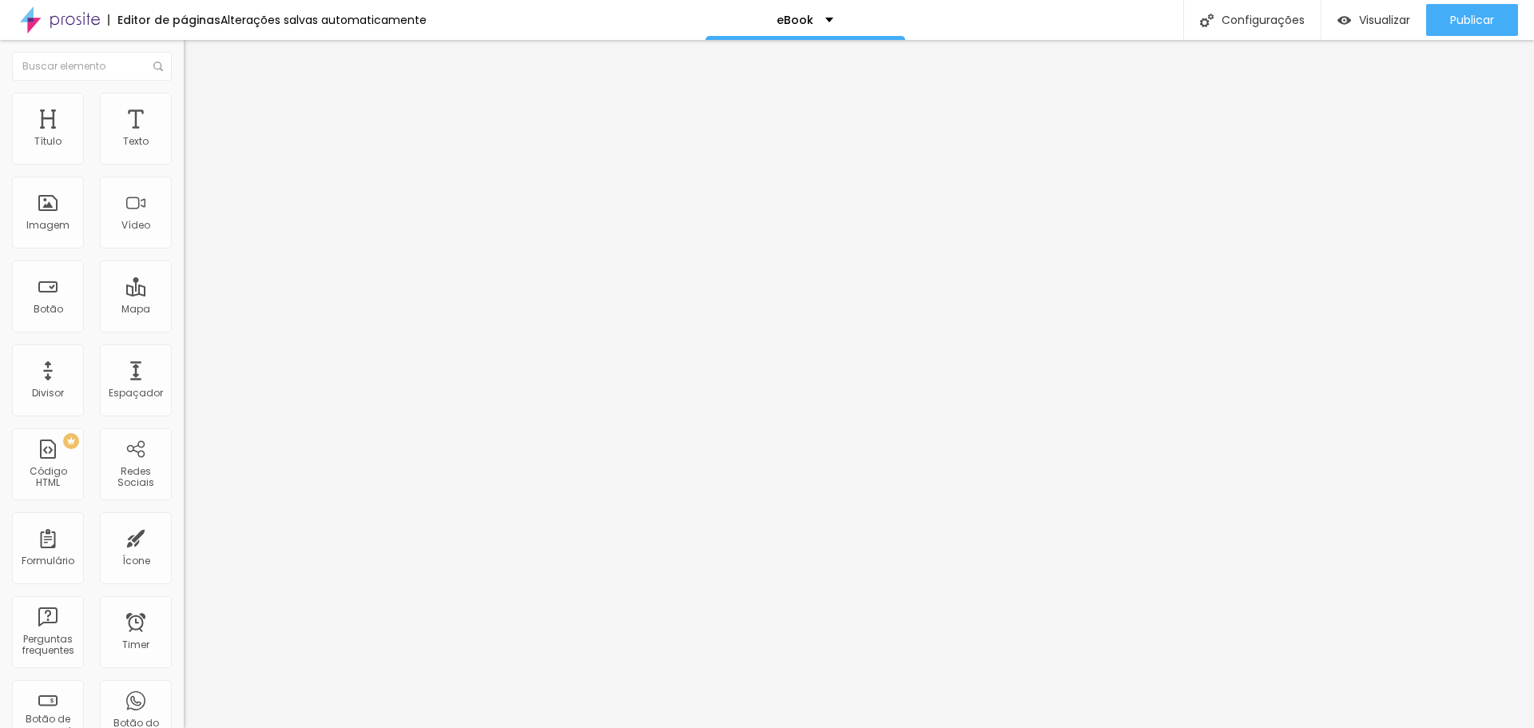
click at [184, 310] on input "range" at bounding box center [235, 316] width 103 height 13
click at [184, 91] on img at bounding box center [191, 84] width 14 height 14
click at [184, 249] on span "Normal" at bounding box center [202, 245] width 36 height 14
click at [184, 286] on span "Grande" at bounding box center [203, 280] width 38 height 14
click at [1464, 28] on div "Publicar" at bounding box center [1472, 20] width 44 height 32
